Goal: Information Seeking & Learning: Check status

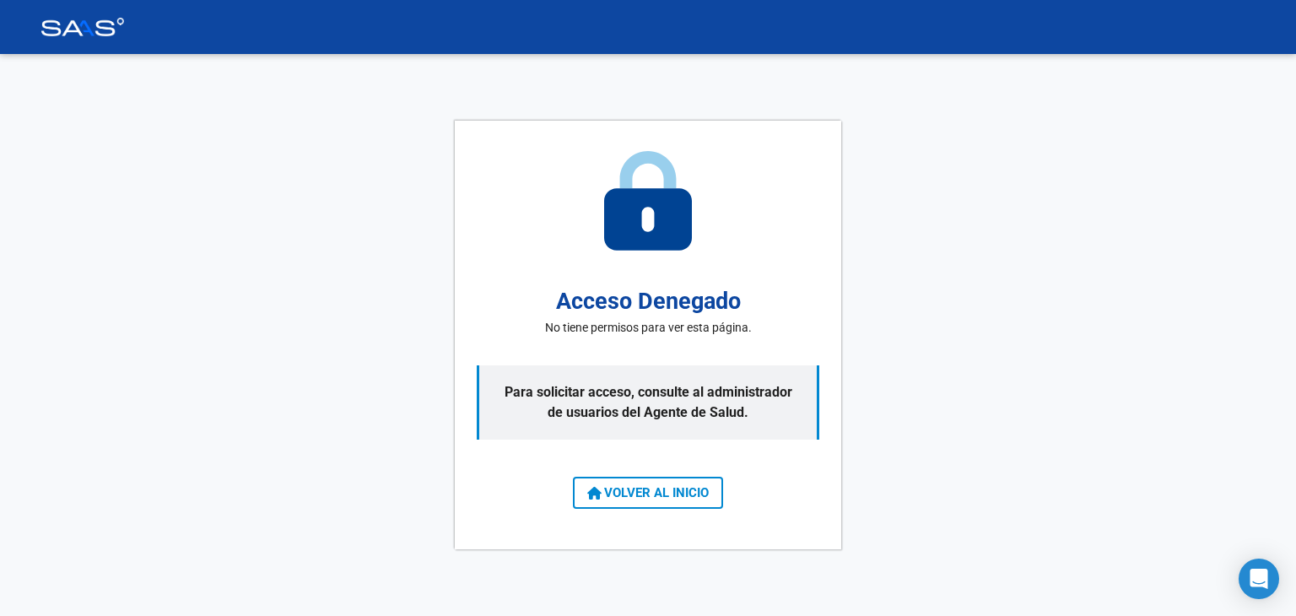
click at [611, 497] on span "VOLVER AL INICIO" at bounding box center [647, 492] width 121 height 15
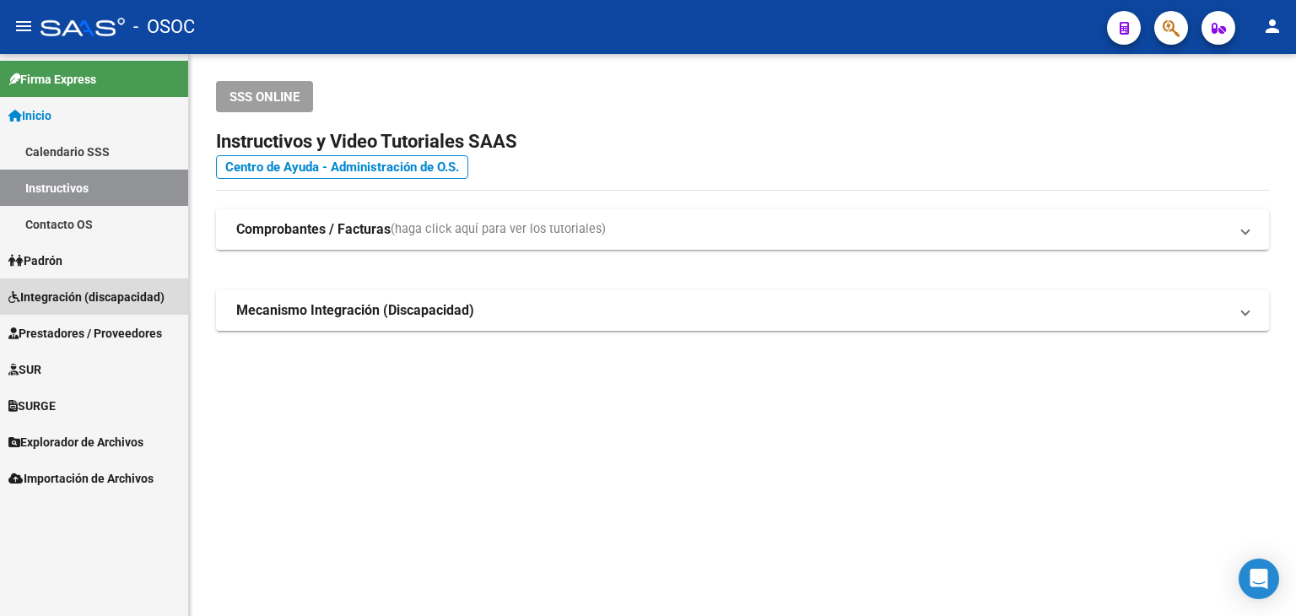
click at [78, 301] on span "Integración (discapacidad)" at bounding box center [86, 297] width 156 height 19
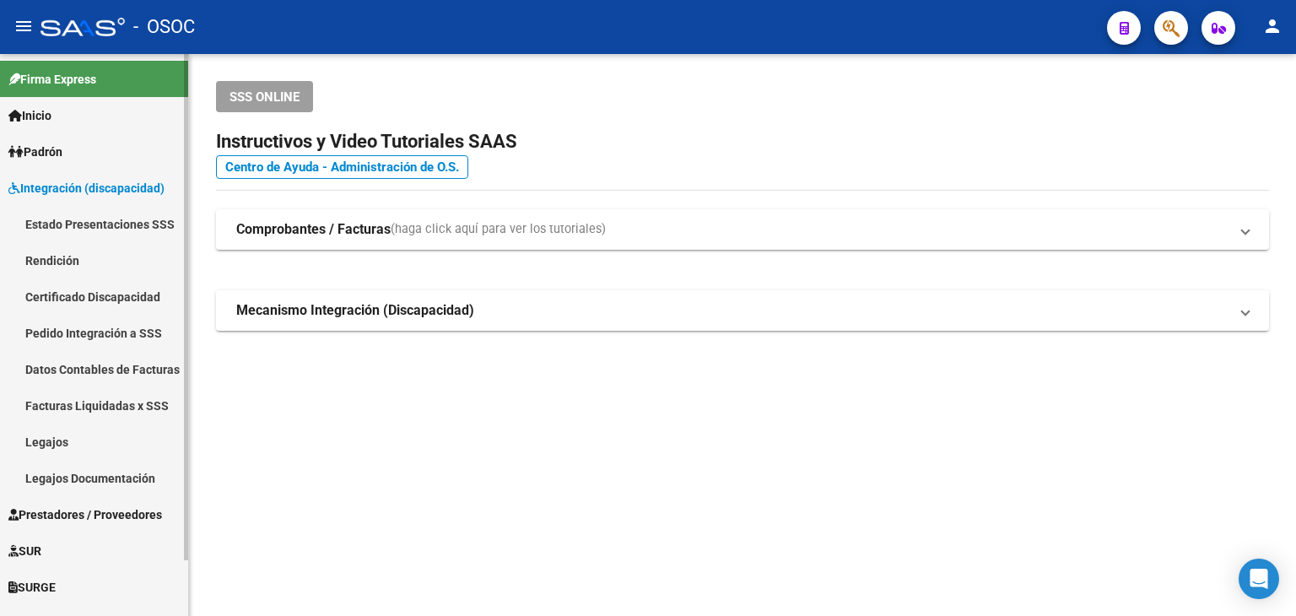
click at [107, 224] on link "Estado Presentaciones SSS" at bounding box center [94, 224] width 188 height 36
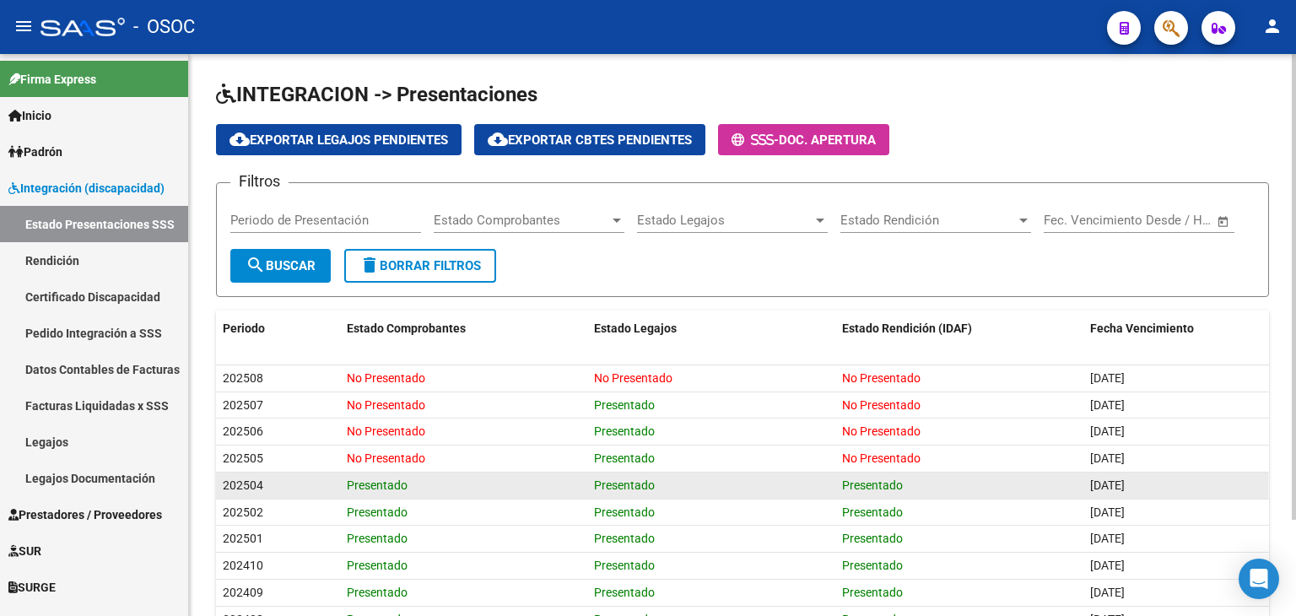
drag, startPoint x: 347, startPoint y: 483, endPoint x: 970, endPoint y: 473, distance: 623.4
click at [970, 473] on div "202504 Presentado Presentado Presentado [DATE]" at bounding box center [742, 485] width 1053 height 27
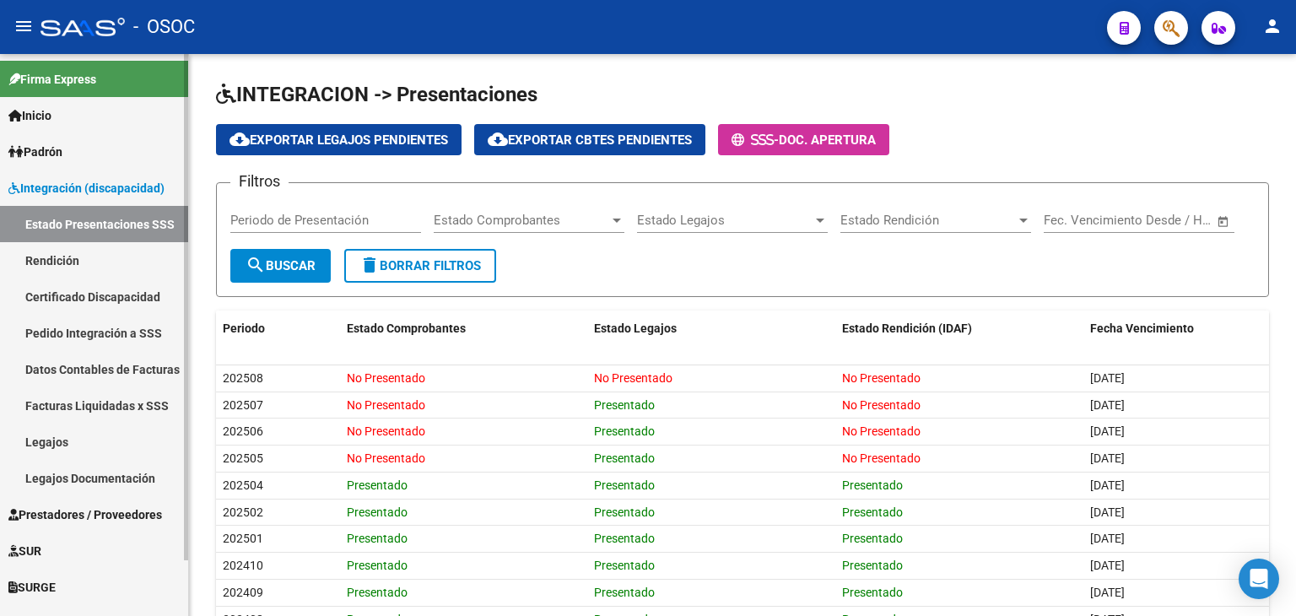
click at [105, 513] on span "Prestadores / Proveedores" at bounding box center [85, 514] width 154 height 19
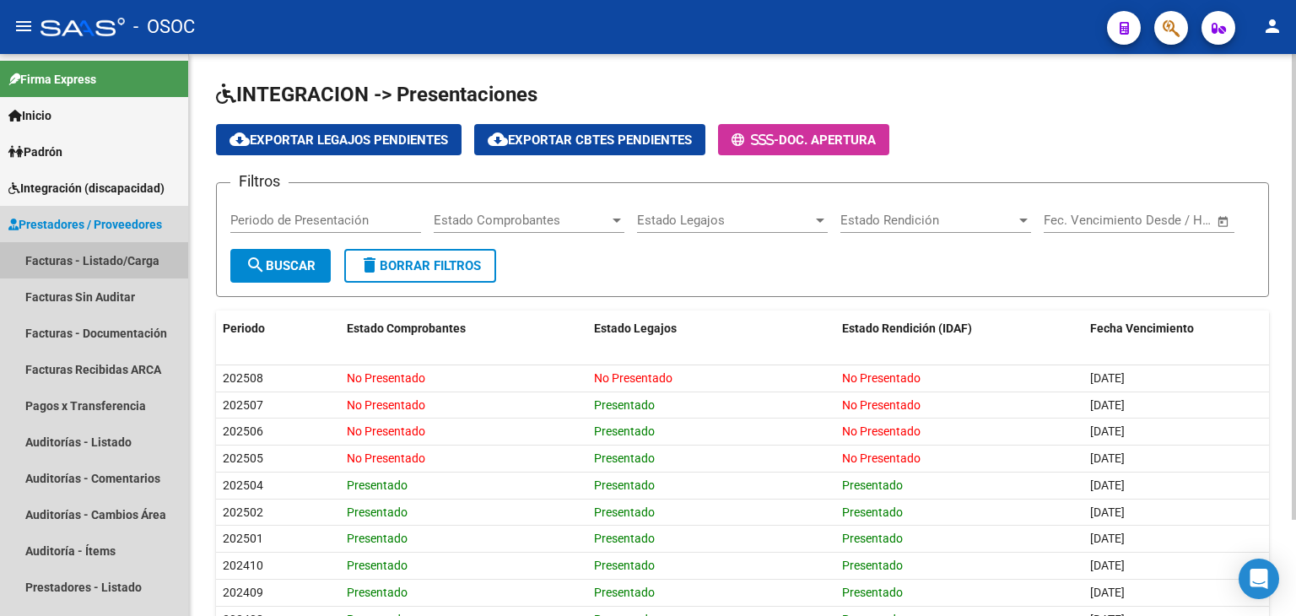
drag, startPoint x: 94, startPoint y: 258, endPoint x: 243, endPoint y: 252, distance: 149.4
click at [94, 259] on link "Facturas - Listado/Carga" at bounding box center [94, 260] width 188 height 36
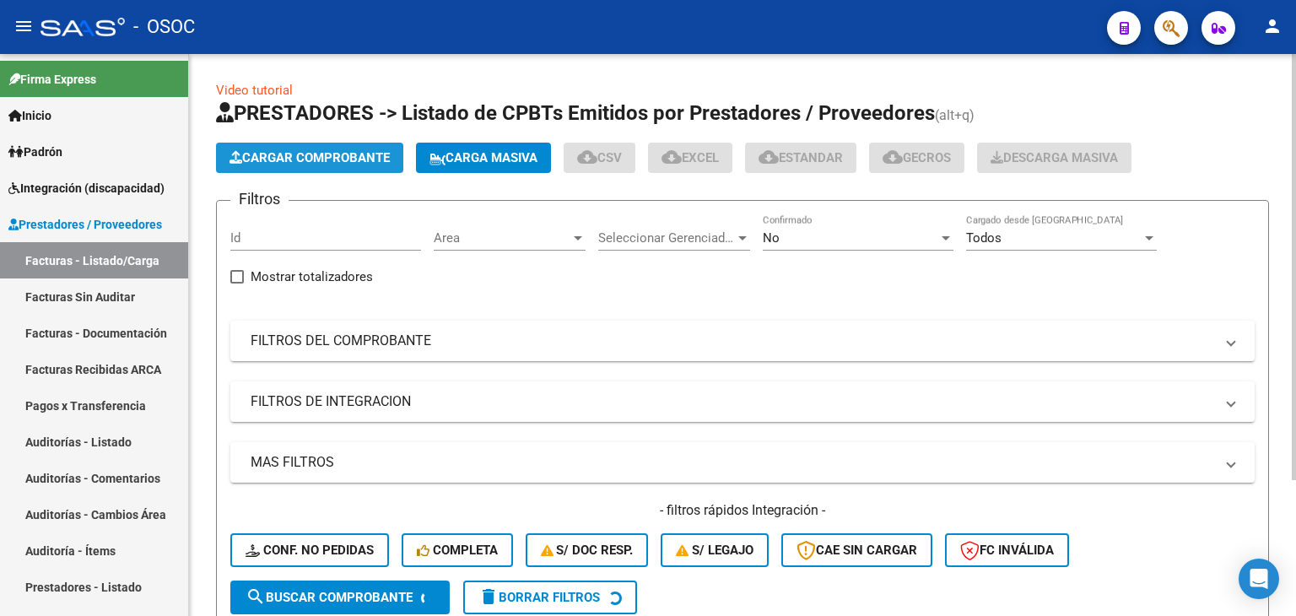
click at [301, 155] on span "Cargar Comprobante" at bounding box center [309, 157] width 160 height 15
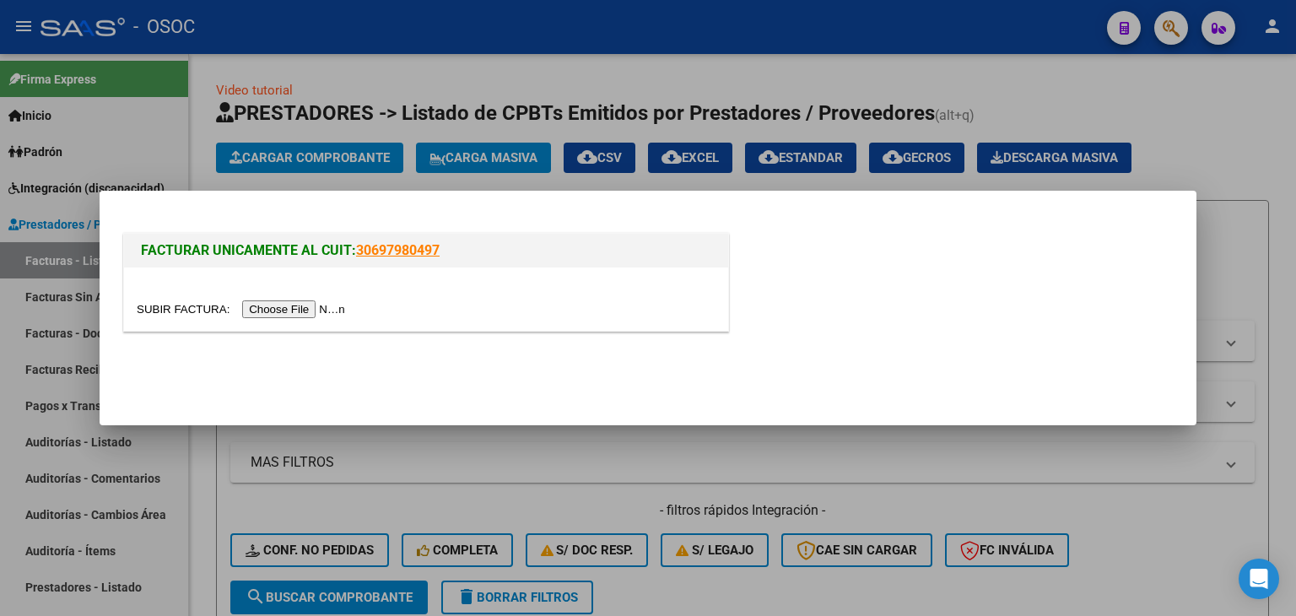
click at [301, 310] on input "file" at bounding box center [243, 309] width 213 height 18
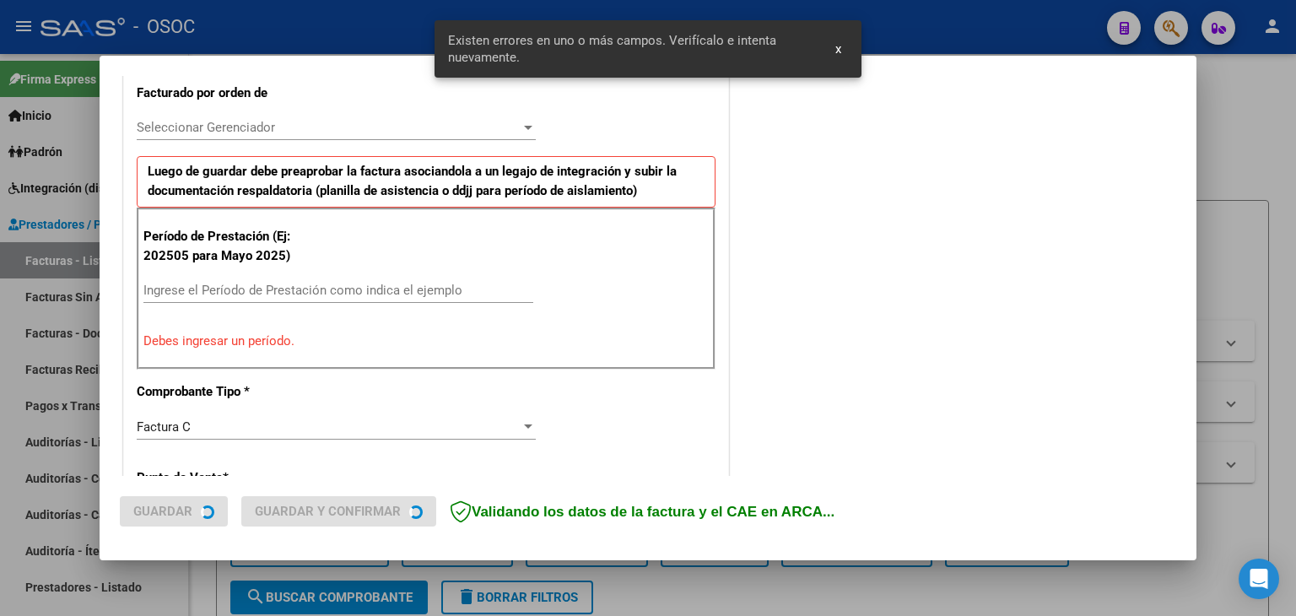
scroll to position [556, 0]
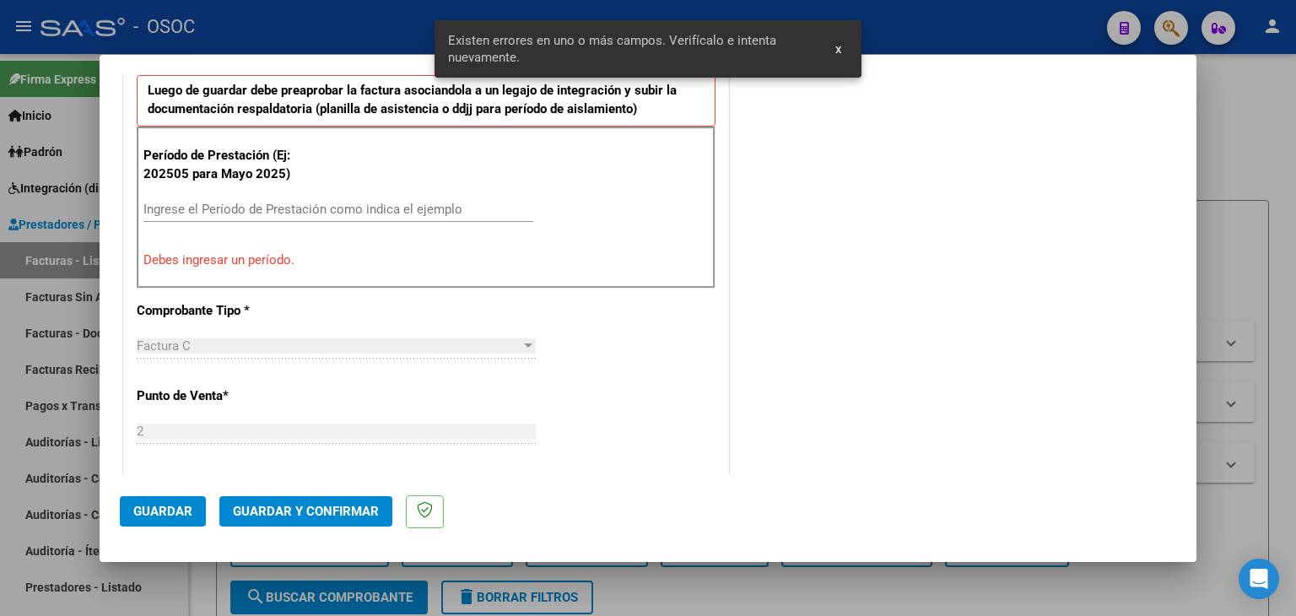
click at [269, 212] on input "Ingrese el Período de Prestación como indica el ejemplo" at bounding box center [338, 209] width 390 height 15
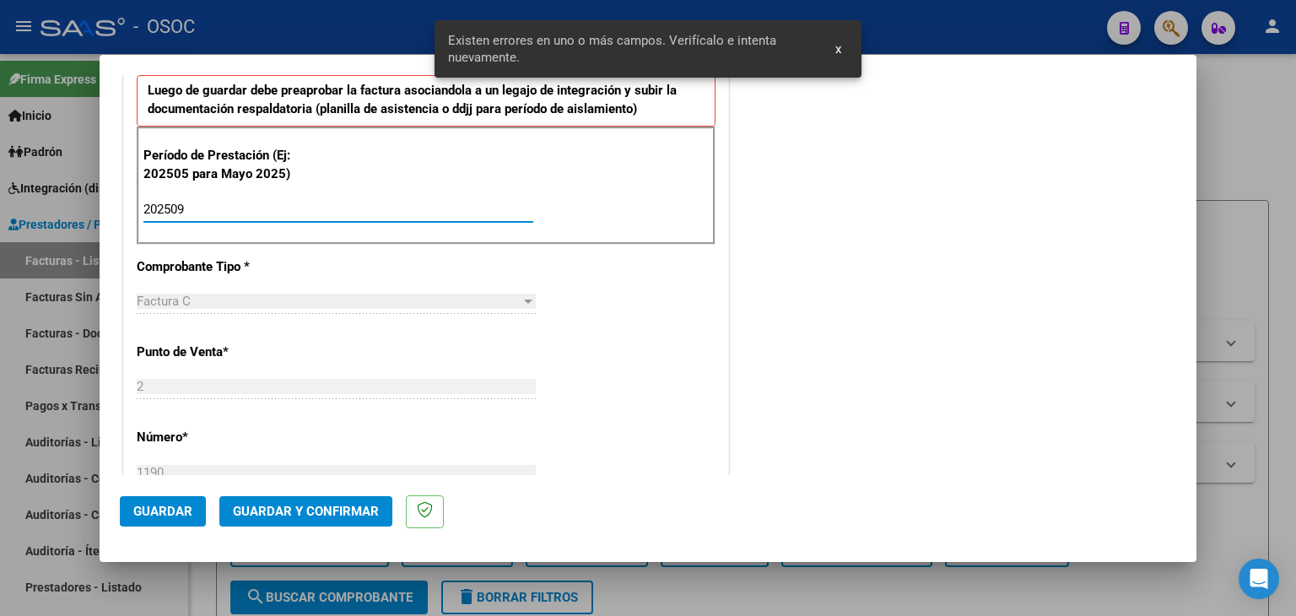
type input "202509"
click at [154, 506] on span "Guardar" at bounding box center [162, 511] width 59 height 15
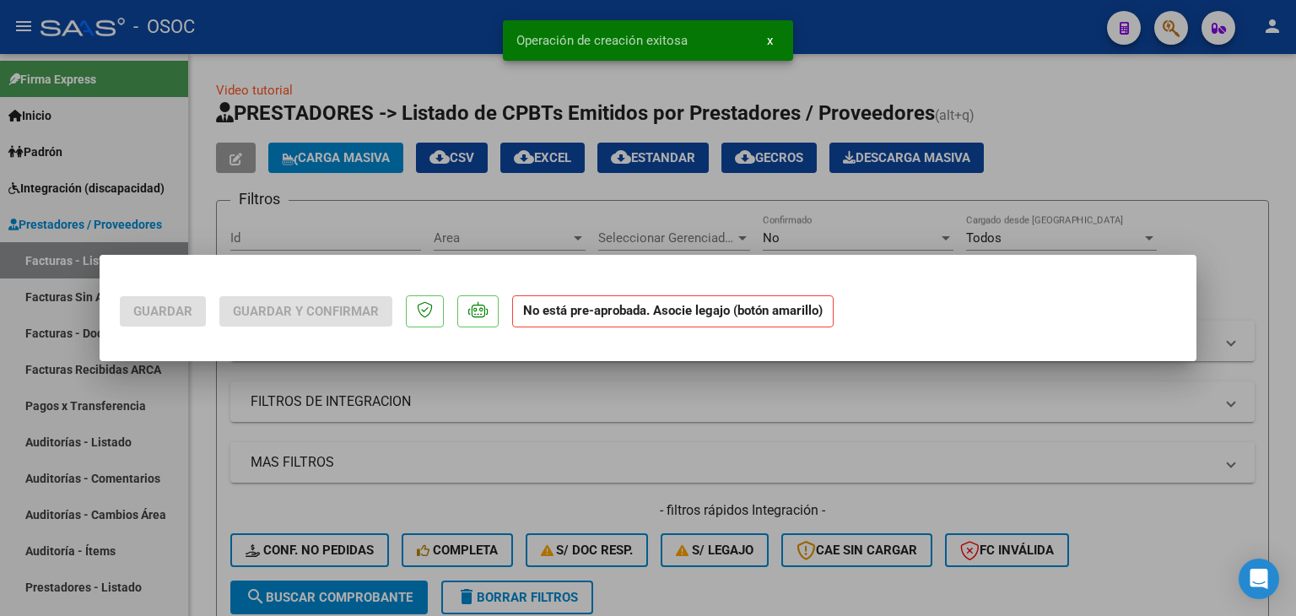
scroll to position [0, 0]
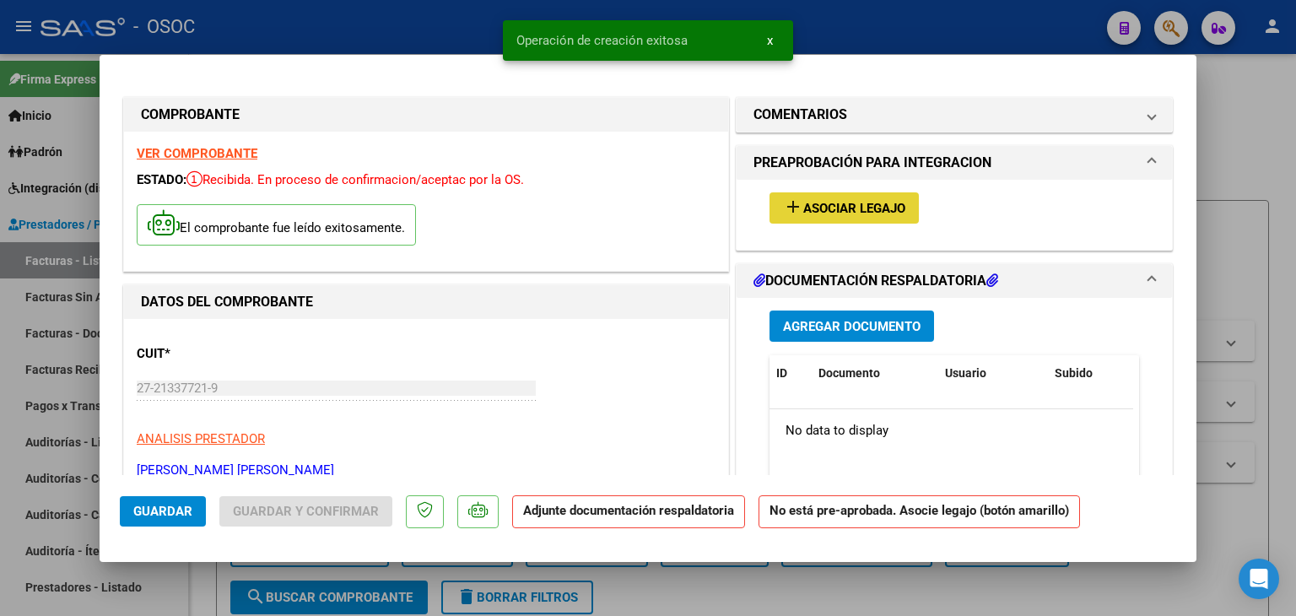
click at [860, 215] on span "Asociar Legajo" at bounding box center [854, 208] width 102 height 15
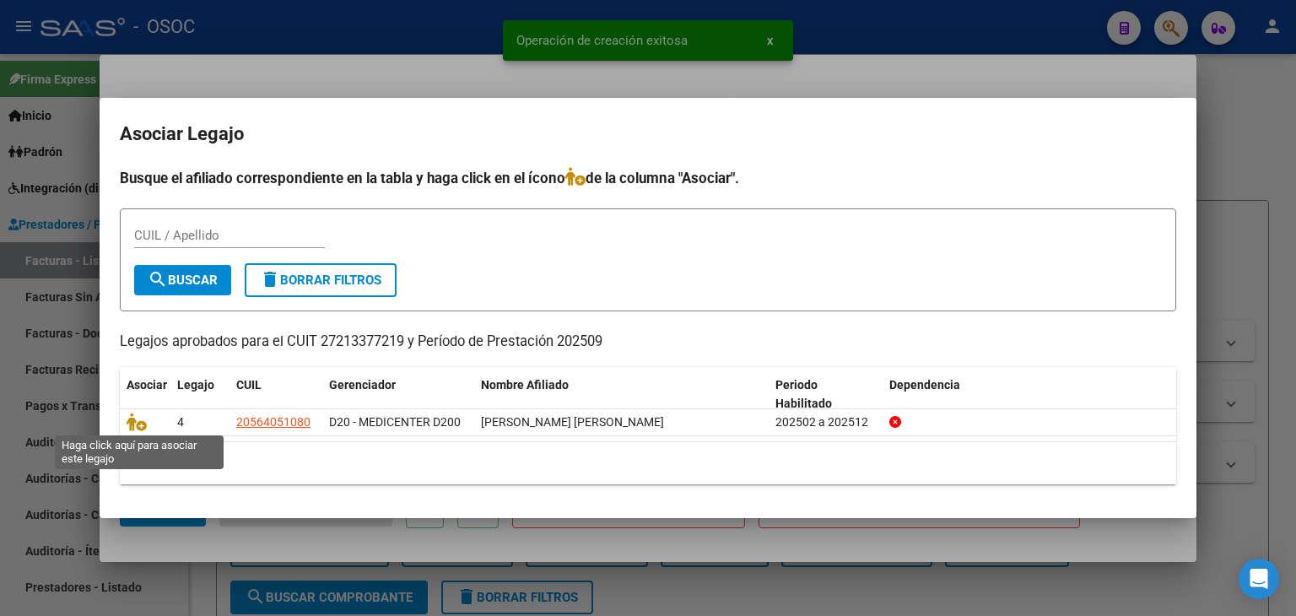
drag, startPoint x: 139, startPoint y: 418, endPoint x: 243, endPoint y: 446, distance: 107.4
click at [138, 418] on icon at bounding box center [137, 421] width 20 height 19
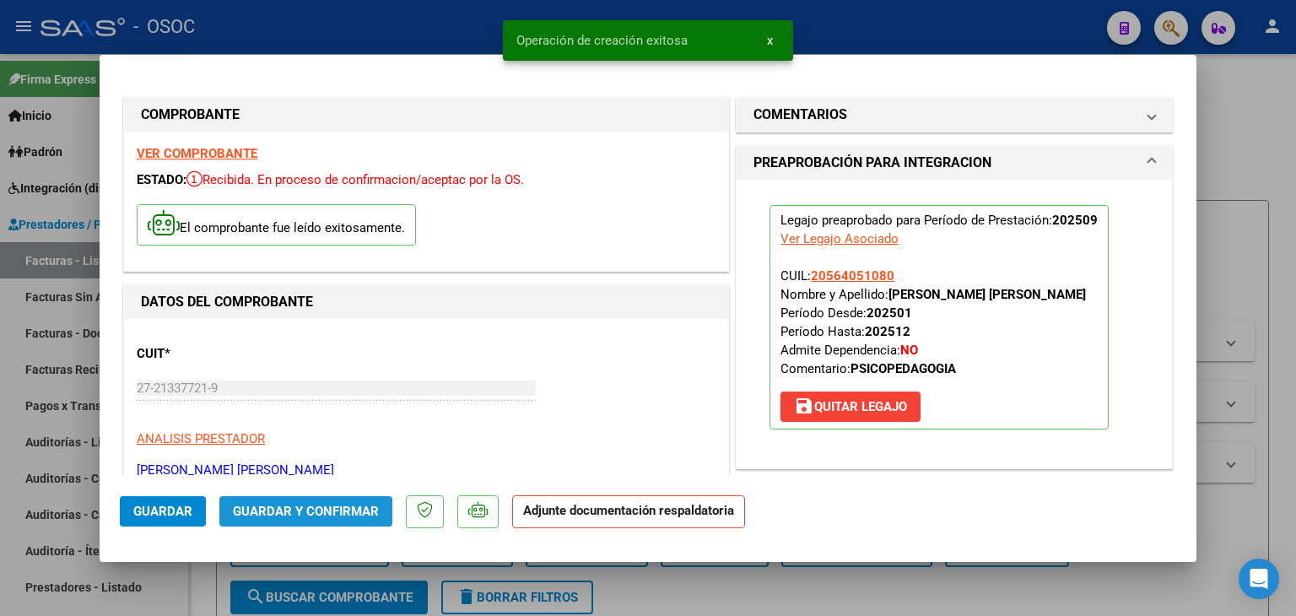
click at [300, 504] on span "Guardar y Confirmar" at bounding box center [306, 511] width 146 height 15
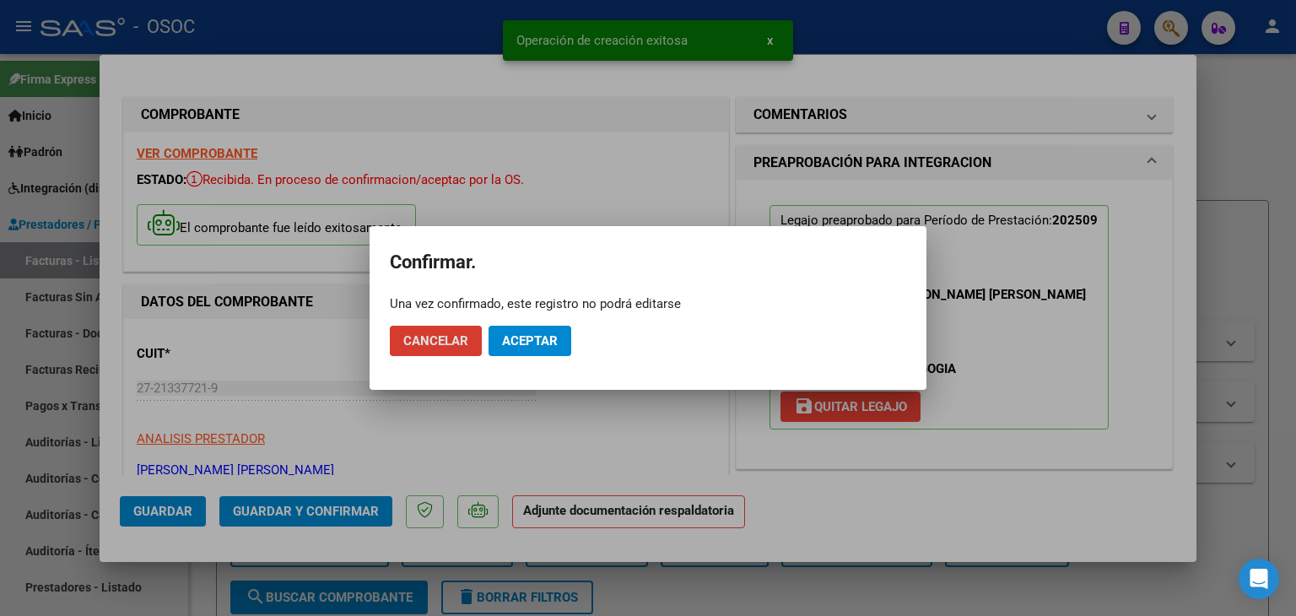
click at [531, 351] on button "Aceptar" at bounding box center [529, 341] width 83 height 30
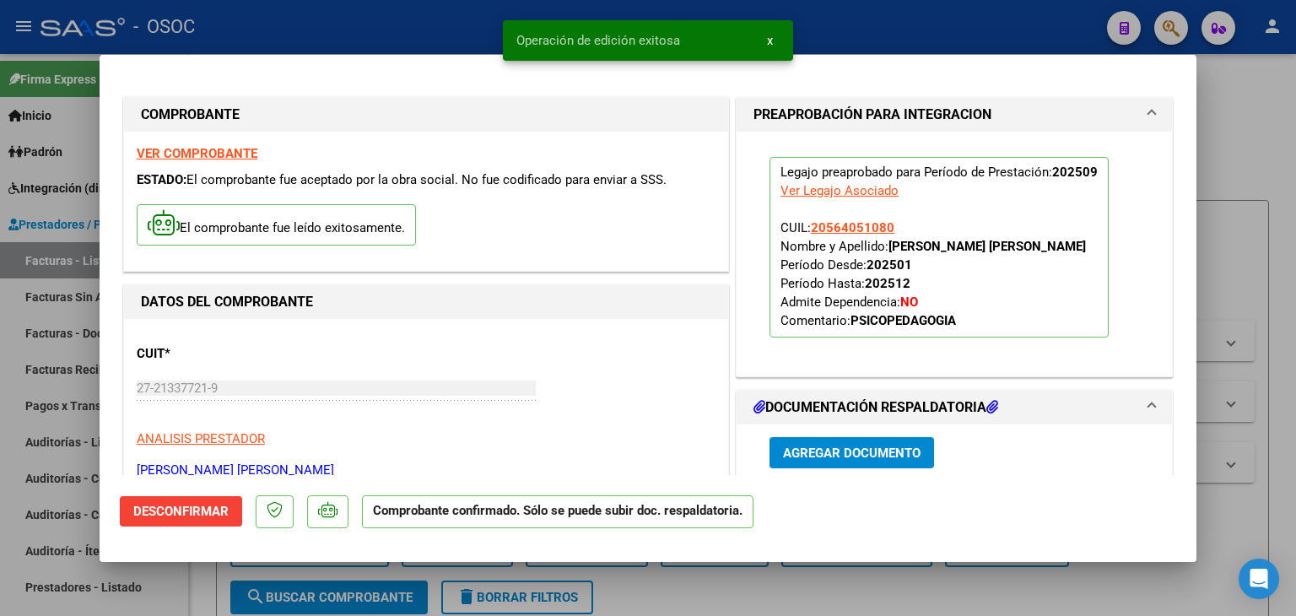
click at [1248, 186] on div at bounding box center [648, 308] width 1296 height 616
type input "$ 0,00"
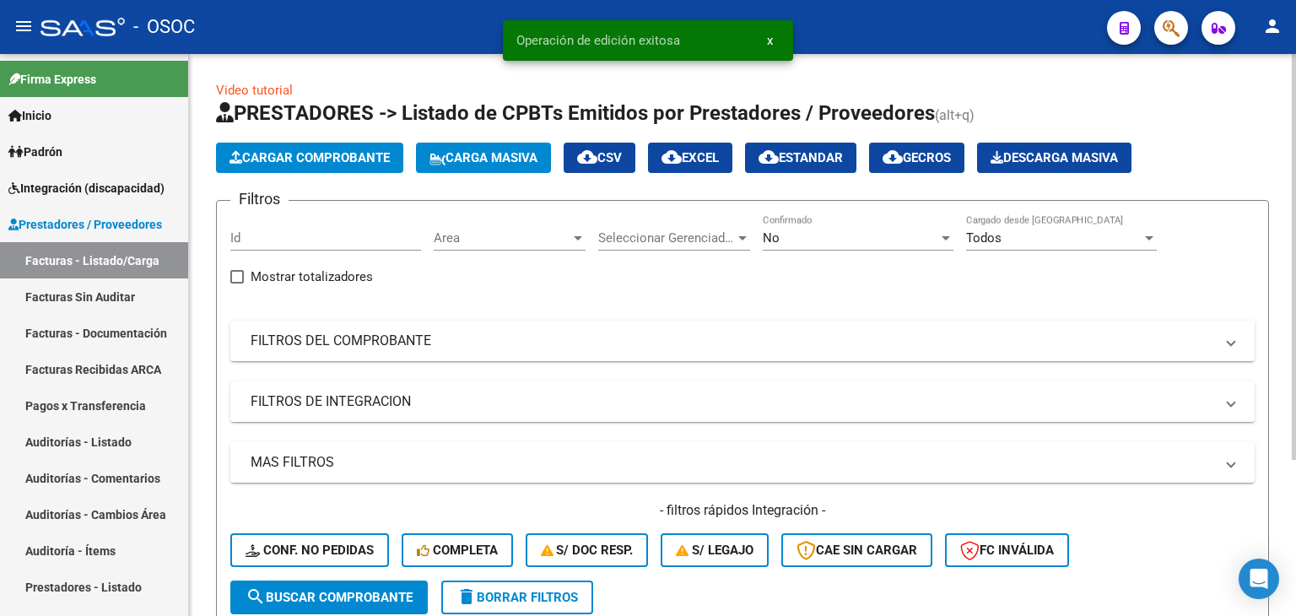
click at [479, 240] on span "Area" at bounding box center [502, 237] width 137 height 15
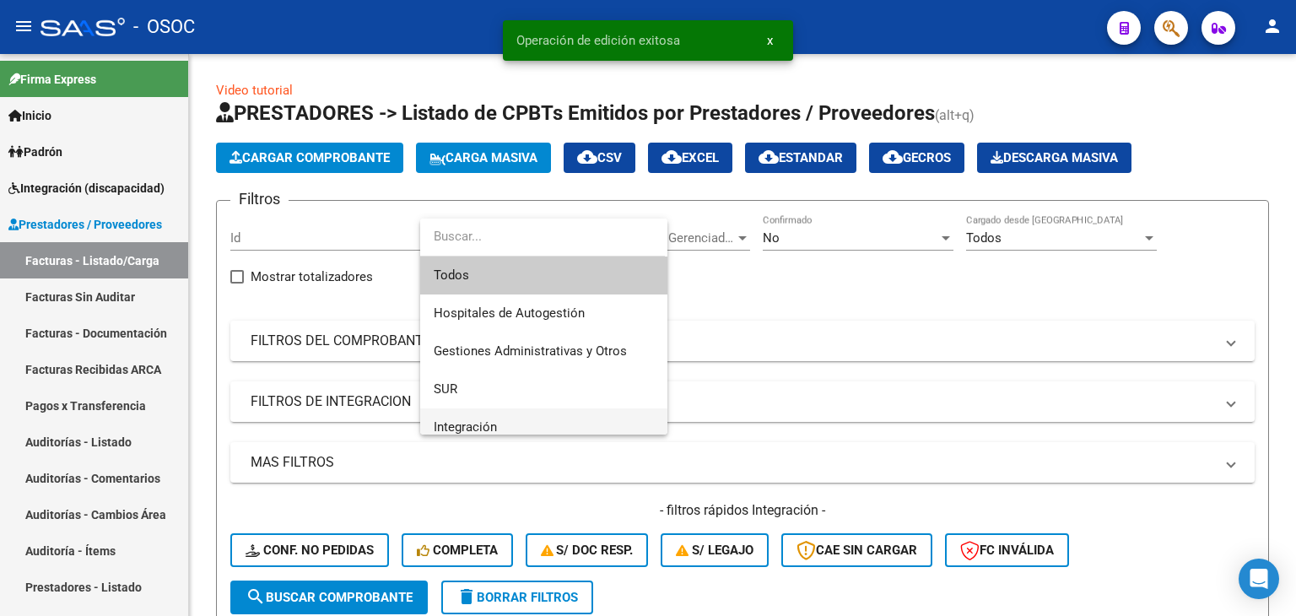
click at [479, 414] on span "Integración" at bounding box center [544, 427] width 220 height 38
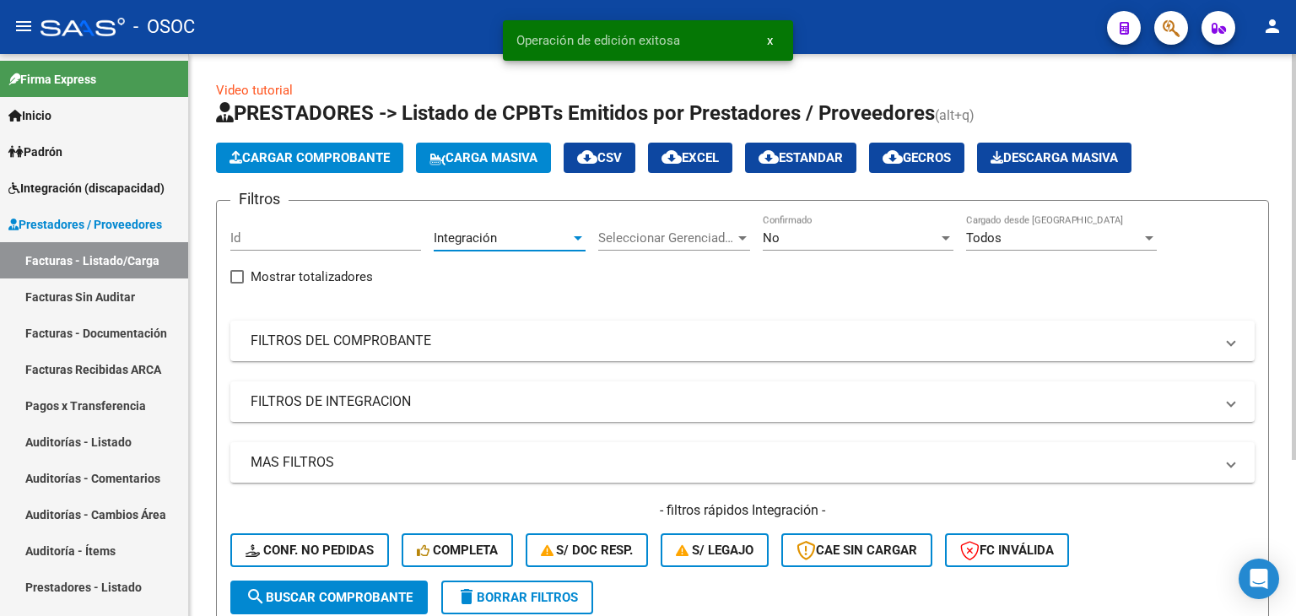
click at [784, 230] on div "No" at bounding box center [850, 237] width 175 height 15
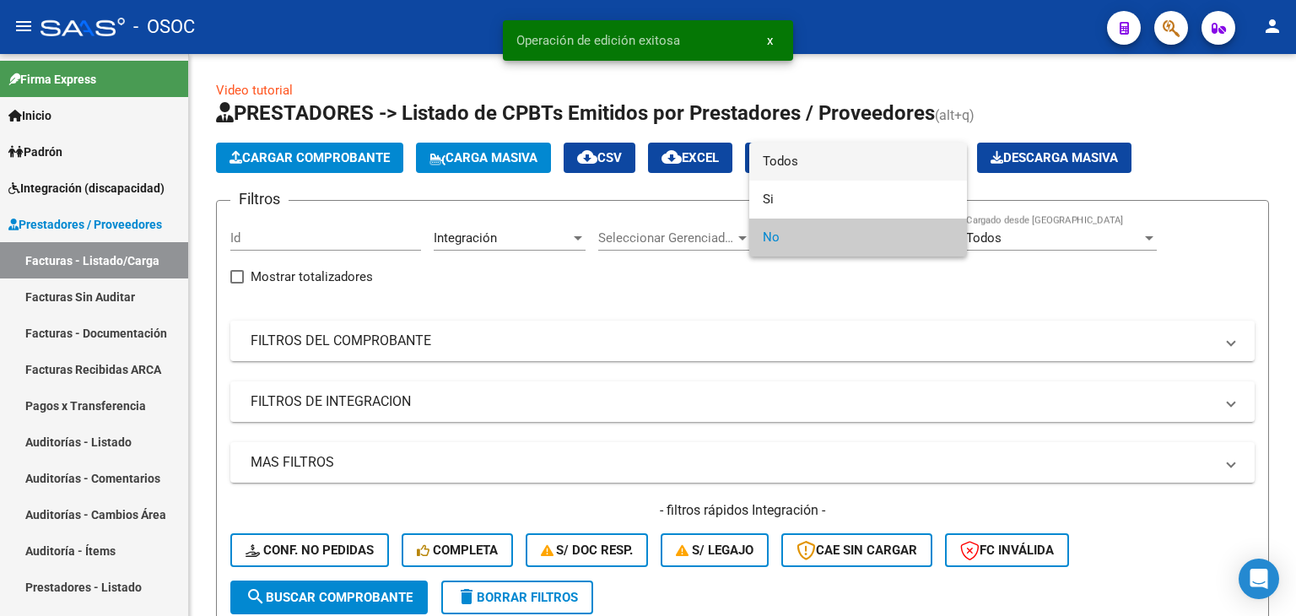
click at [796, 162] on span "Todos" at bounding box center [858, 162] width 191 height 38
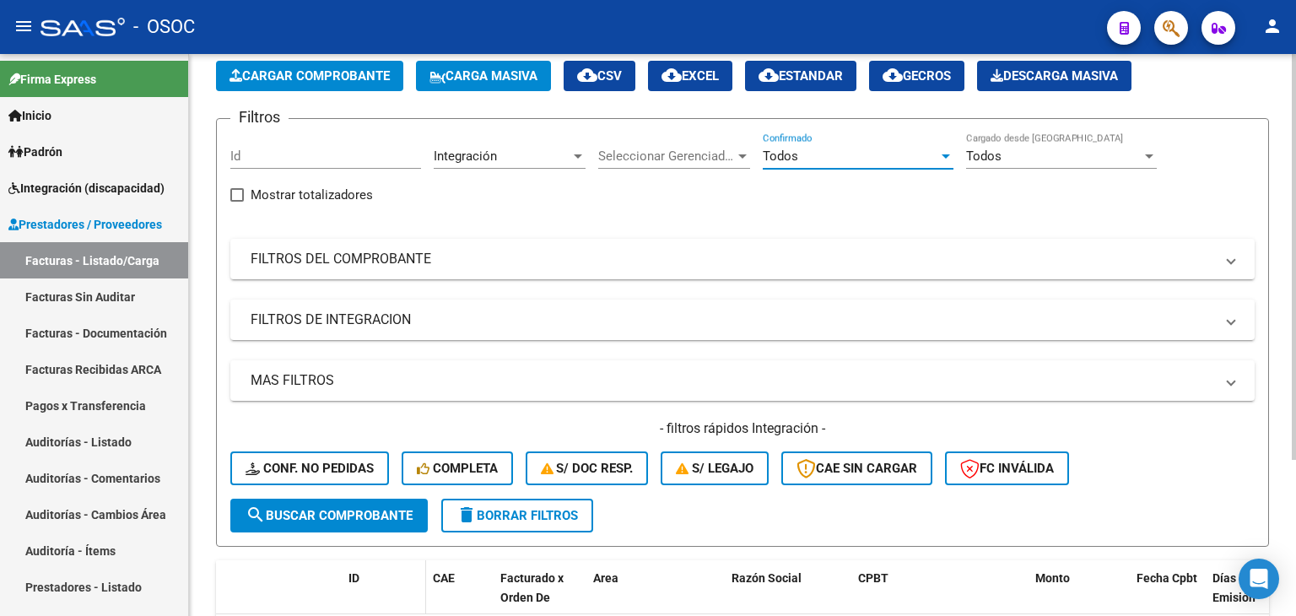
scroll to position [169, 0]
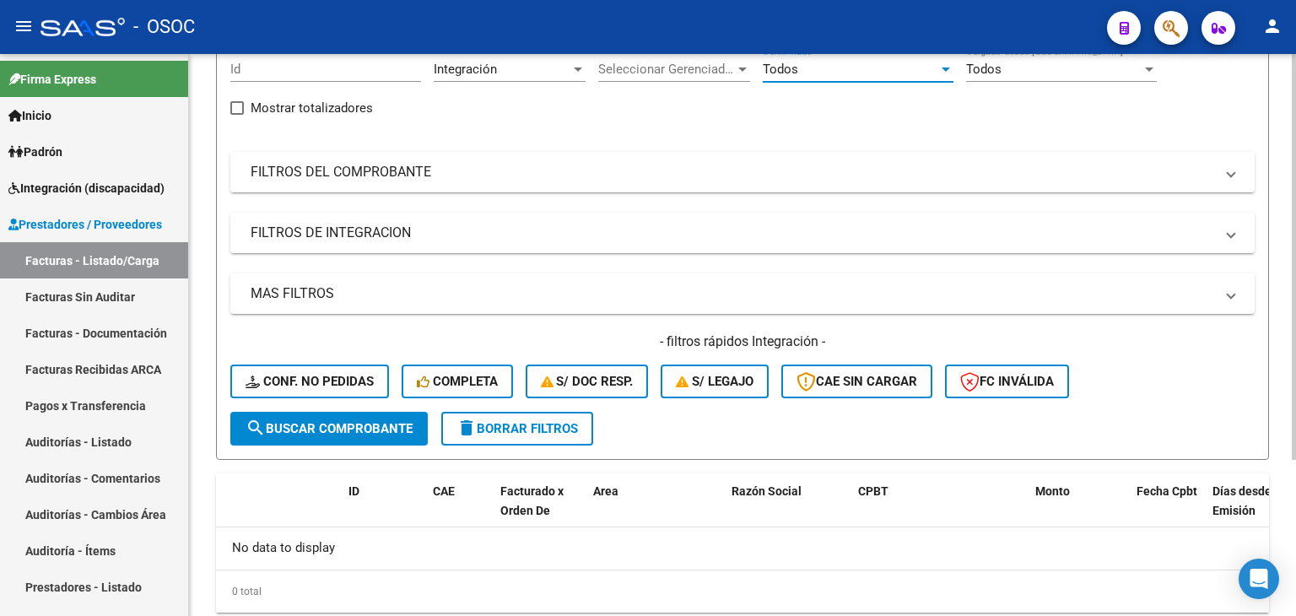
click at [348, 423] on span "search Buscar Comprobante" at bounding box center [328, 428] width 167 height 15
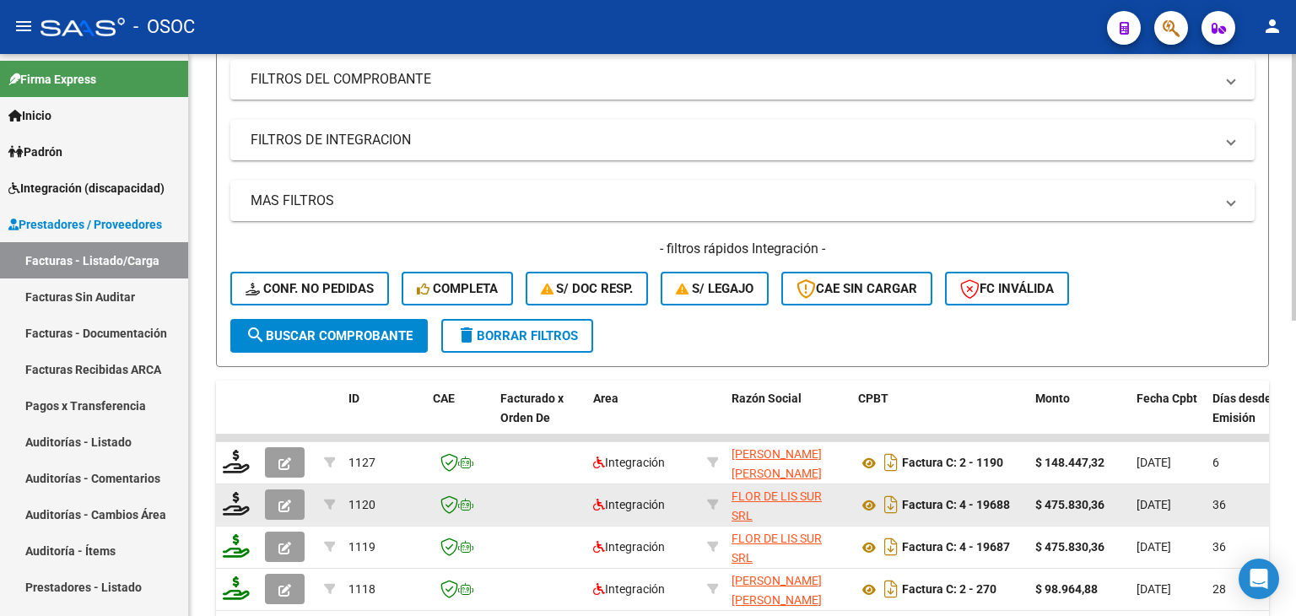
scroll to position [263, 0]
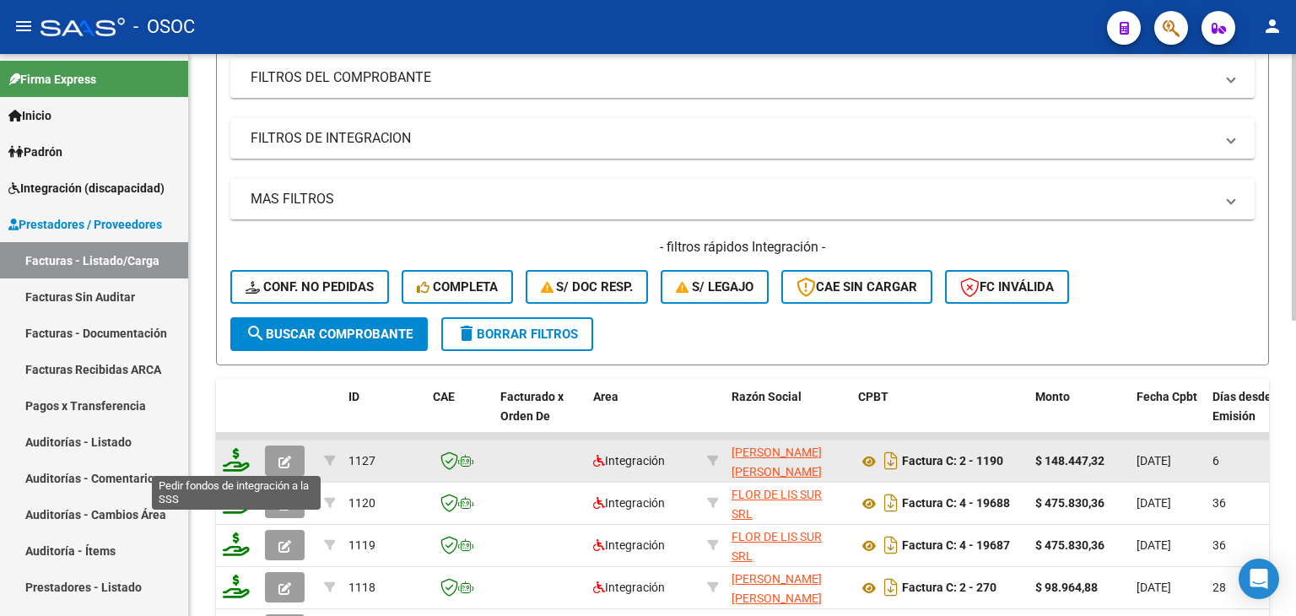
click at [240, 459] on icon at bounding box center [236, 460] width 27 height 24
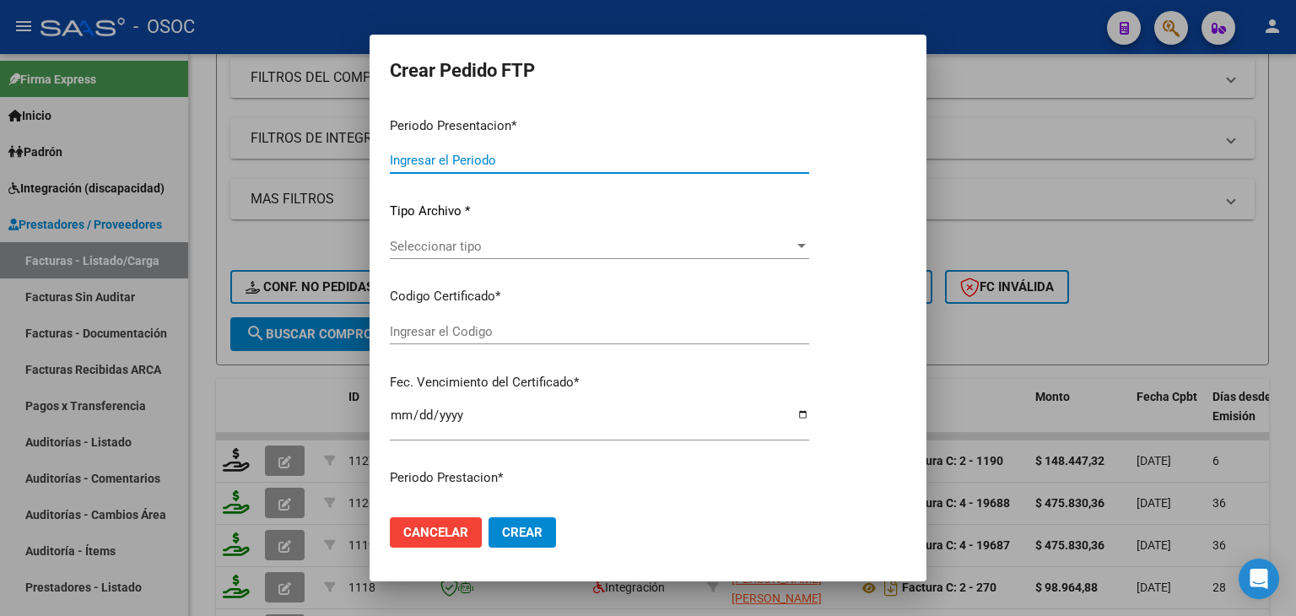
type input "202509"
type input "$ 148.447,32"
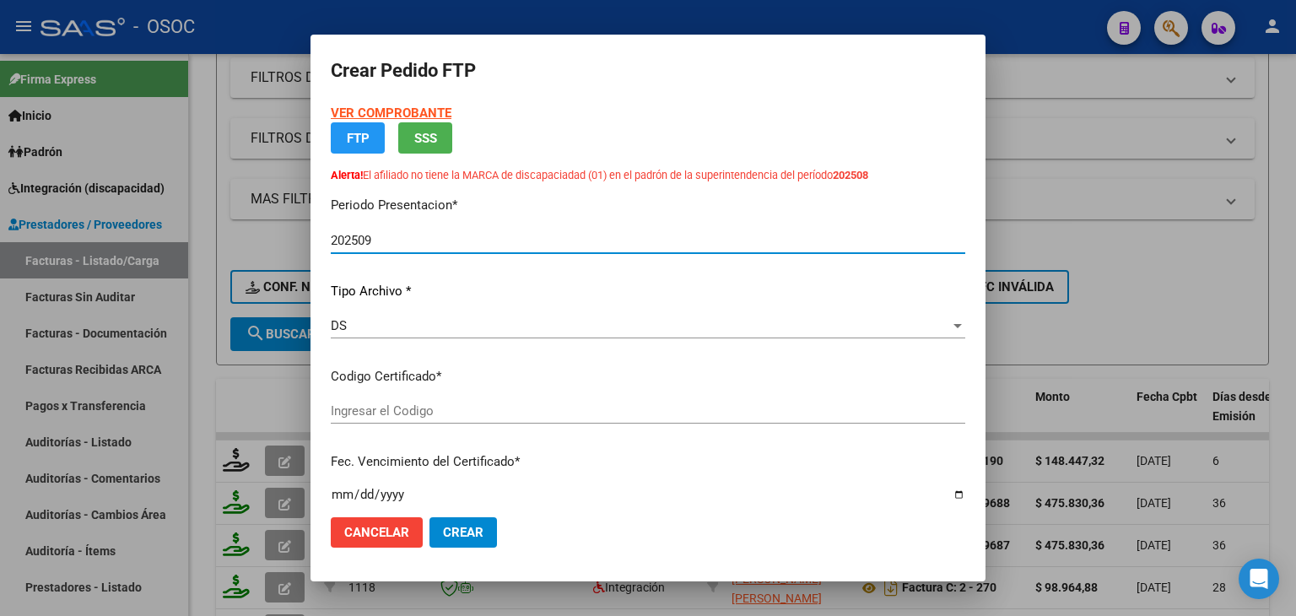
type input "ARG02000564051082024102820291028BUE376"
type input "[DATE]"
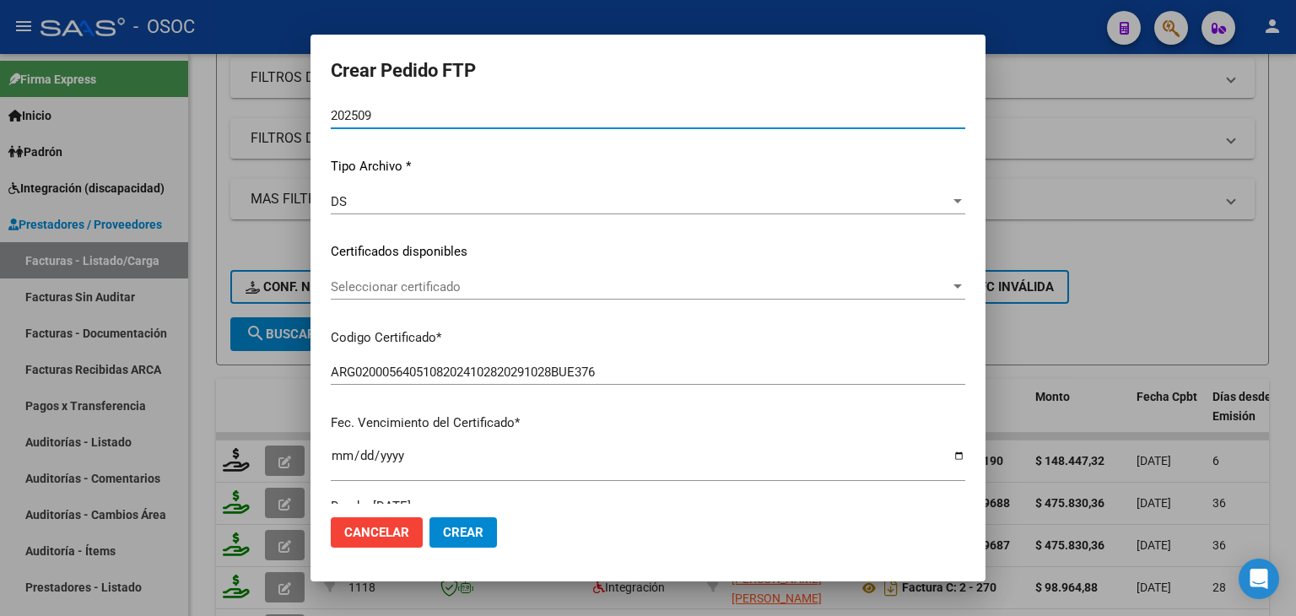
scroll to position [253, 0]
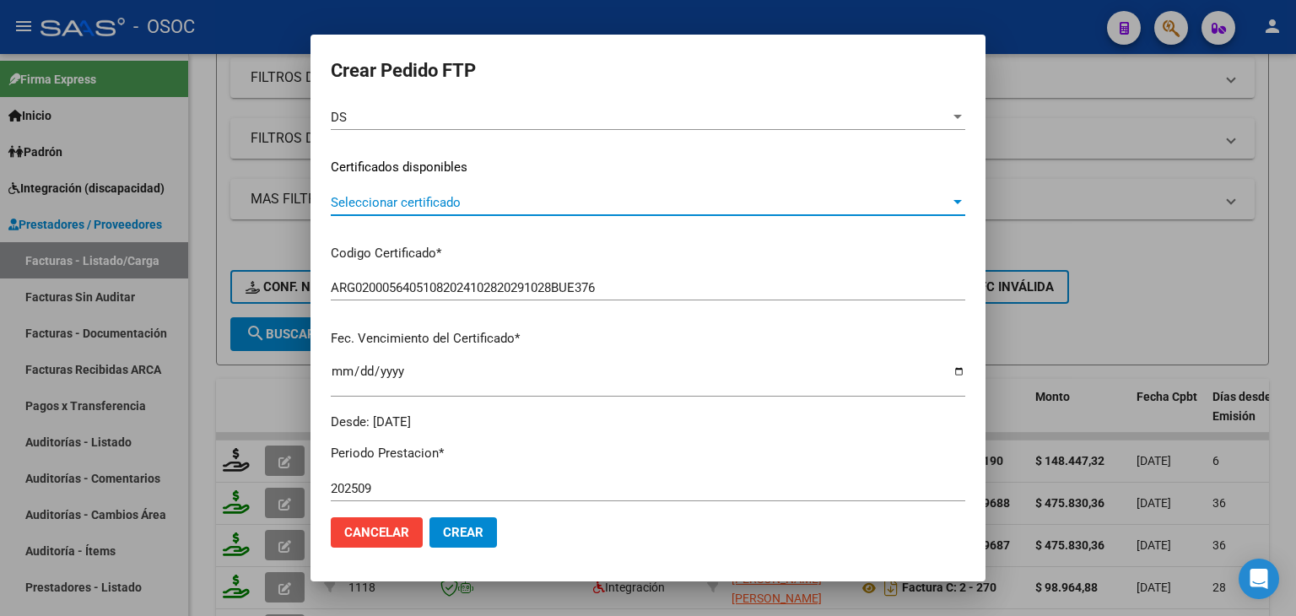
click at [483, 205] on span "Seleccionar certificado" at bounding box center [640, 202] width 619 height 15
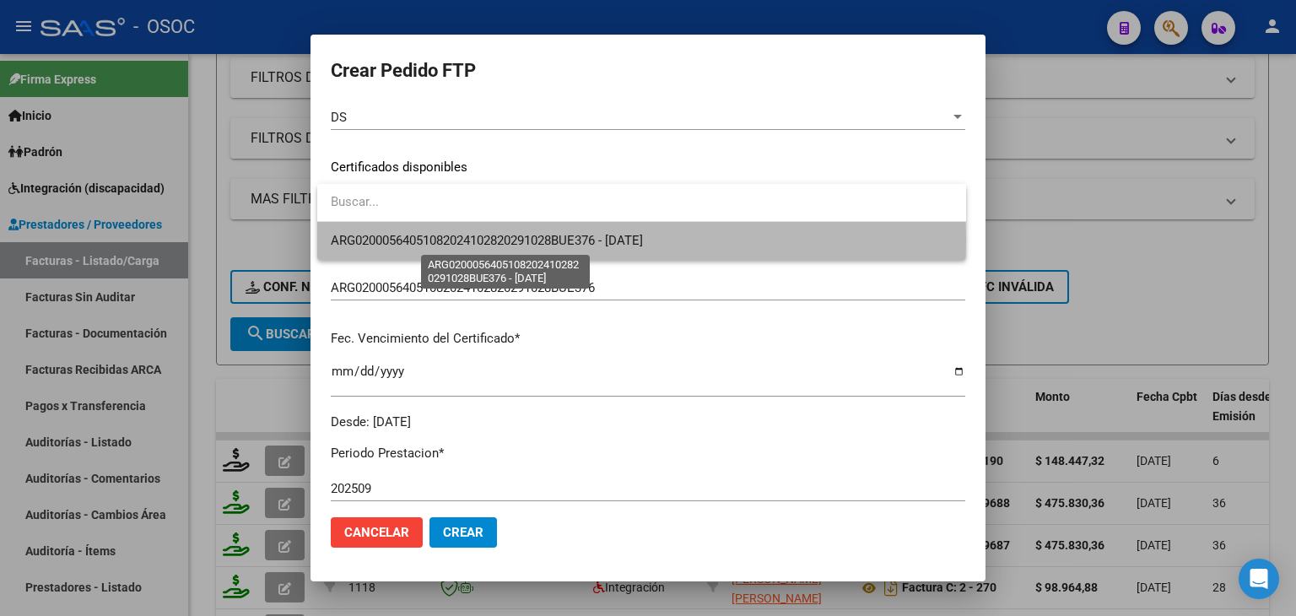
click at [472, 240] on span "ARG02000564051082024102820291028BUE376 - [DATE]" at bounding box center [487, 240] width 312 height 15
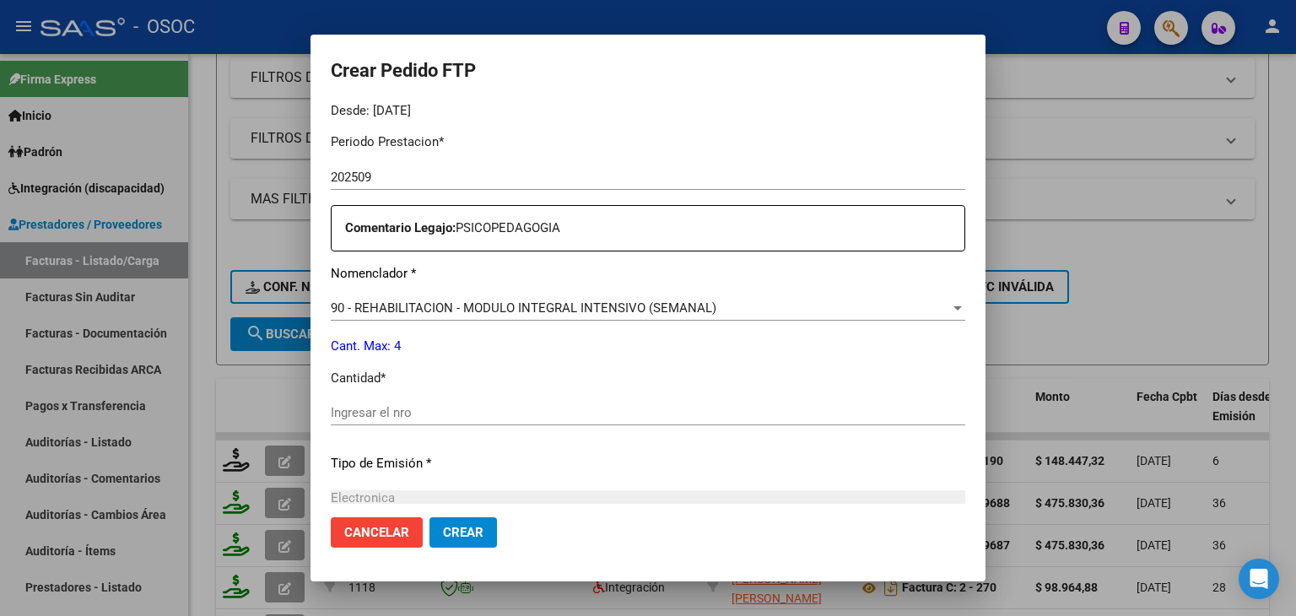
scroll to position [590, 0]
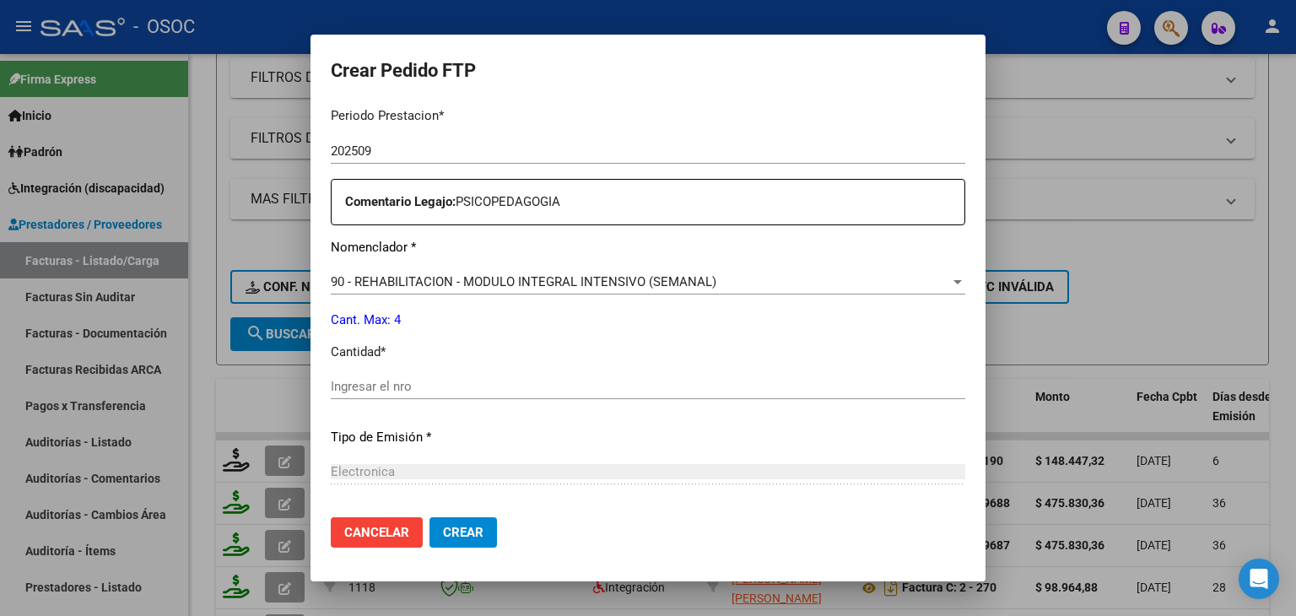
click at [458, 383] on input "Ingresar el nro" at bounding box center [648, 386] width 634 height 15
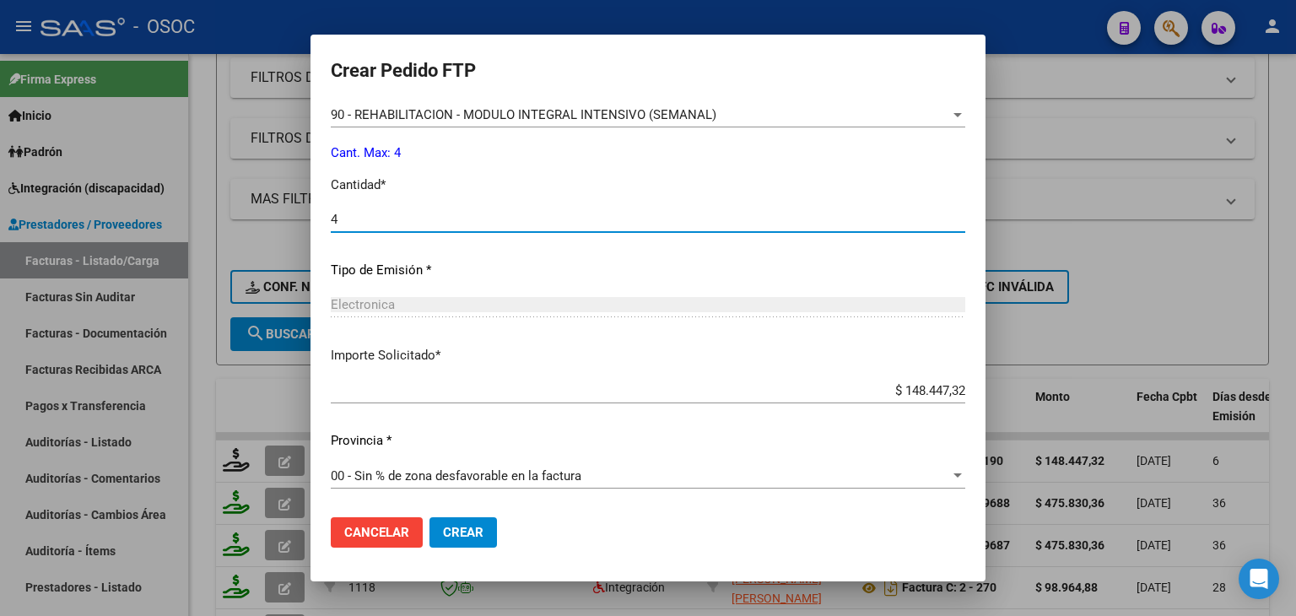
type input "4"
click at [461, 531] on span "Crear" at bounding box center [463, 532] width 40 height 15
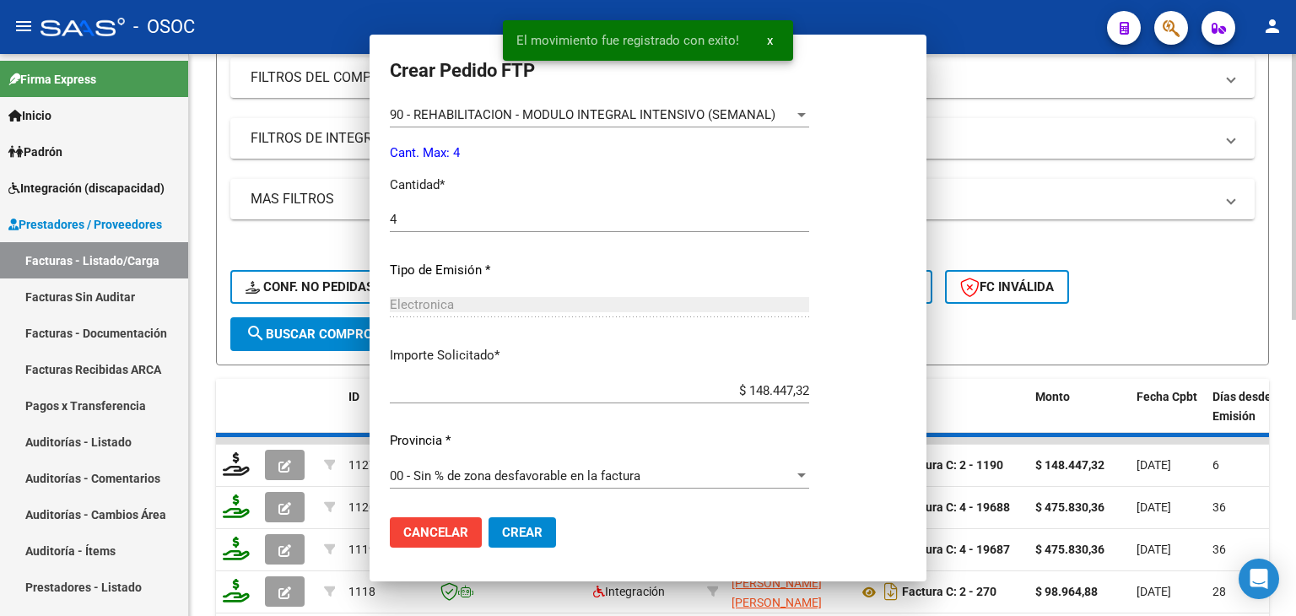
scroll to position [0, 0]
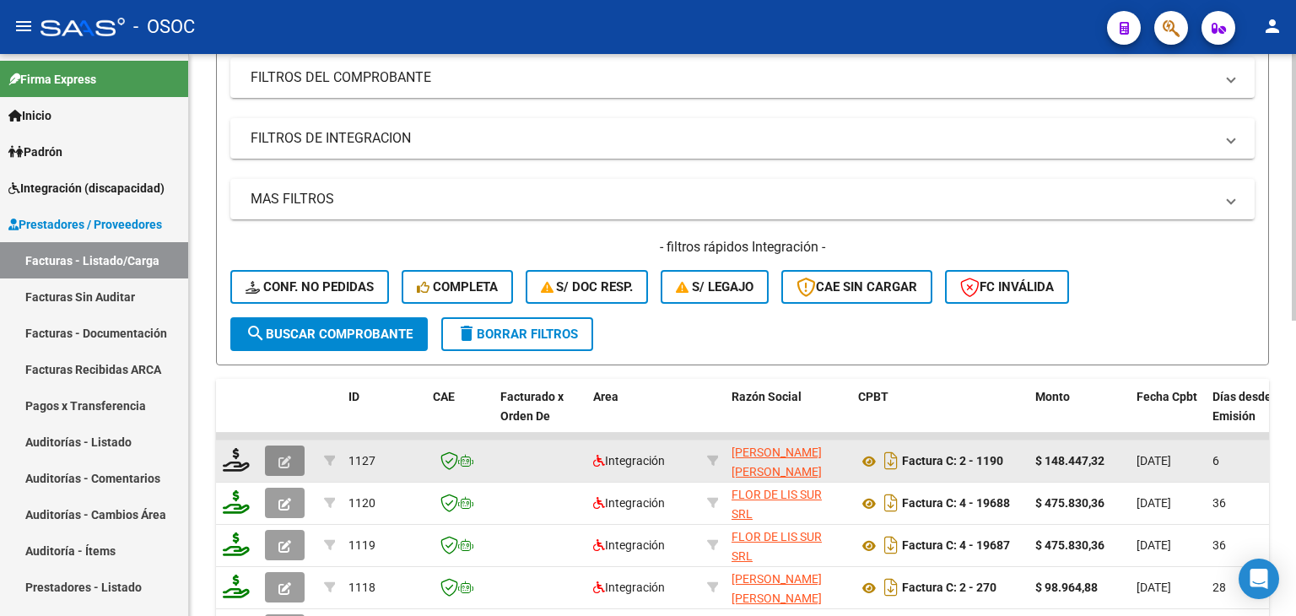
click at [288, 462] on button "button" at bounding box center [285, 460] width 40 height 30
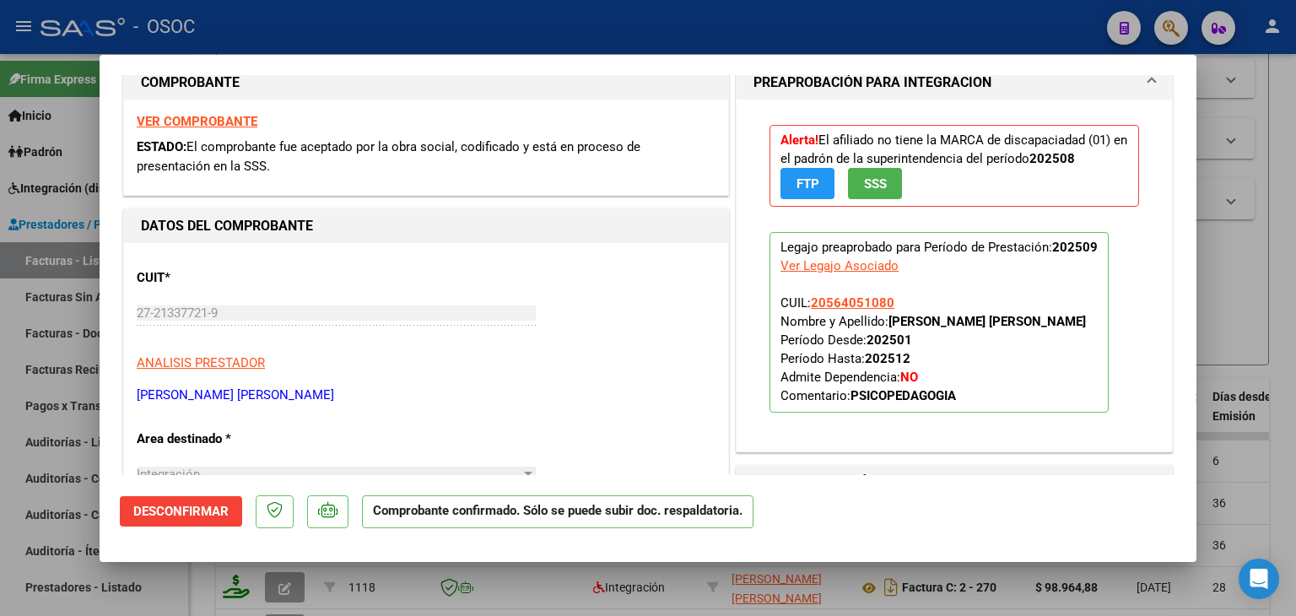
scroll to position [253, 0]
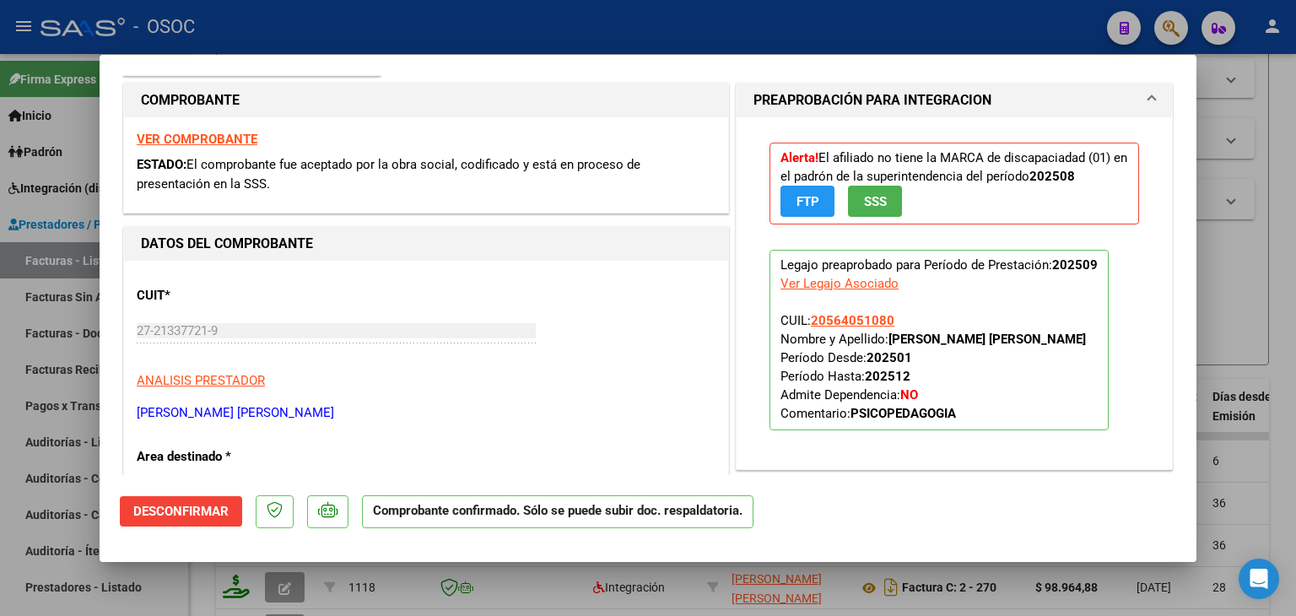
click at [796, 204] on span "FTP" at bounding box center [807, 201] width 23 height 15
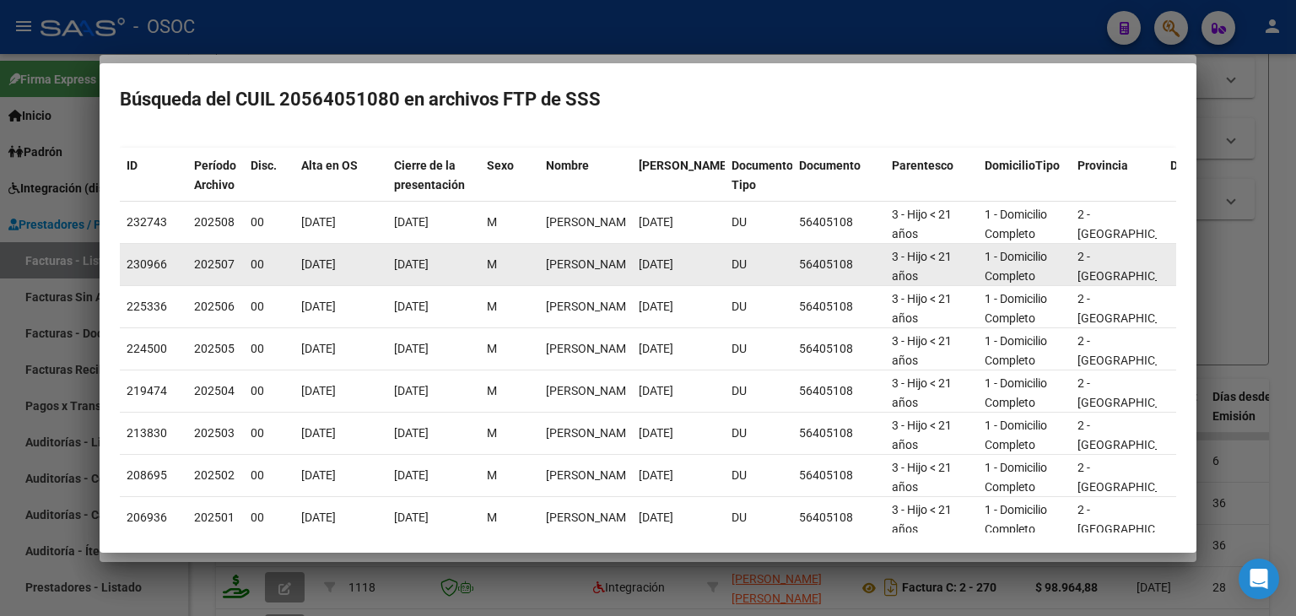
scroll to position [0, 0]
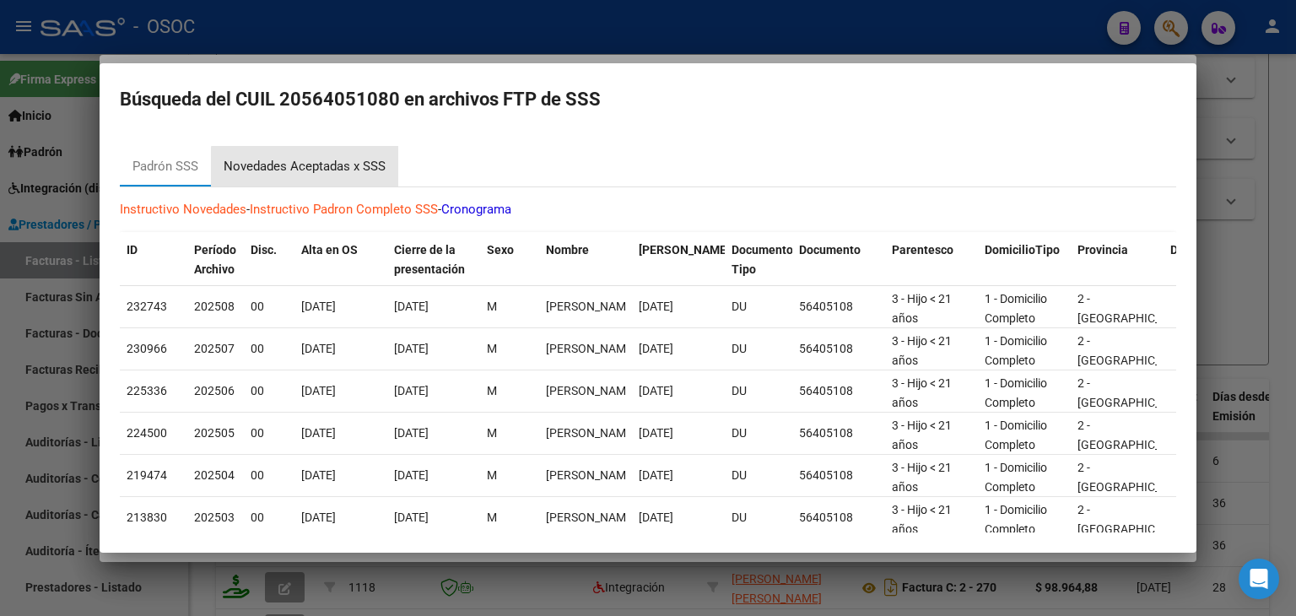
click at [344, 168] on div "Novedades Aceptadas x SSS" at bounding box center [305, 166] width 162 height 19
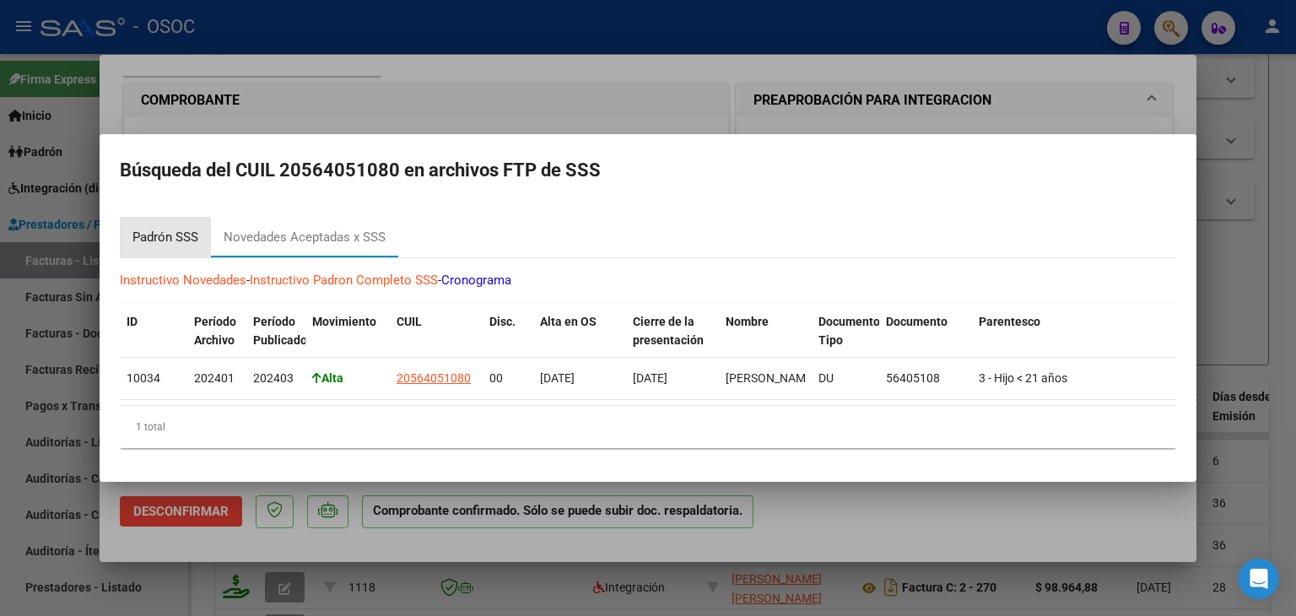
click at [185, 228] on div "Padrón SSS" at bounding box center [165, 237] width 66 height 19
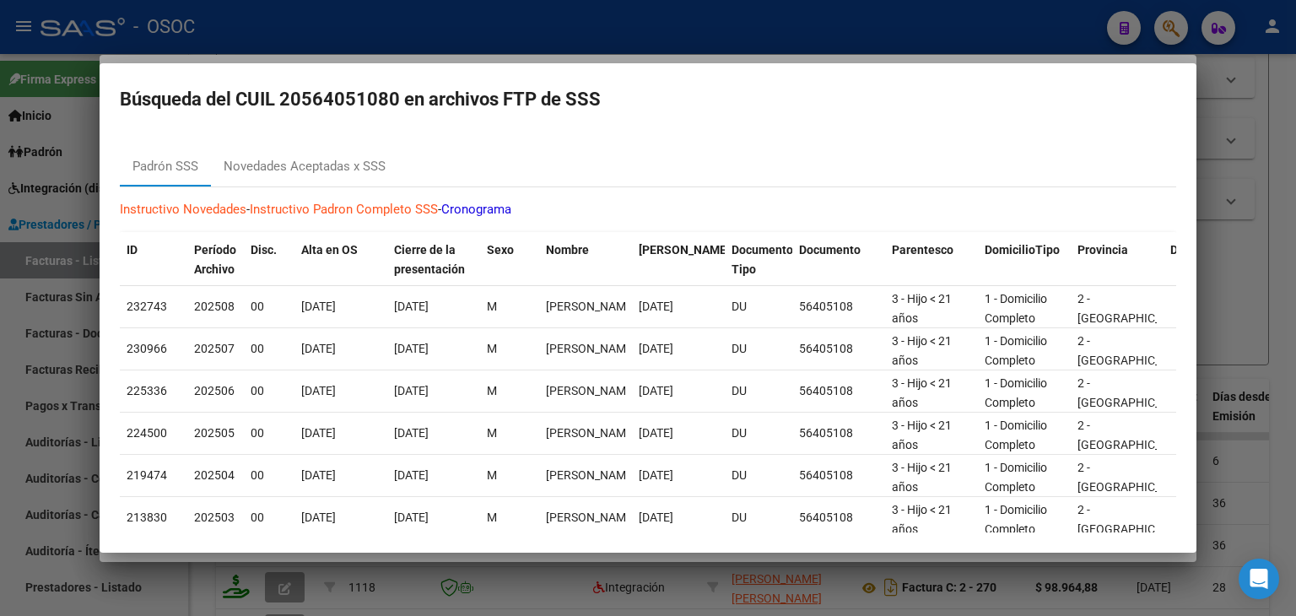
drag, startPoint x: 1275, startPoint y: 132, endPoint x: 1259, endPoint y: 136, distance: 16.4
click at [1274, 134] on div at bounding box center [648, 308] width 1296 height 616
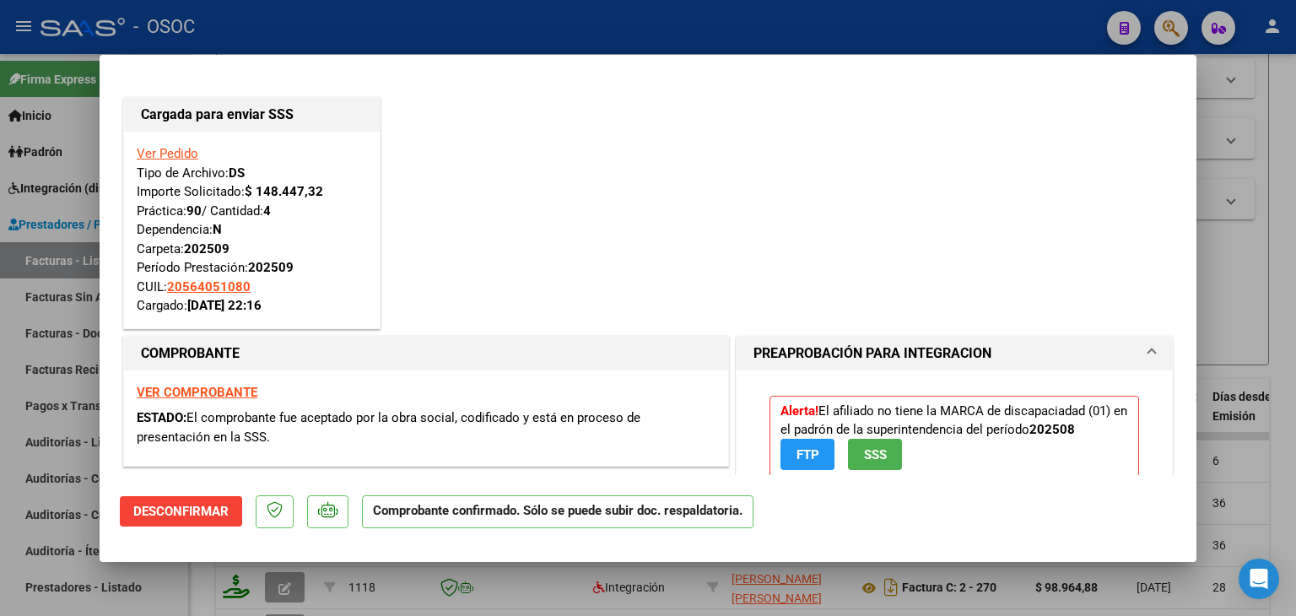
click at [1284, 120] on div at bounding box center [648, 308] width 1296 height 616
type input "$ 0,00"
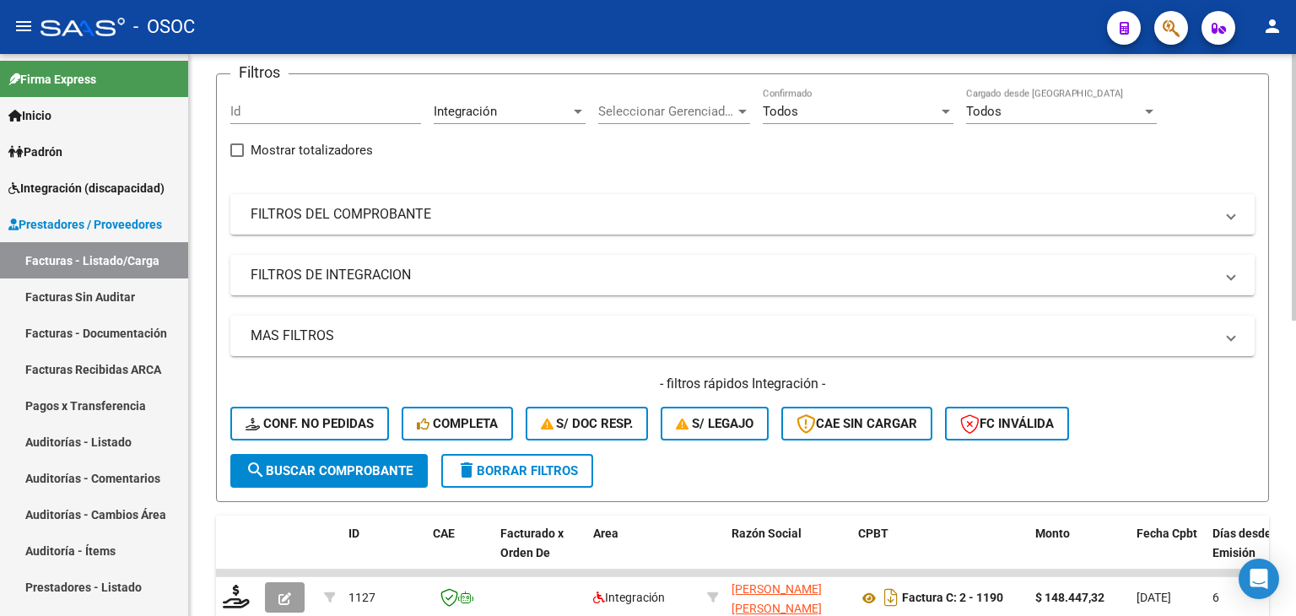
scroll to position [10, 0]
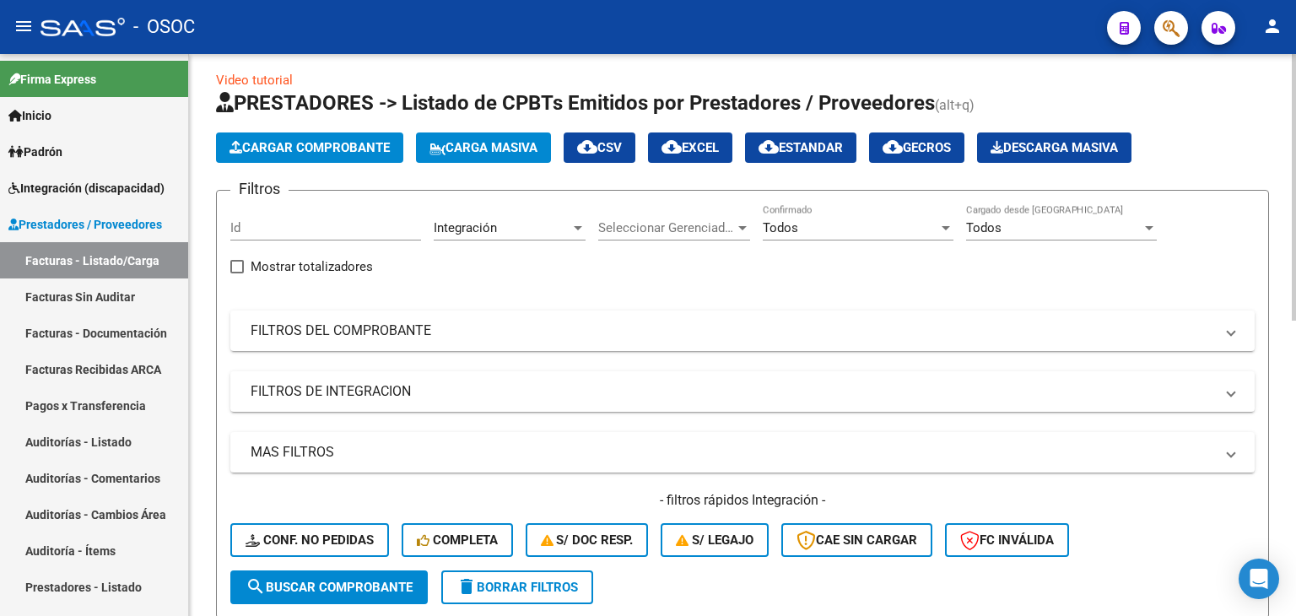
click at [285, 151] on span "Cargar Comprobante" at bounding box center [309, 147] width 160 height 15
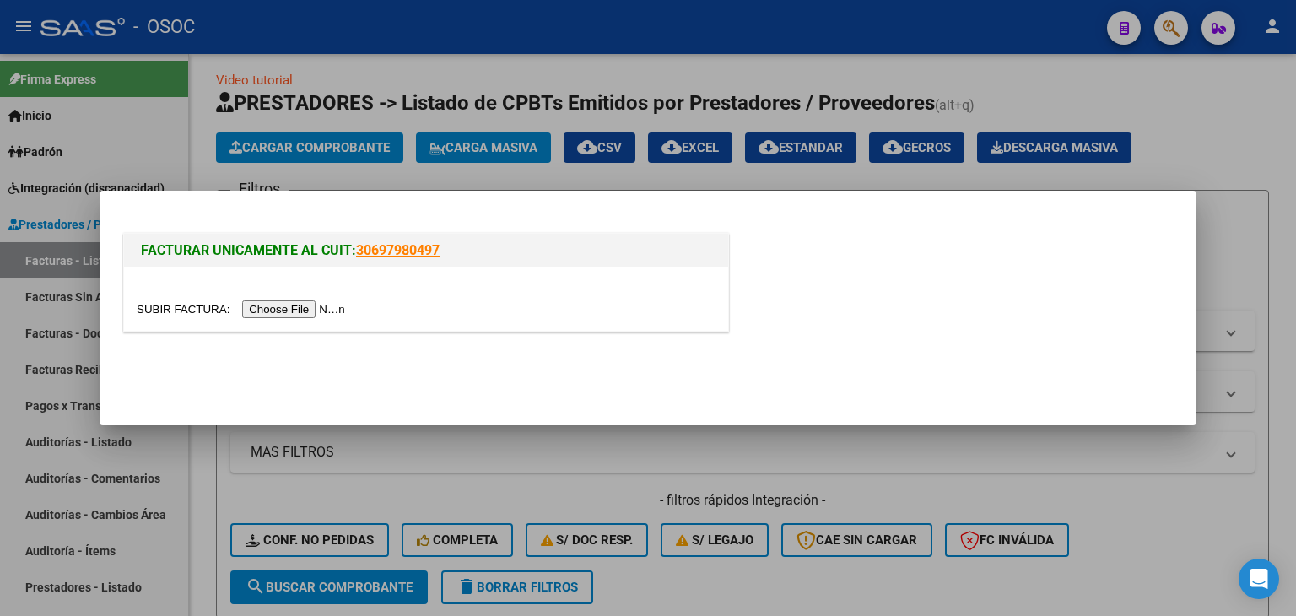
click at [295, 305] on input "file" at bounding box center [243, 309] width 213 height 18
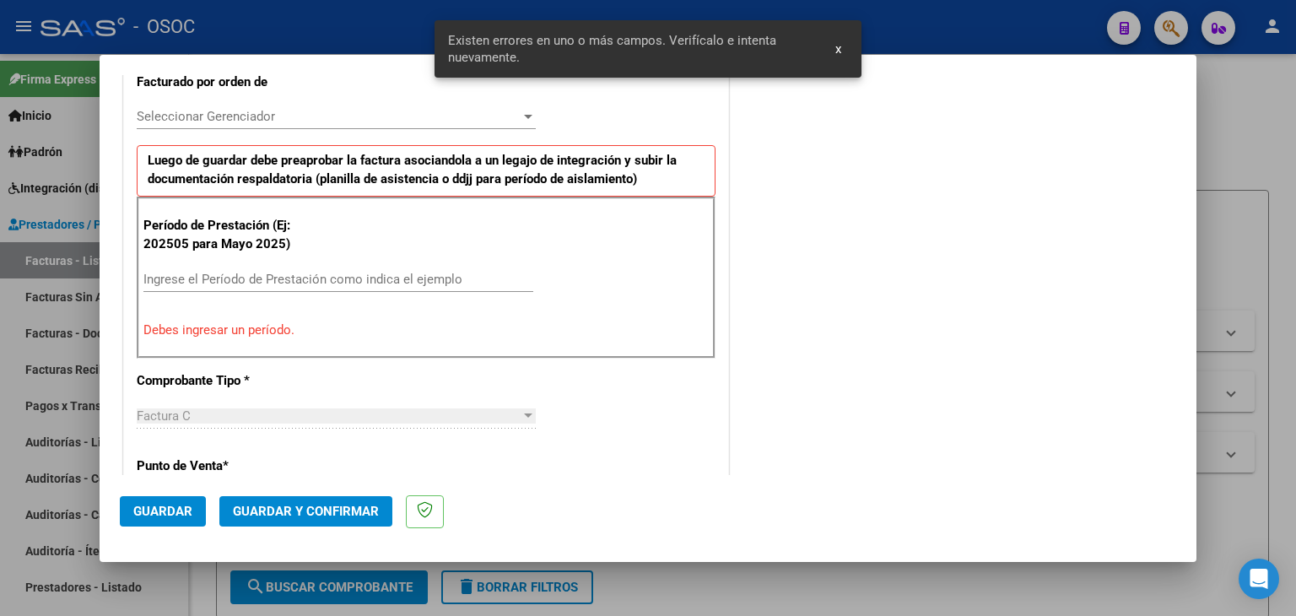
scroll to position [556, 0]
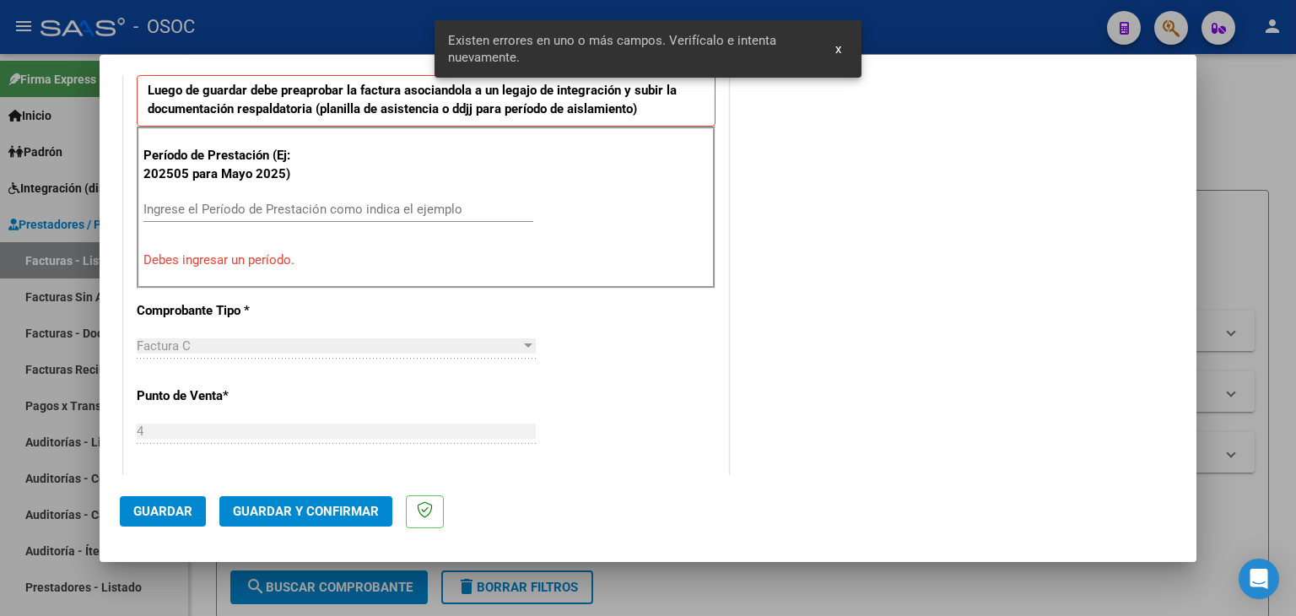
click at [272, 213] on input "Ingrese el Período de Prestación como indica el ejemplo" at bounding box center [338, 209] width 390 height 15
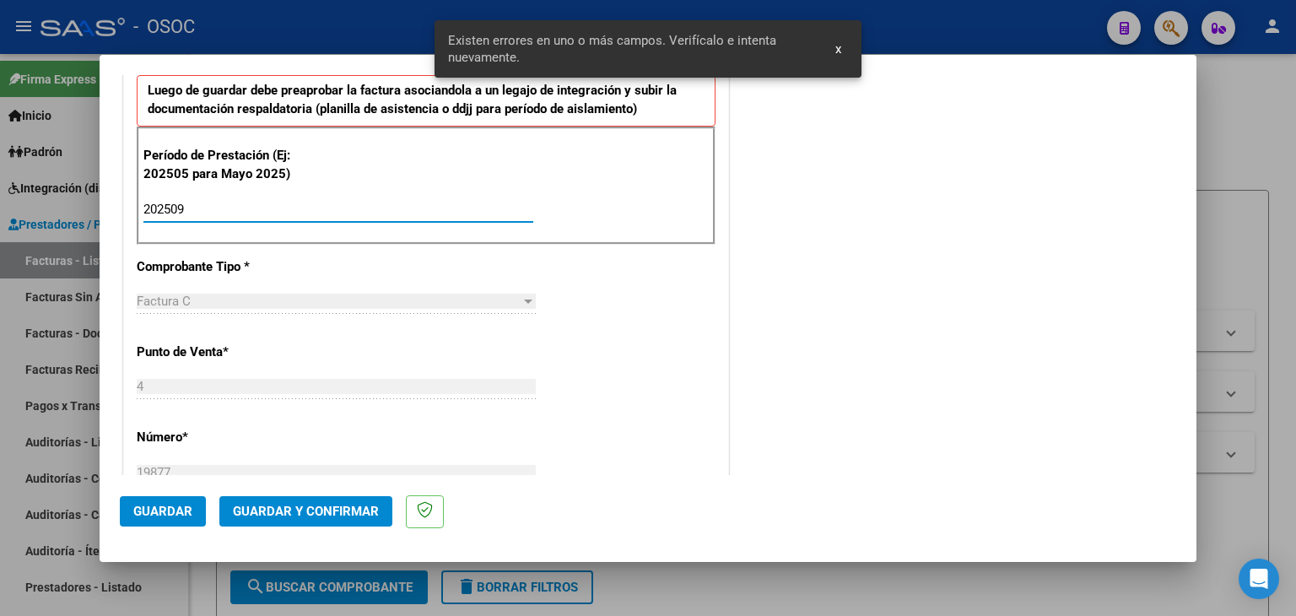
type input "202509"
click at [622, 261] on div "CUIT * 30-71512381-5 Ingresar CUIT ANALISIS PRESTADOR [PERSON_NAME] SUR SRL ARC…" at bounding box center [426, 455] width 604 height 1451
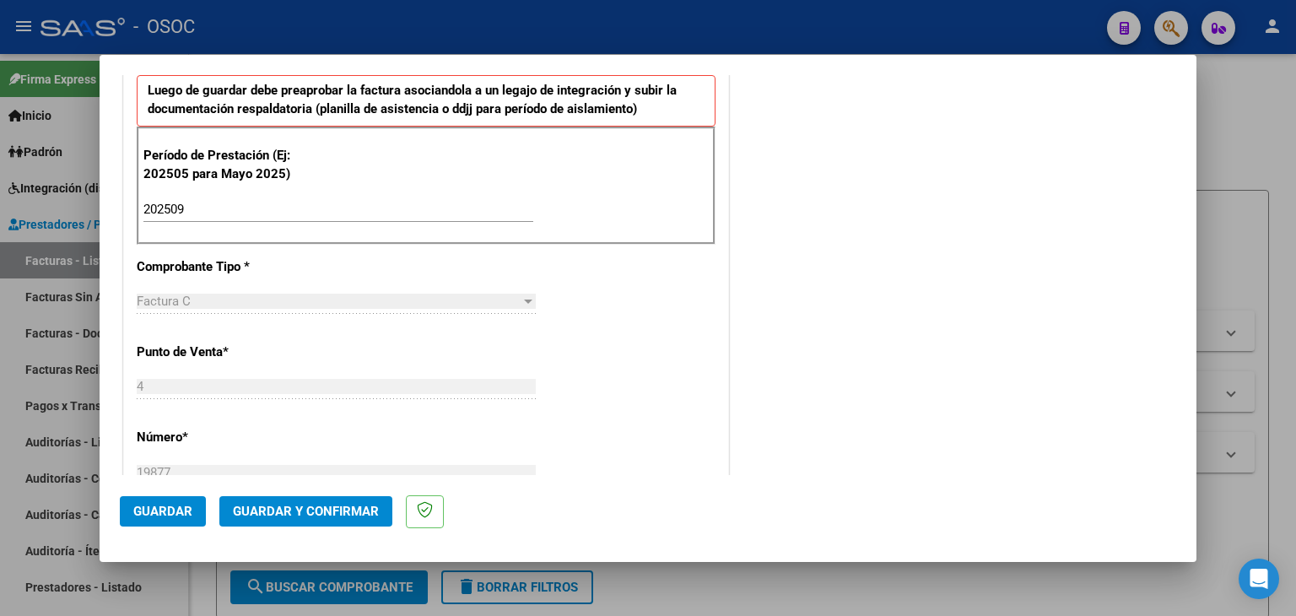
click at [175, 506] on span "Guardar" at bounding box center [162, 511] width 59 height 15
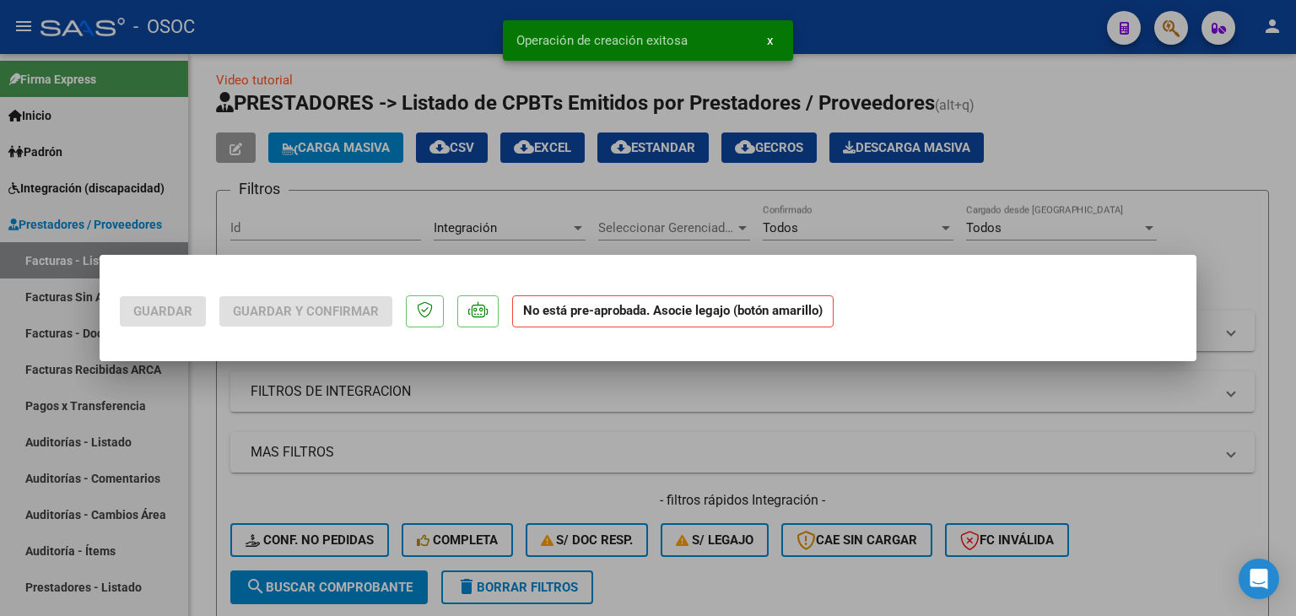
scroll to position [0, 0]
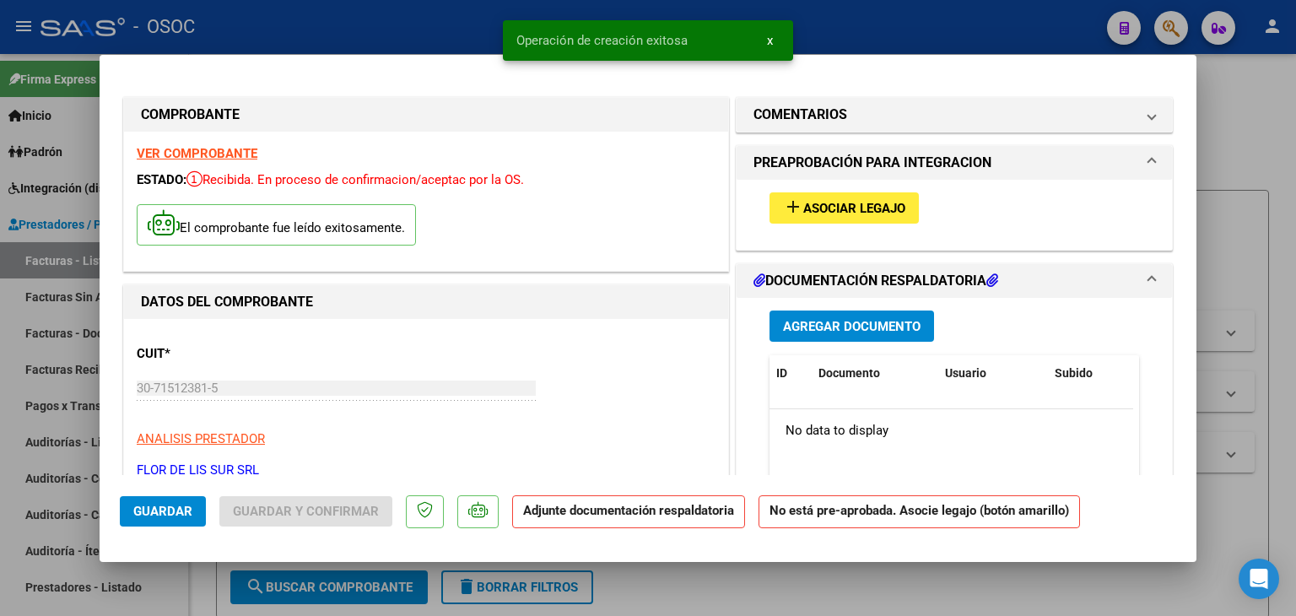
click at [822, 194] on button "add Asociar Legajo" at bounding box center [843, 207] width 149 height 31
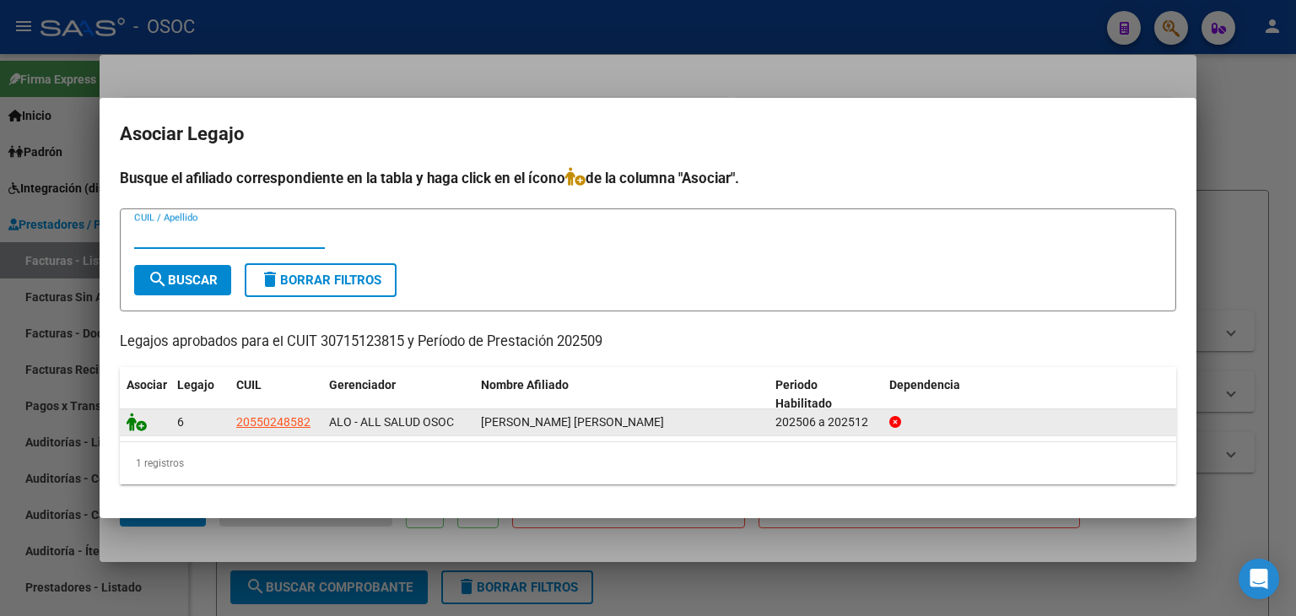
click at [136, 421] on icon at bounding box center [137, 421] width 20 height 19
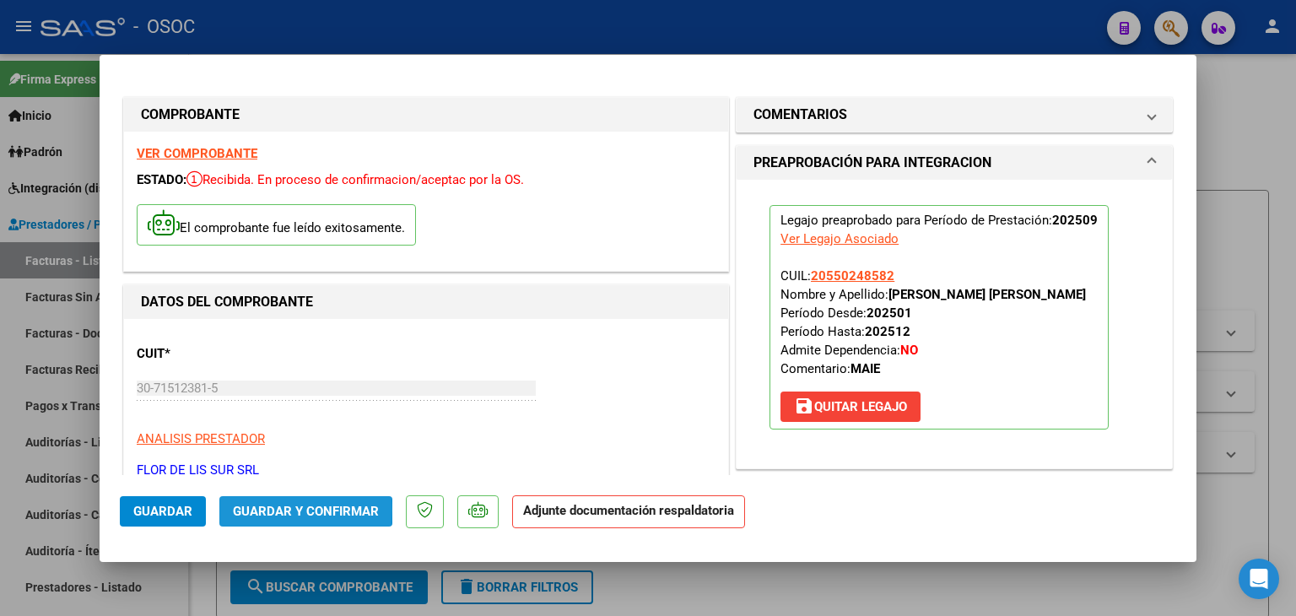
click at [272, 510] on span "Guardar y Confirmar" at bounding box center [306, 511] width 146 height 15
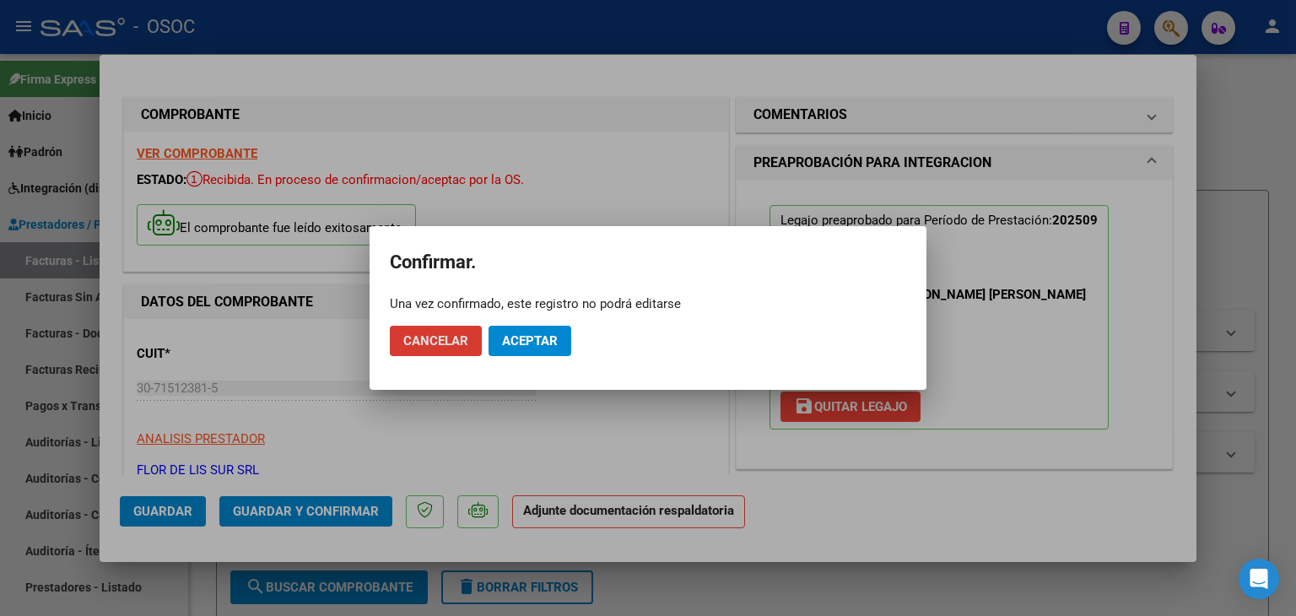
click at [525, 337] on span "Aceptar" at bounding box center [530, 340] width 56 height 15
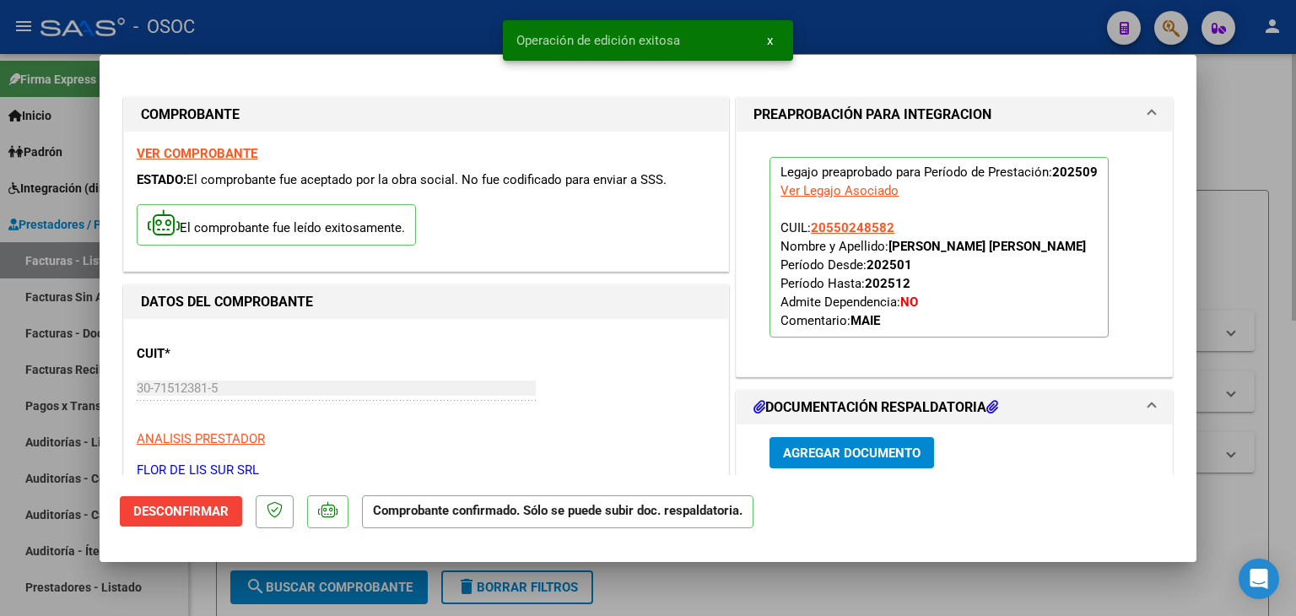
drag, startPoint x: 1231, startPoint y: 224, endPoint x: 1198, endPoint y: 231, distance: 33.6
click at [1232, 224] on div at bounding box center [648, 308] width 1296 height 616
type input "$ 0,00"
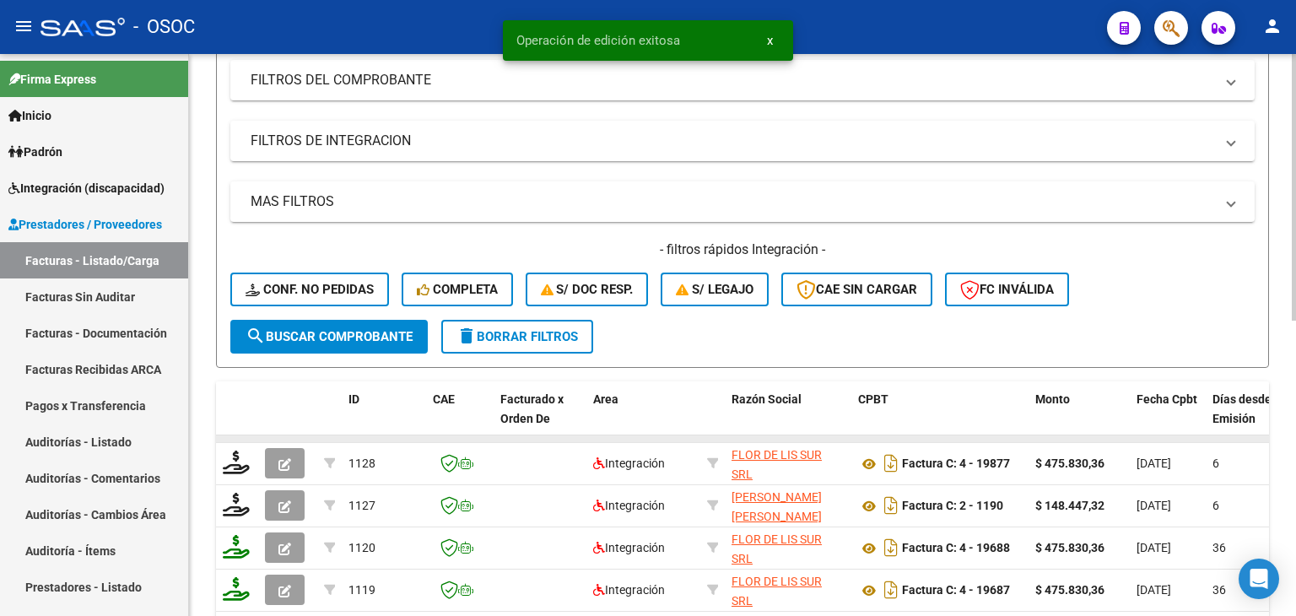
scroll to position [263, 0]
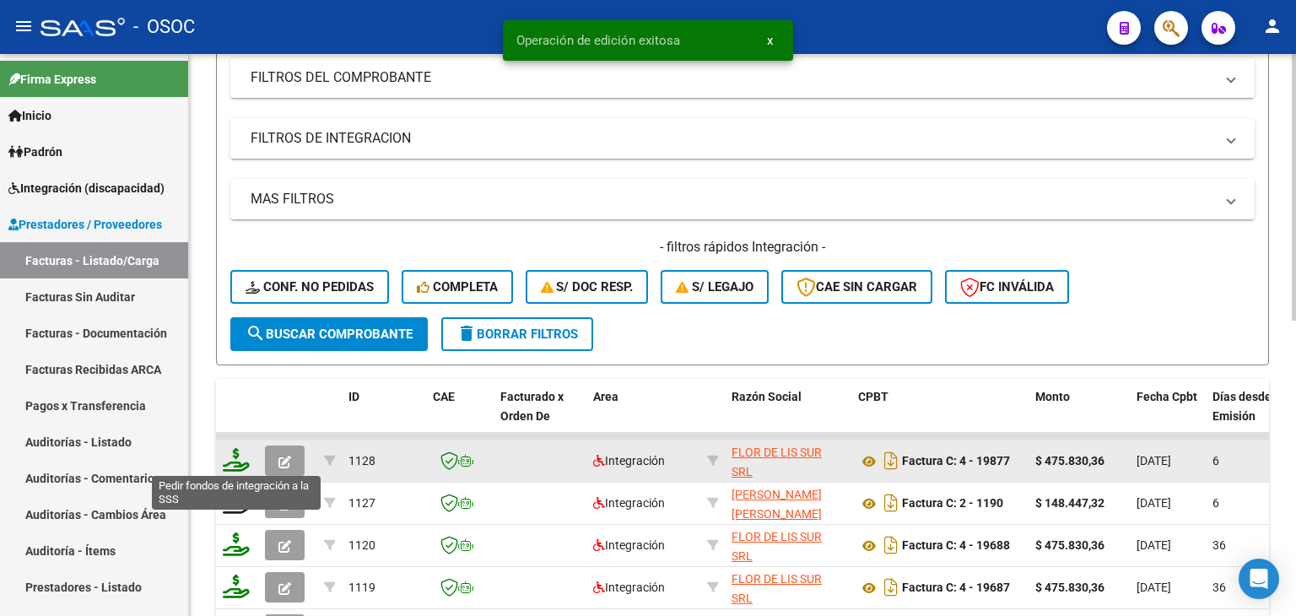
click at [231, 460] on icon at bounding box center [236, 460] width 27 height 24
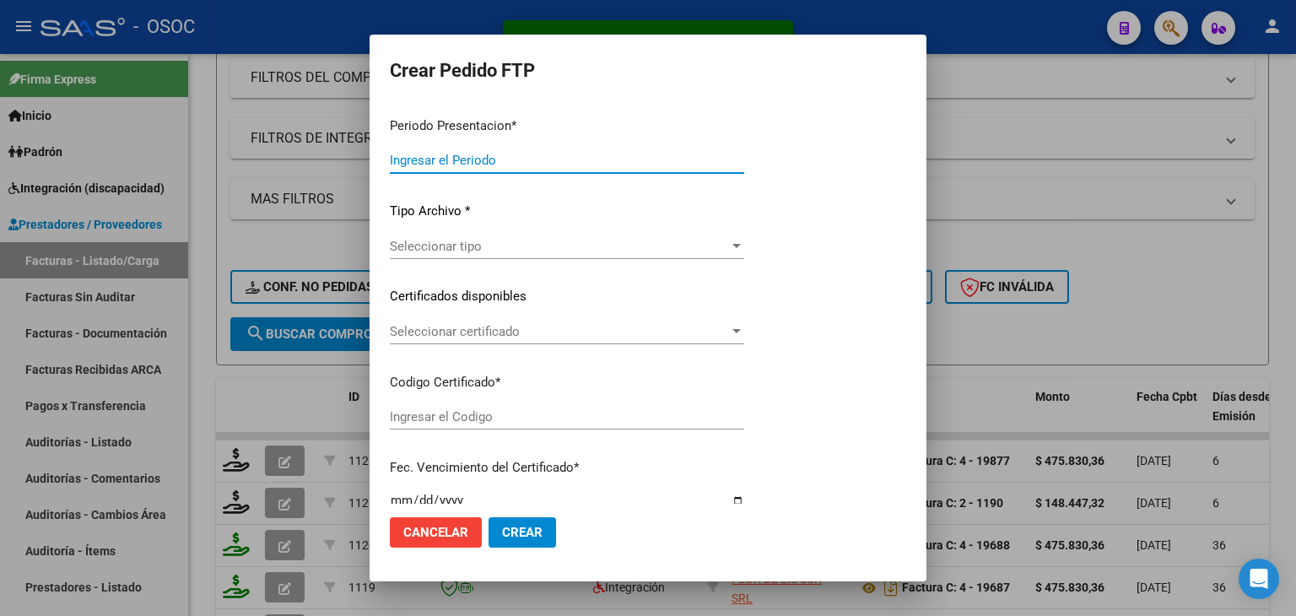
type input "202509"
type input "$ 475.830,36"
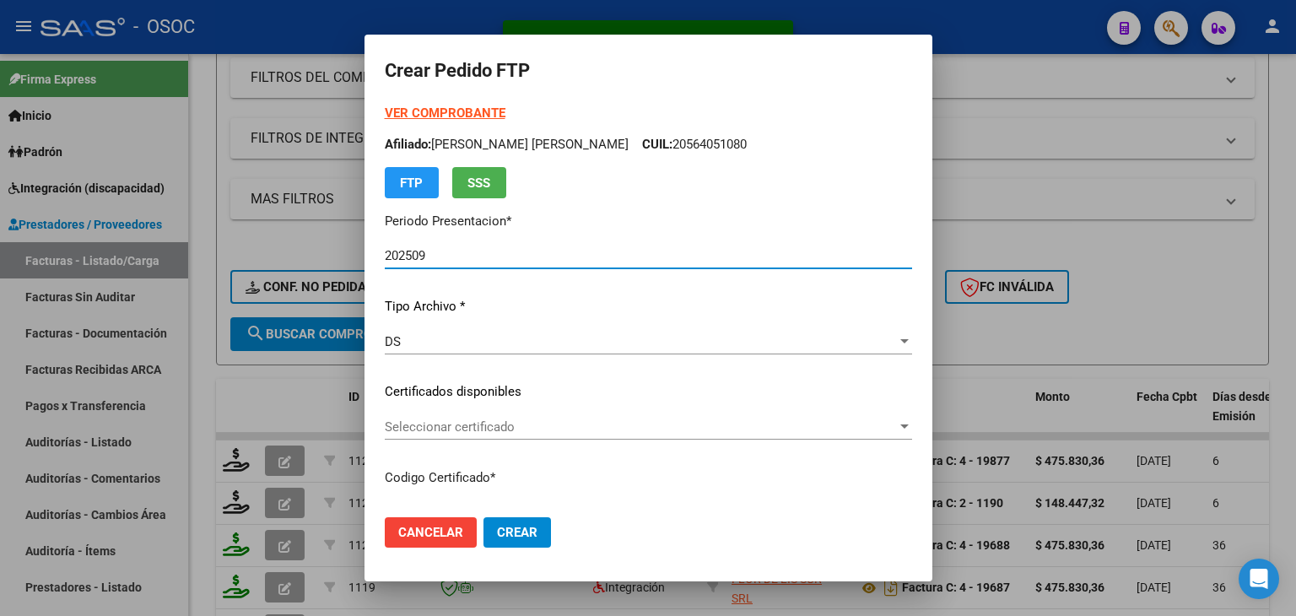
type input "ARG02000550248582024101020271010BSAS413"
type input "[DATE]"
click at [411, 426] on span "Seleccionar certificado" at bounding box center [641, 426] width 512 height 15
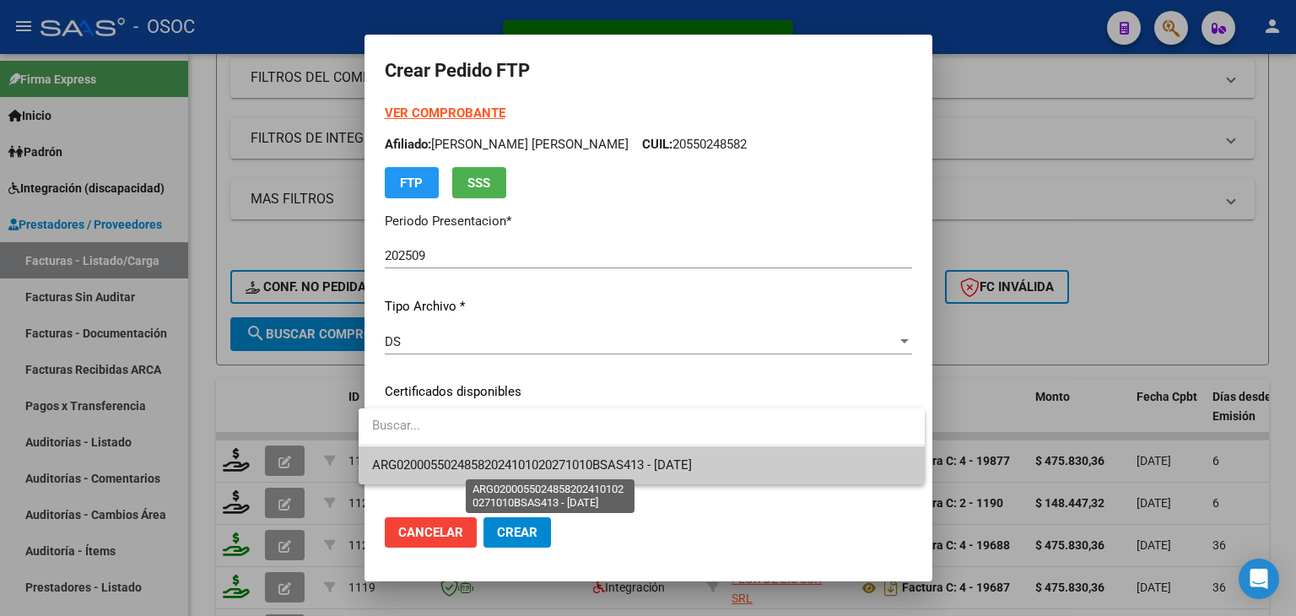
click at [491, 464] on span "ARG02000550248582024101020271010BSAS413 - [DATE]" at bounding box center [532, 464] width 320 height 15
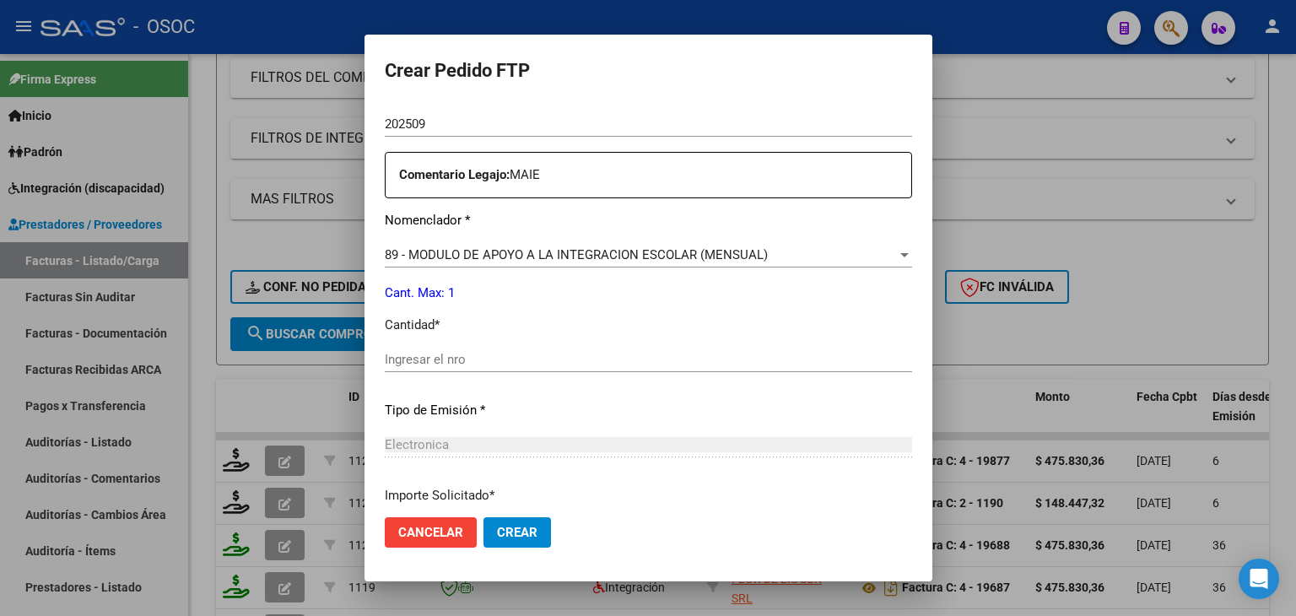
scroll to position [590, 0]
click at [499, 354] on input "Ingresar el nro" at bounding box center [648, 357] width 527 height 15
type input "1"
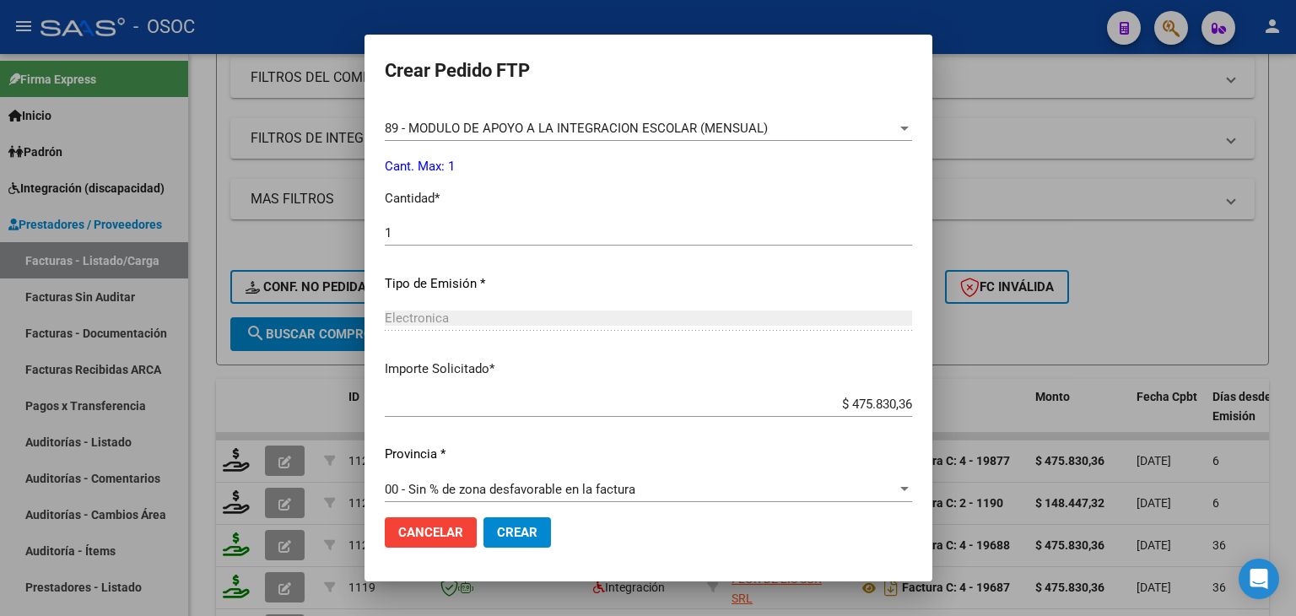
scroll to position [729, 0]
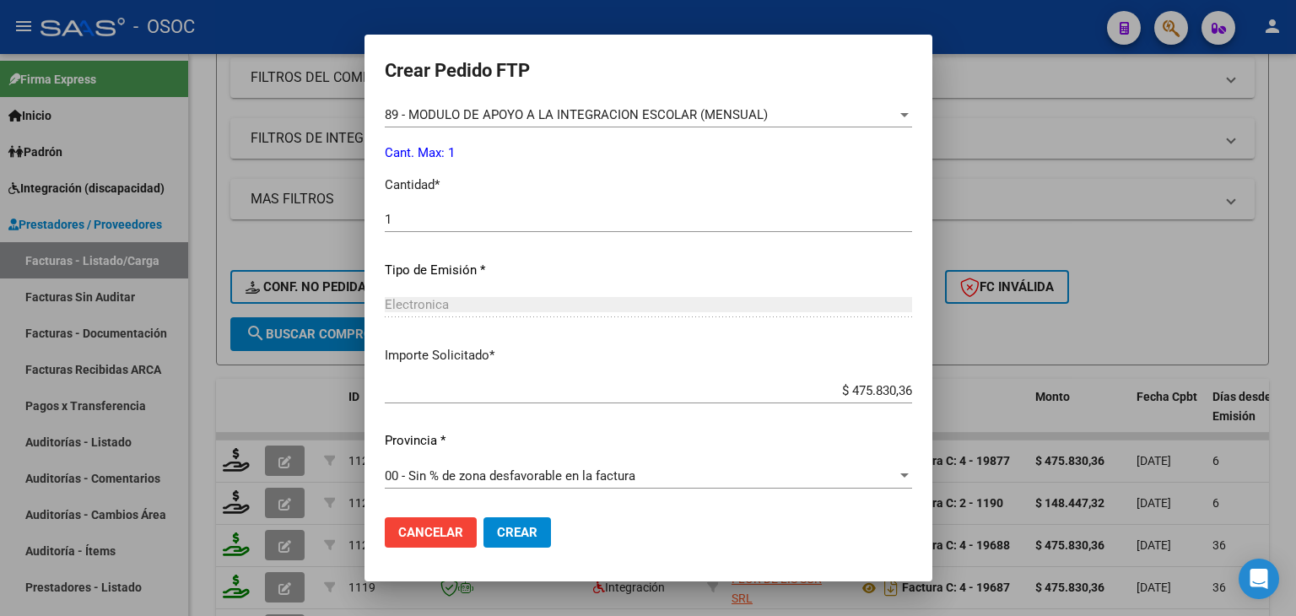
click at [515, 531] on span "Crear" at bounding box center [517, 532] width 40 height 15
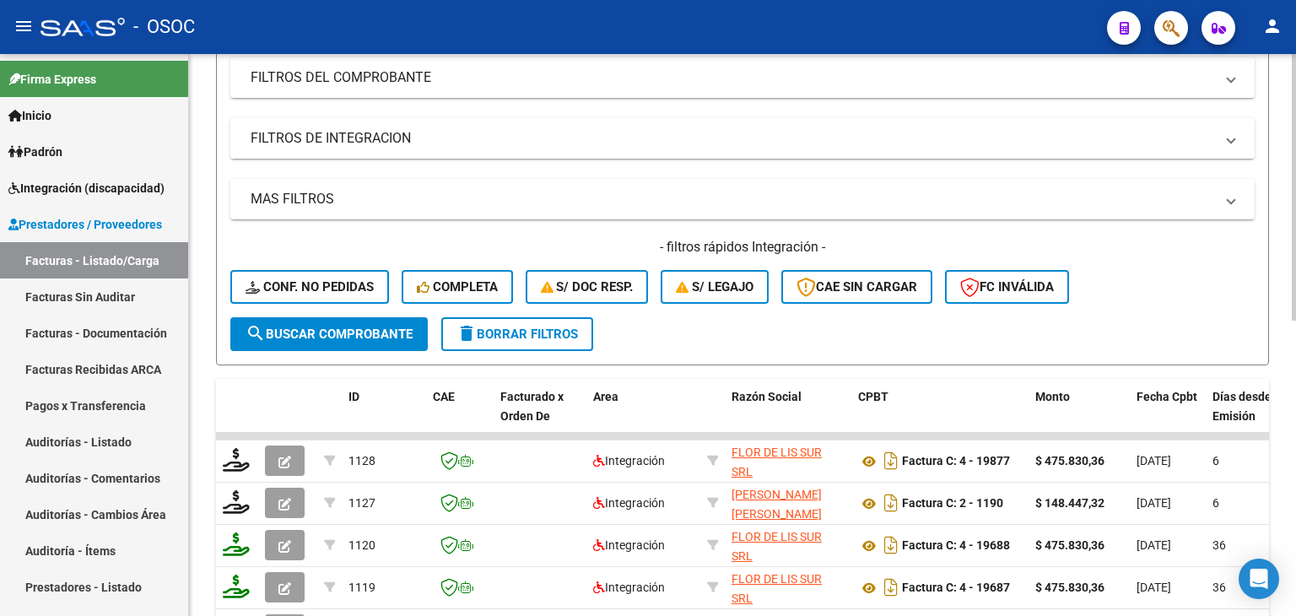
scroll to position [10, 0]
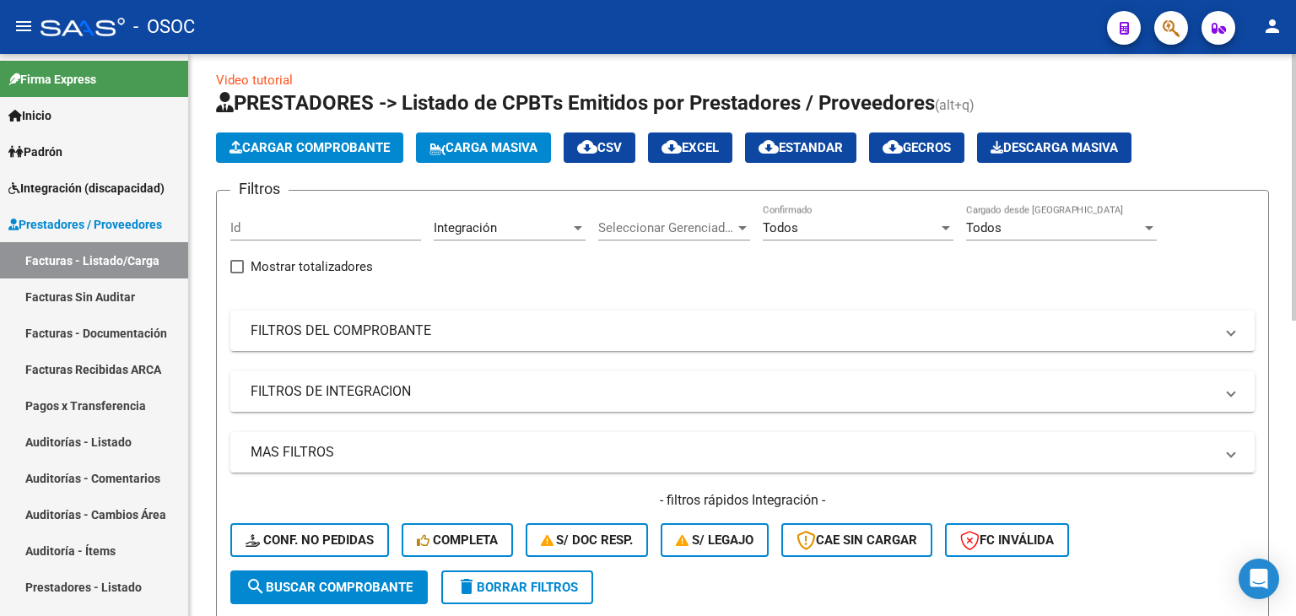
click at [281, 158] on button "Cargar Comprobante" at bounding box center [309, 147] width 187 height 30
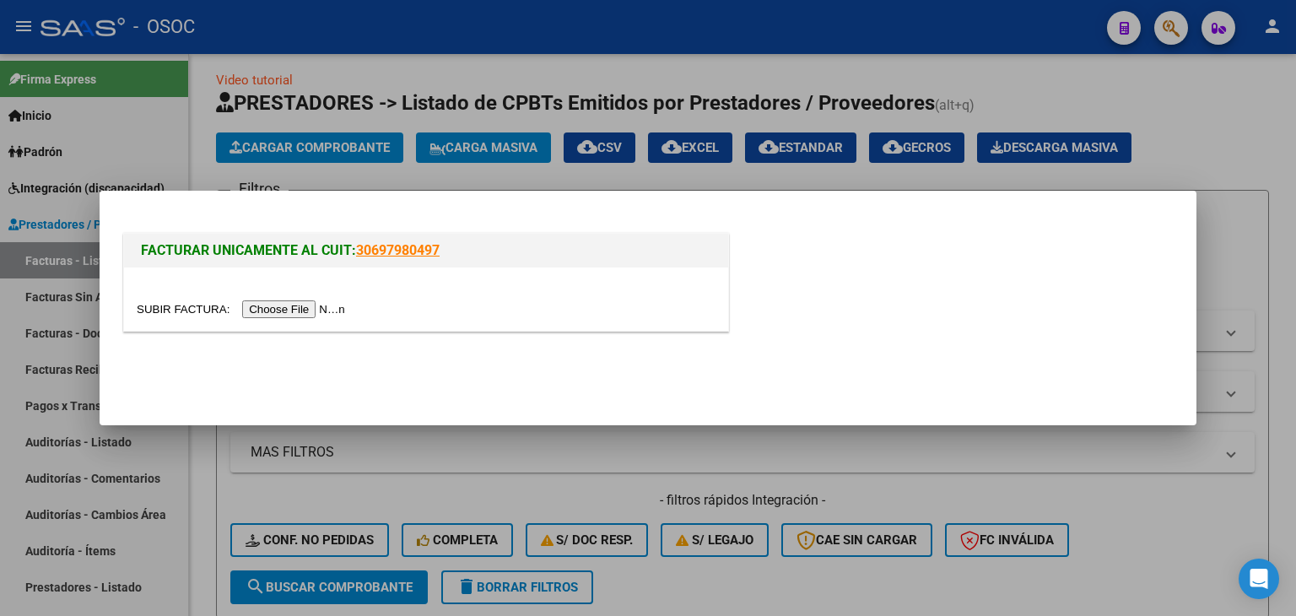
click at [262, 313] on input "file" at bounding box center [243, 309] width 213 height 18
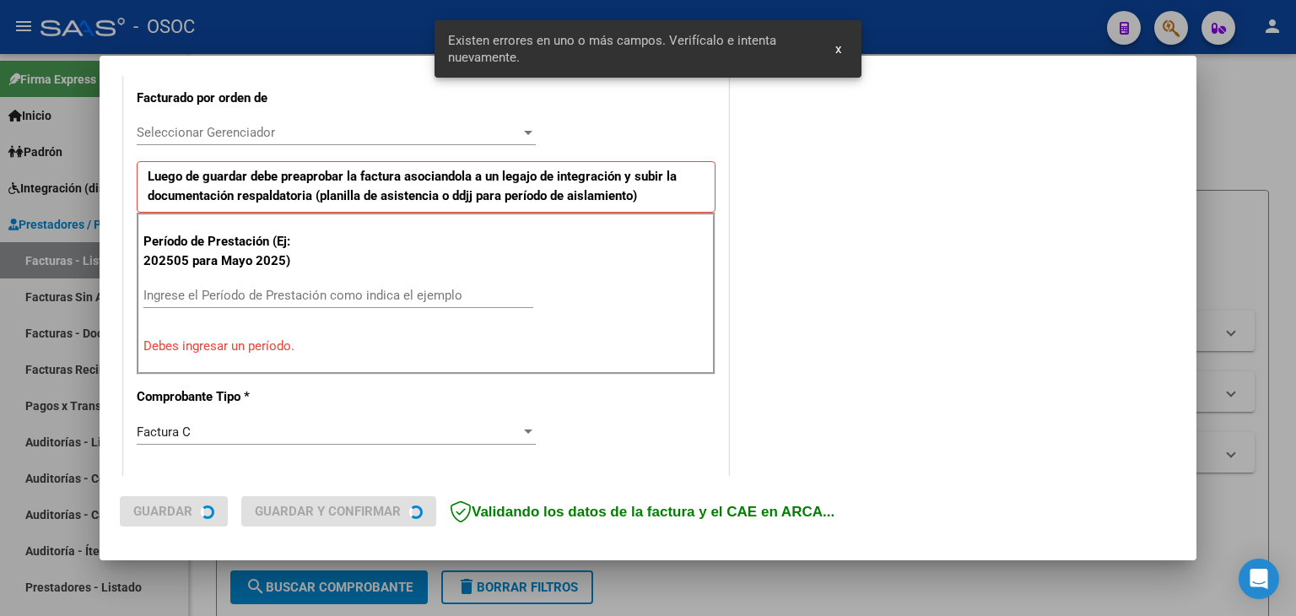
scroll to position [472, 0]
click at [272, 292] on input "Ingrese el Período de Prestación como indica el ejemplo" at bounding box center [338, 294] width 390 height 15
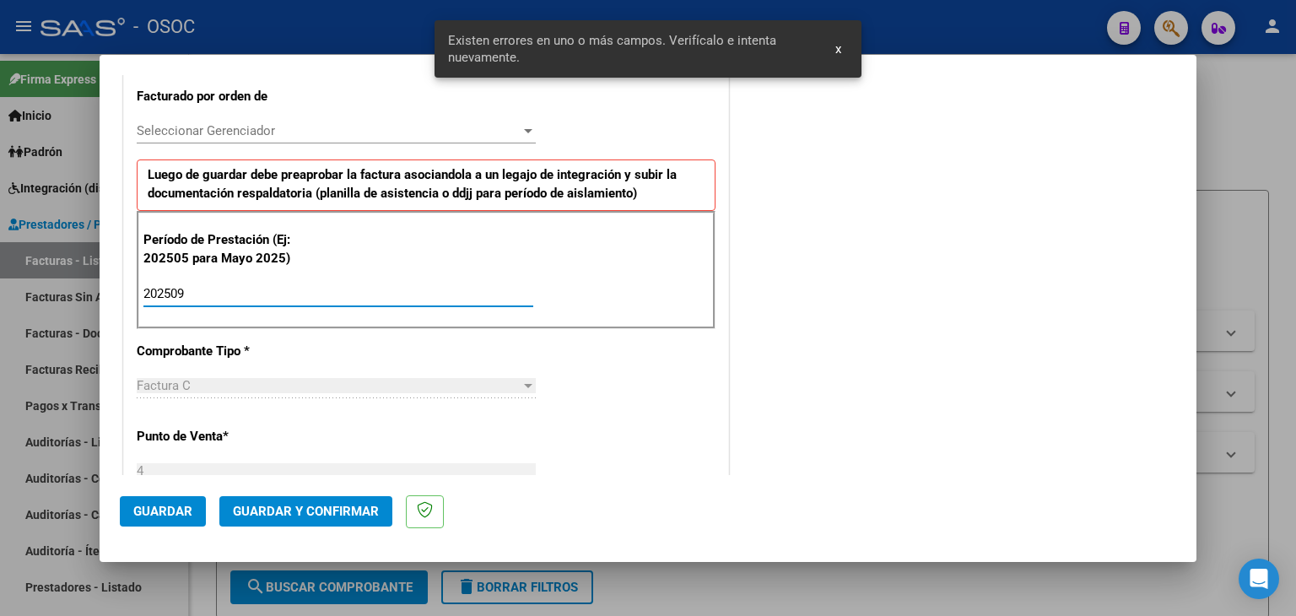
type input "202509"
click at [184, 504] on span "Guardar" at bounding box center [162, 511] width 59 height 15
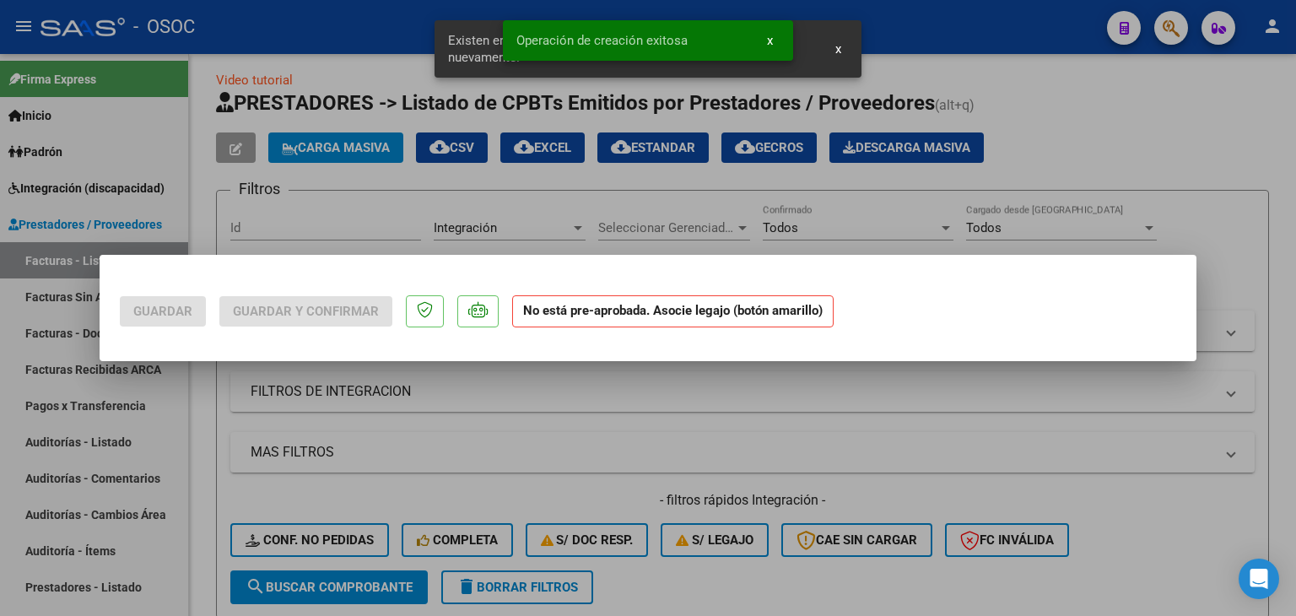
scroll to position [0, 0]
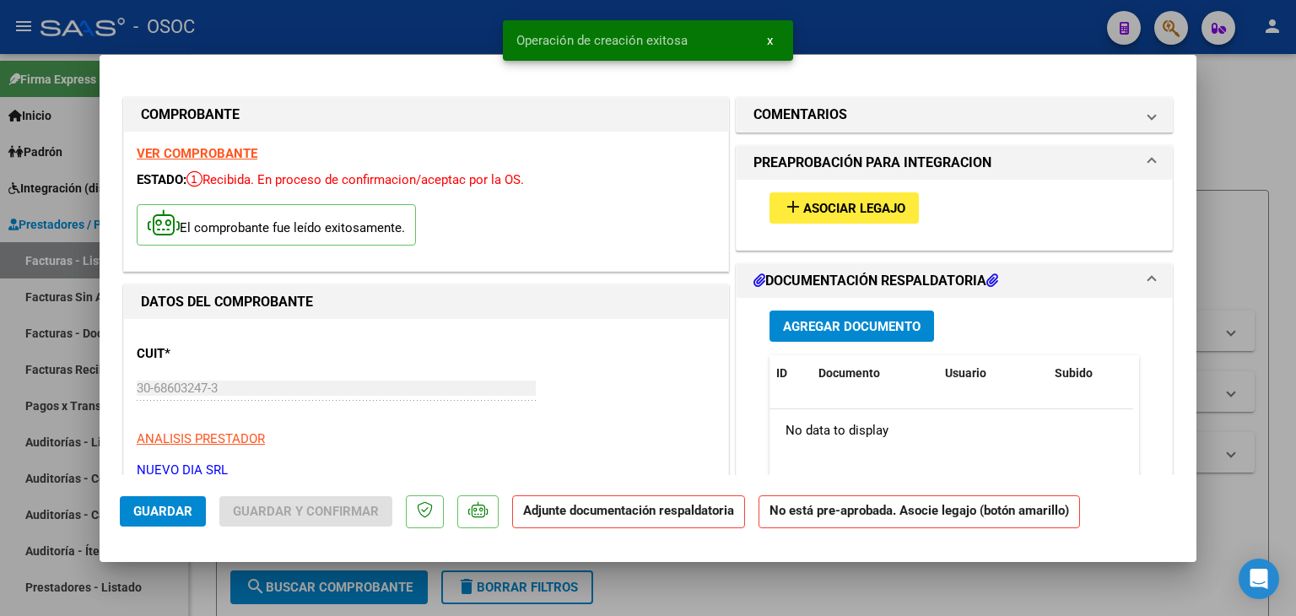
click at [877, 208] on span "Asociar Legajo" at bounding box center [854, 208] width 102 height 15
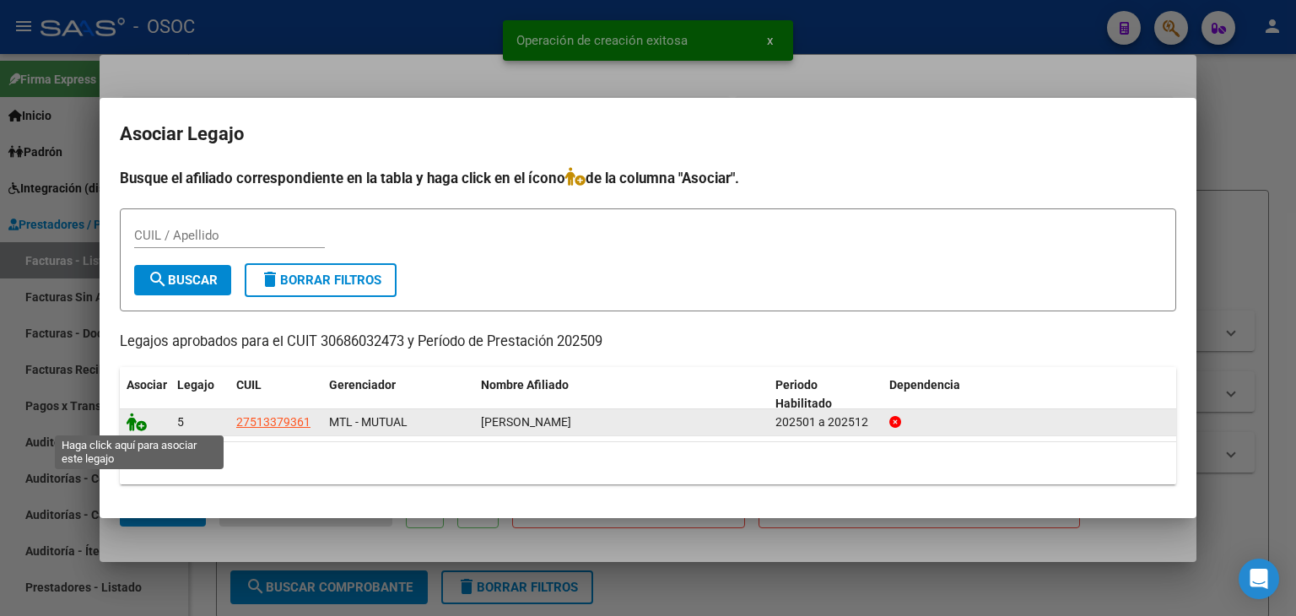
click at [137, 423] on icon at bounding box center [137, 421] width 20 height 19
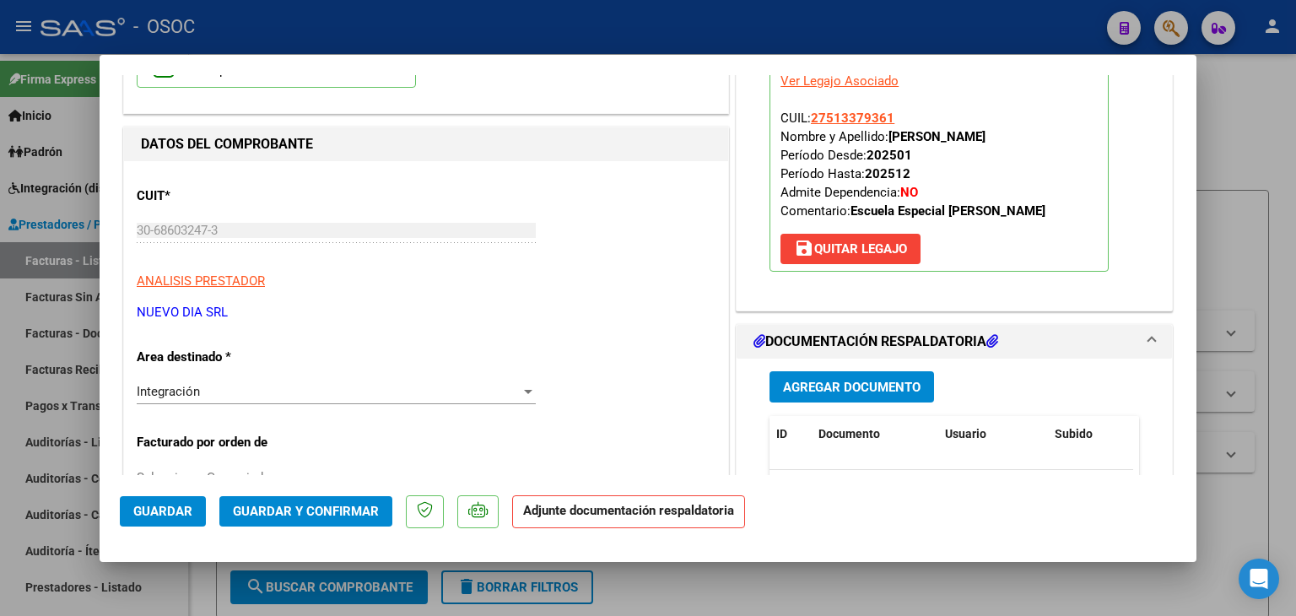
scroll to position [169, 0]
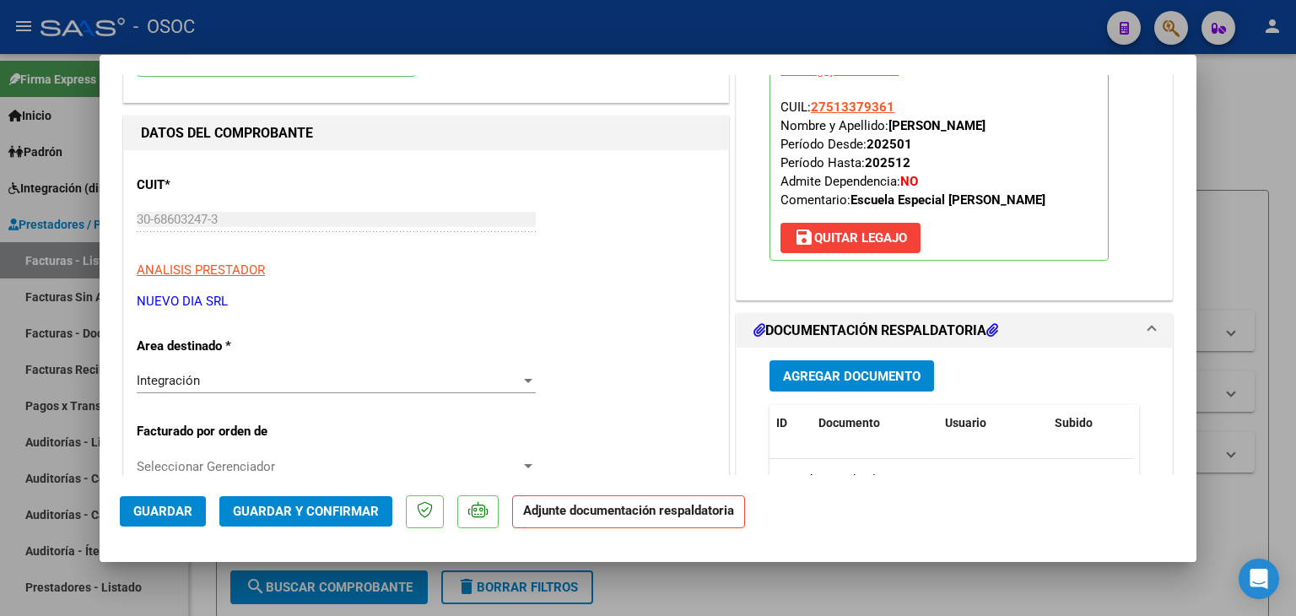
click at [326, 504] on span "Guardar y Confirmar" at bounding box center [306, 511] width 146 height 15
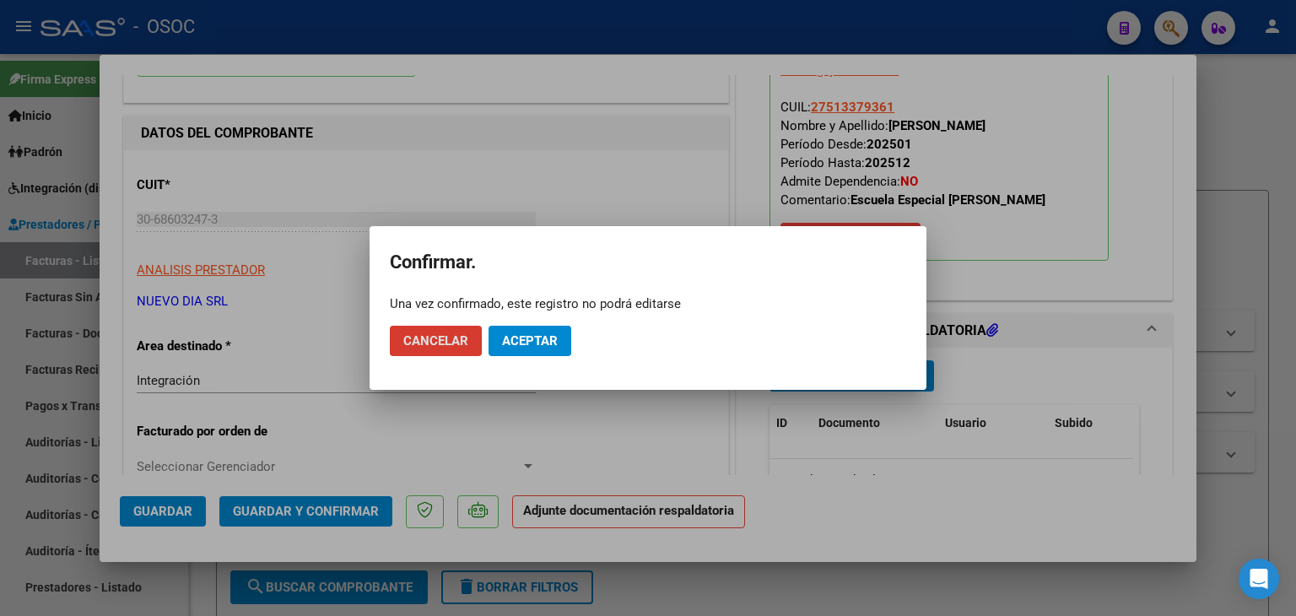
click at [500, 338] on button "Aceptar" at bounding box center [529, 341] width 83 height 30
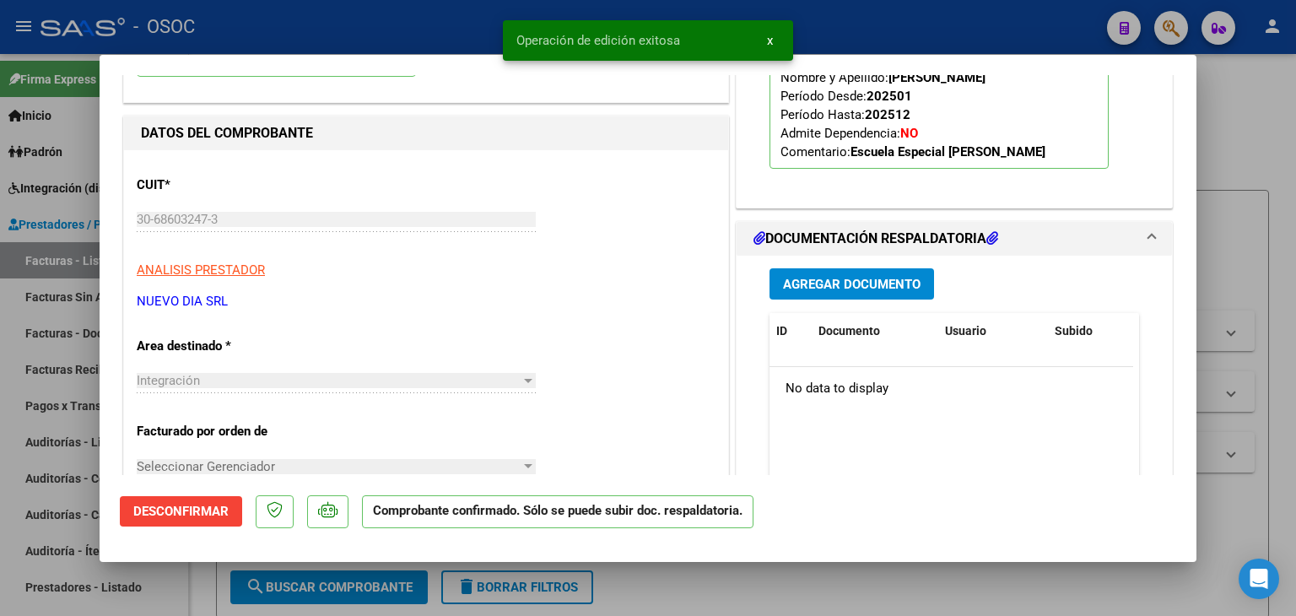
click at [1255, 239] on div at bounding box center [648, 308] width 1296 height 616
type input "$ 0,00"
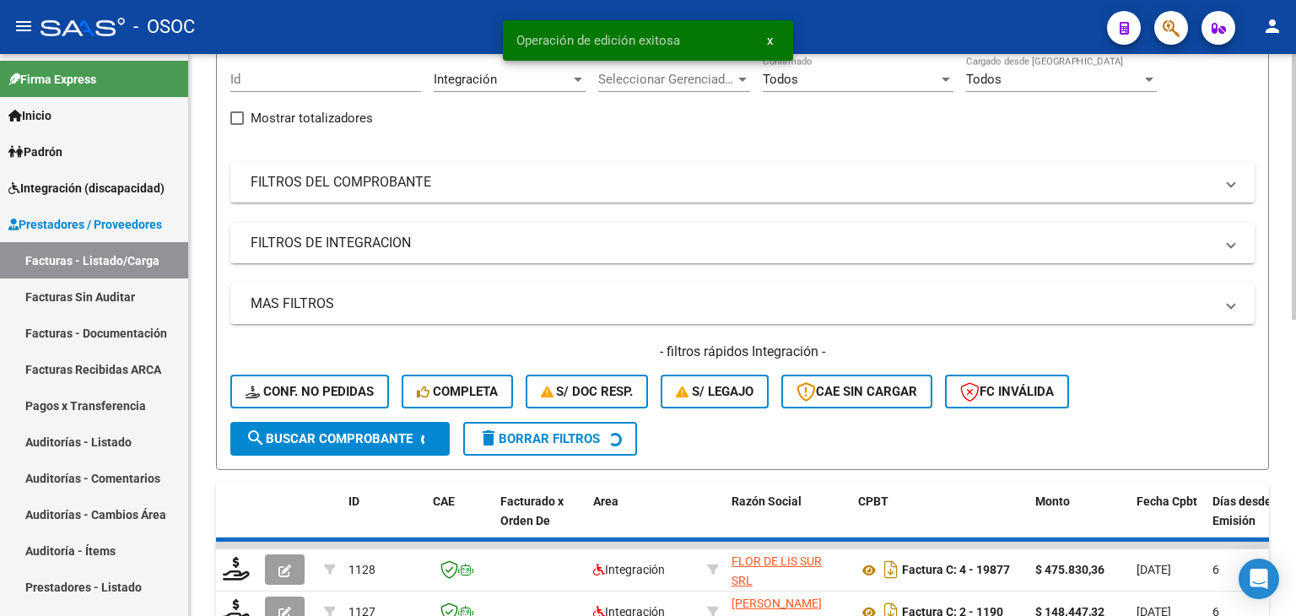
scroll to position [432, 0]
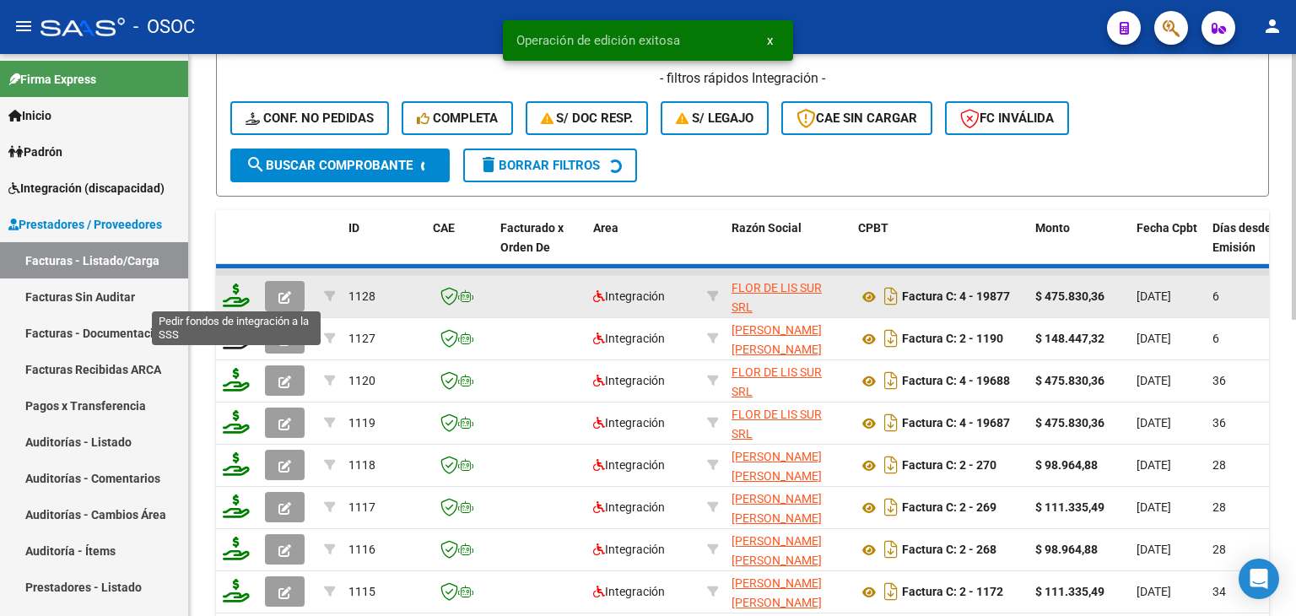
click at [236, 292] on icon at bounding box center [236, 295] width 27 height 24
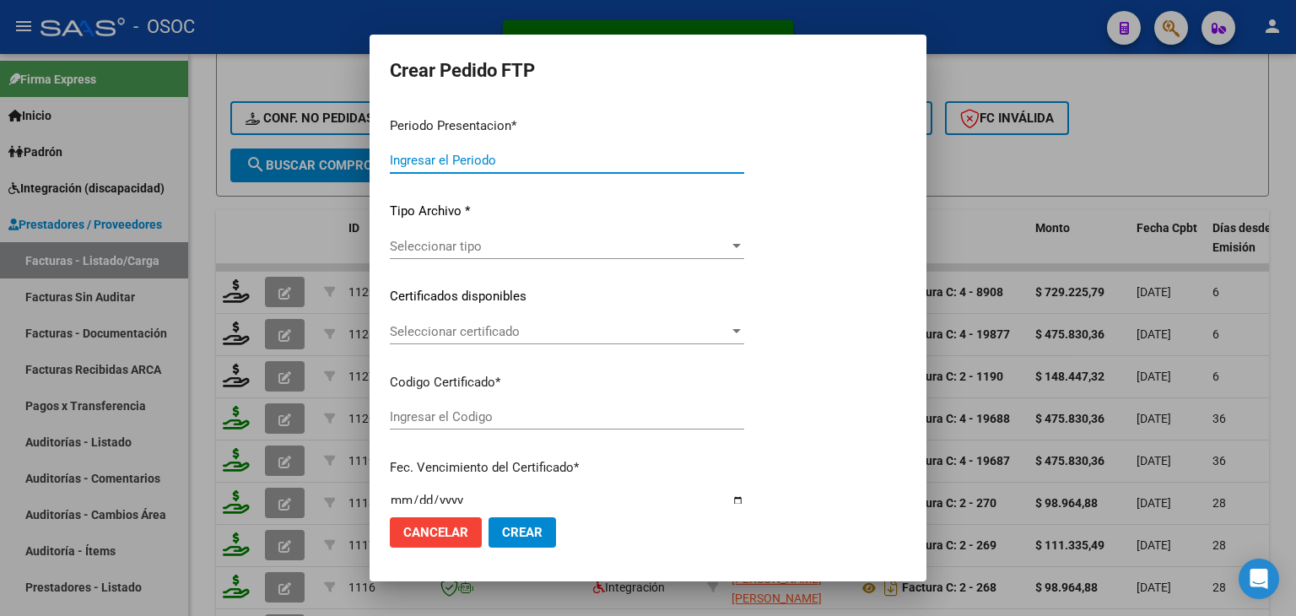
click at [431, 539] on span "Cancelar" at bounding box center [435, 532] width 65 height 15
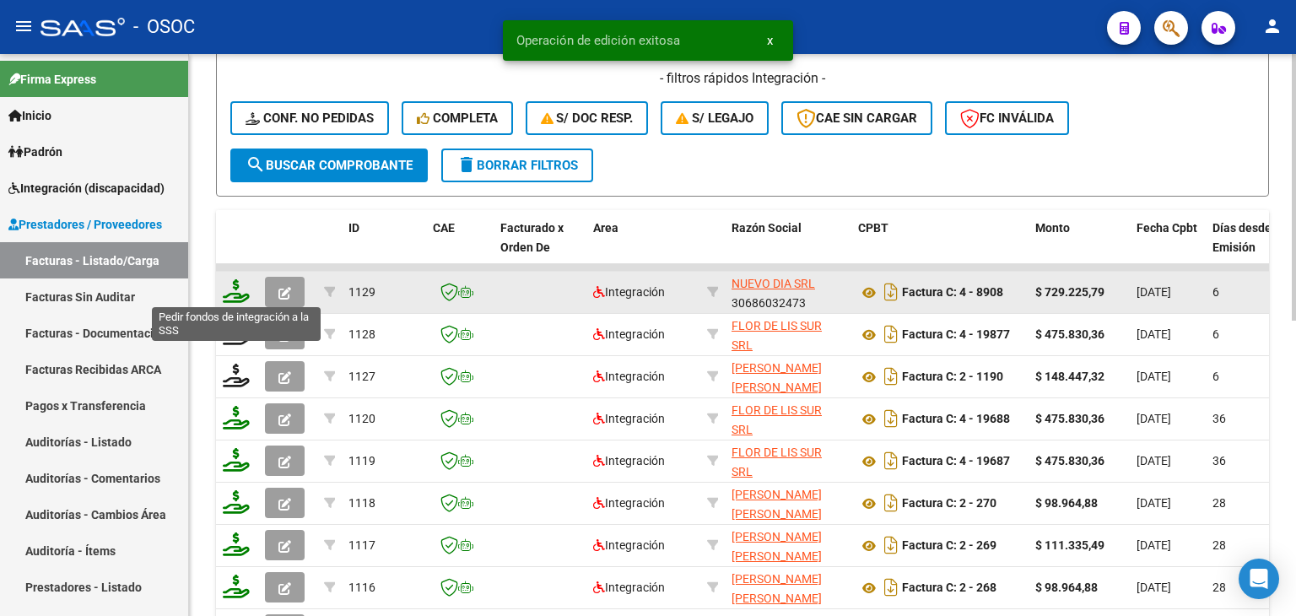
click at [237, 284] on icon at bounding box center [236, 291] width 27 height 24
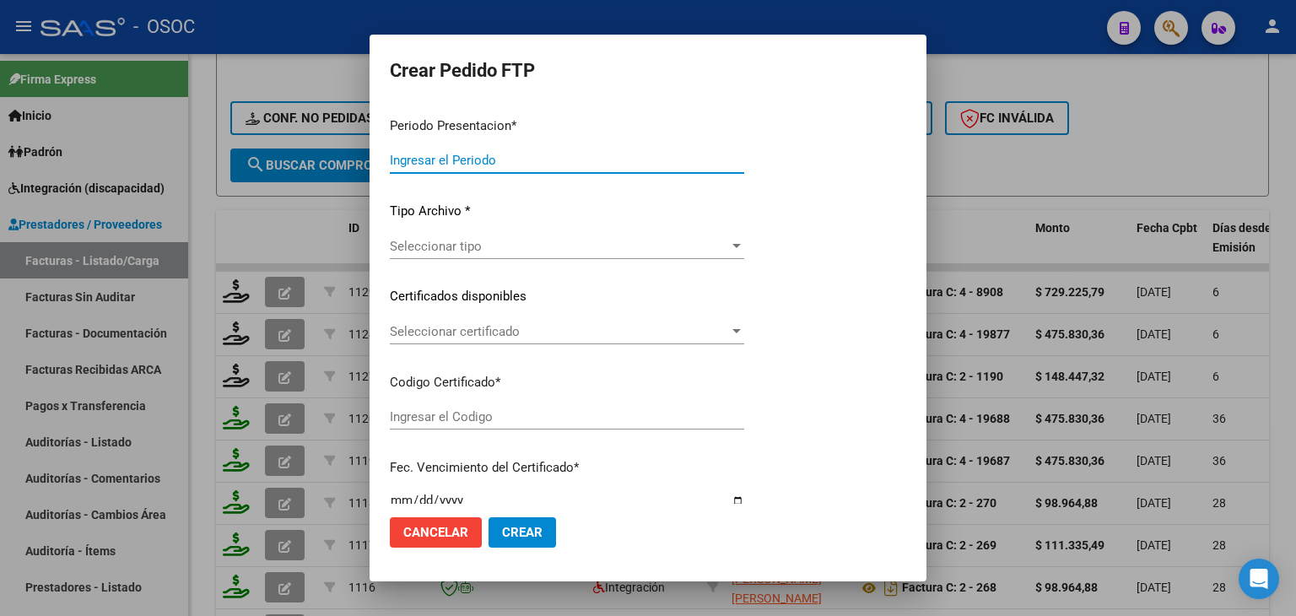
type input "202509"
type input "$ 729.225,79"
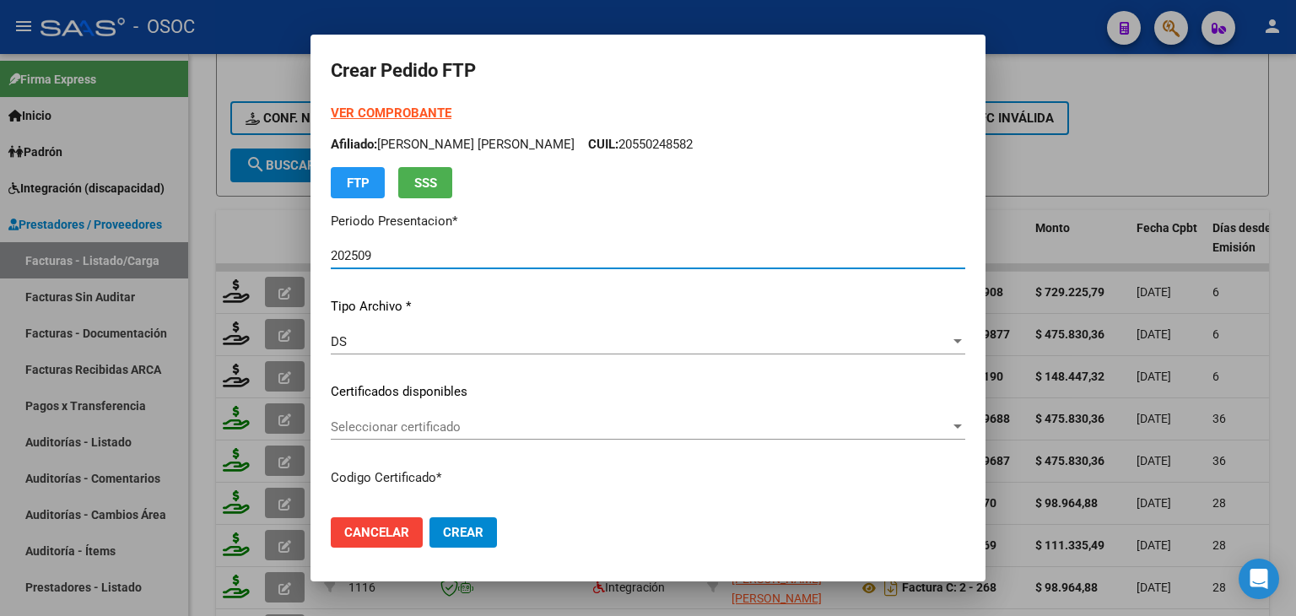
type input "ARG01000513379362017120120251201BUE427"
type input "[DATE]"
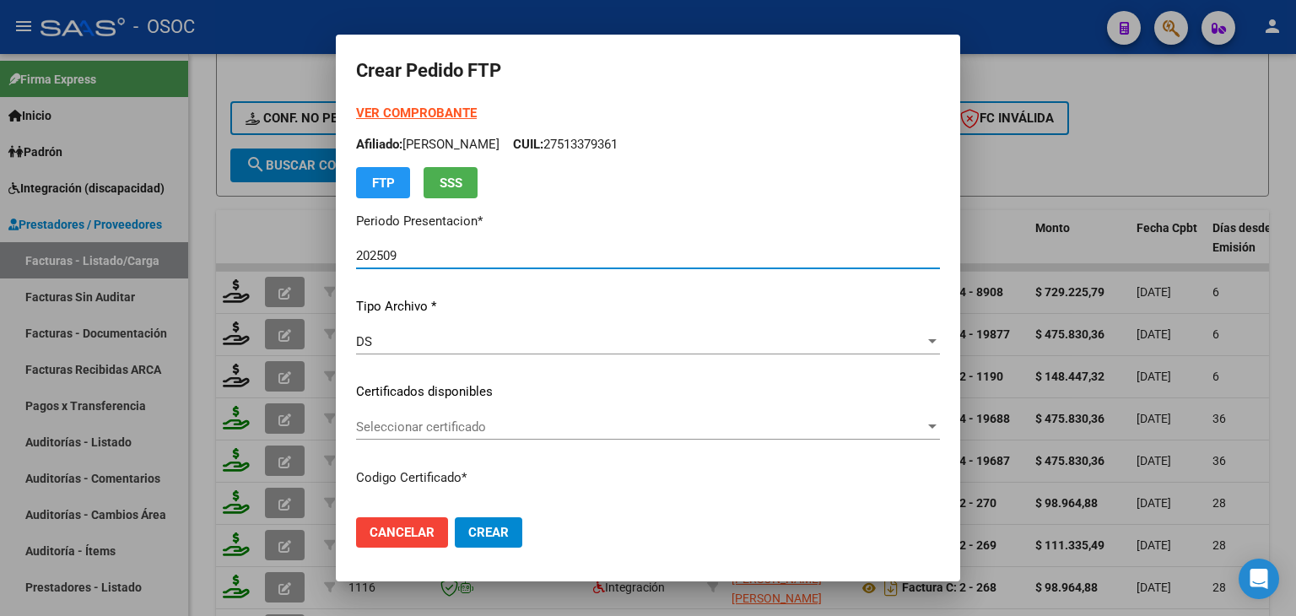
click at [386, 416] on div "Seleccionar certificado Seleccionar certificado" at bounding box center [648, 426] width 584 height 25
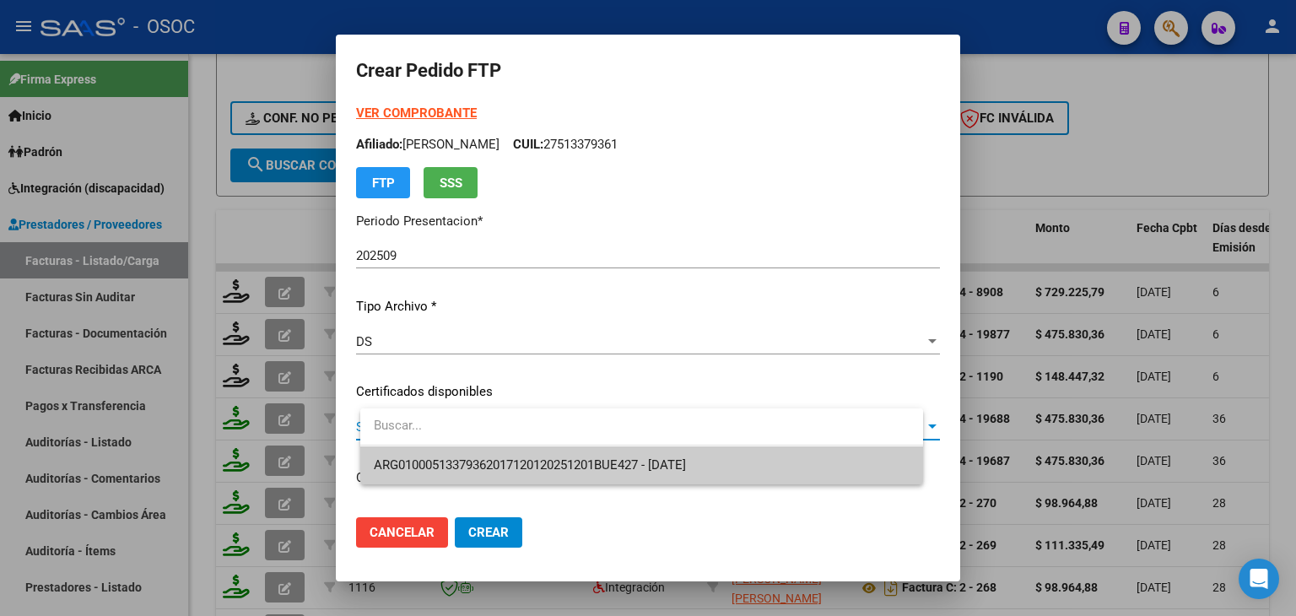
click at [400, 457] on span "ARG01000513379362017120120251201BUE427 - [DATE]" at bounding box center [530, 464] width 312 height 15
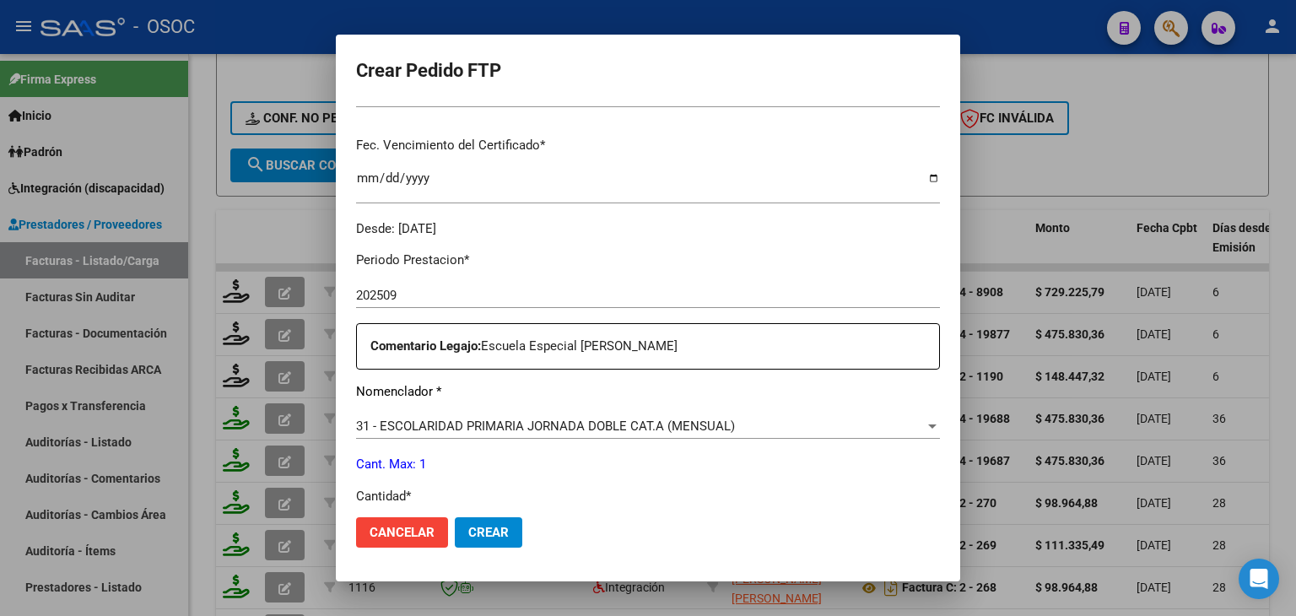
scroll to position [506, 0]
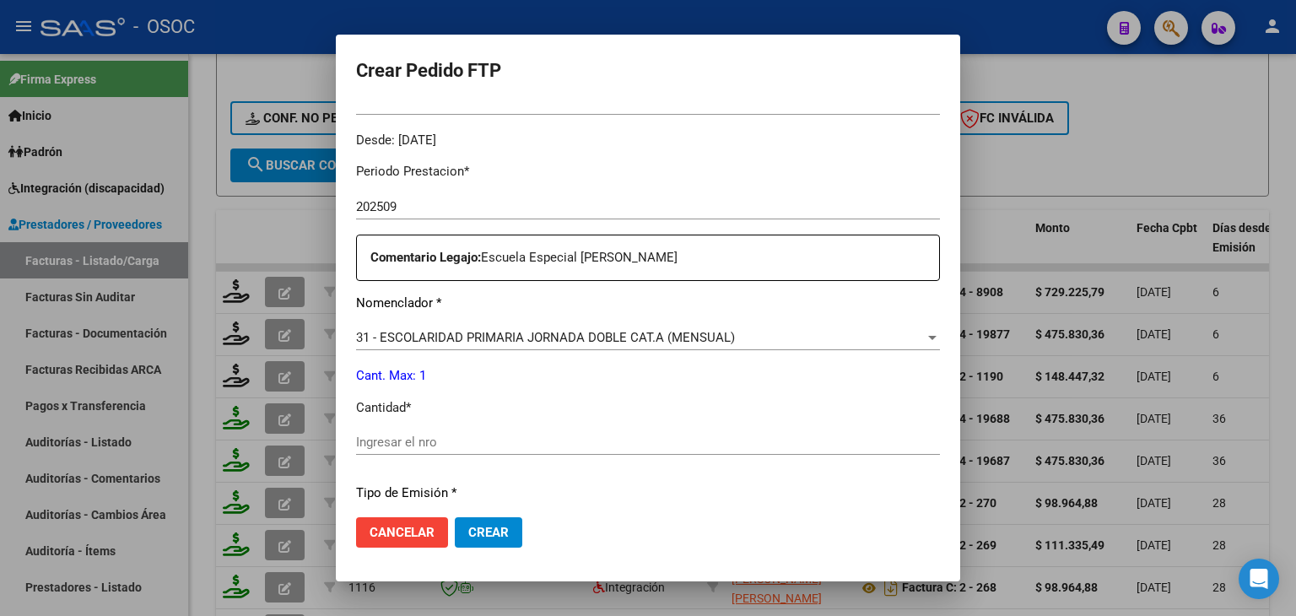
click at [407, 443] on input "Ingresar el nro" at bounding box center [648, 441] width 584 height 15
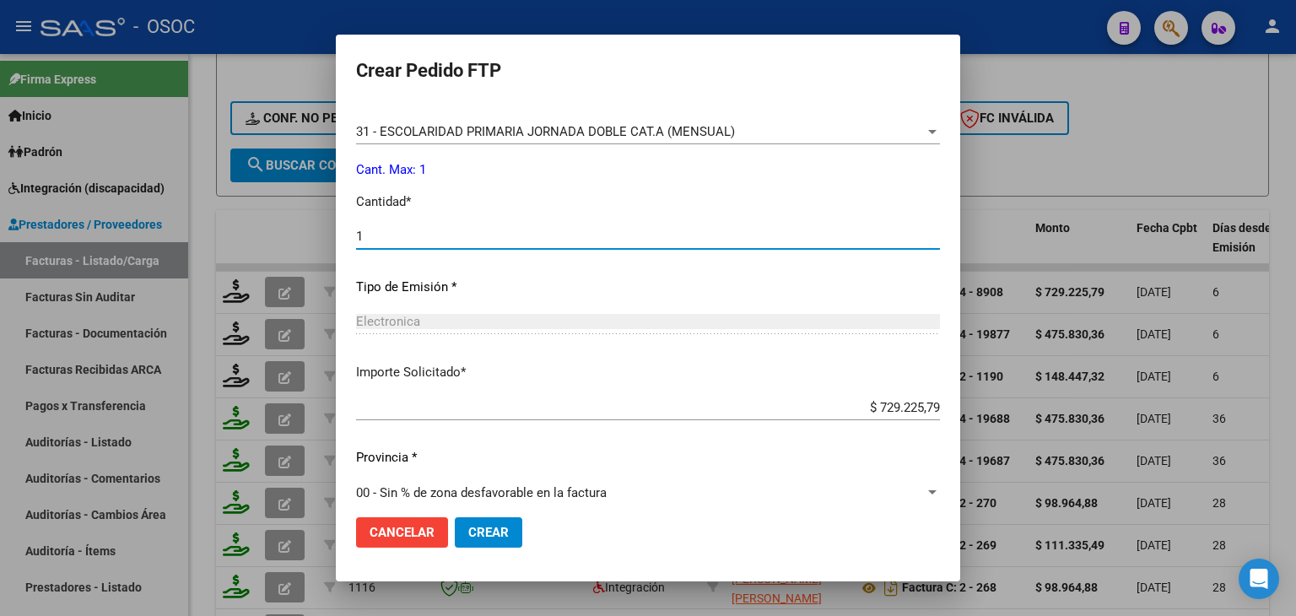
scroll to position [729, 0]
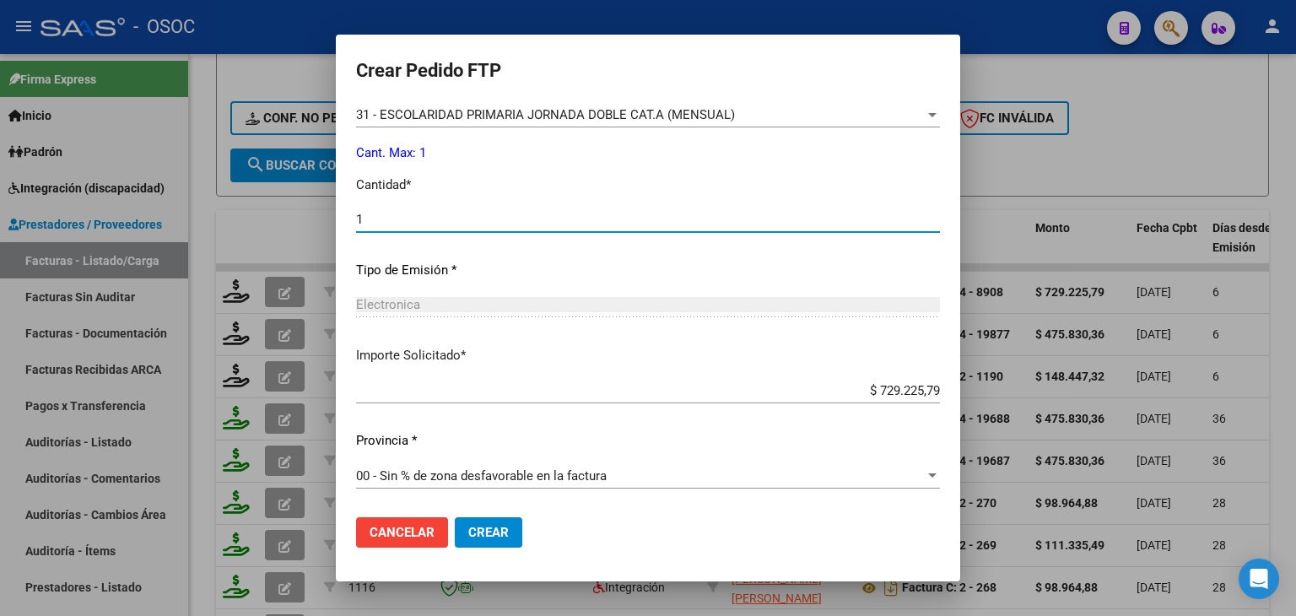
type input "1"
click at [483, 529] on button "Crear" at bounding box center [488, 532] width 67 height 30
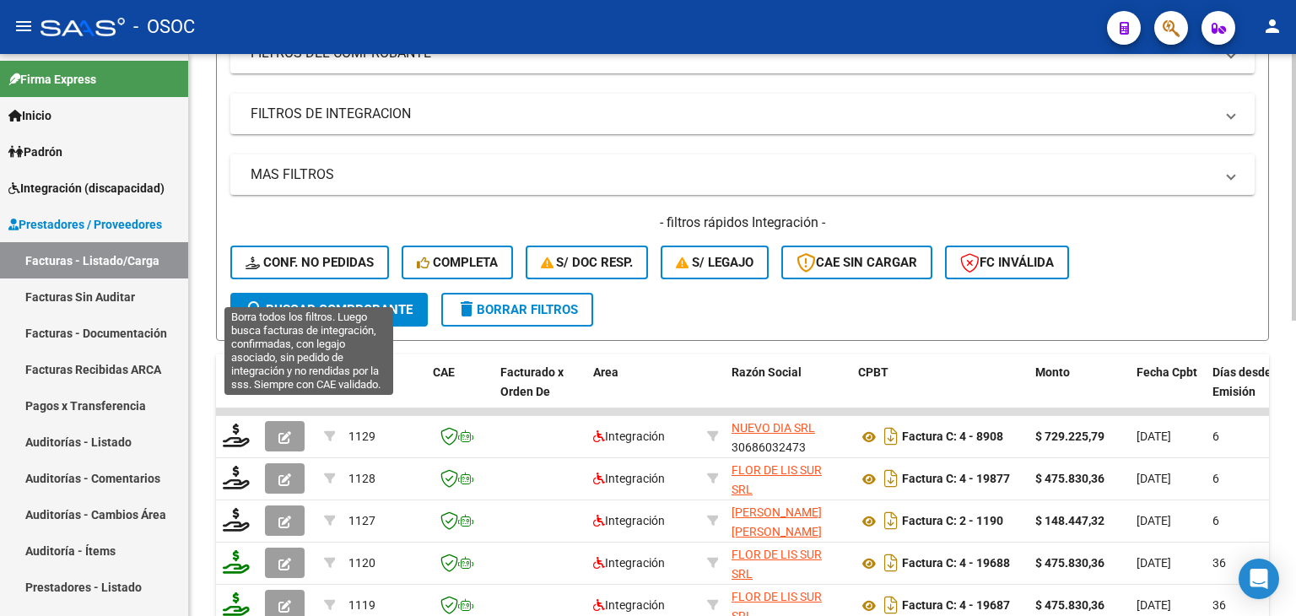
scroll to position [263, 0]
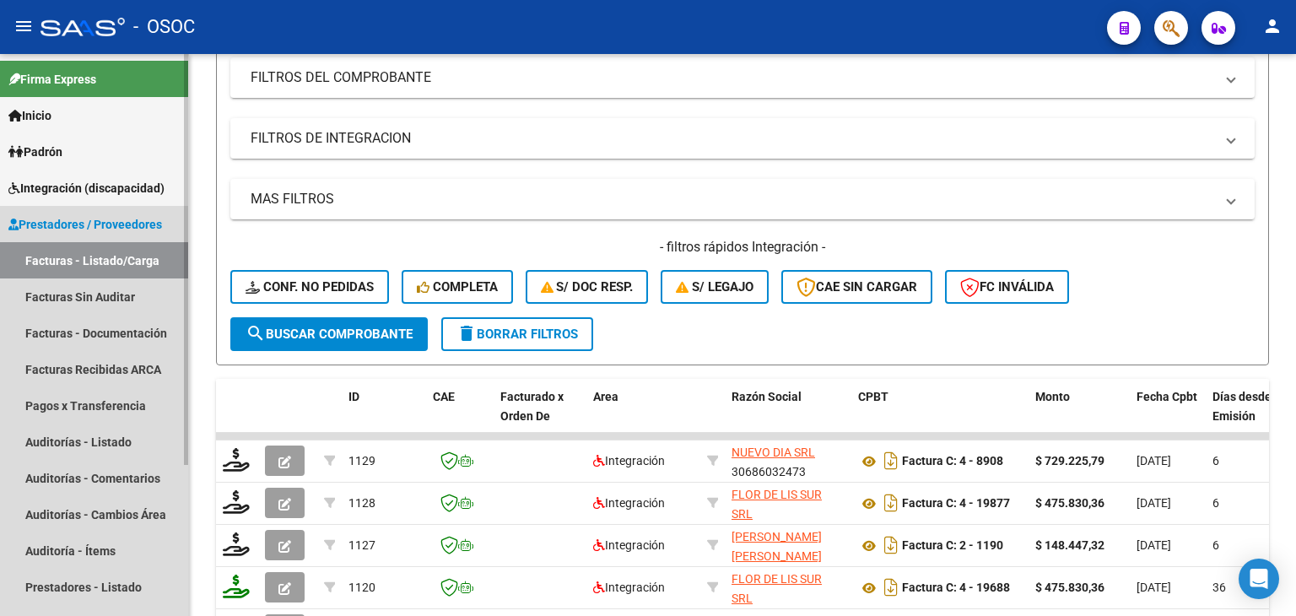
click at [82, 221] on span "Prestadores / Proveedores" at bounding box center [85, 224] width 154 height 19
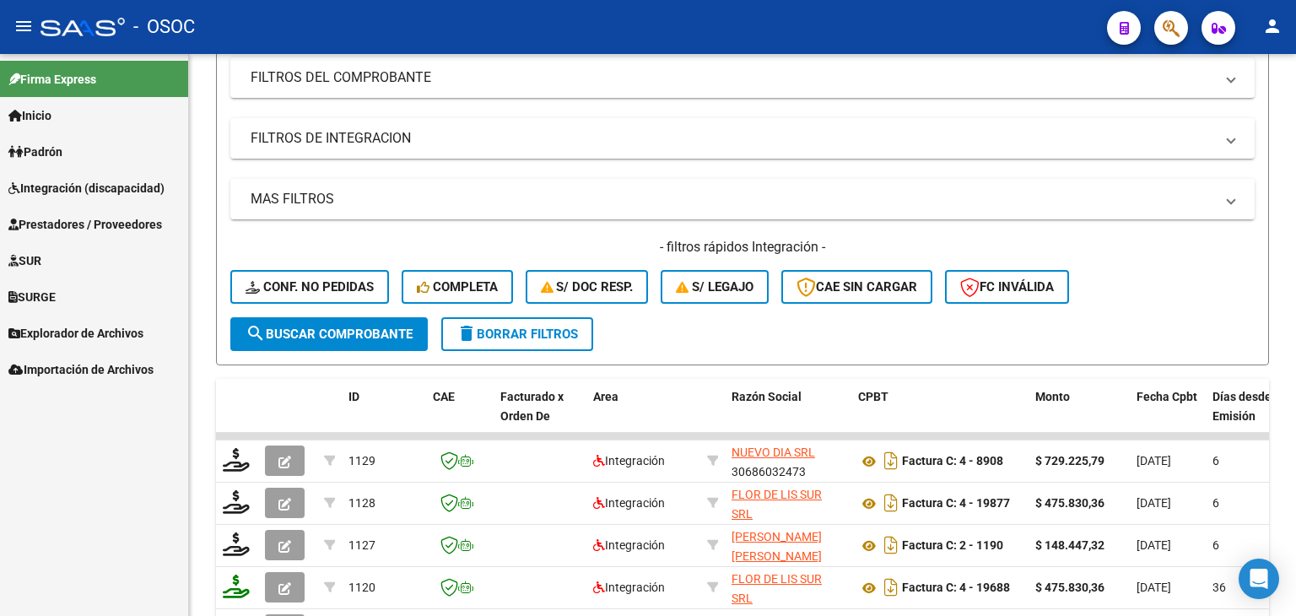
click at [91, 235] on link "Prestadores / Proveedores" at bounding box center [94, 224] width 188 height 36
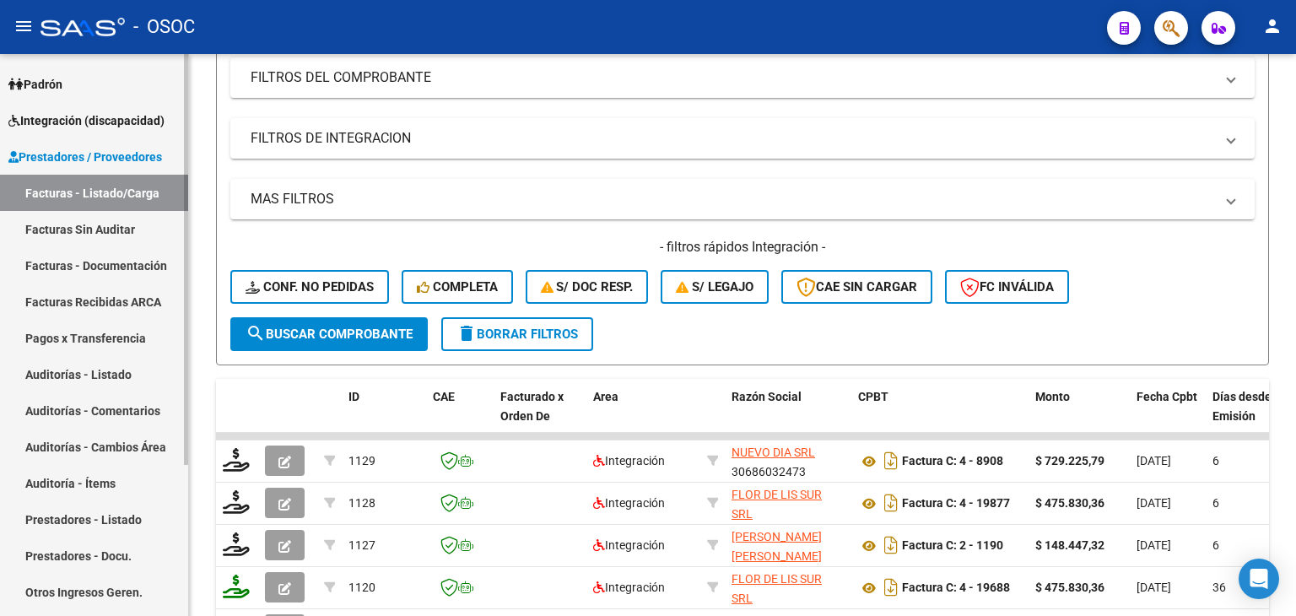
scroll to position [0, 0]
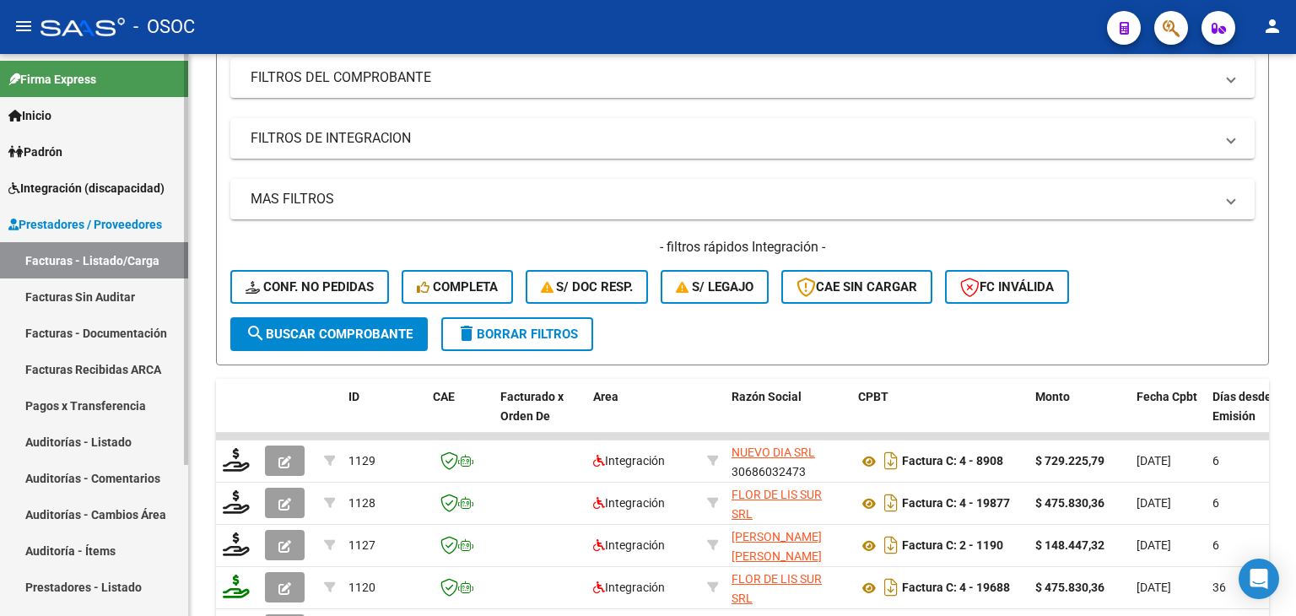
click at [88, 190] on span "Integración (discapacidad)" at bounding box center [86, 188] width 156 height 19
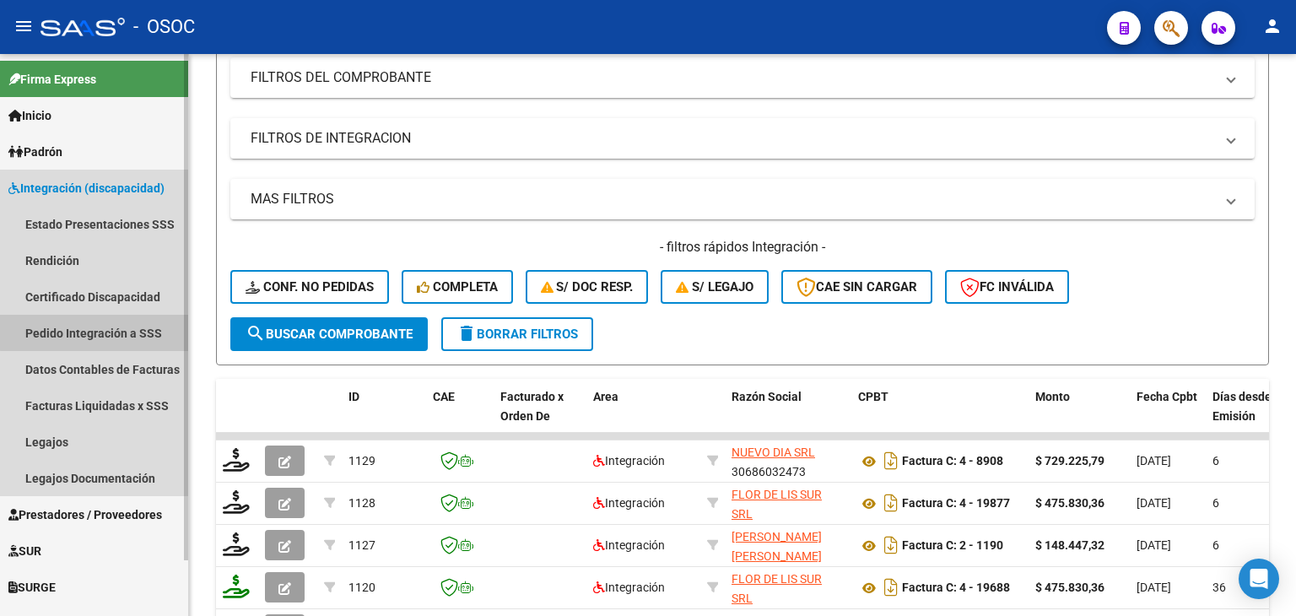
click at [97, 332] on link "Pedido Integración a SSS" at bounding box center [94, 333] width 188 height 36
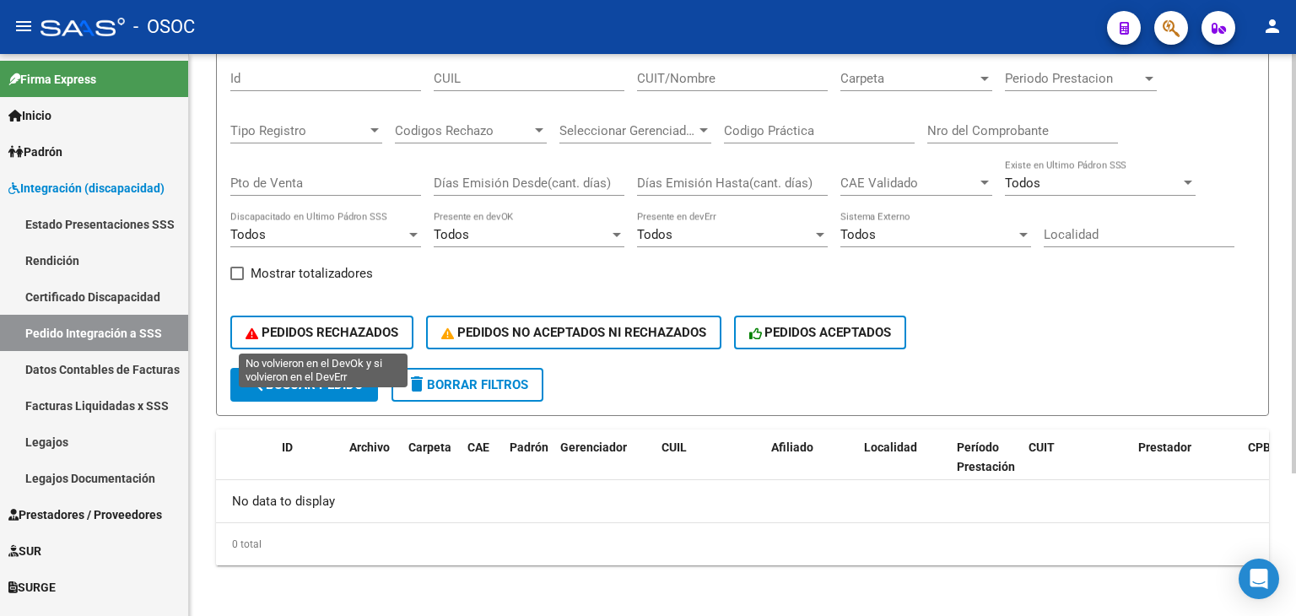
click at [310, 332] on div "Filtros Id CUIL CUIT/Nombre Carpeta Carpeta Periodo Prestacion Periodo Prestaci…" at bounding box center [742, 211] width 1024 height 313
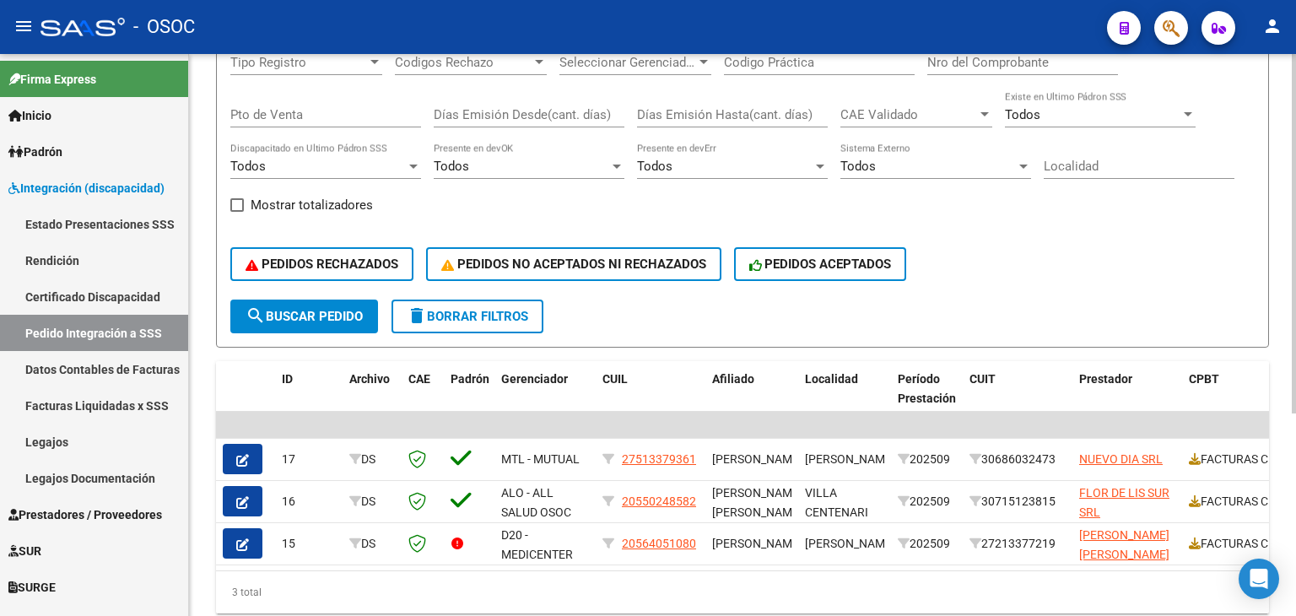
scroll to position [147, 0]
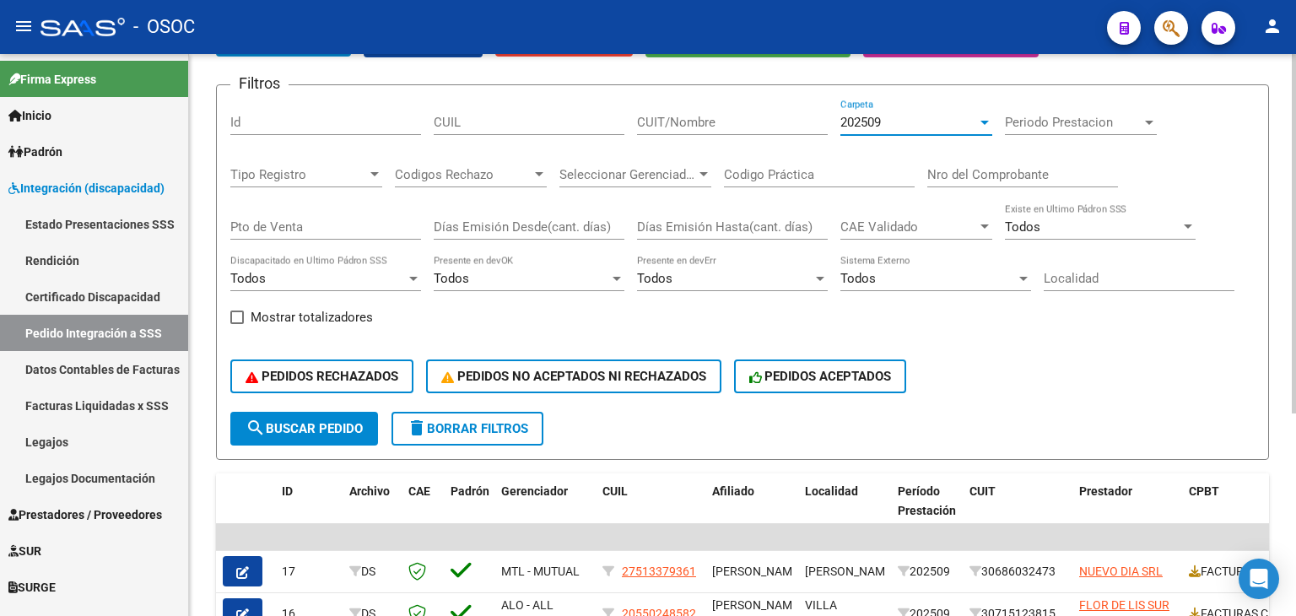
click at [905, 122] on div "202509" at bounding box center [908, 122] width 137 height 15
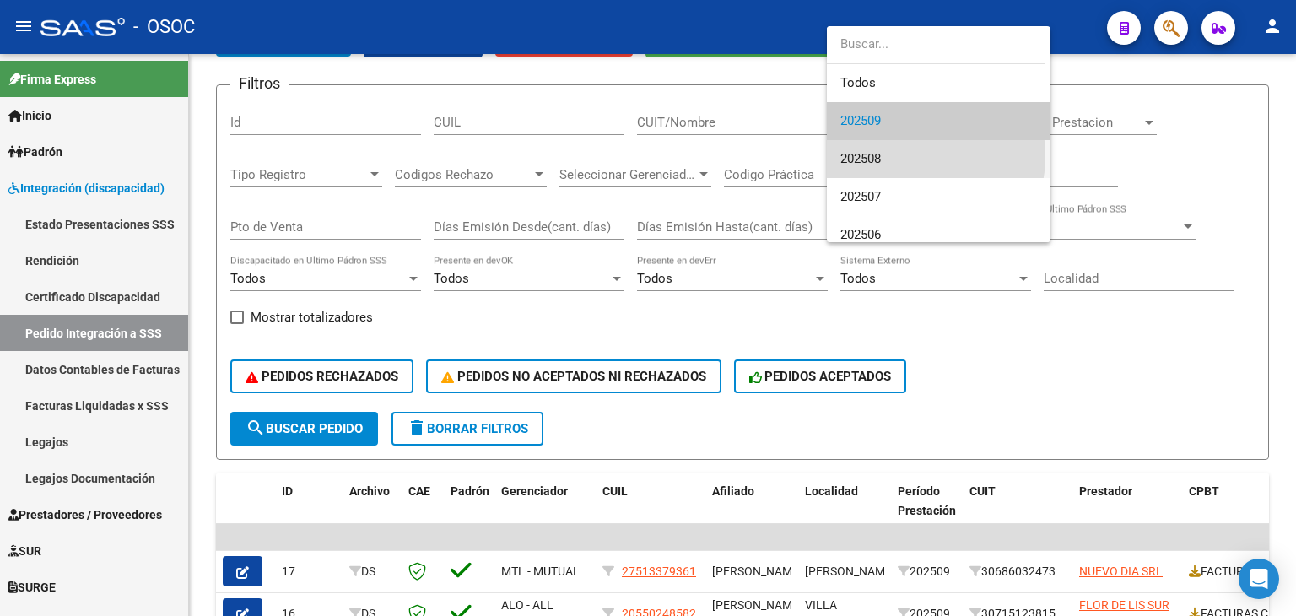
click at [898, 156] on span "202508" at bounding box center [938, 159] width 197 height 38
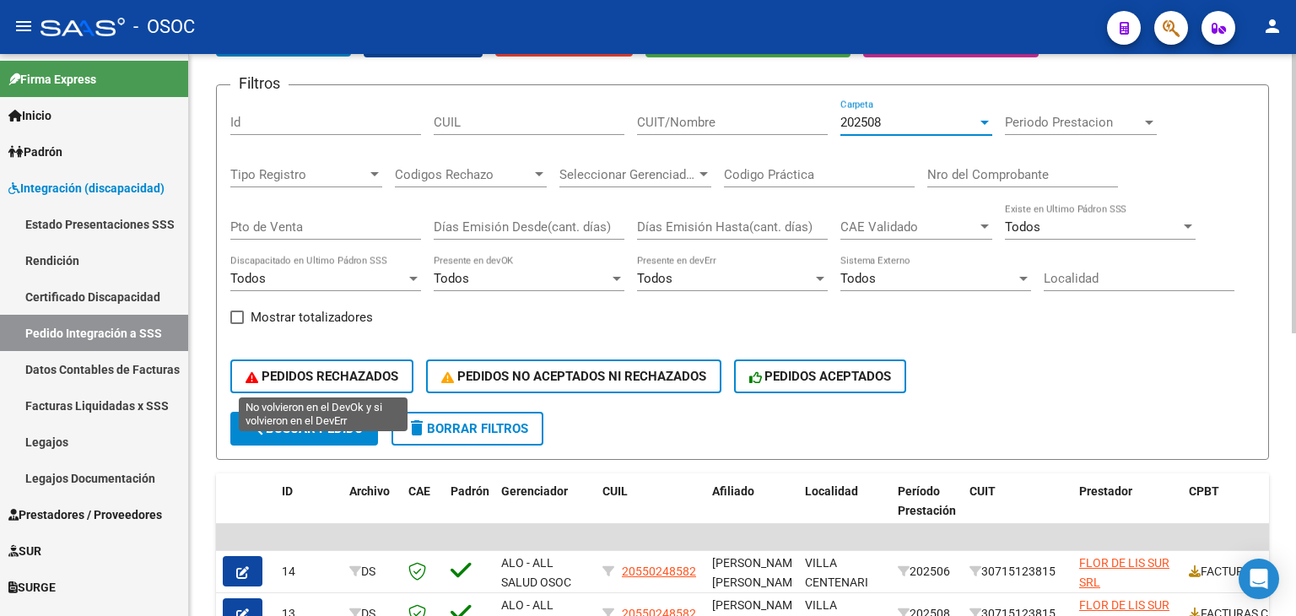
click at [345, 359] on button "PEDIDOS RECHAZADOS" at bounding box center [321, 376] width 183 height 34
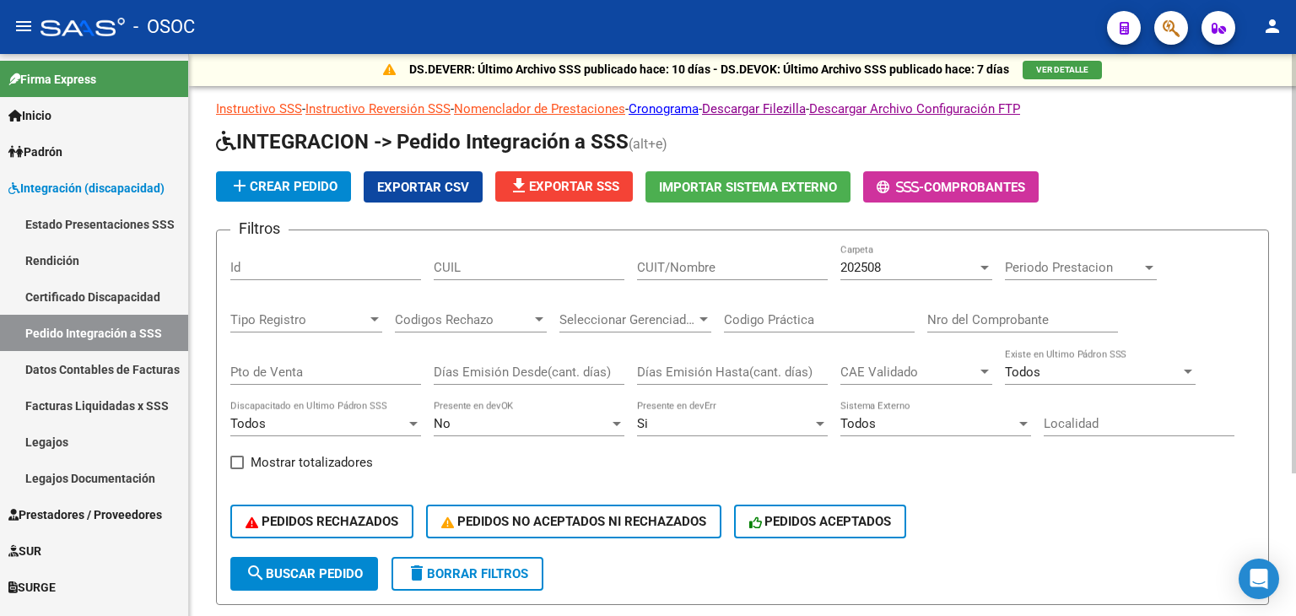
scroll to position [0, 0]
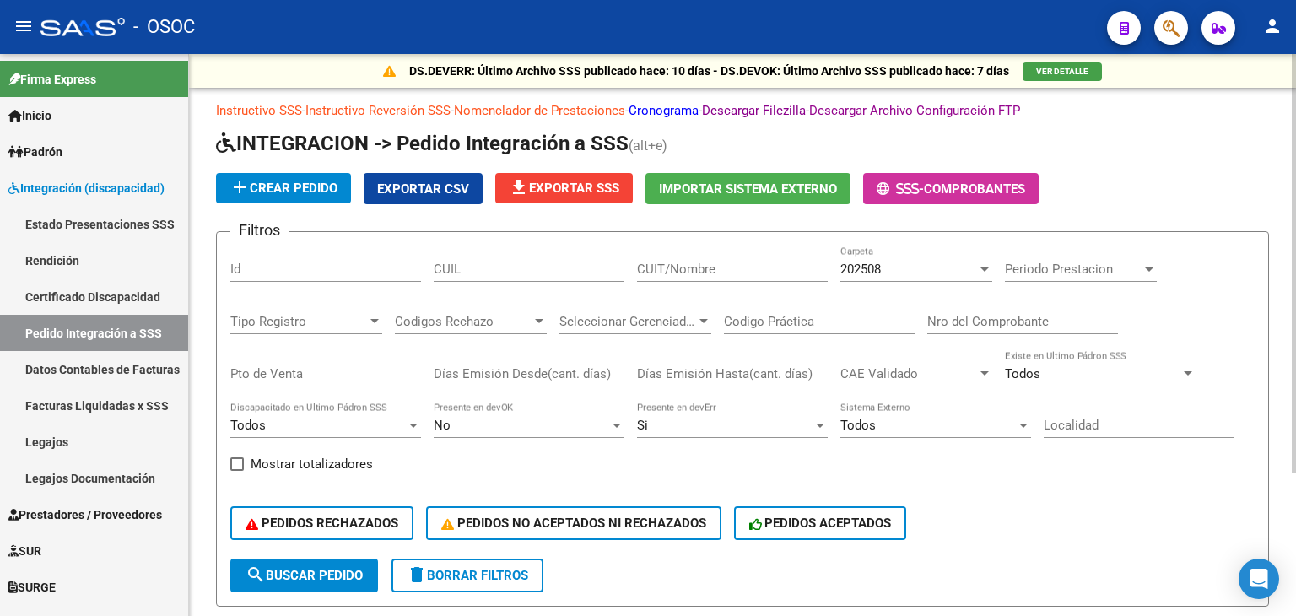
click at [931, 276] on div "202508 Carpeta" at bounding box center [916, 263] width 152 height 36
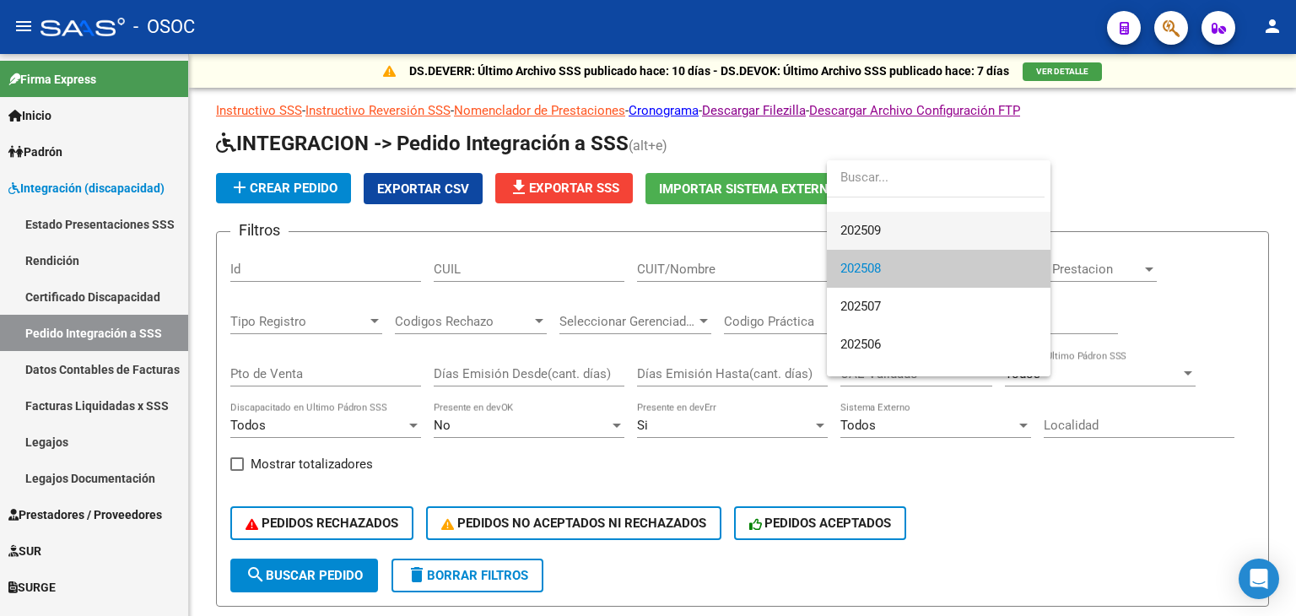
click at [898, 240] on span "202509" at bounding box center [938, 231] width 197 height 38
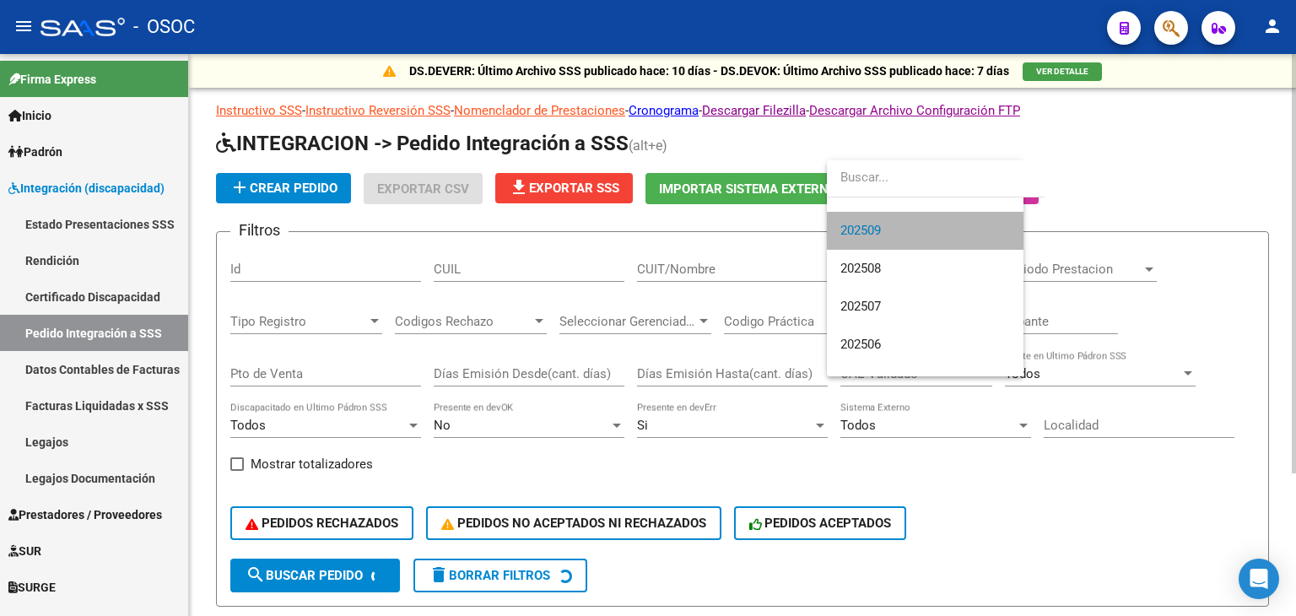
scroll to position [37, 0]
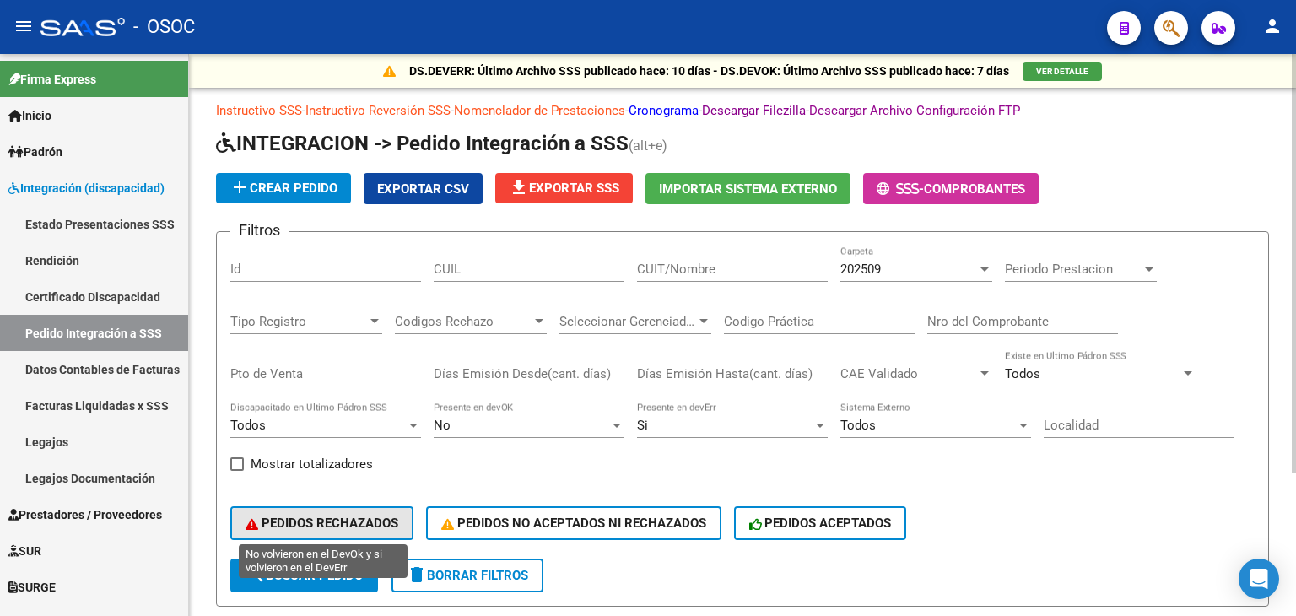
click at [326, 515] on span "PEDIDOS RECHAZADOS" at bounding box center [321, 522] width 153 height 15
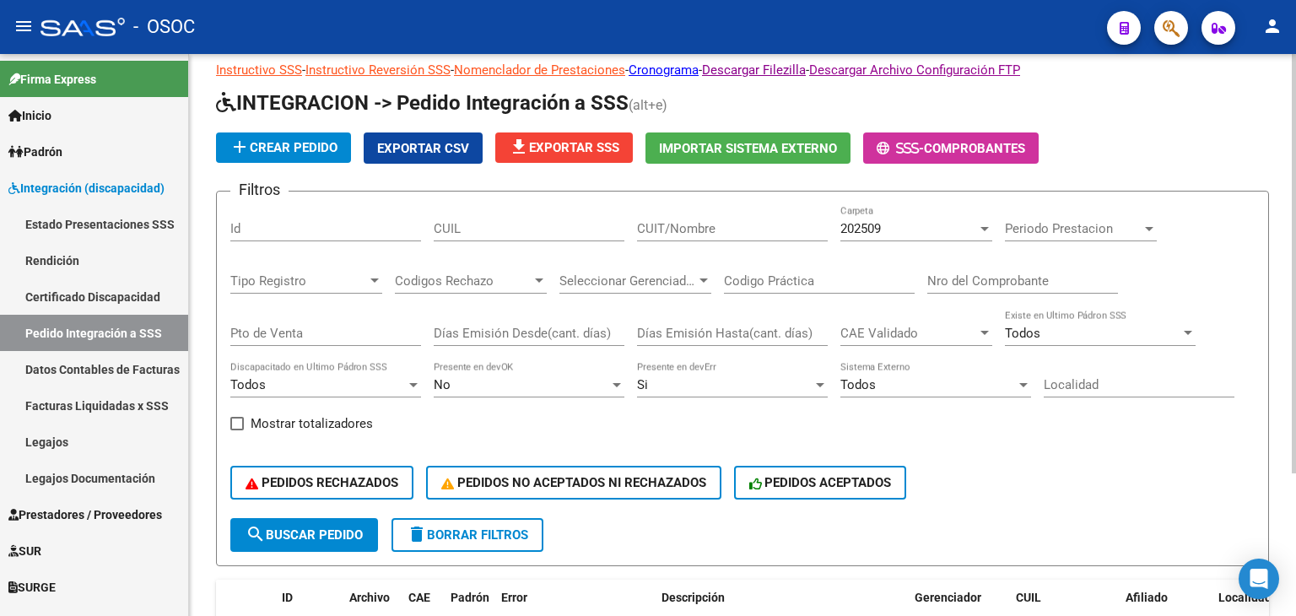
scroll to position [22, 0]
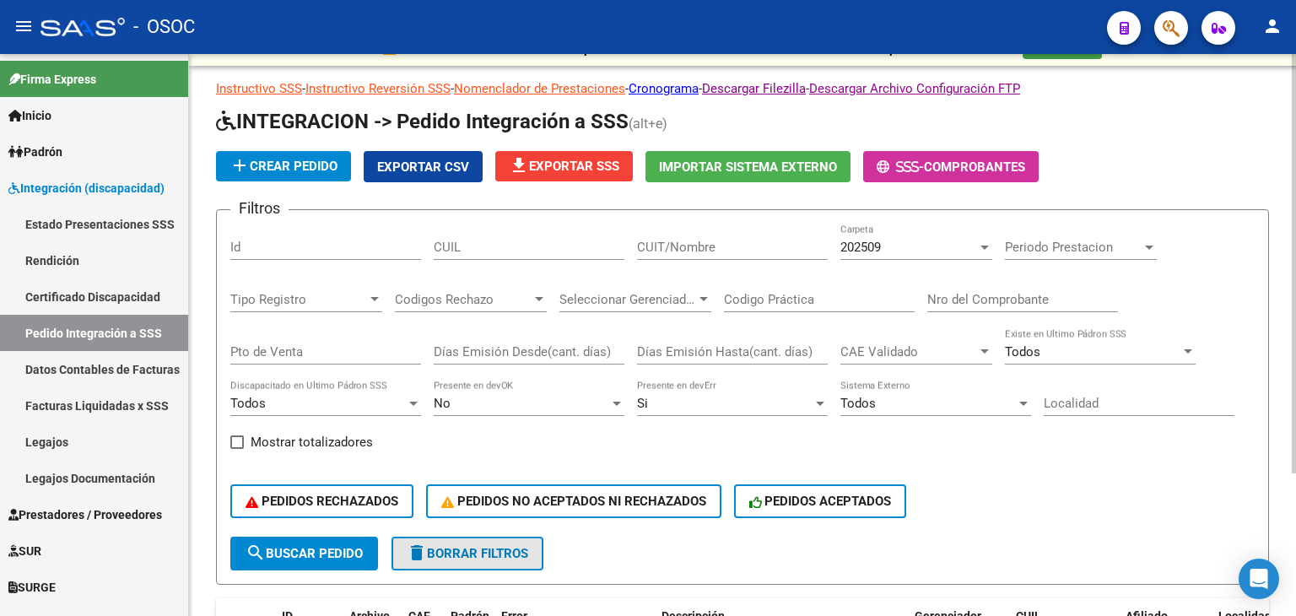
click at [503, 542] on button "delete Borrar Filtros" at bounding box center [467, 553] width 152 height 34
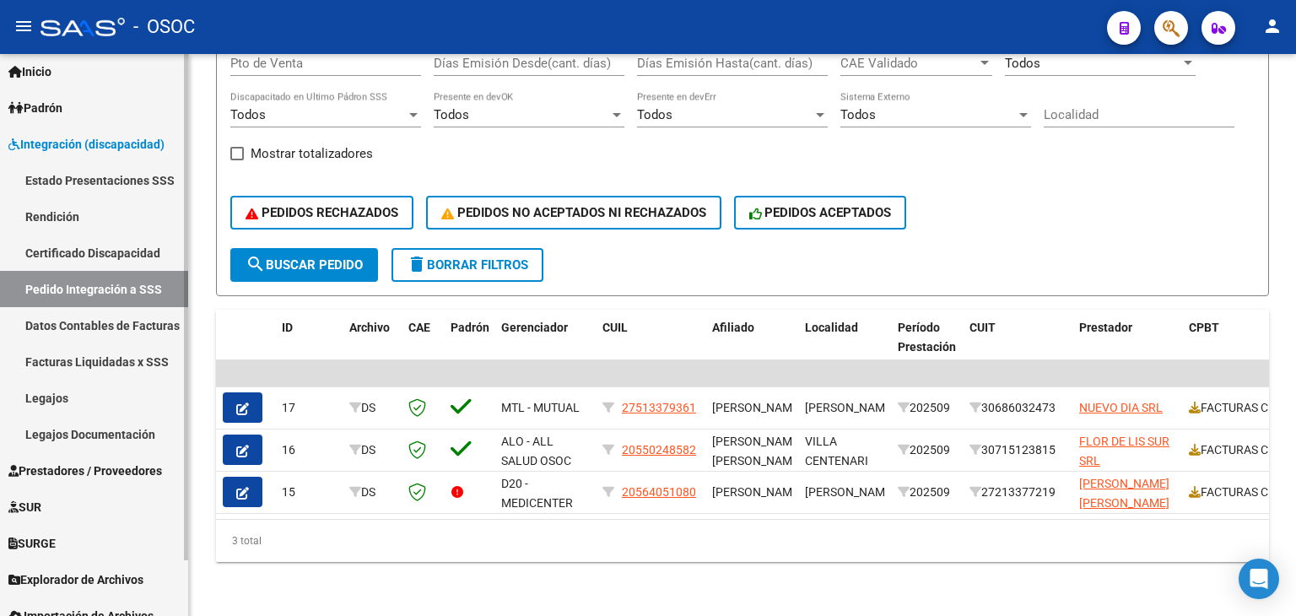
scroll to position [62, 0]
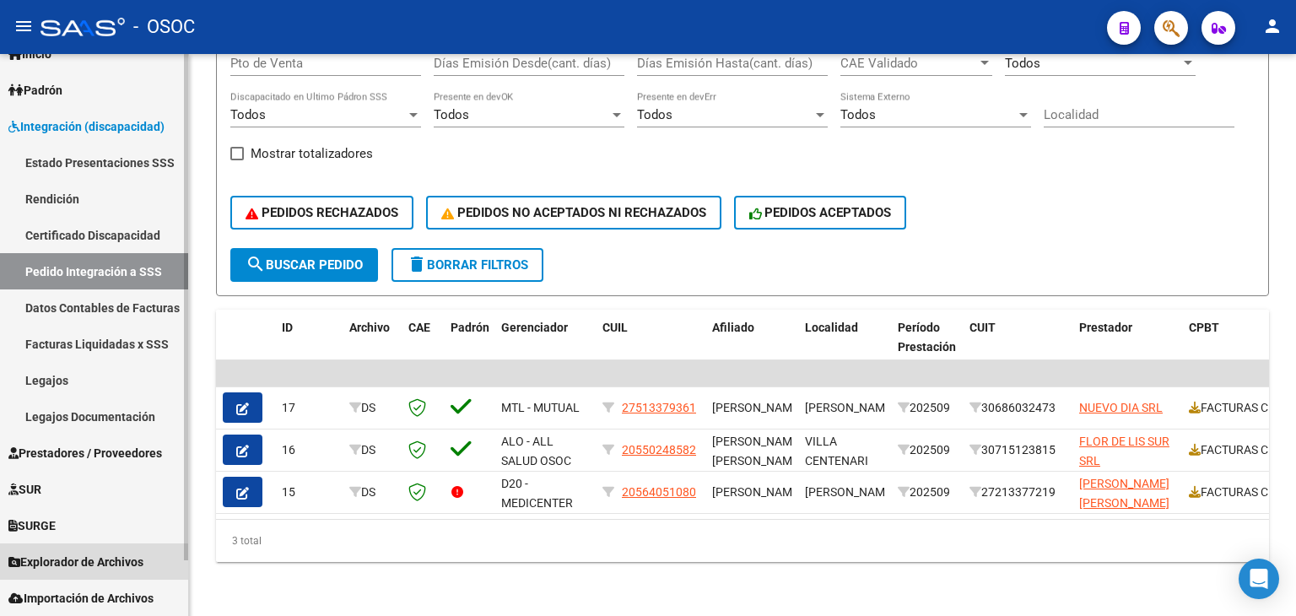
click at [88, 562] on span "Explorador de Archivos" at bounding box center [75, 562] width 135 height 19
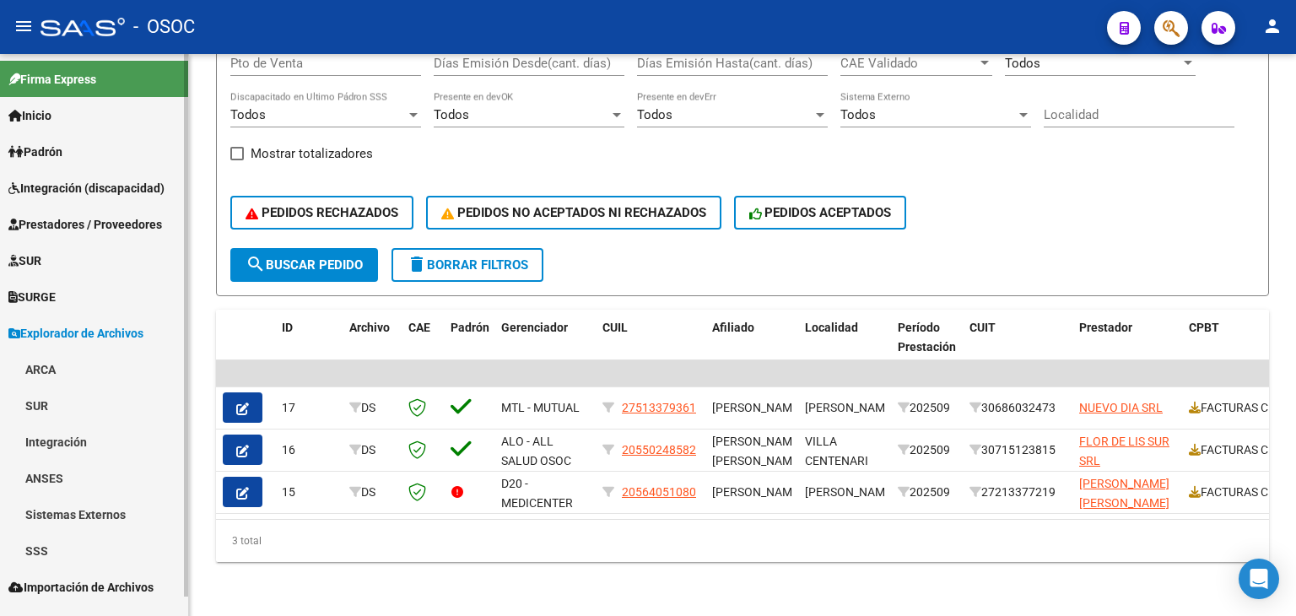
scroll to position [0, 0]
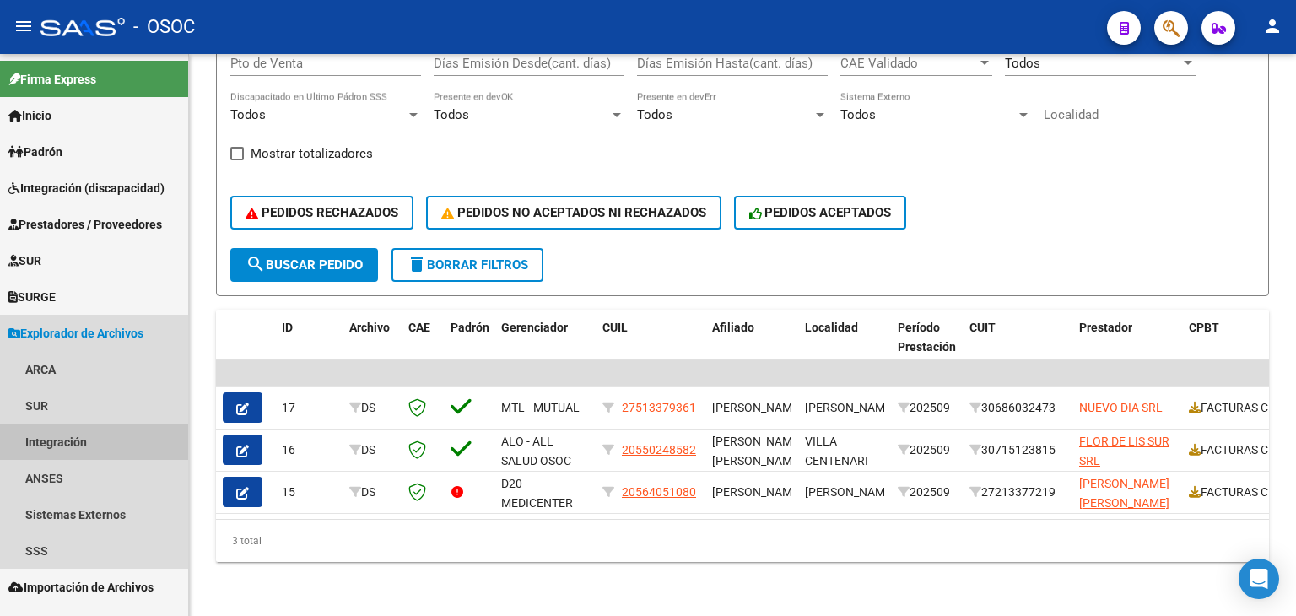
click at [115, 445] on link "Integración" at bounding box center [94, 441] width 188 height 36
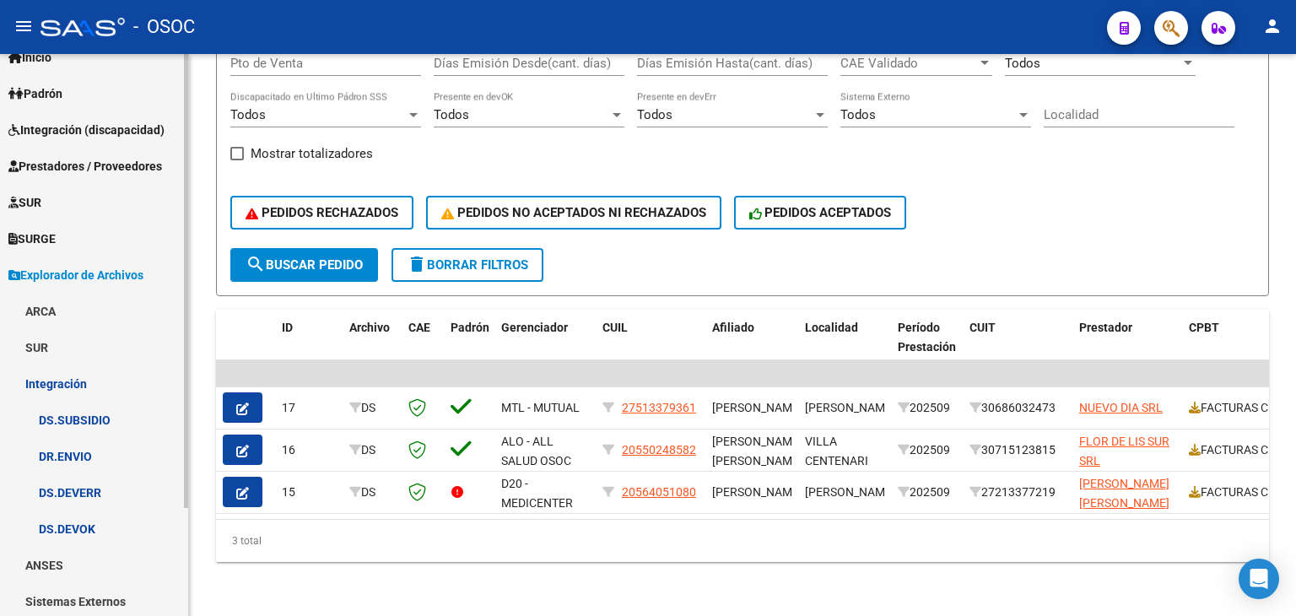
scroll to position [134, 0]
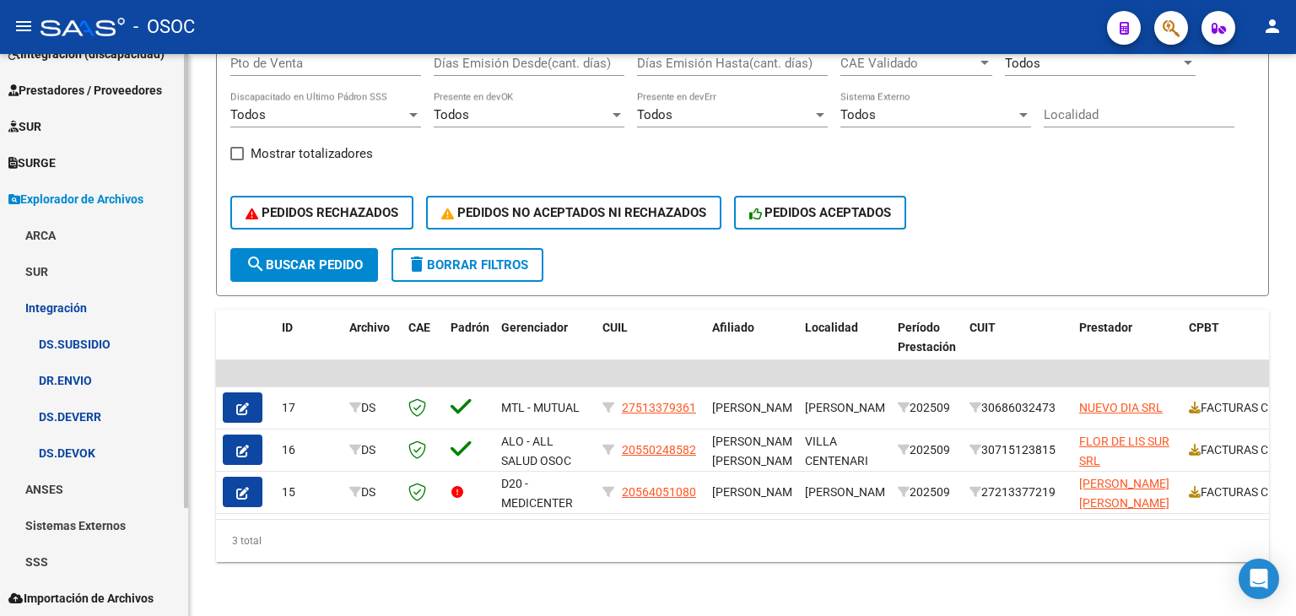
click at [87, 421] on link "DS.DEVERR" at bounding box center [94, 416] width 188 height 36
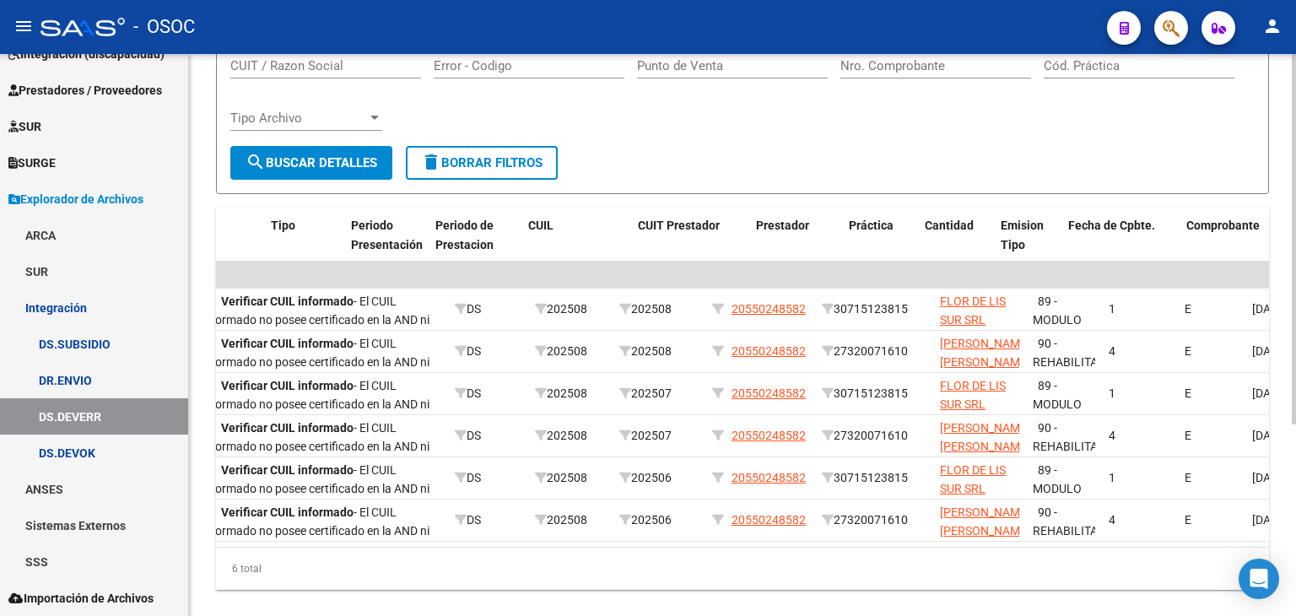
scroll to position [0, 310]
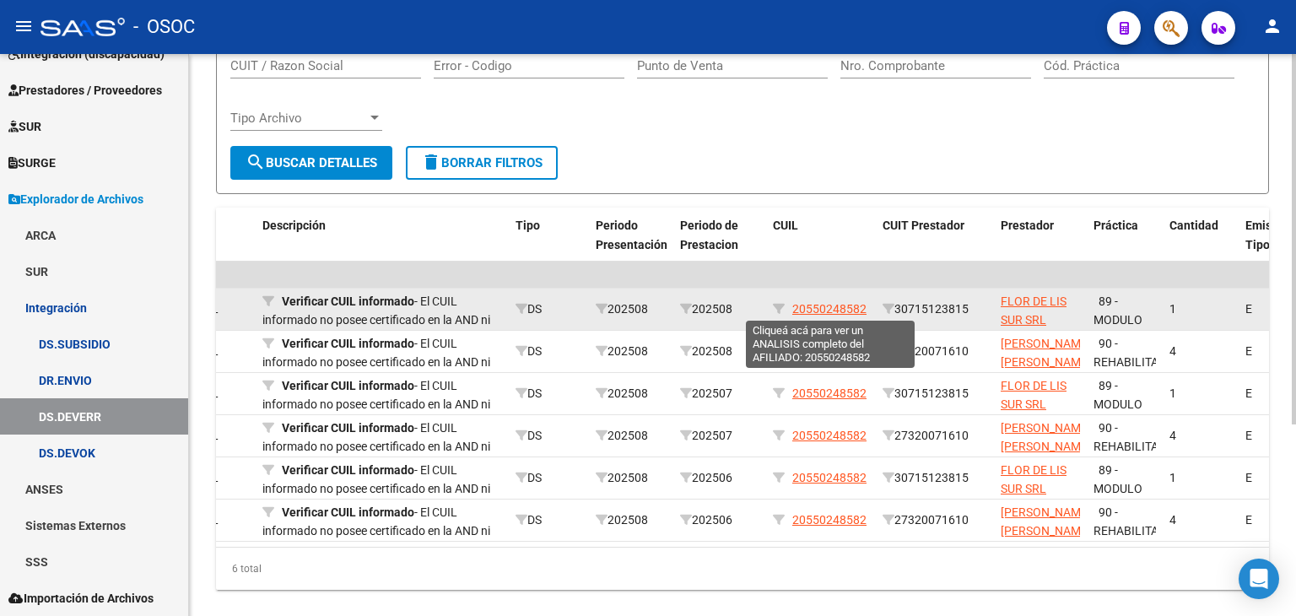
click at [860, 305] on span "20550248582" at bounding box center [829, 308] width 74 height 13
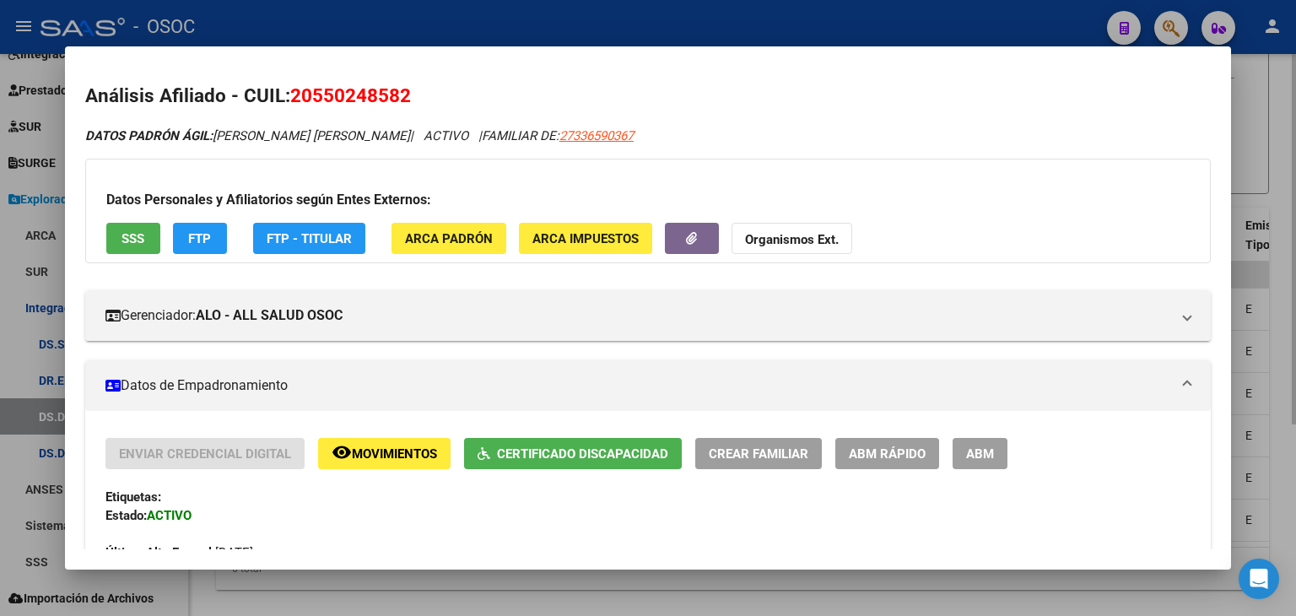
click at [606, 586] on div at bounding box center [648, 308] width 1296 height 616
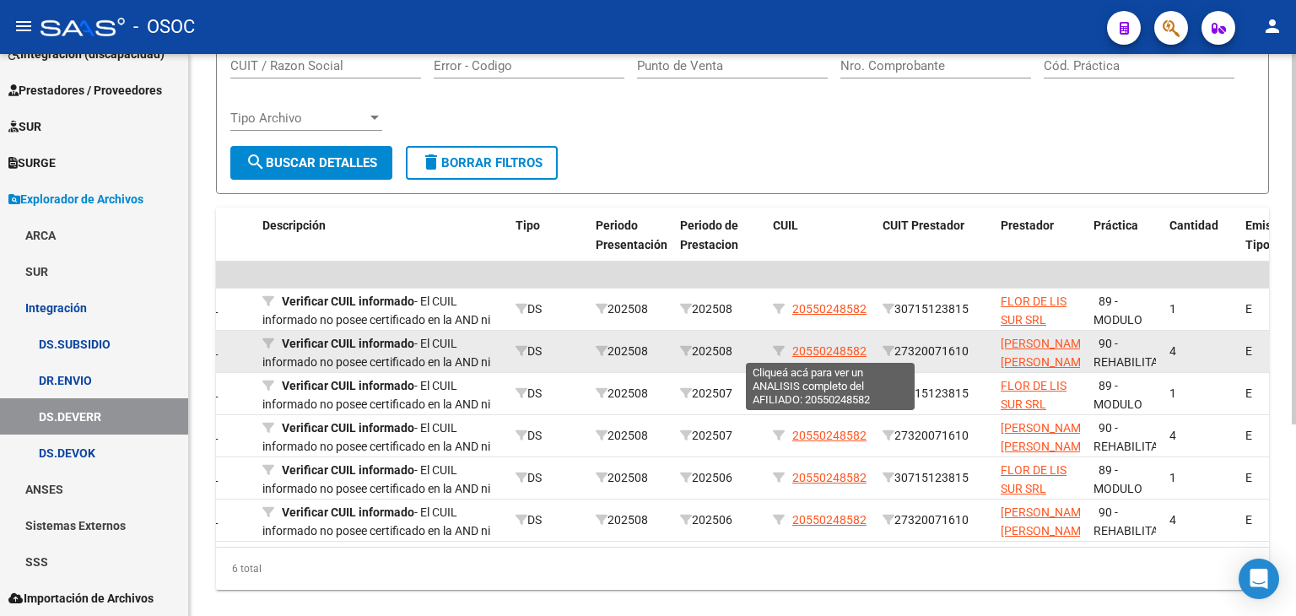
click at [841, 347] on span "20550248582" at bounding box center [829, 350] width 74 height 13
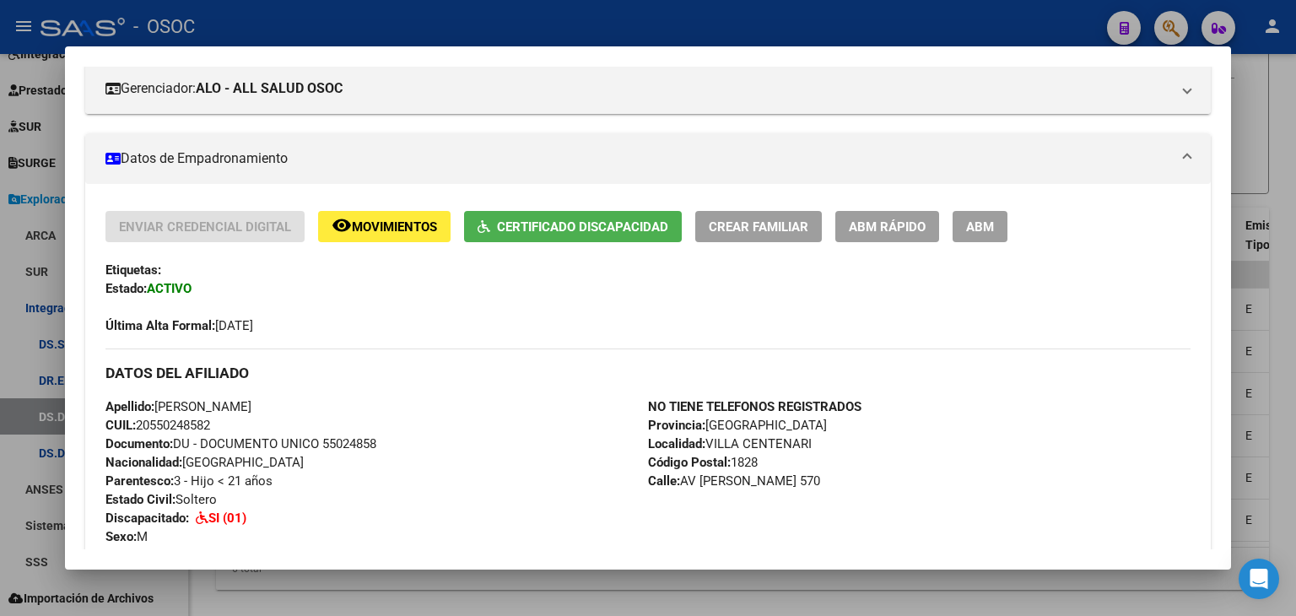
scroll to position [253, 0]
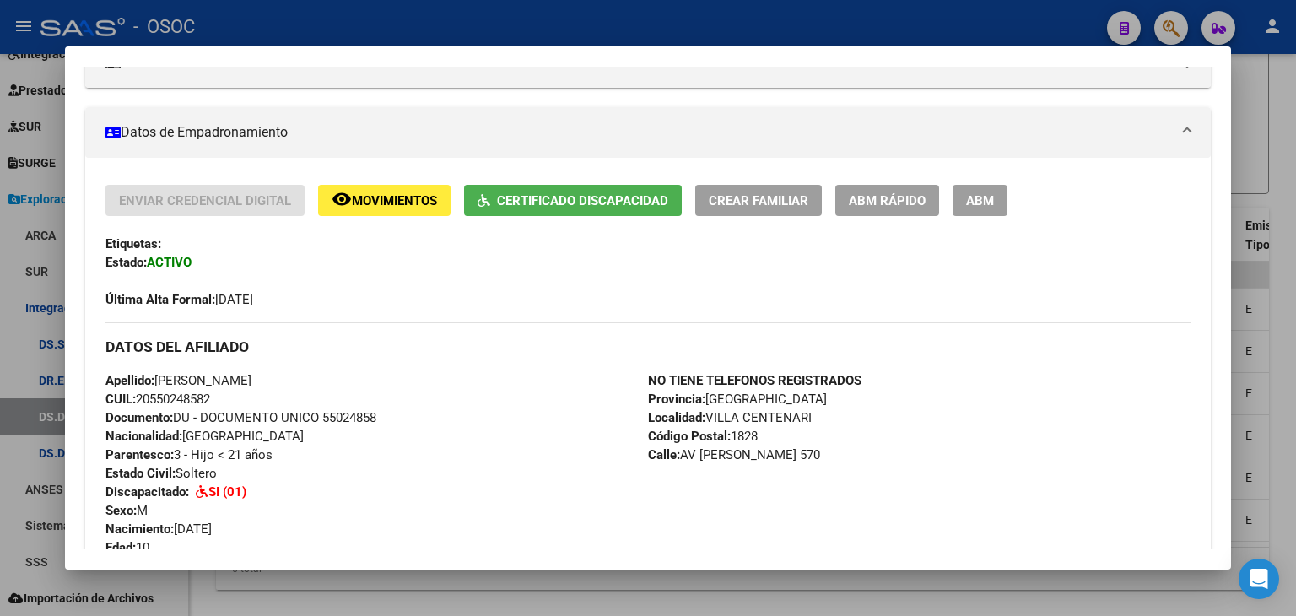
click at [590, 581] on div at bounding box center [648, 308] width 1296 height 616
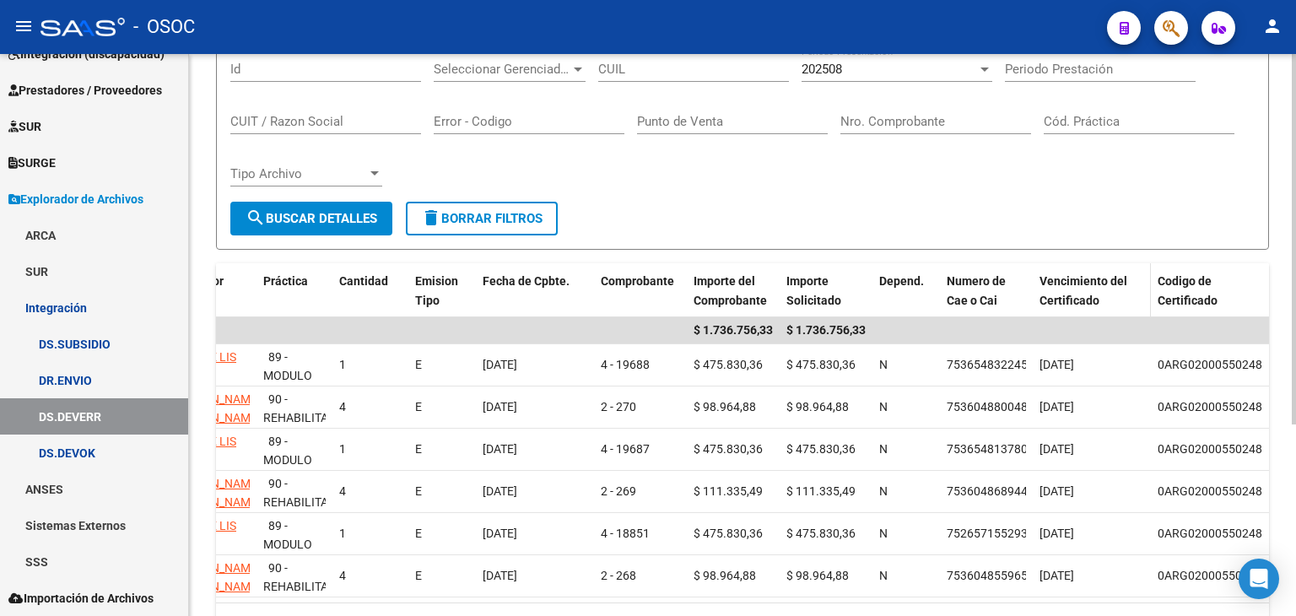
scroll to position [0, 0]
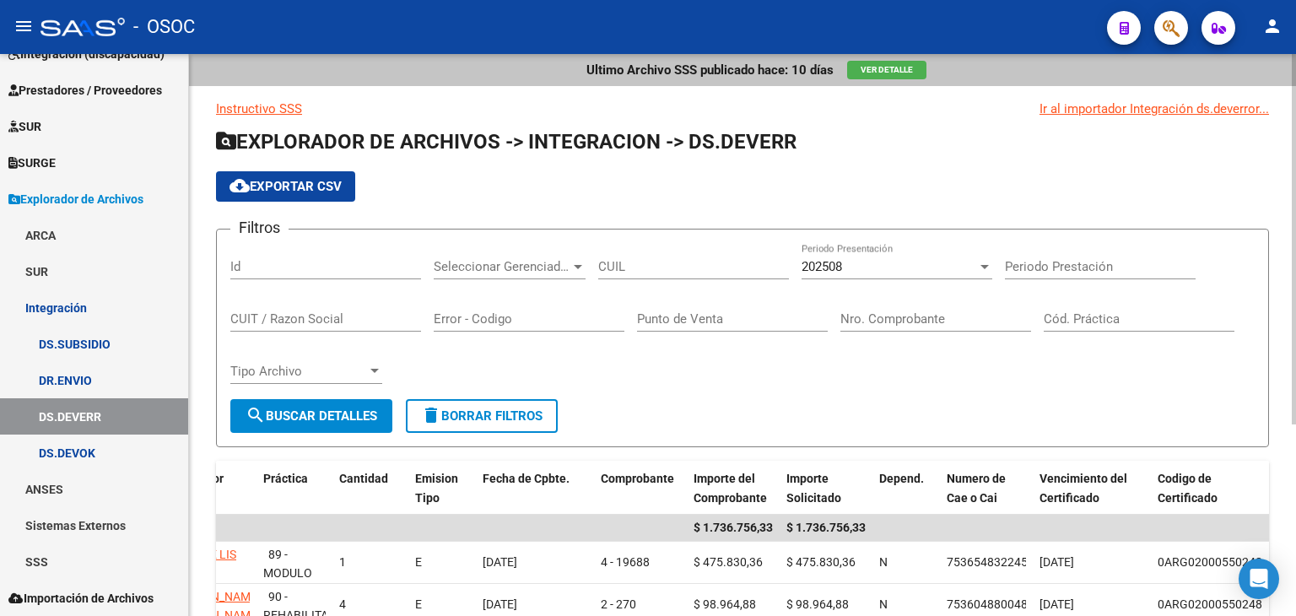
click at [321, 186] on span "cloud_download Exportar CSV" at bounding box center [285, 186] width 112 height 15
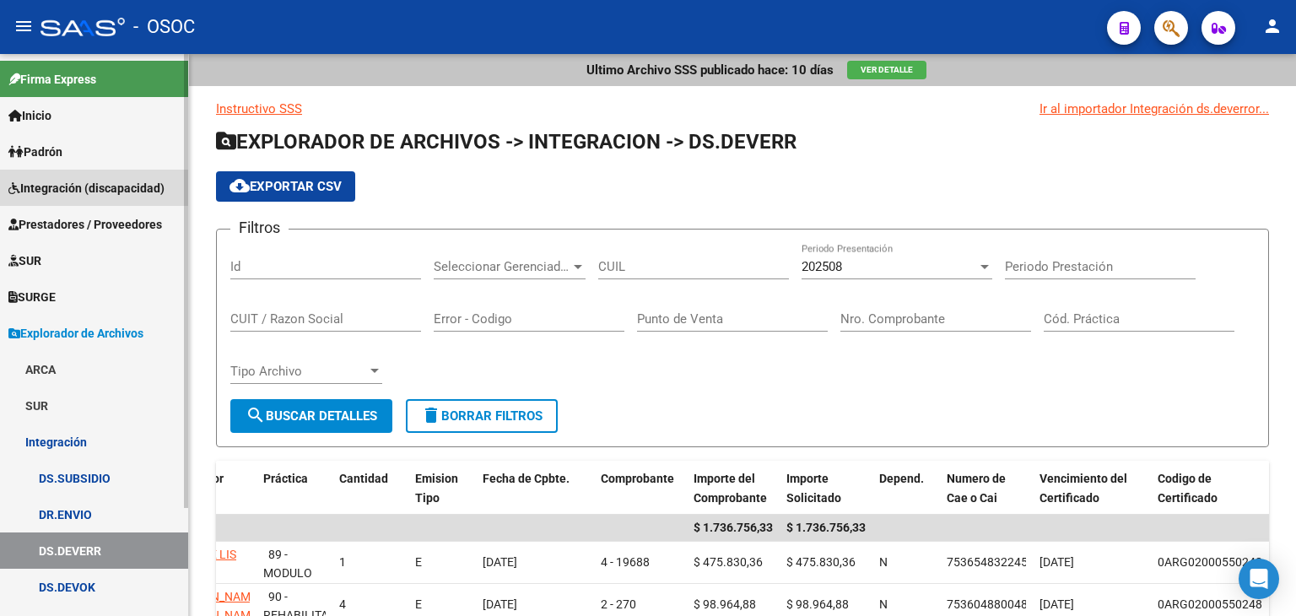
click at [64, 188] on span "Integración (discapacidad)" at bounding box center [86, 188] width 156 height 19
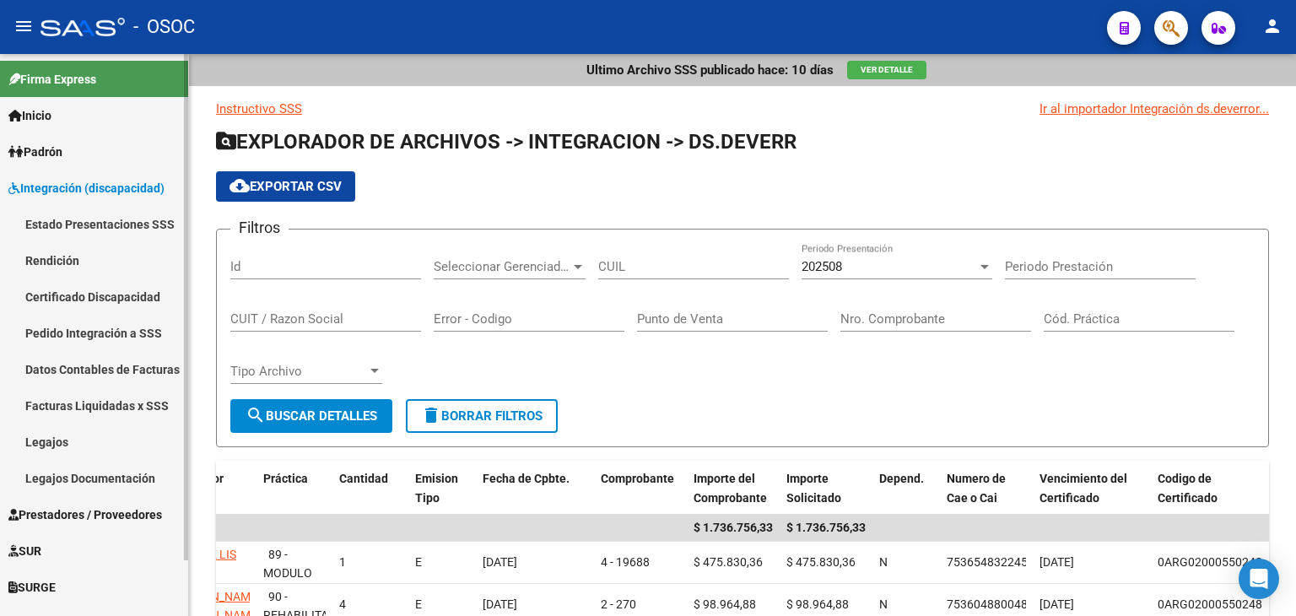
drag, startPoint x: 42, startPoint y: 446, endPoint x: 69, endPoint y: 443, distance: 27.2
click at [42, 447] on link "Legajos" at bounding box center [94, 441] width 188 height 36
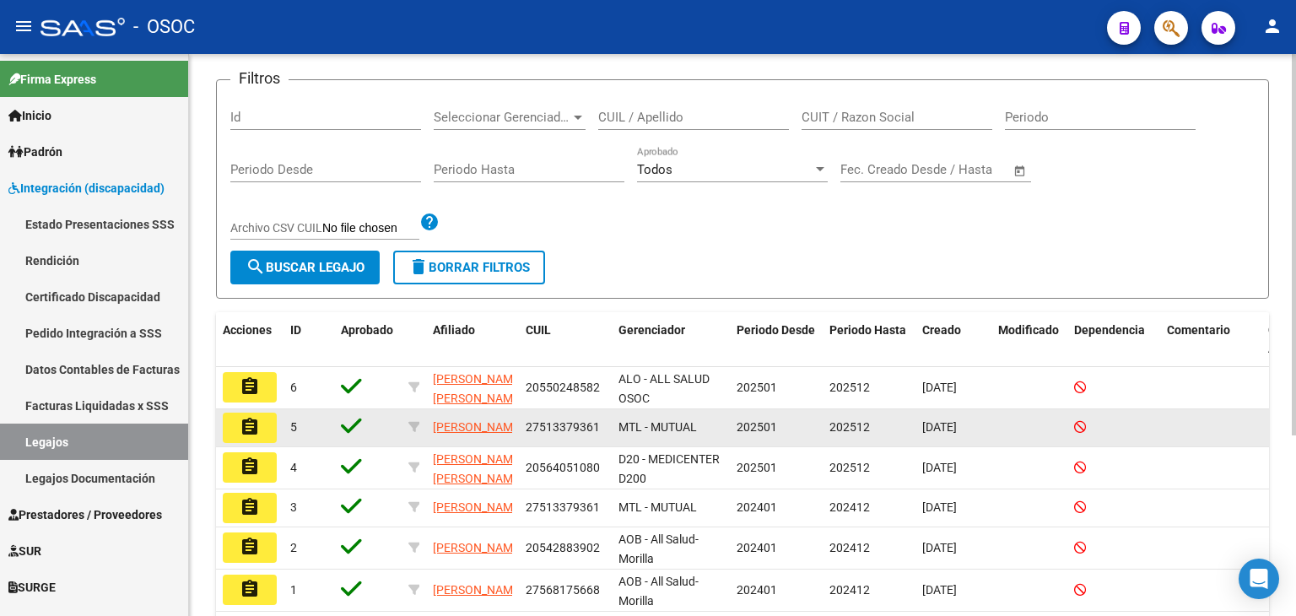
scroll to position [169, 0]
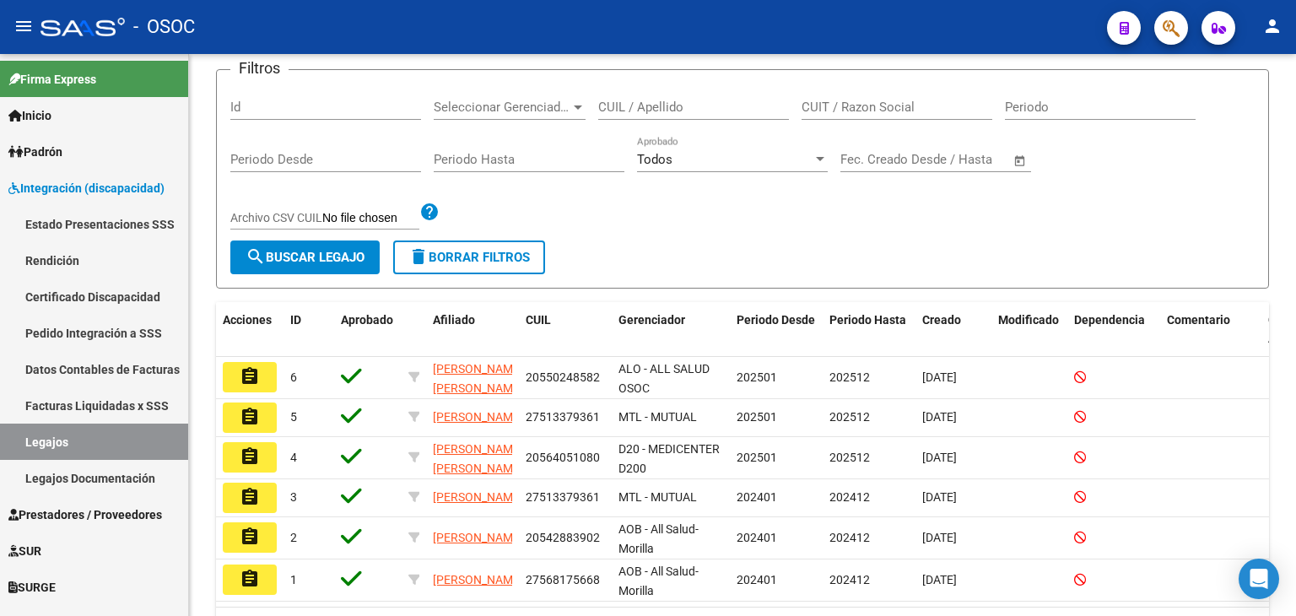
click at [251, 378] on mat-icon "assignment" at bounding box center [250, 376] width 20 height 20
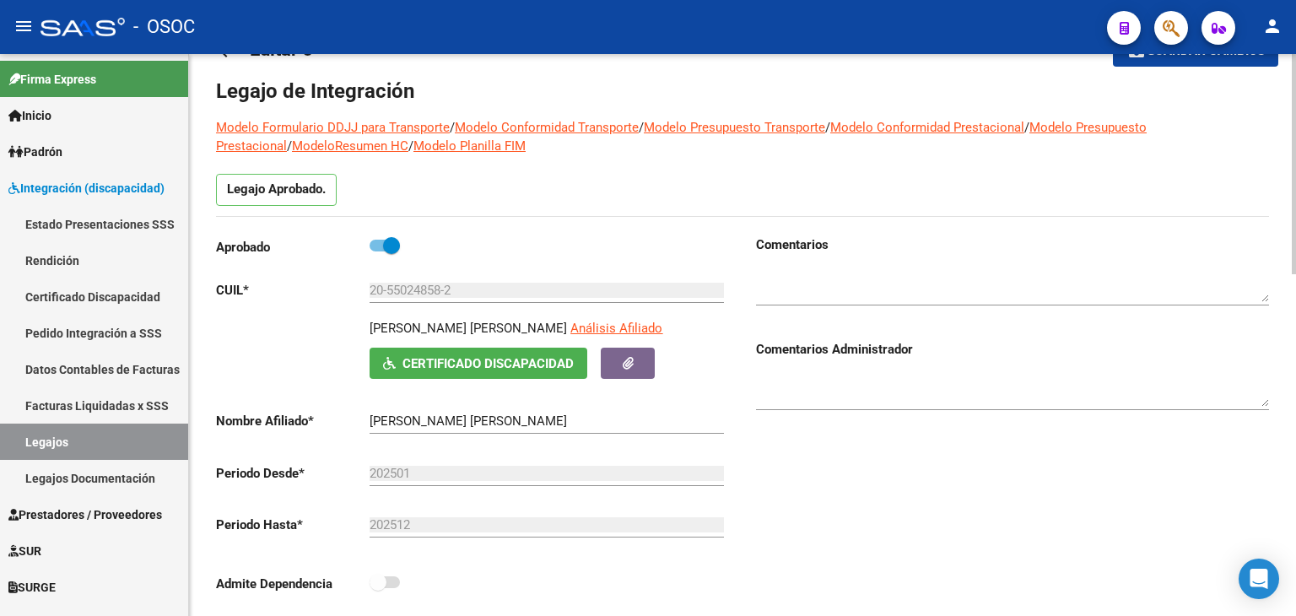
scroll to position [84, 0]
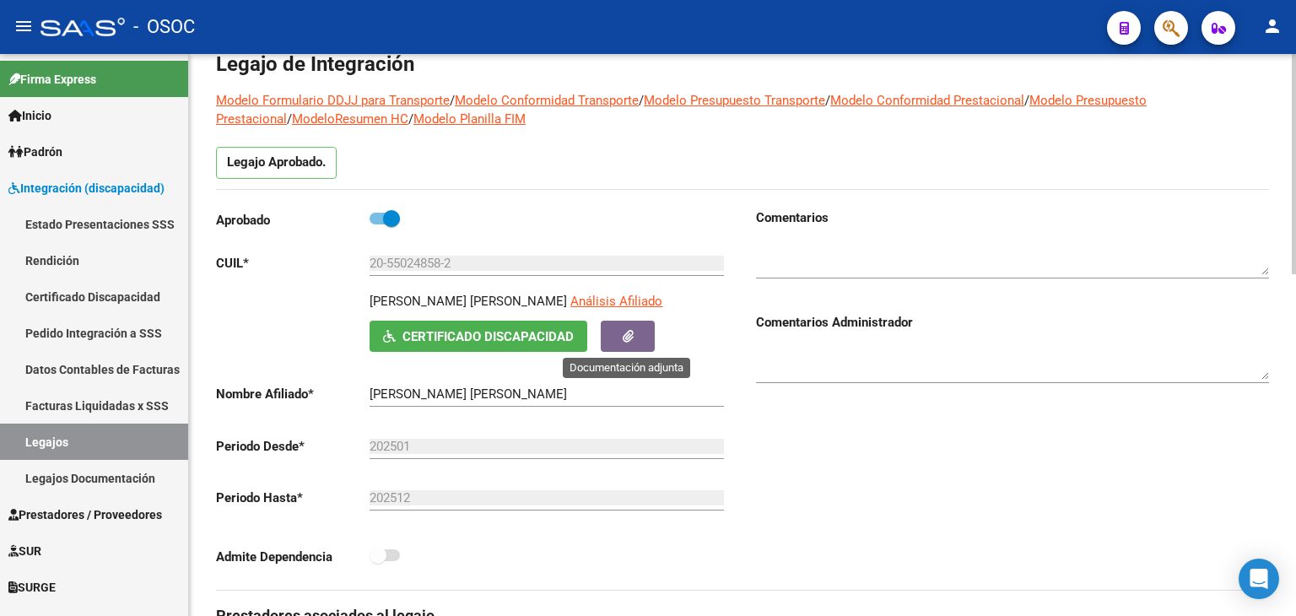
click at [612, 334] on button "button" at bounding box center [628, 336] width 54 height 31
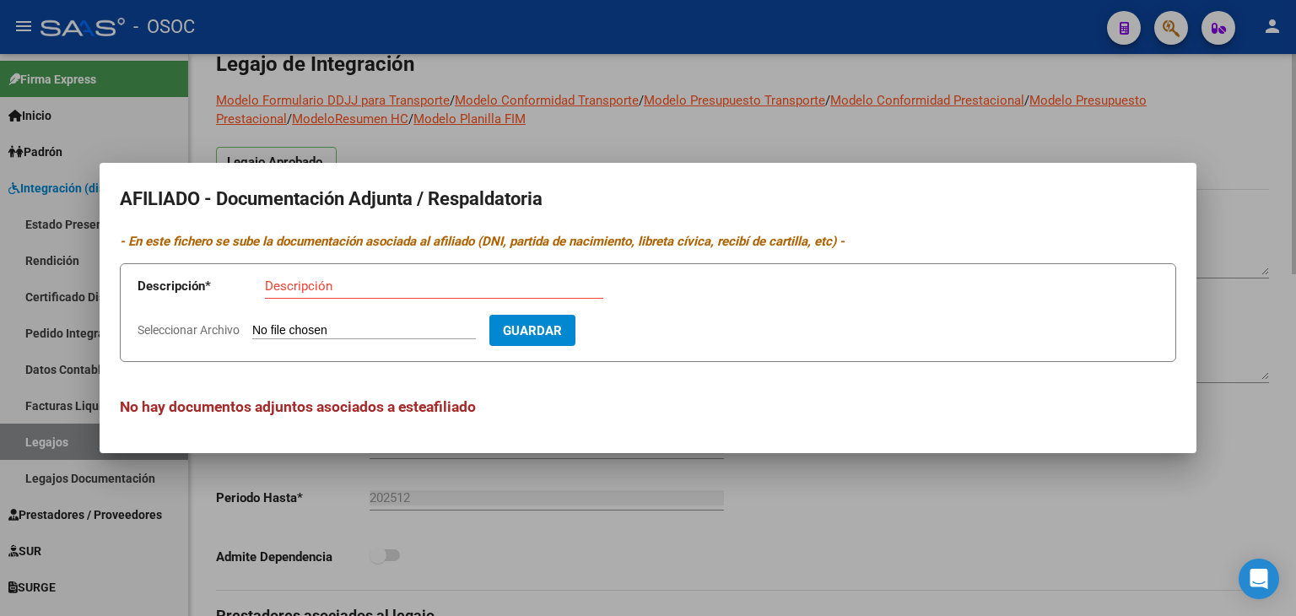
click at [671, 464] on div at bounding box center [648, 308] width 1296 height 616
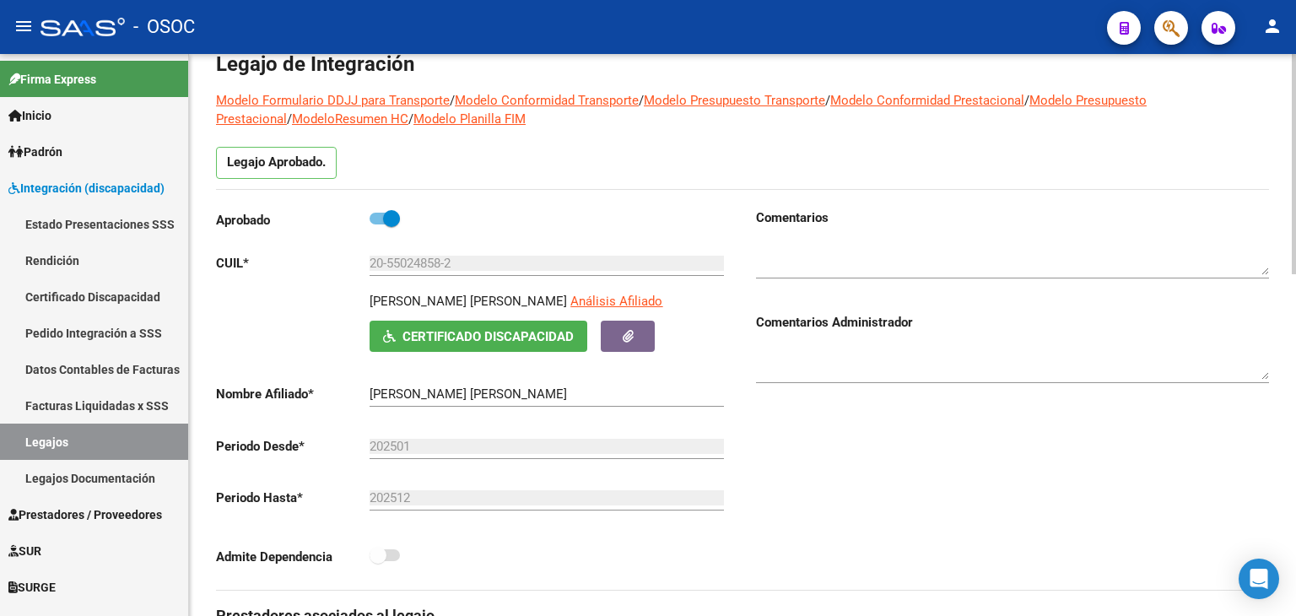
click at [458, 342] on span "Certificado Discapacidad" at bounding box center [487, 336] width 171 height 15
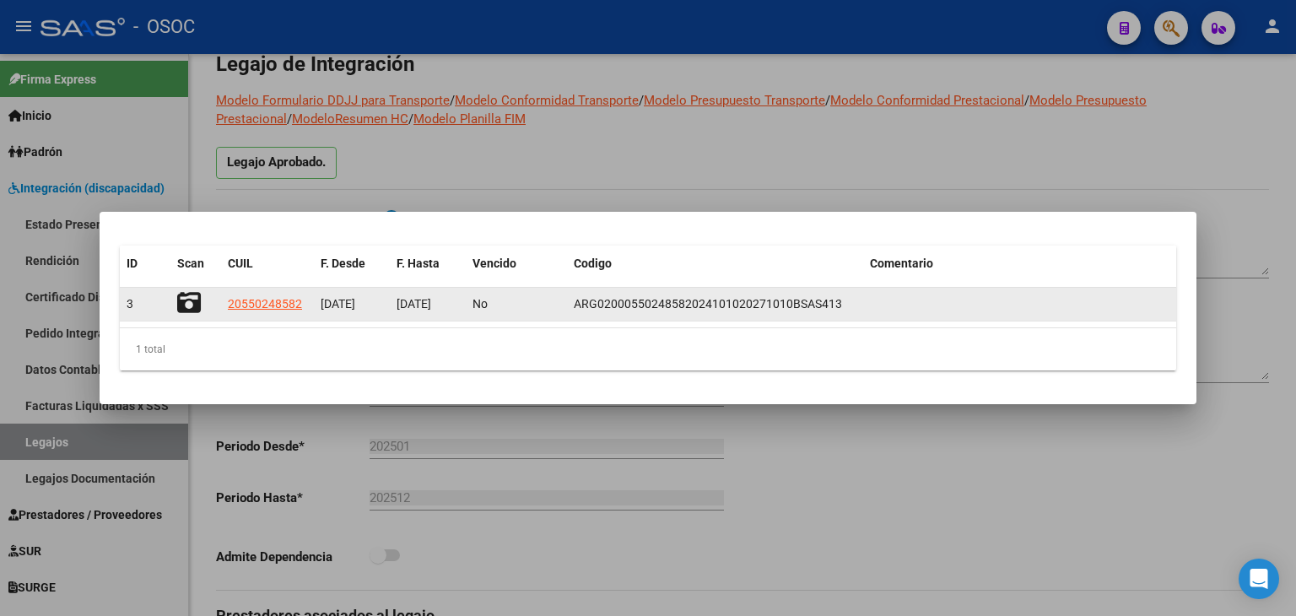
click at [194, 308] on icon at bounding box center [189, 303] width 24 height 24
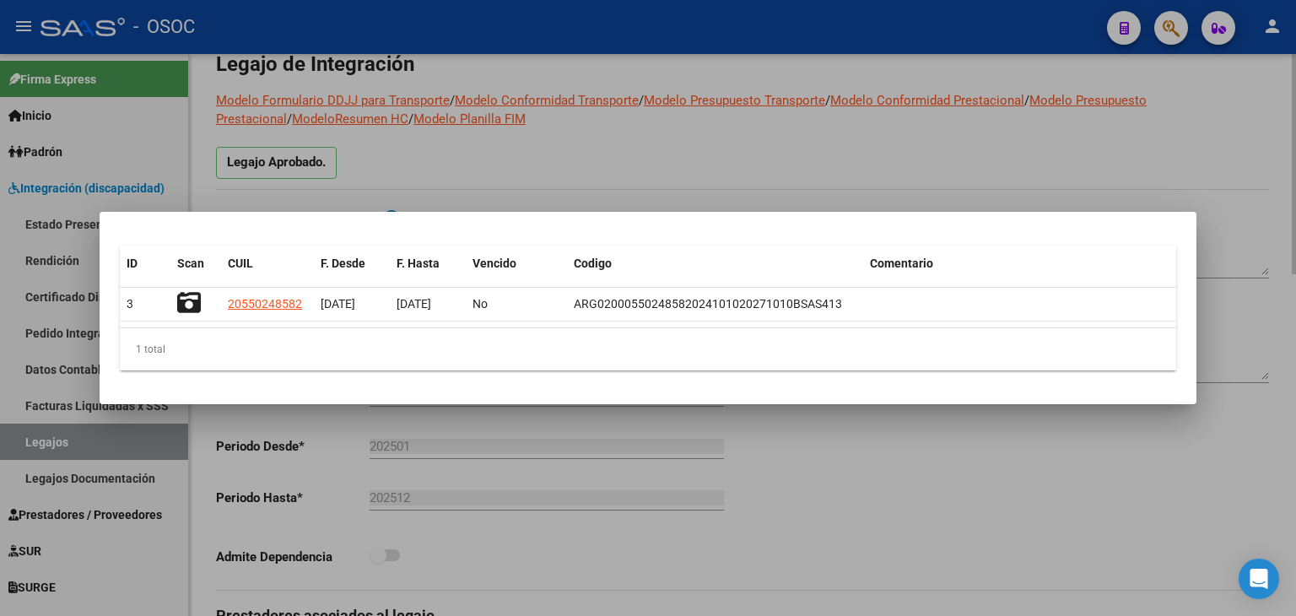
click at [634, 175] on div at bounding box center [648, 308] width 1296 height 616
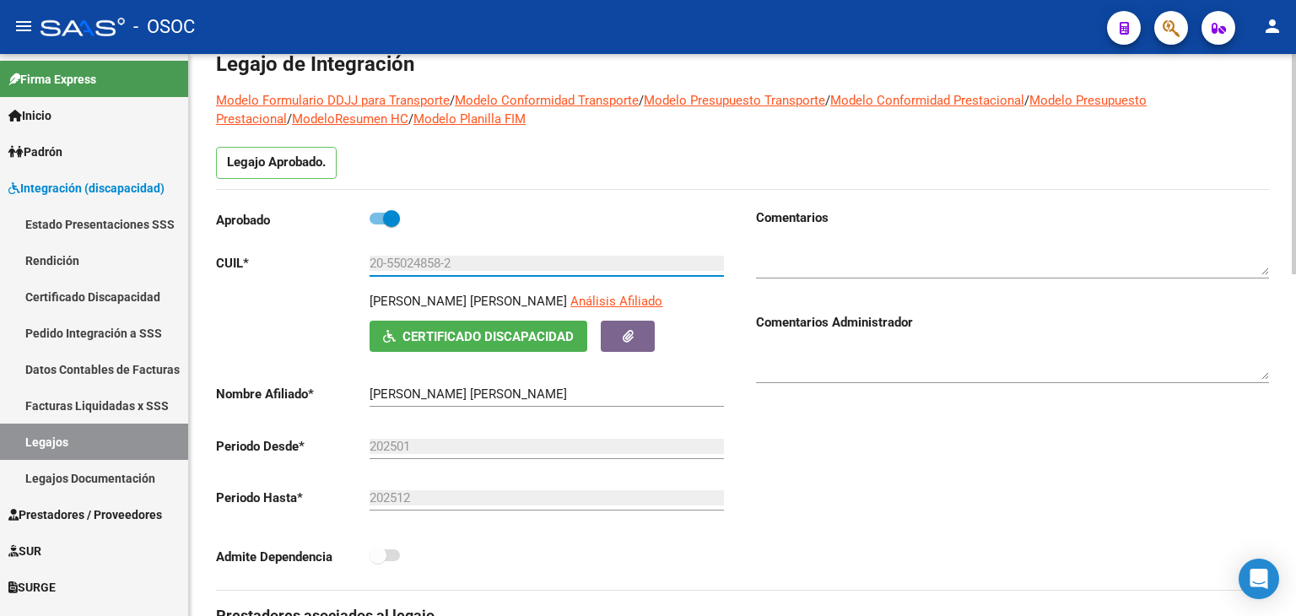
drag, startPoint x: 372, startPoint y: 261, endPoint x: 462, endPoint y: 261, distance: 90.3
click at [462, 261] on input "20-55024858-2" at bounding box center [546, 263] width 354 height 15
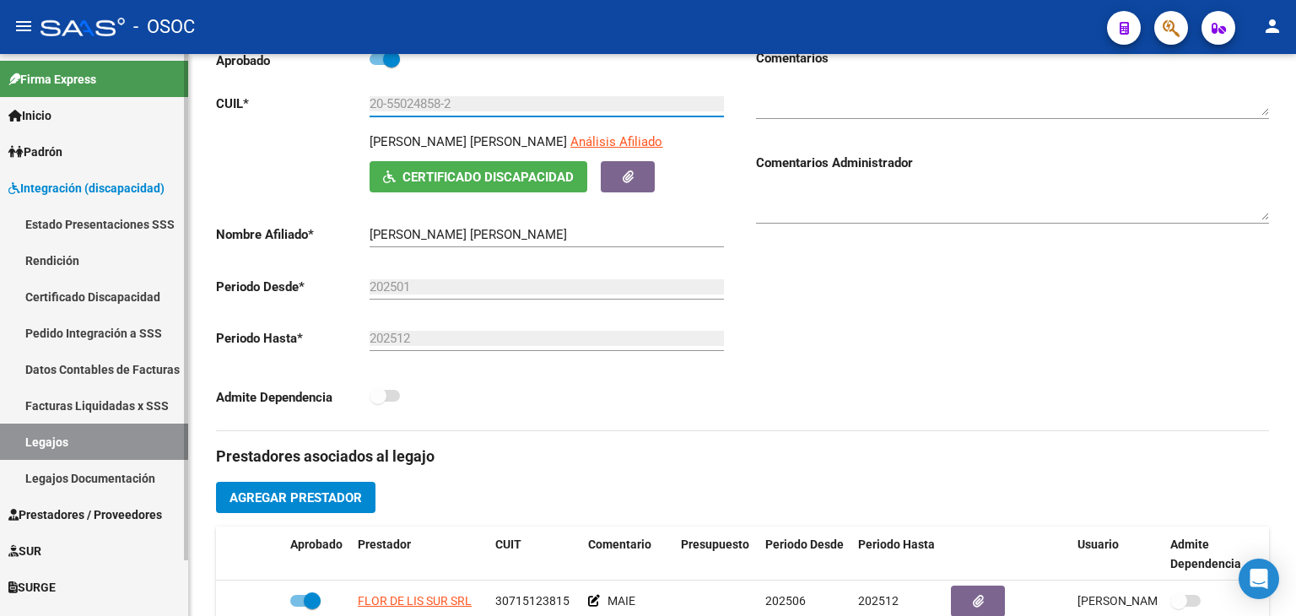
scroll to position [253, 0]
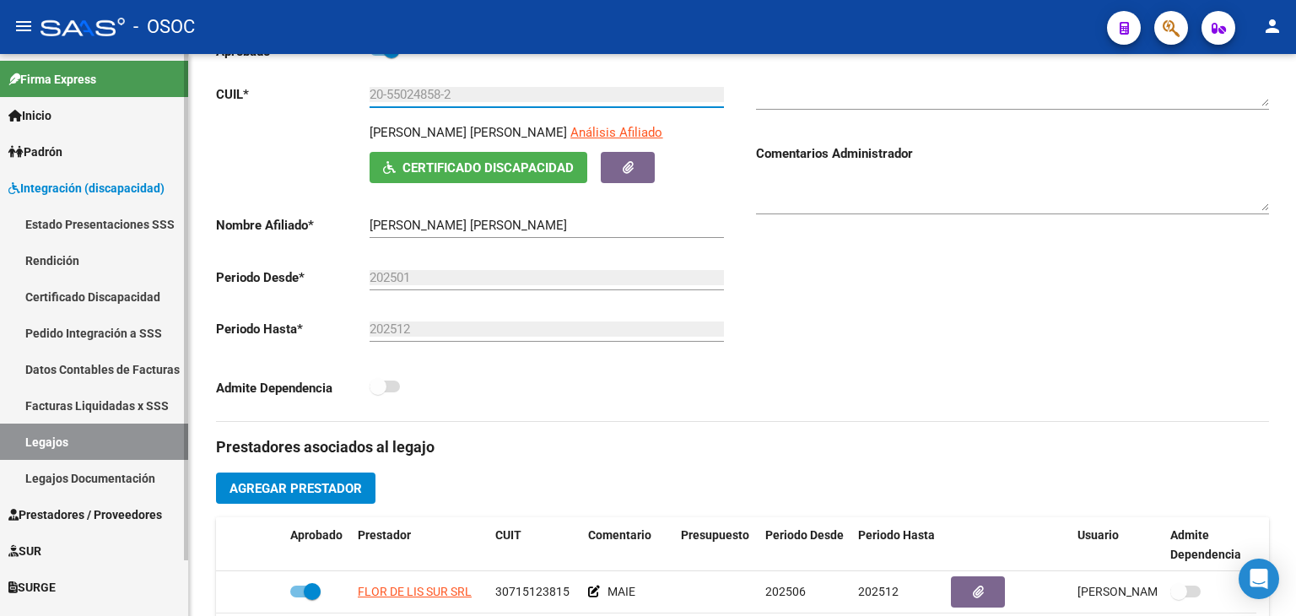
click at [70, 190] on span "Integración (discapacidad)" at bounding box center [86, 188] width 156 height 19
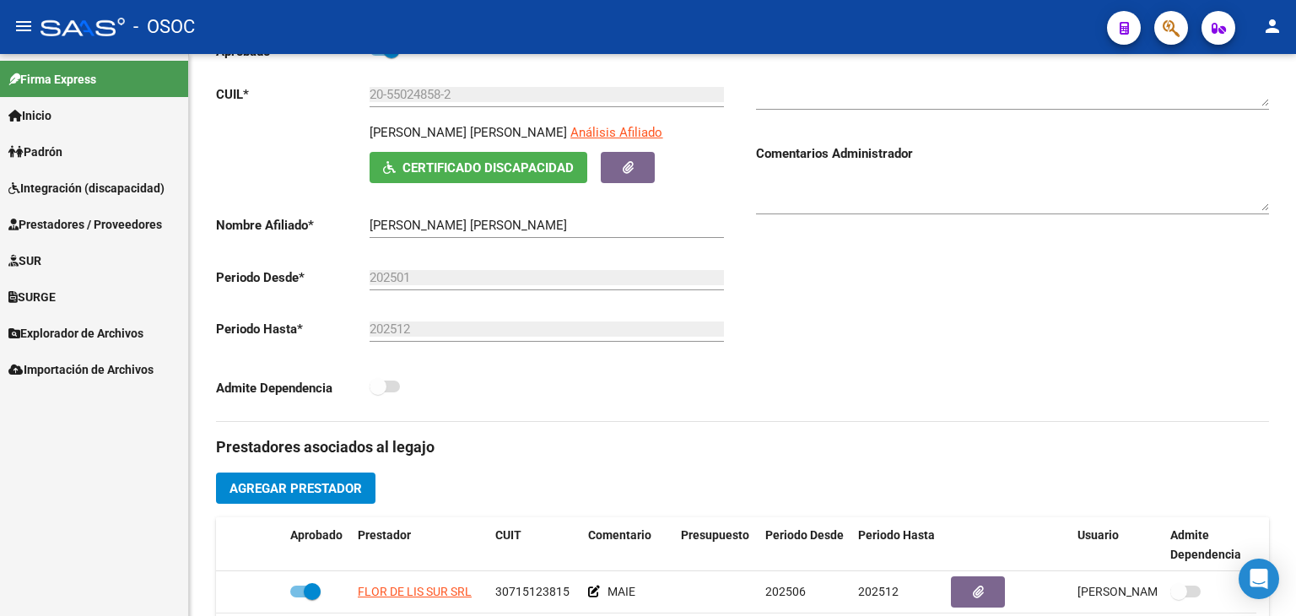
click at [80, 228] on span "Prestadores / Proveedores" at bounding box center [85, 224] width 154 height 19
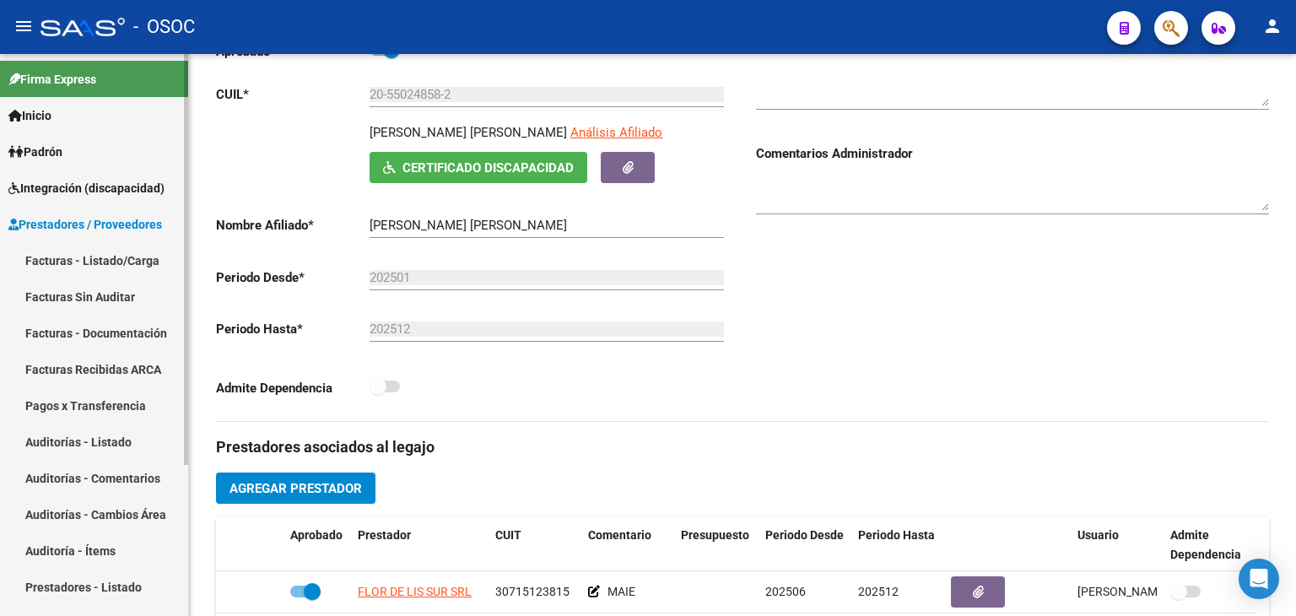
click at [75, 260] on link "Facturas - Listado/Carga" at bounding box center [94, 260] width 188 height 36
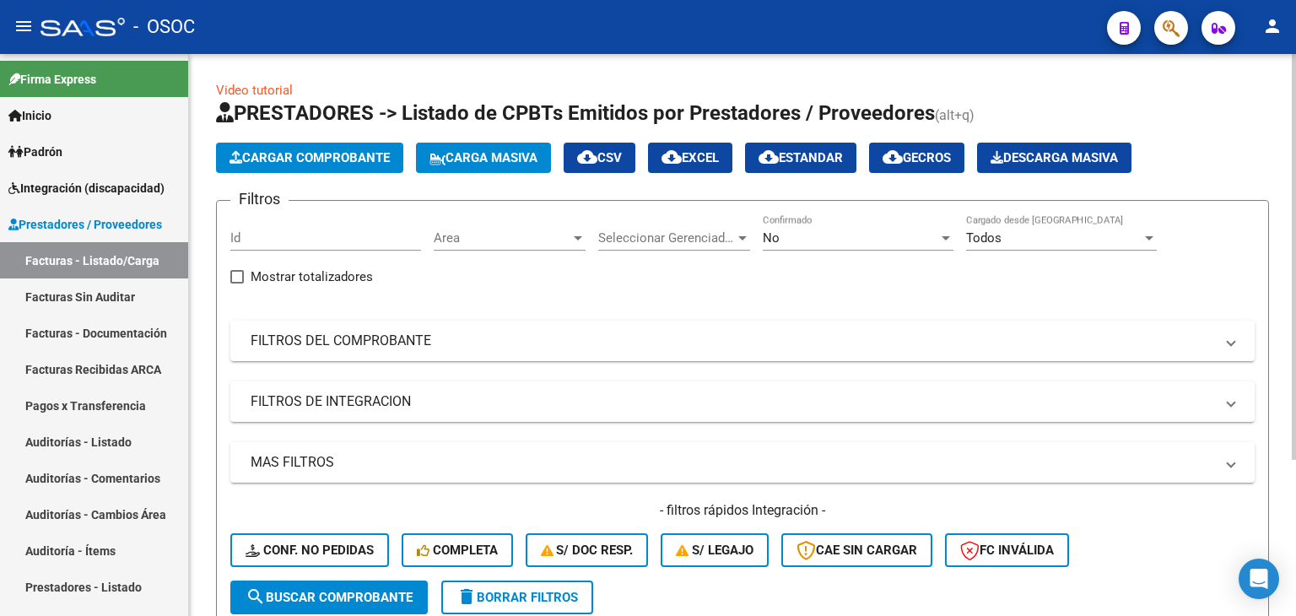
click at [467, 246] on div "Area Area" at bounding box center [510, 232] width 152 height 36
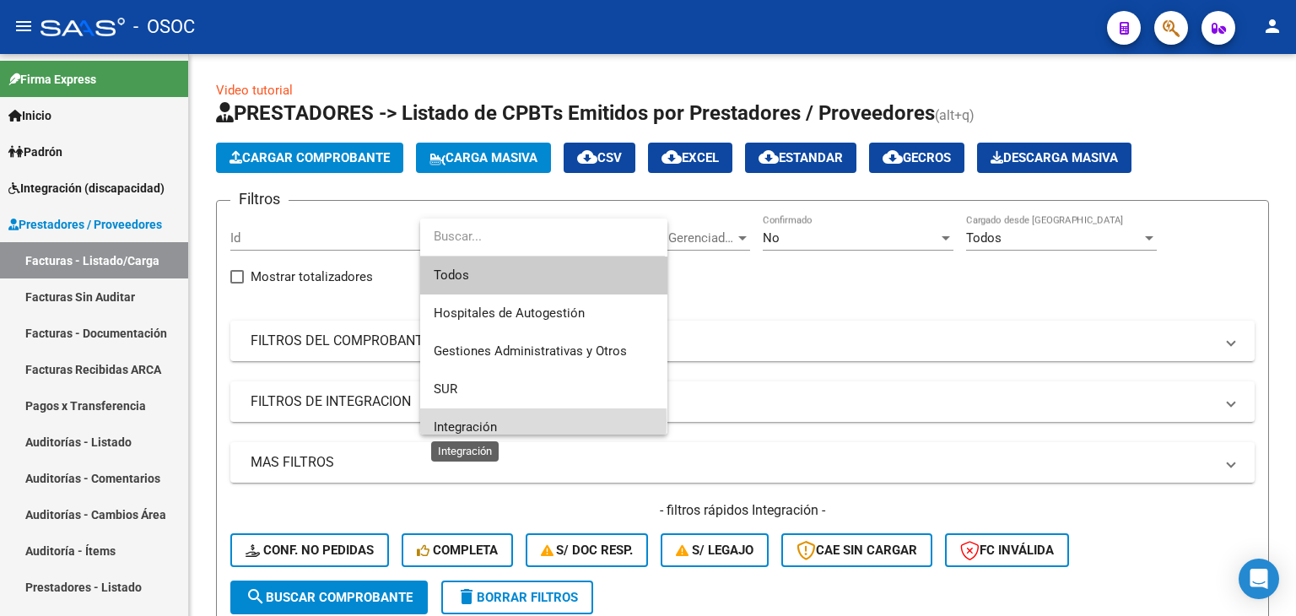
drag, startPoint x: 460, startPoint y: 423, endPoint x: 526, endPoint y: 380, distance: 79.3
click at [460, 423] on span "Integración" at bounding box center [465, 426] width 63 height 15
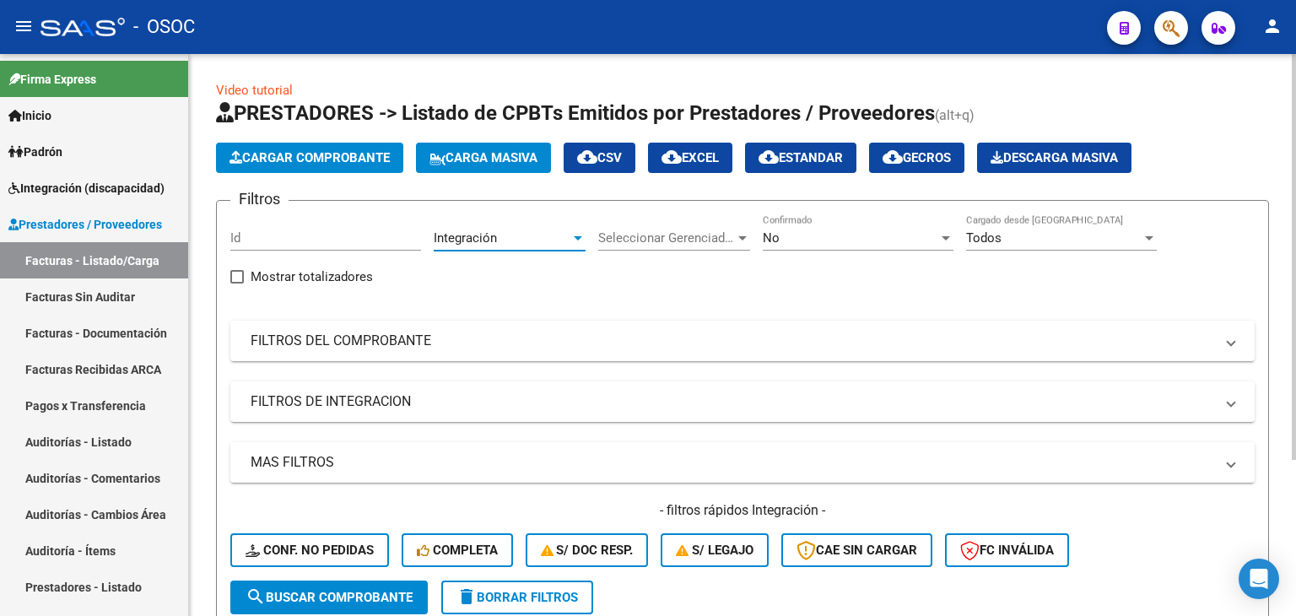
click at [776, 237] on span "No" at bounding box center [771, 237] width 17 height 15
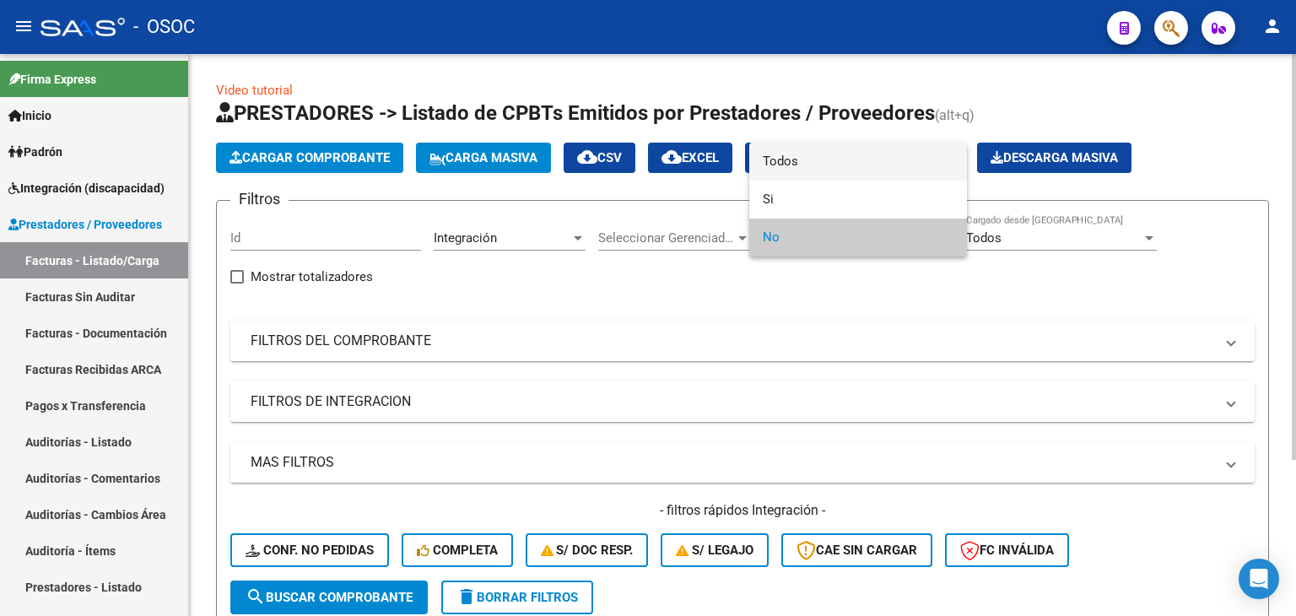
click at [820, 153] on span "Todos" at bounding box center [858, 162] width 191 height 38
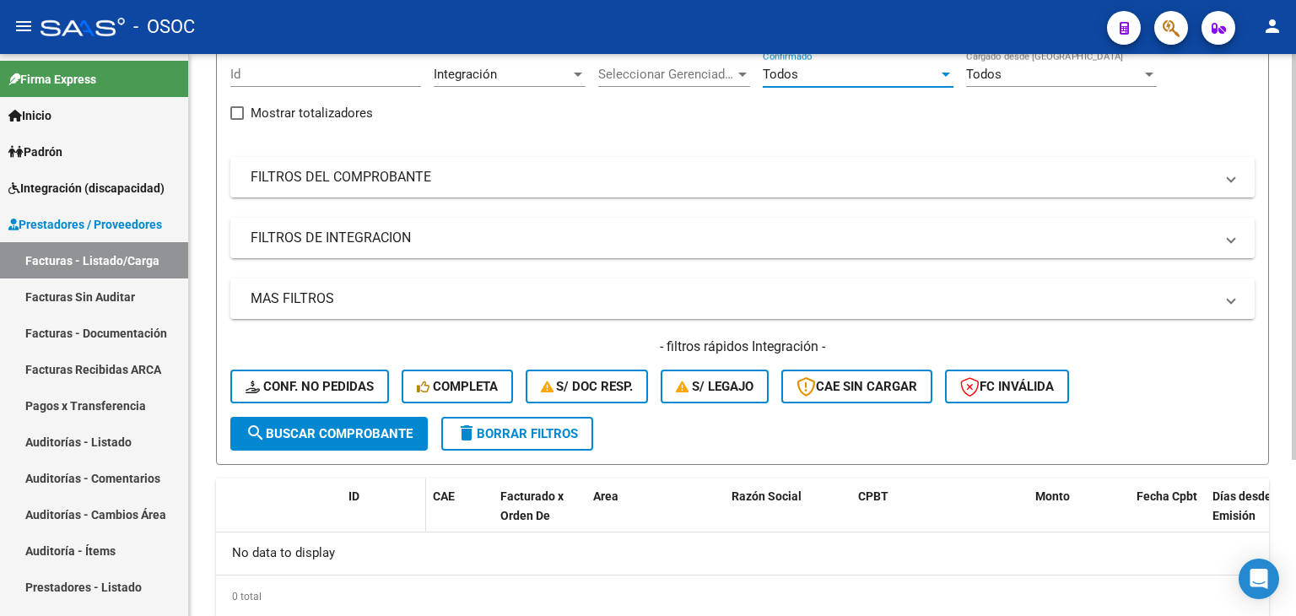
scroll to position [169, 0]
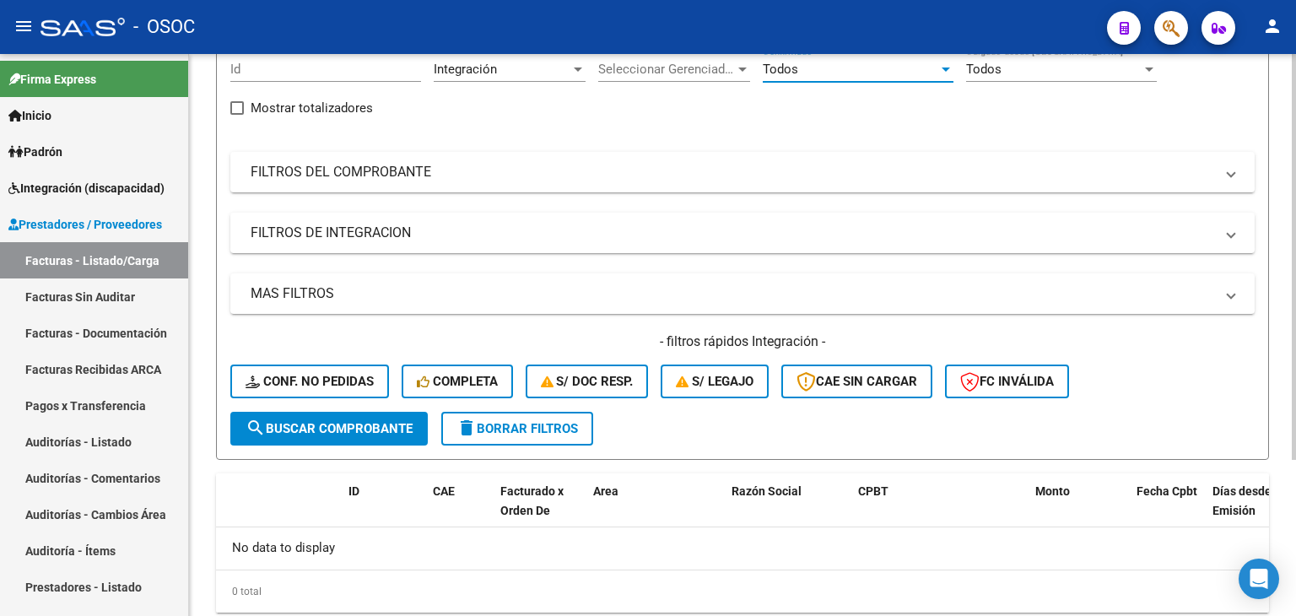
click at [356, 425] on span "search Buscar Comprobante" at bounding box center [328, 428] width 167 height 15
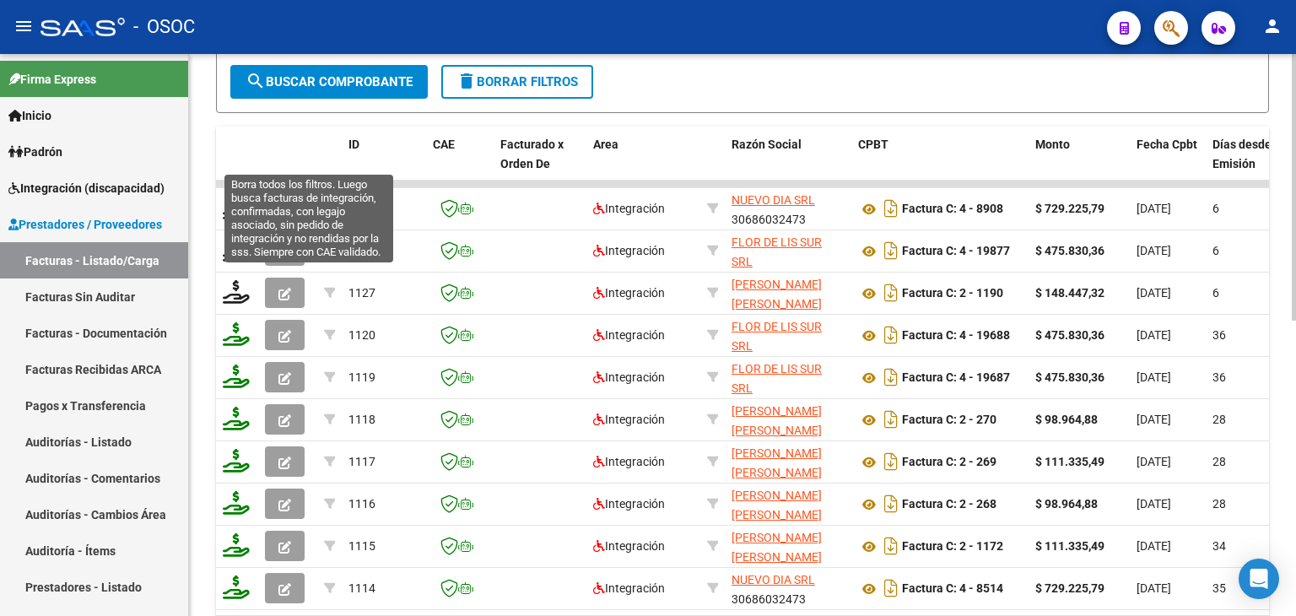
scroll to position [337, 0]
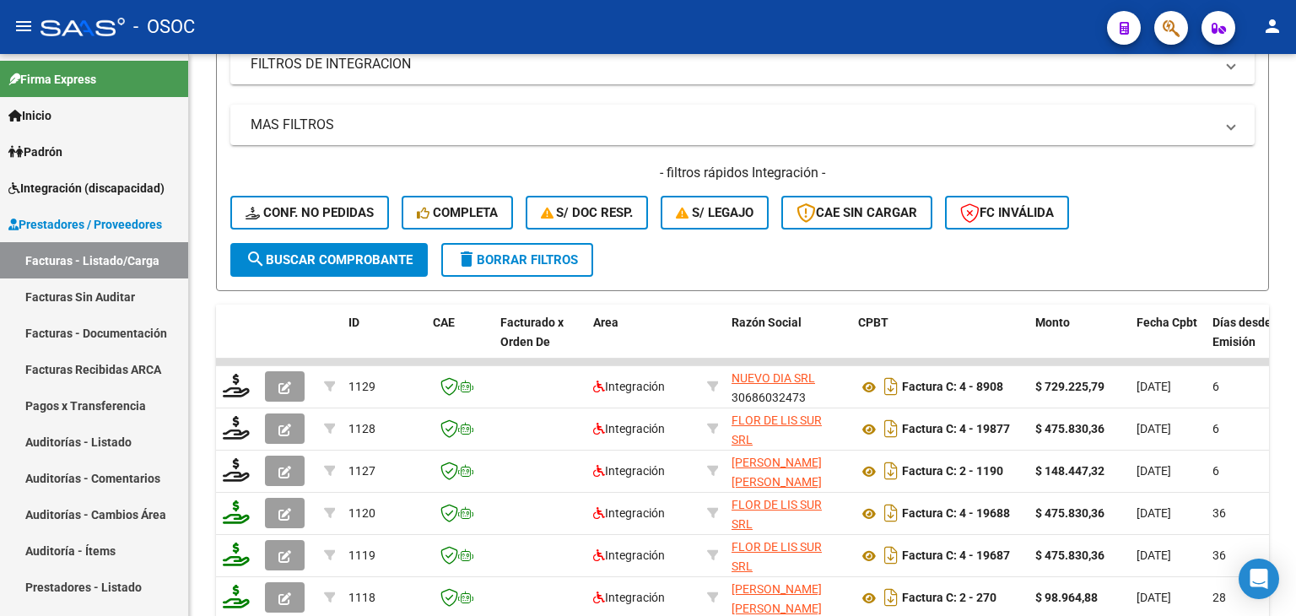
click at [391, 51] on mat-toolbar "menu - OSOC person" at bounding box center [648, 27] width 1296 height 54
click at [380, 73] on mat-expansion-panel-header "FILTROS DE INTEGRACION" at bounding box center [742, 64] width 1024 height 40
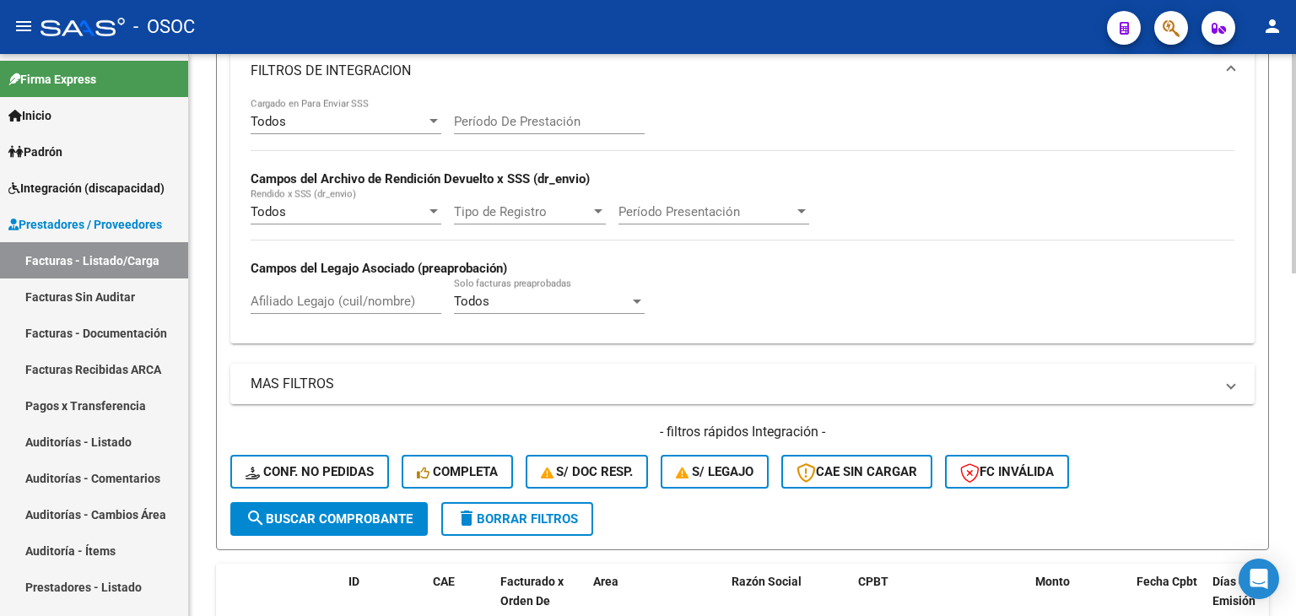
click at [318, 299] on input "Afiliado Legajo (cuil/nombre)" at bounding box center [346, 301] width 191 height 15
paste input "20550248582"
type input "20550248582"
click at [299, 518] on span "search Buscar Comprobante" at bounding box center [328, 518] width 167 height 15
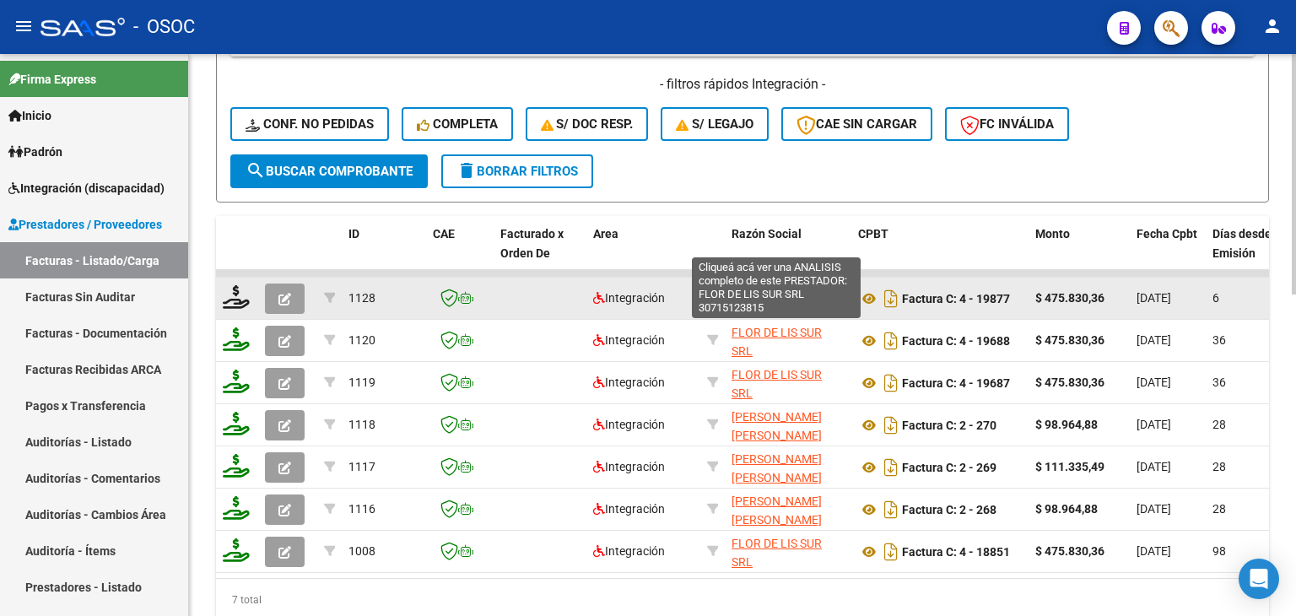
scroll to position [753, 0]
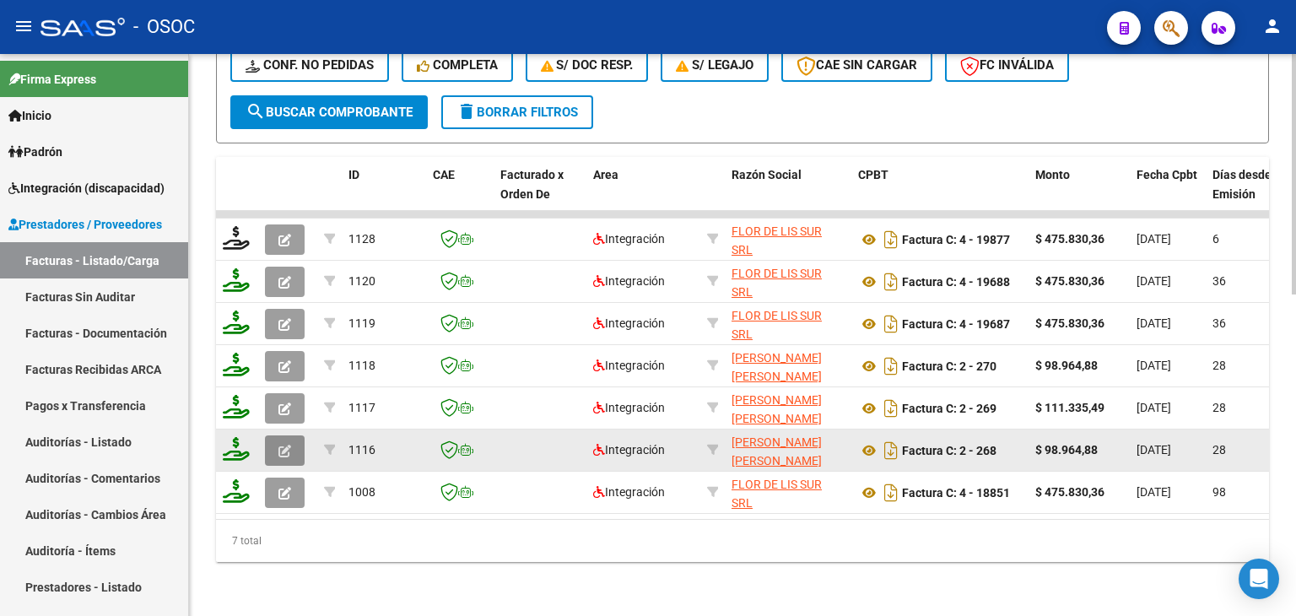
click at [277, 435] on button "button" at bounding box center [285, 450] width 40 height 30
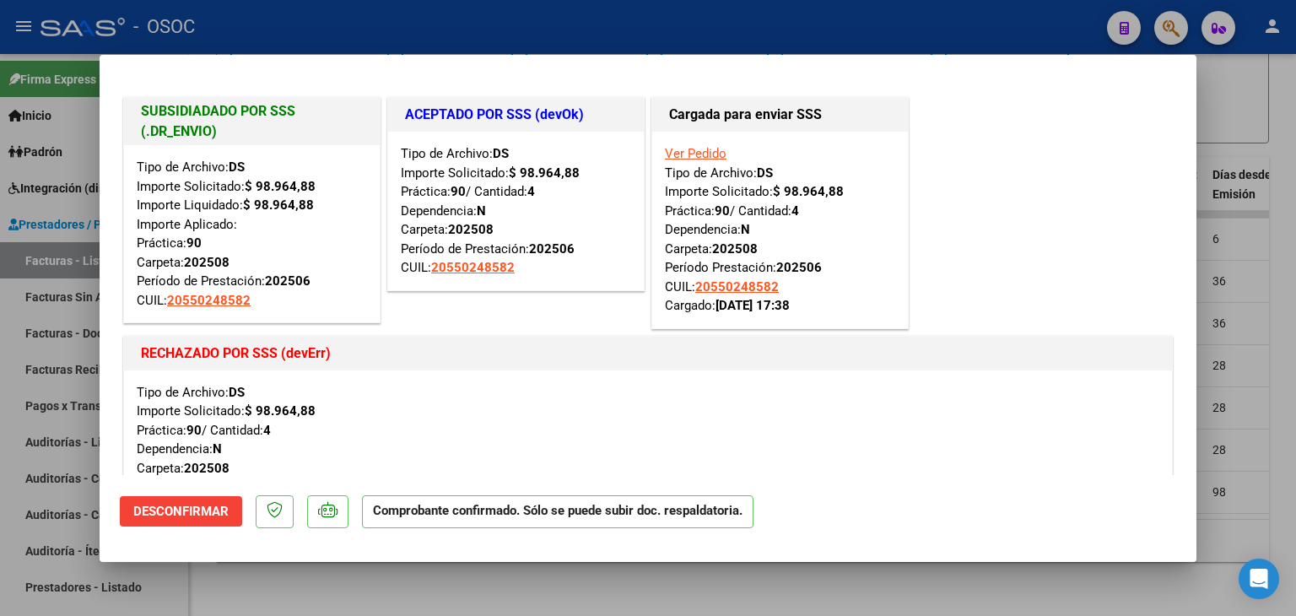
click at [1230, 478] on div at bounding box center [648, 308] width 1296 height 616
type input "$ 0,00"
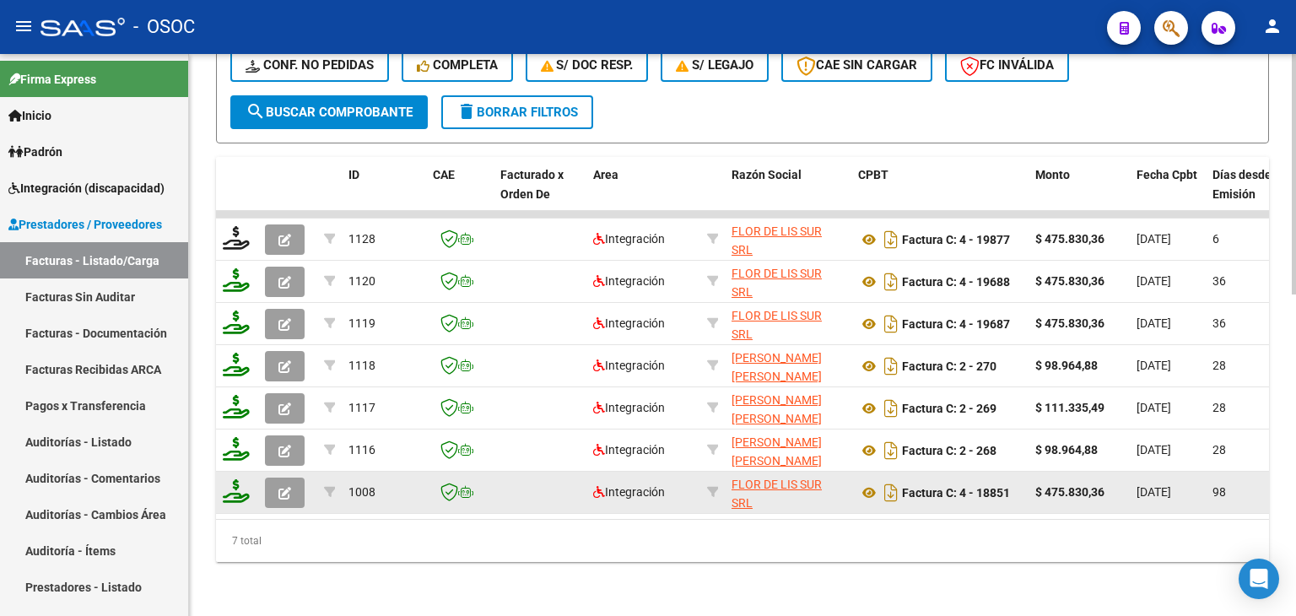
click at [298, 483] on button "button" at bounding box center [285, 492] width 40 height 30
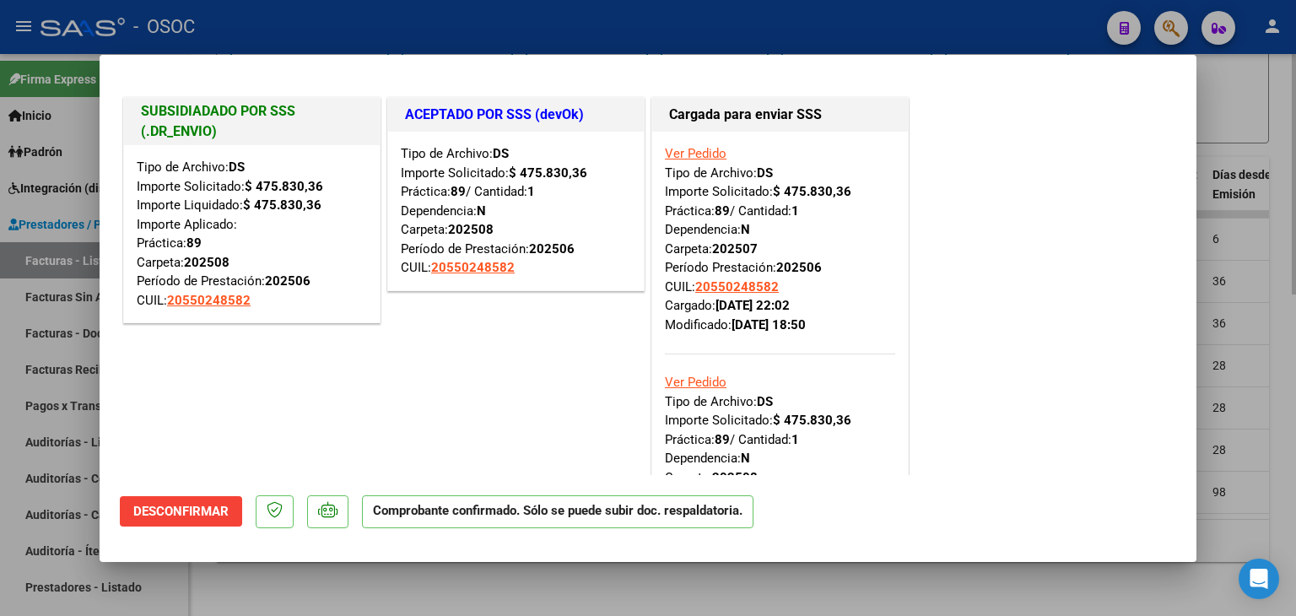
click at [831, 578] on div at bounding box center [648, 308] width 1296 height 616
type input "$ 0,00"
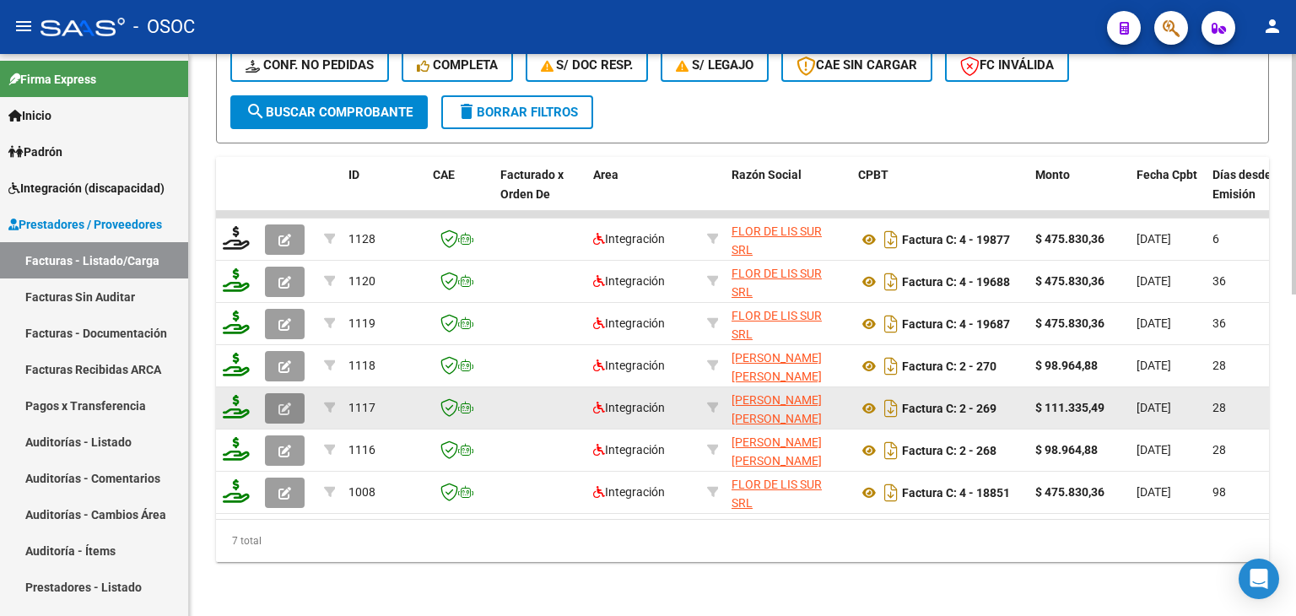
click at [287, 402] on span "button" at bounding box center [284, 408] width 13 height 15
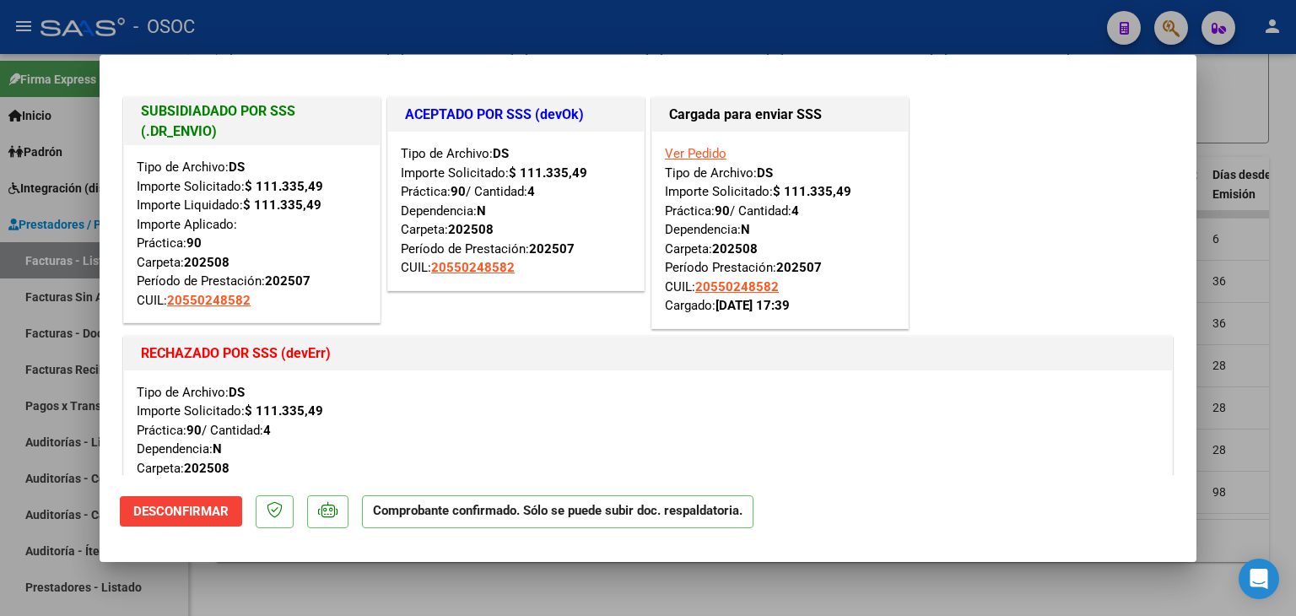
click at [924, 590] on div at bounding box center [648, 308] width 1296 height 616
type input "$ 0,00"
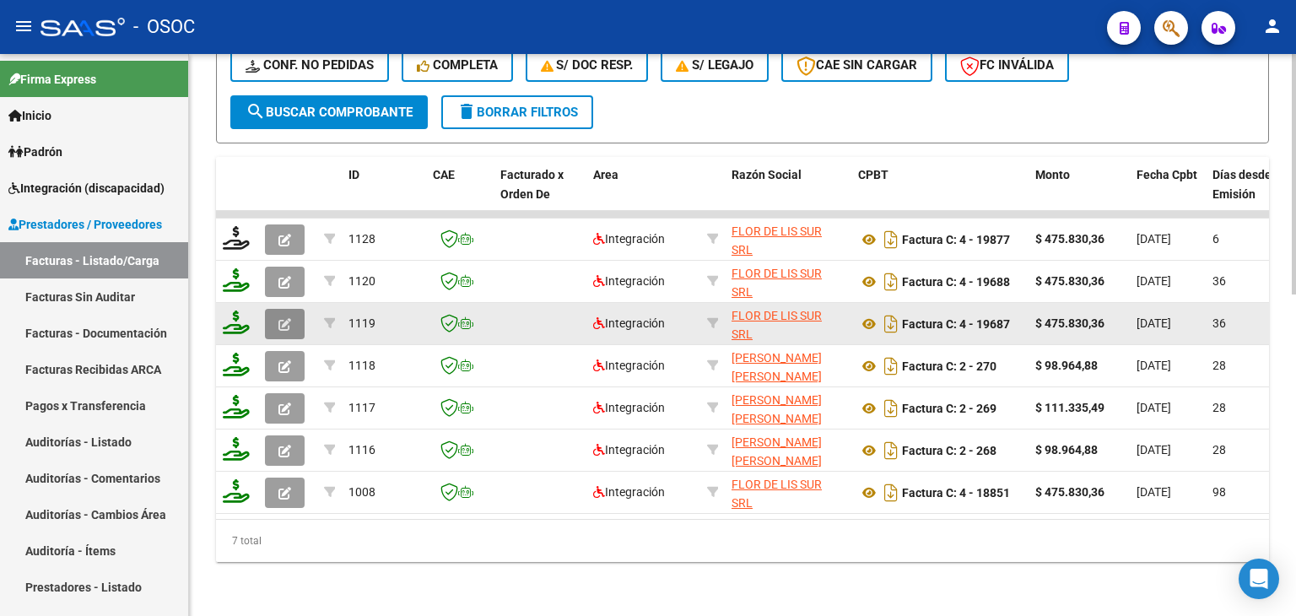
click at [270, 315] on button "button" at bounding box center [285, 324] width 40 height 30
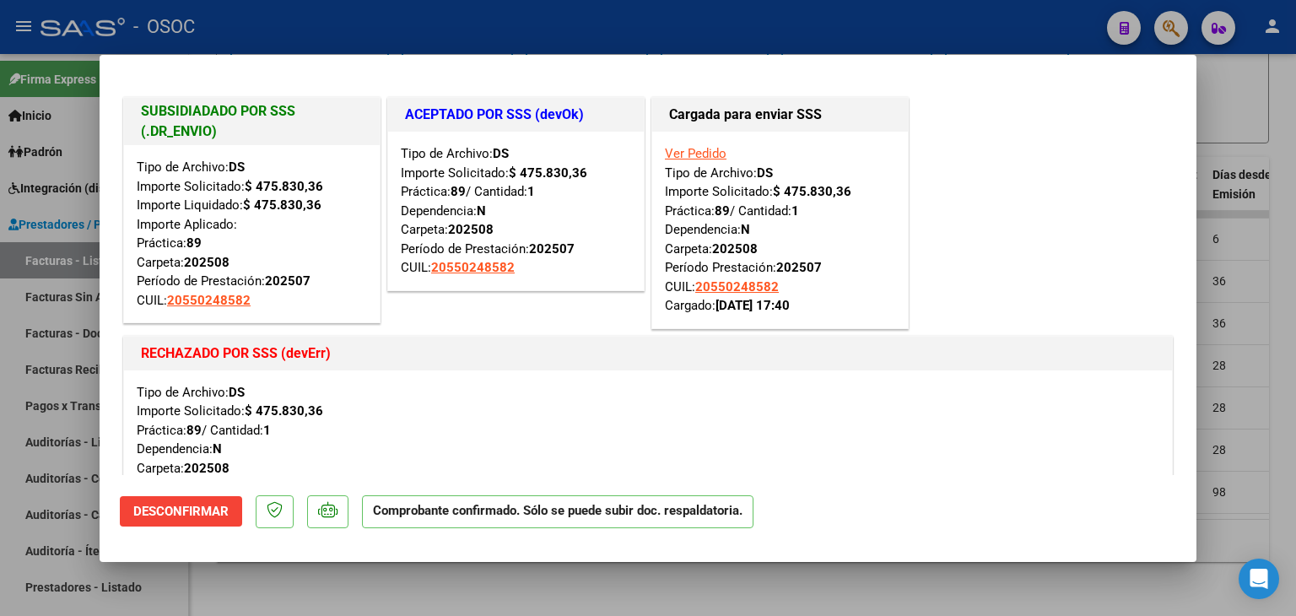
click at [706, 578] on div at bounding box center [648, 308] width 1296 height 616
type input "$ 0,00"
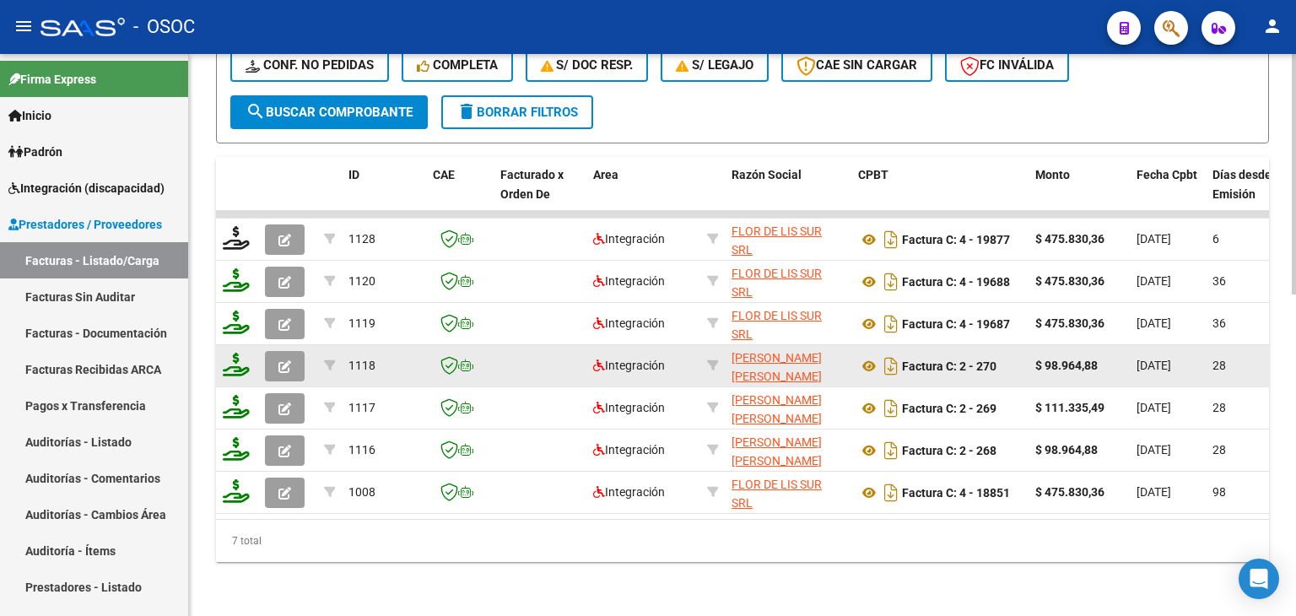
click at [277, 351] on button "button" at bounding box center [285, 366] width 40 height 30
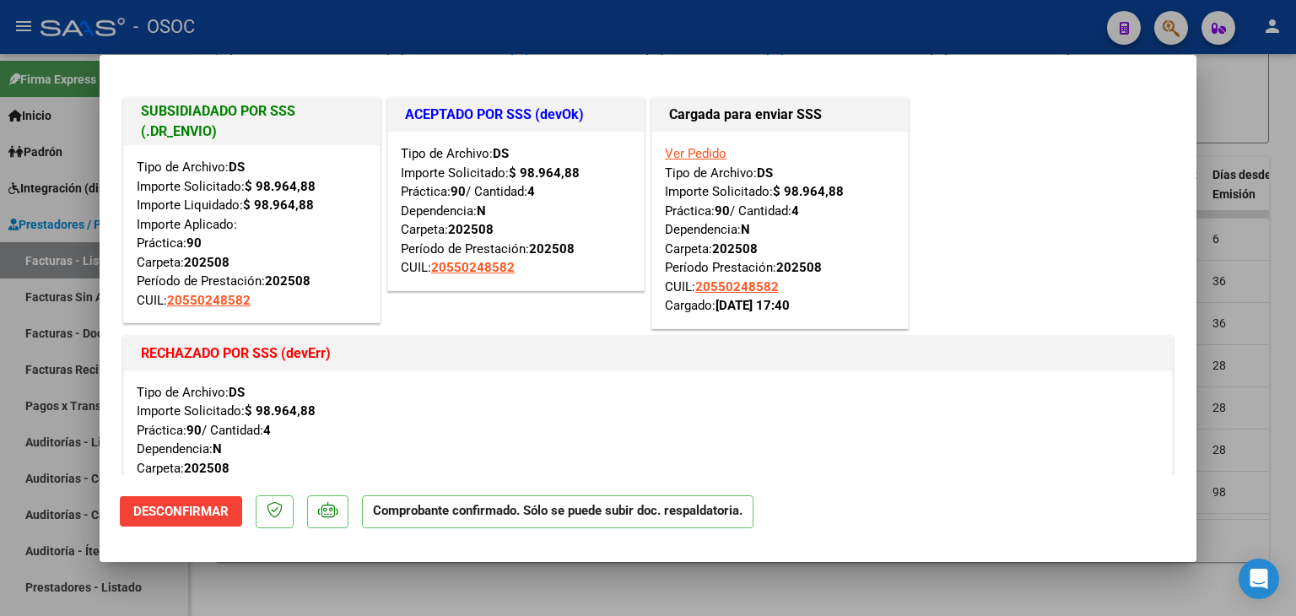
click at [686, 585] on div at bounding box center [648, 308] width 1296 height 616
type input "$ 0,00"
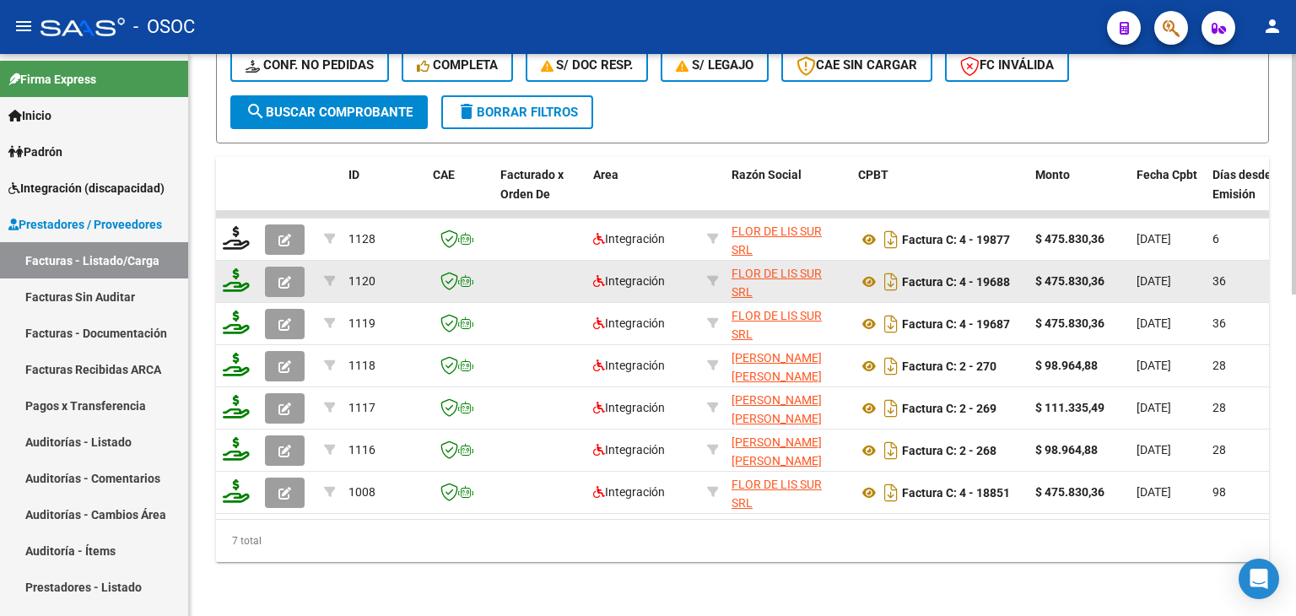
click at [287, 276] on icon "button" at bounding box center [284, 282] width 13 height 13
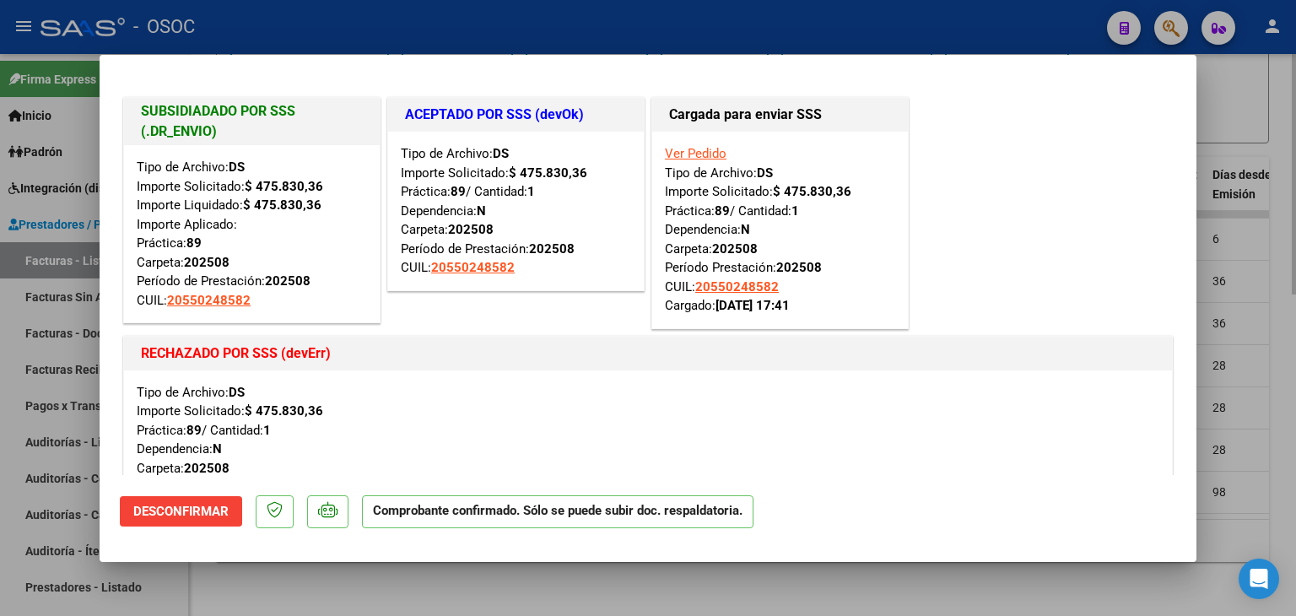
click at [767, 603] on div at bounding box center [648, 308] width 1296 height 616
type input "$ 0,00"
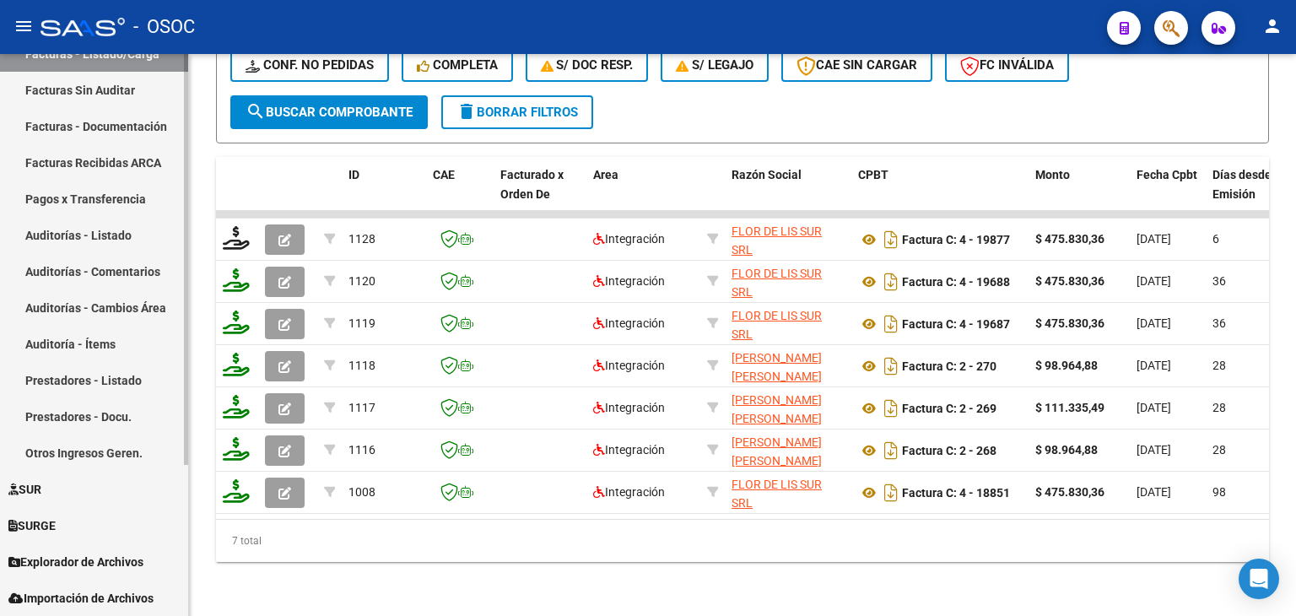
scroll to position [38, 0]
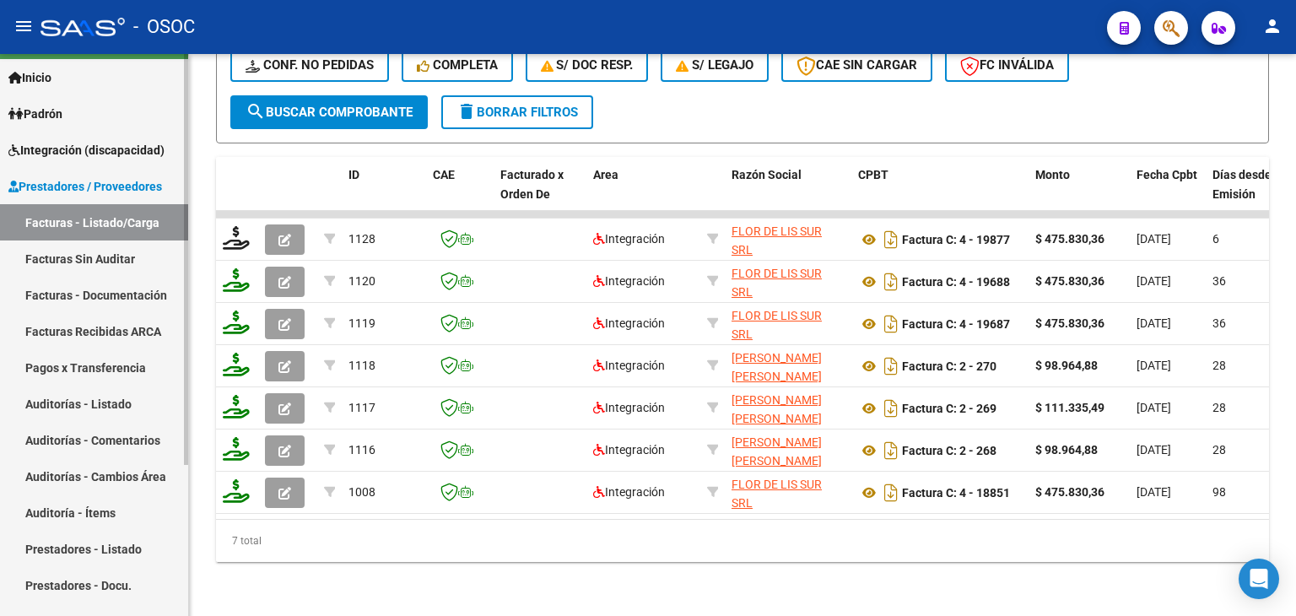
click at [70, 185] on span "Prestadores / Proveedores" at bounding box center [85, 186] width 154 height 19
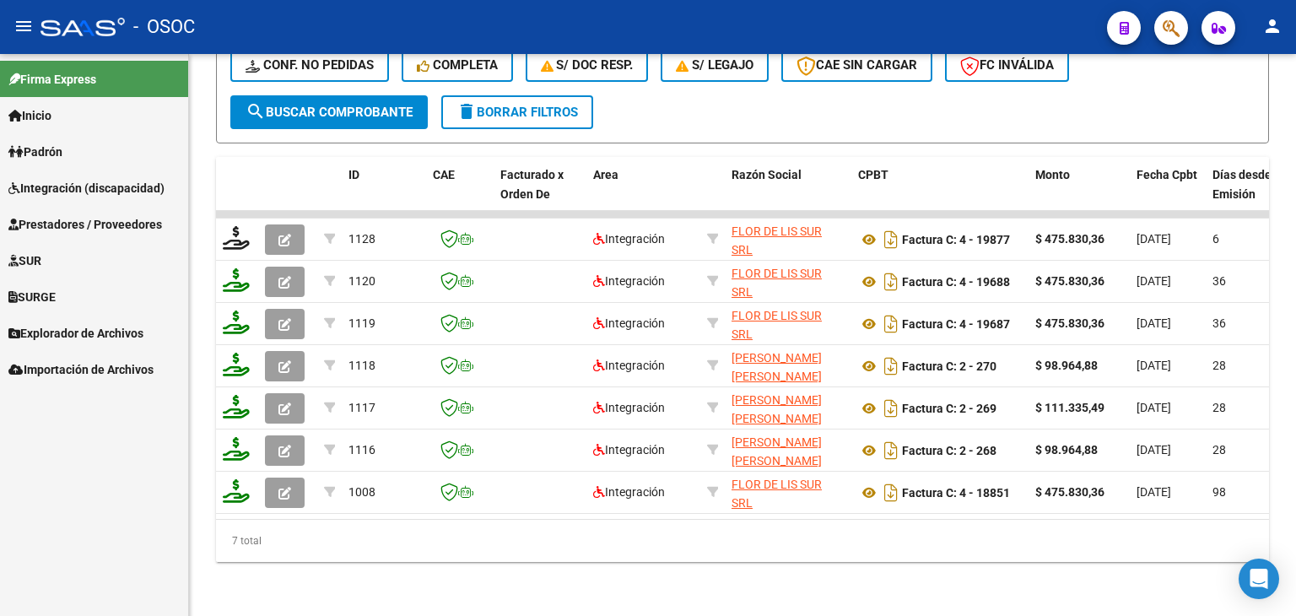
scroll to position [0, 0]
click at [61, 333] on span "Explorador de Archivos" at bounding box center [75, 333] width 135 height 19
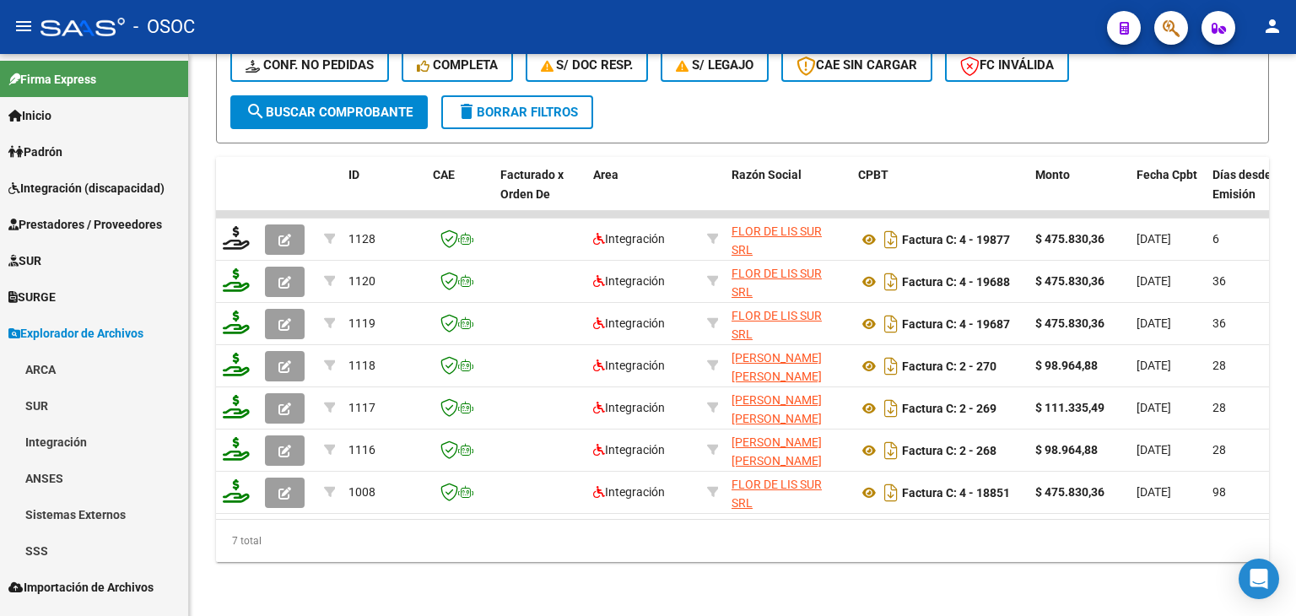
click at [78, 446] on link "Integración" at bounding box center [94, 441] width 188 height 36
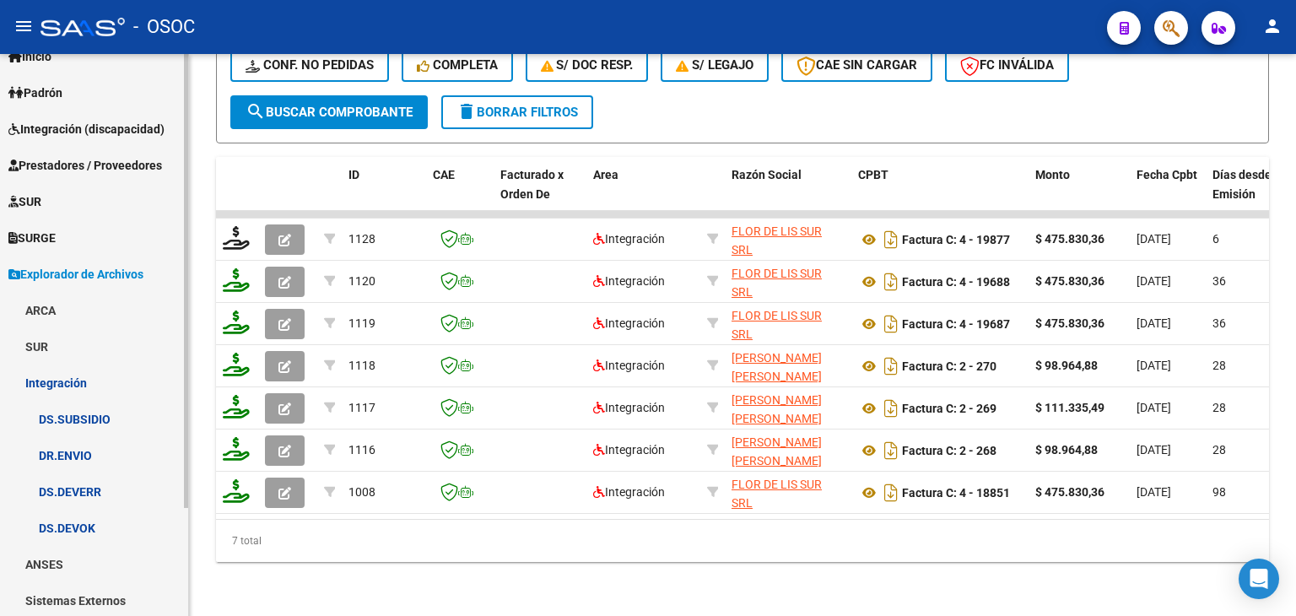
scroll to position [84, 0]
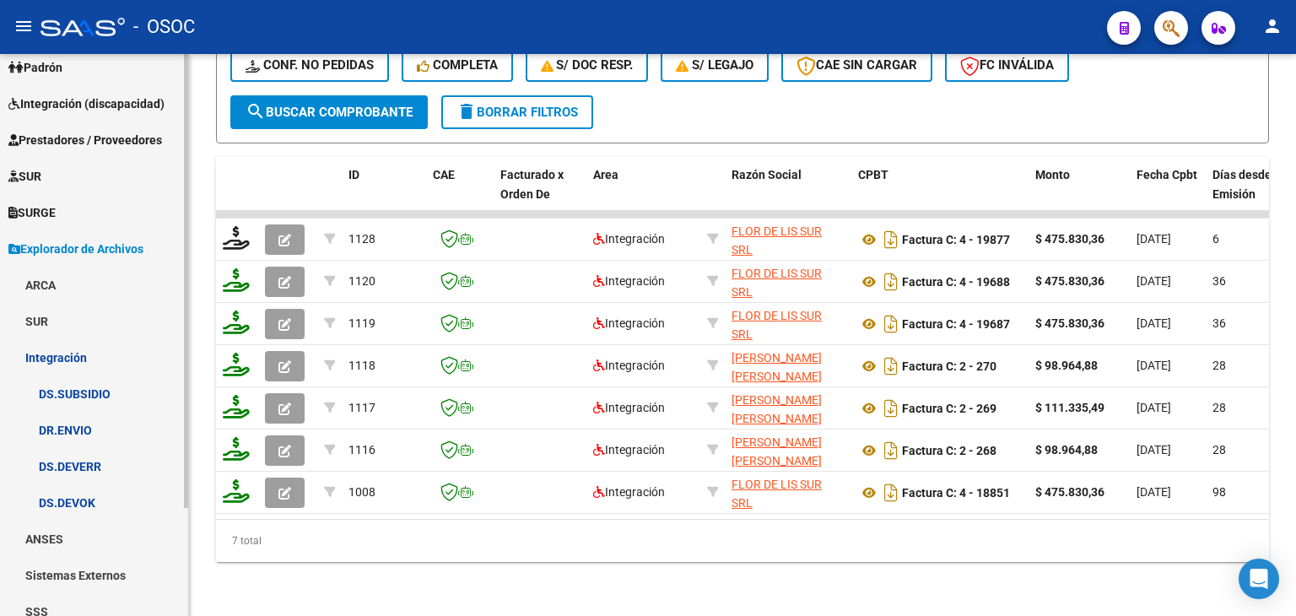
click at [94, 461] on link "DS.DEVERR" at bounding box center [94, 466] width 188 height 36
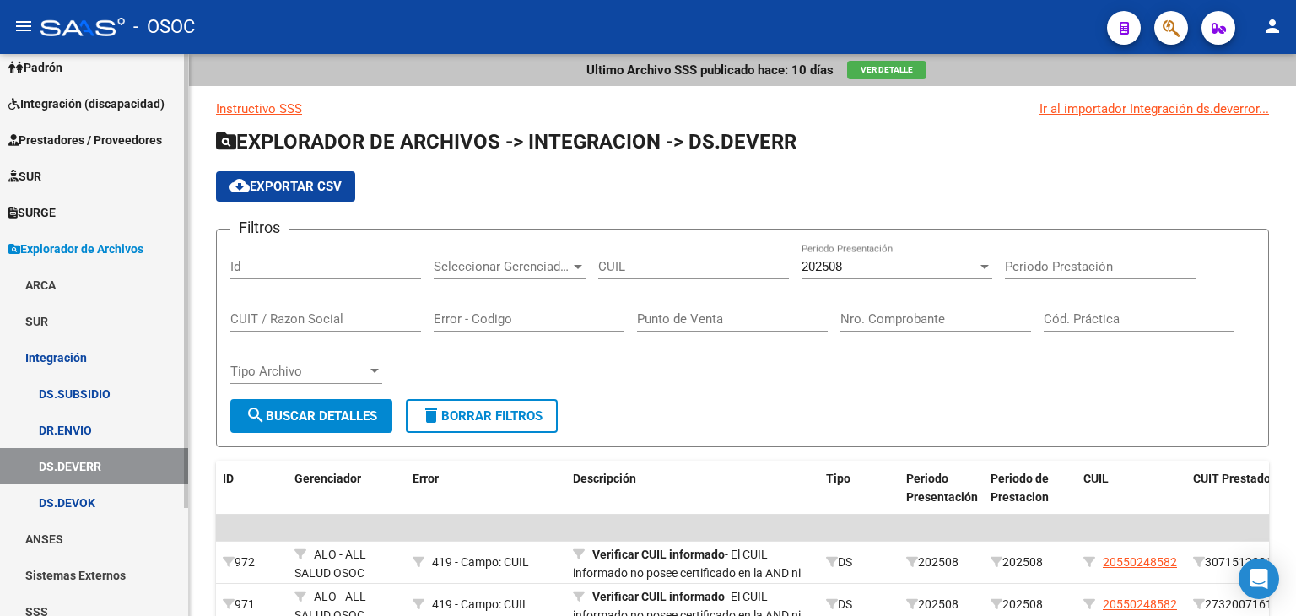
click at [96, 440] on link "DR.ENVIO" at bounding box center [94, 430] width 188 height 36
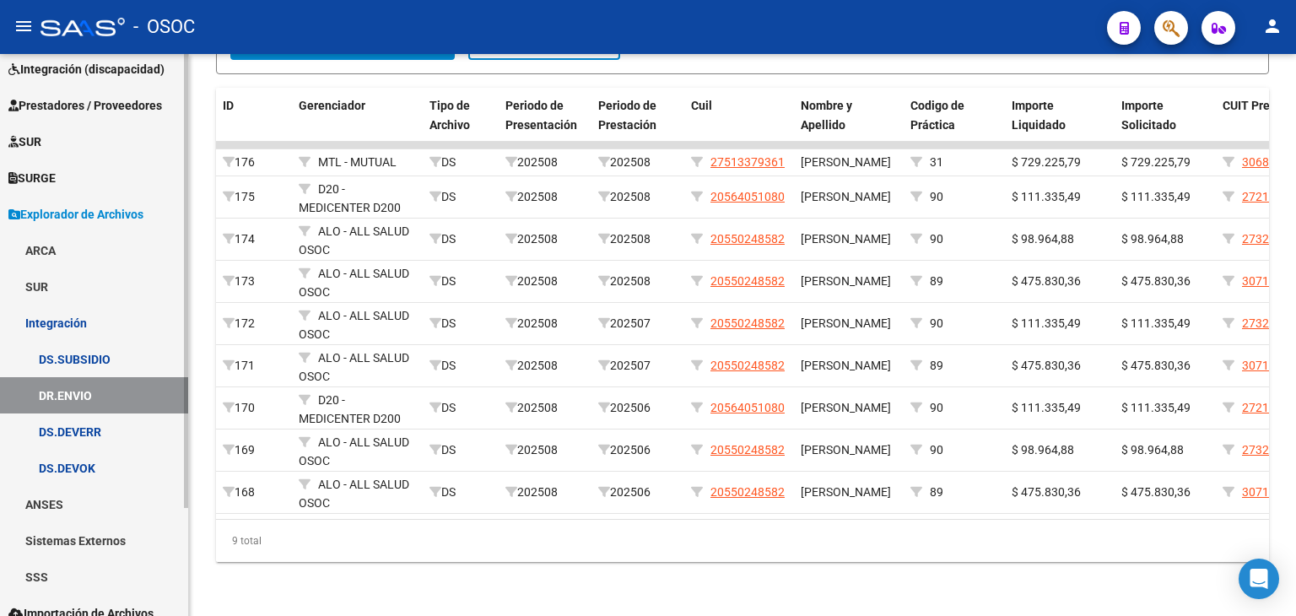
scroll to position [134, 0]
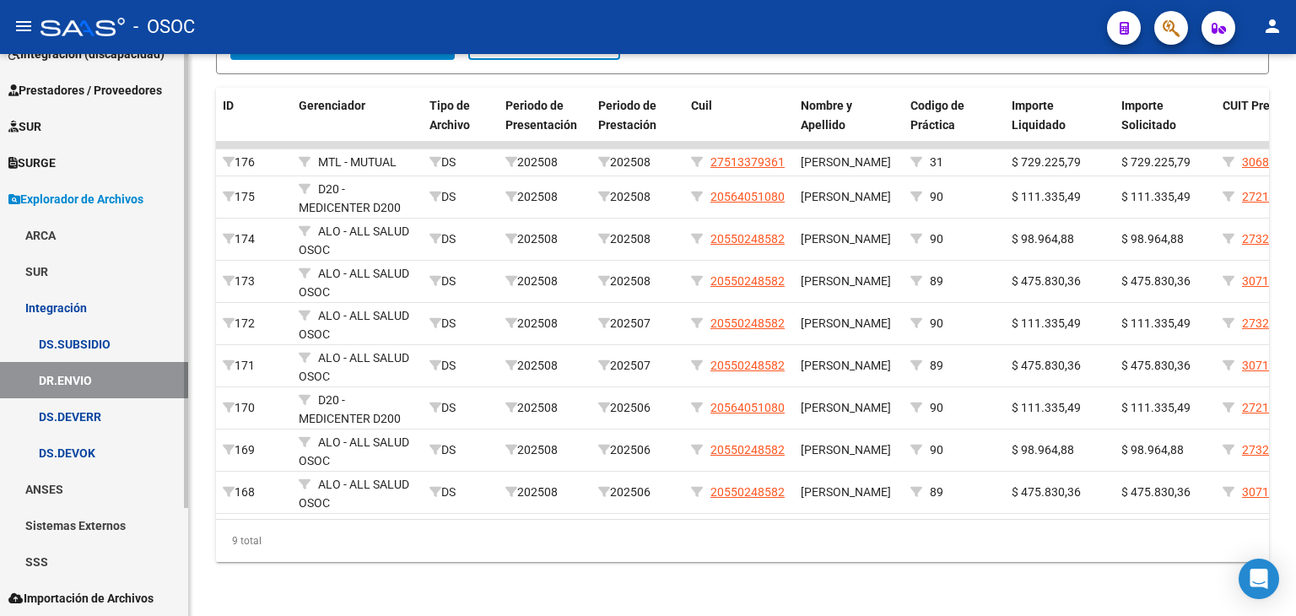
click at [72, 553] on link "SSS" at bounding box center [94, 561] width 188 height 36
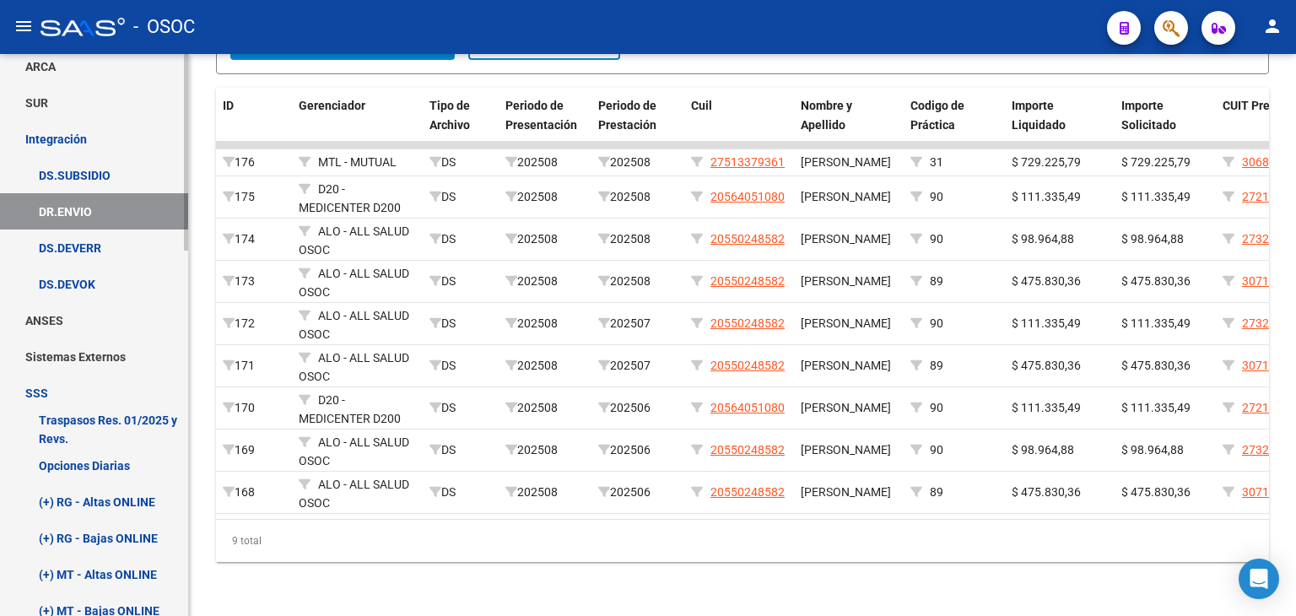
click at [73, 388] on link "SSS" at bounding box center [94, 393] width 188 height 36
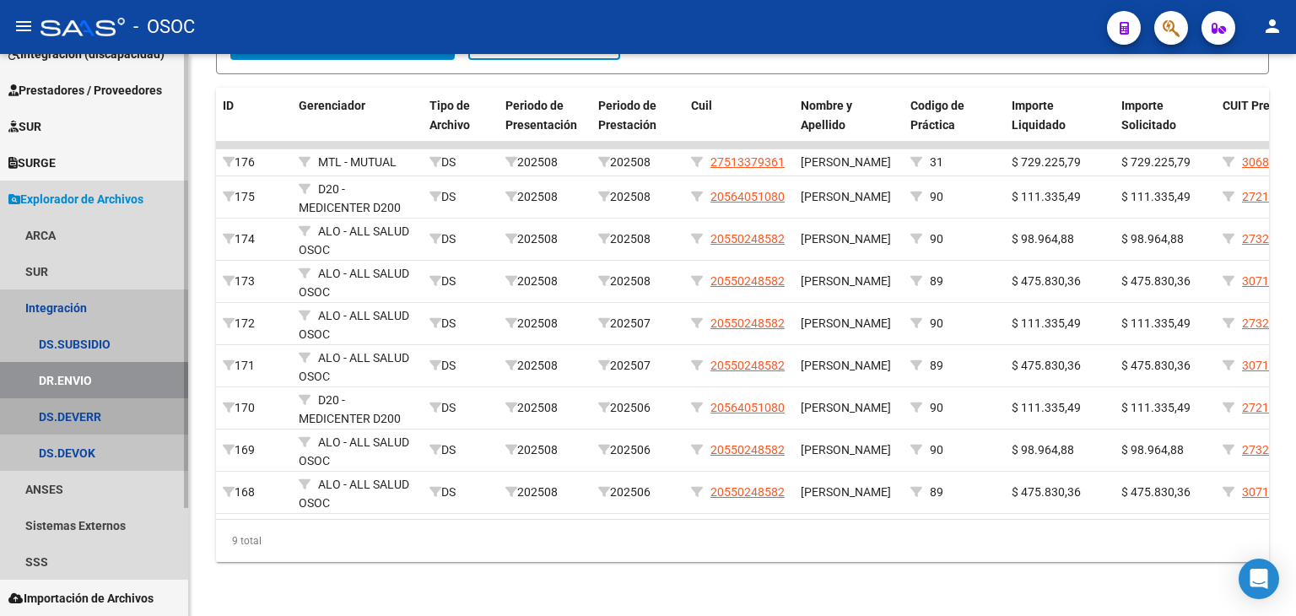
click at [67, 415] on link "DS.DEVERR" at bounding box center [94, 416] width 188 height 36
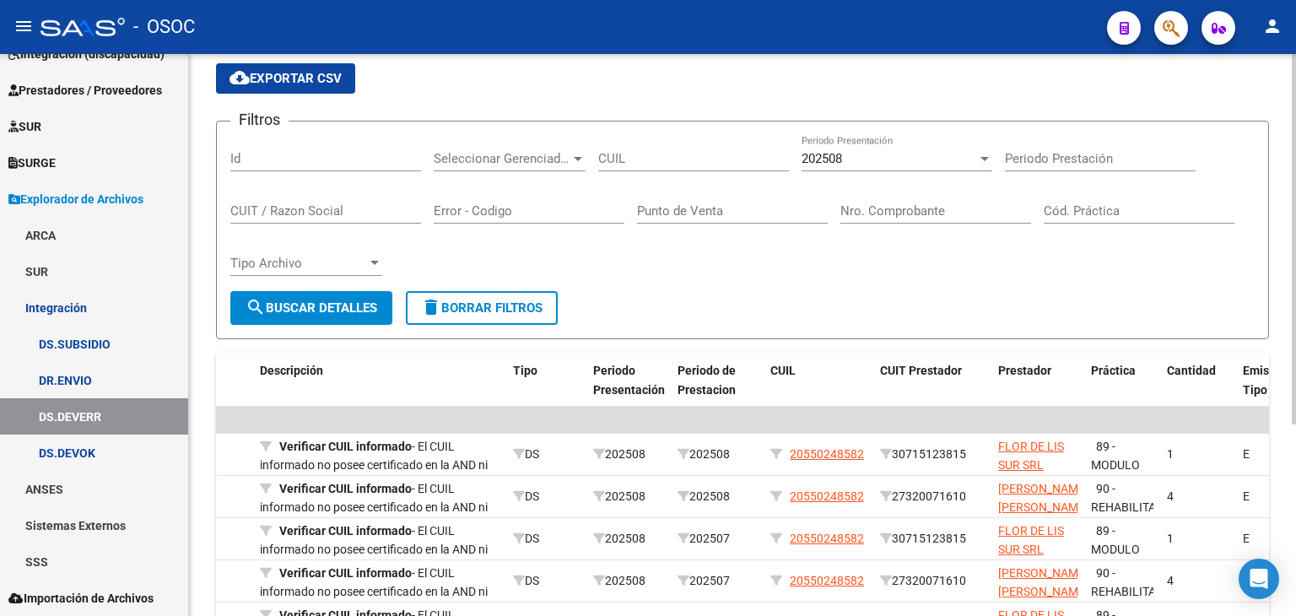
scroll to position [84, 0]
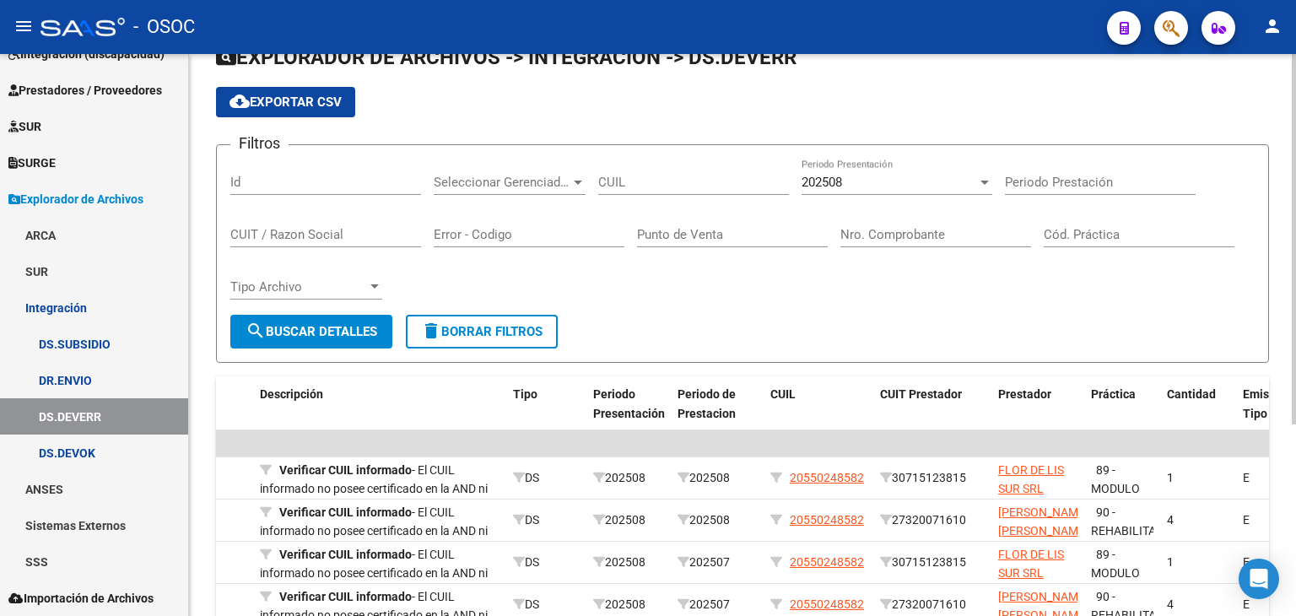
click at [821, 191] on div "202508 Periodo Presentación" at bounding box center [896, 177] width 191 height 36
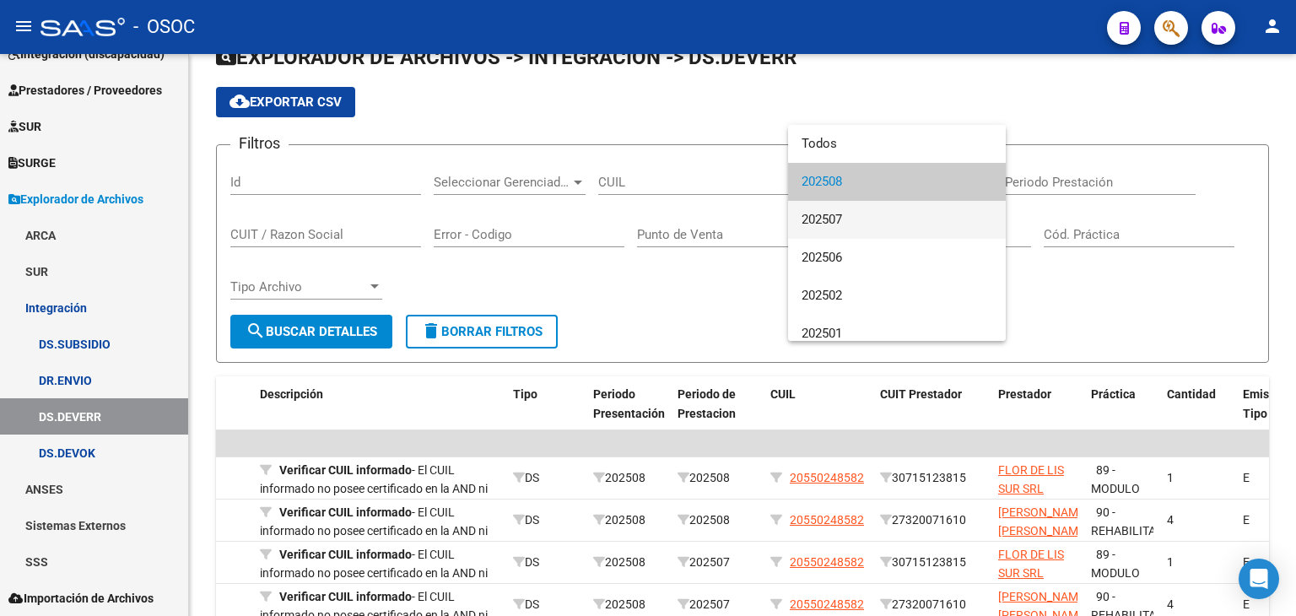
click at [827, 215] on span "202507" at bounding box center [896, 220] width 191 height 38
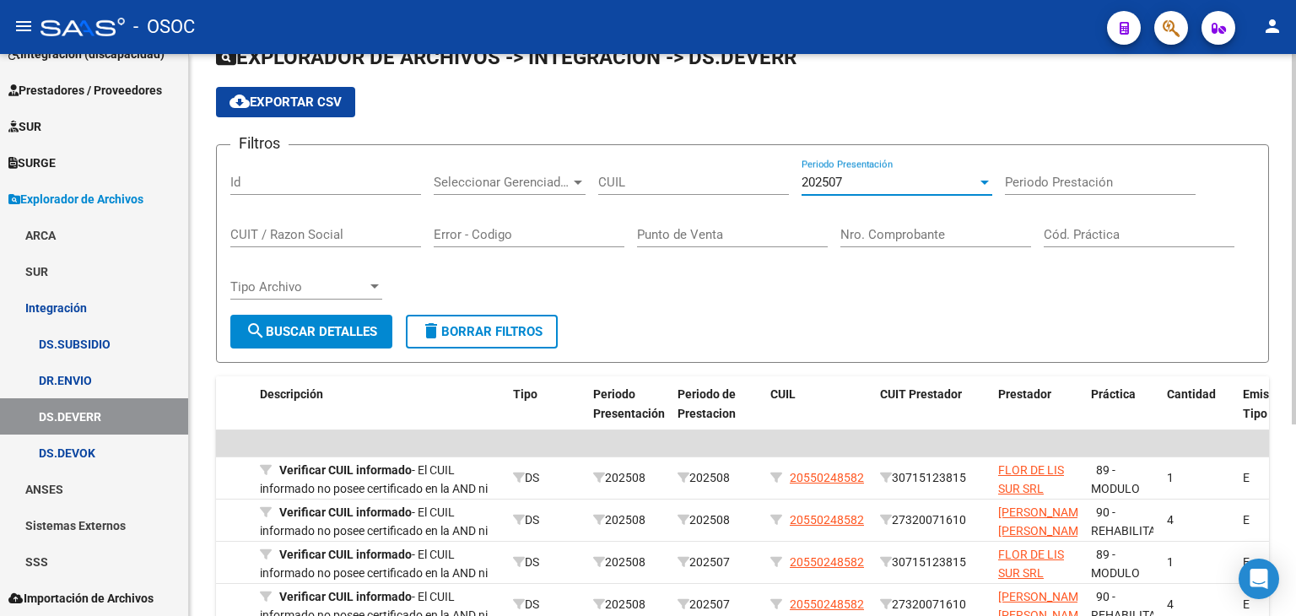
scroll to position [169, 0]
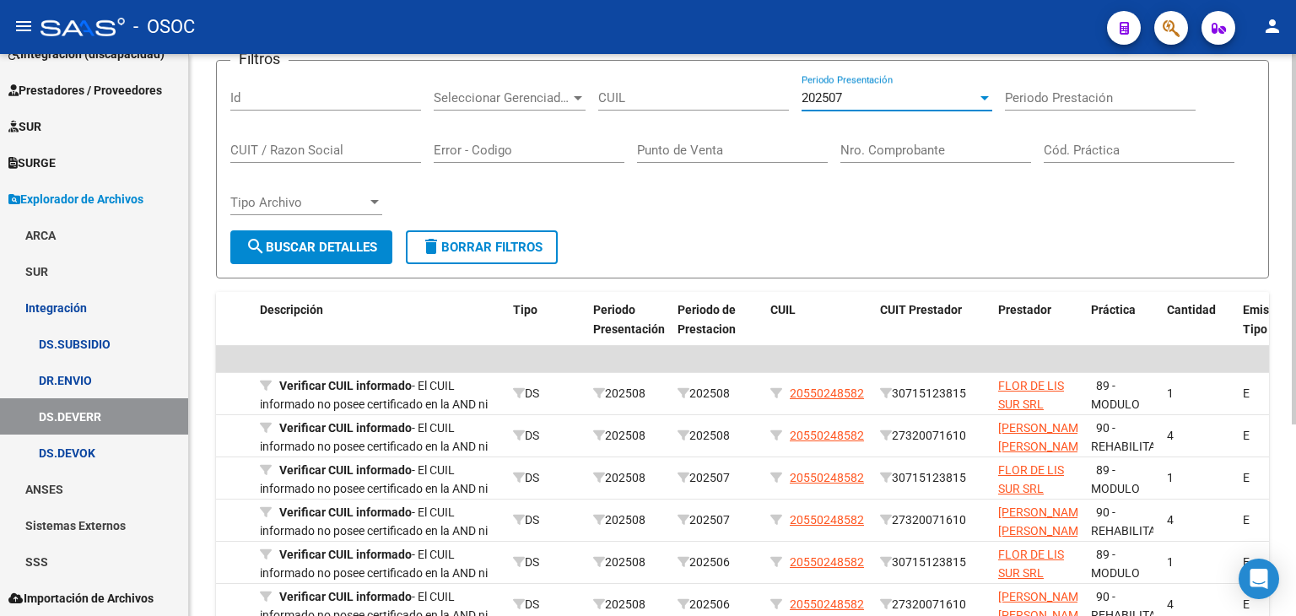
click at [354, 237] on button "search Buscar Detalles" at bounding box center [311, 247] width 162 height 34
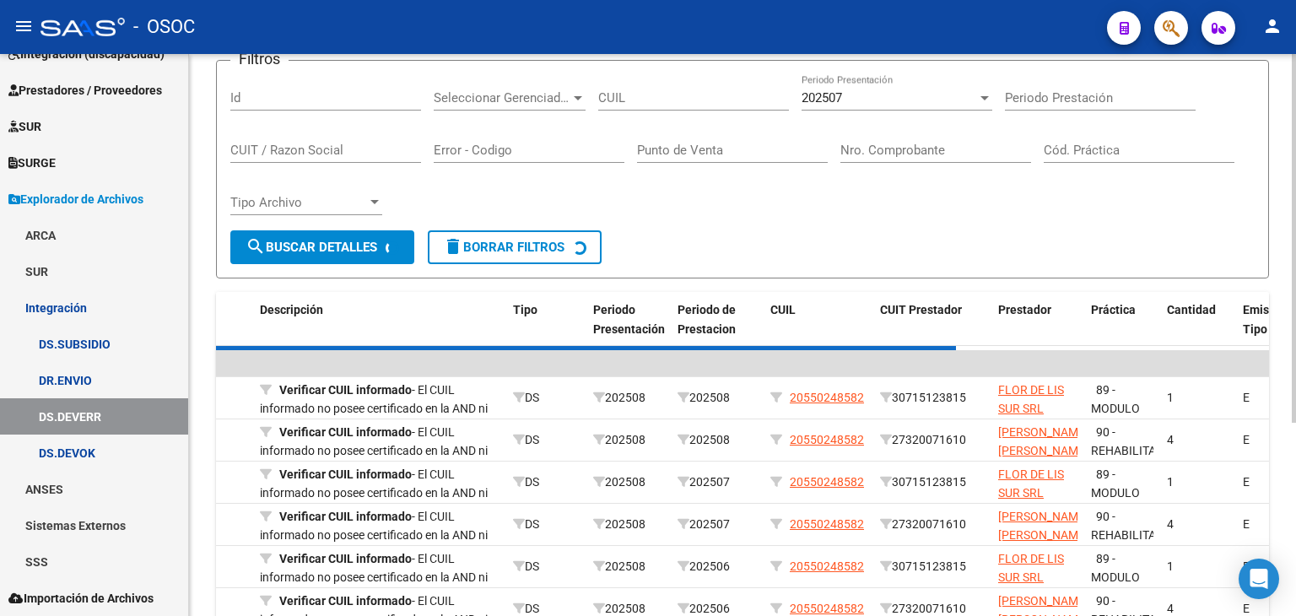
scroll to position [122, 0]
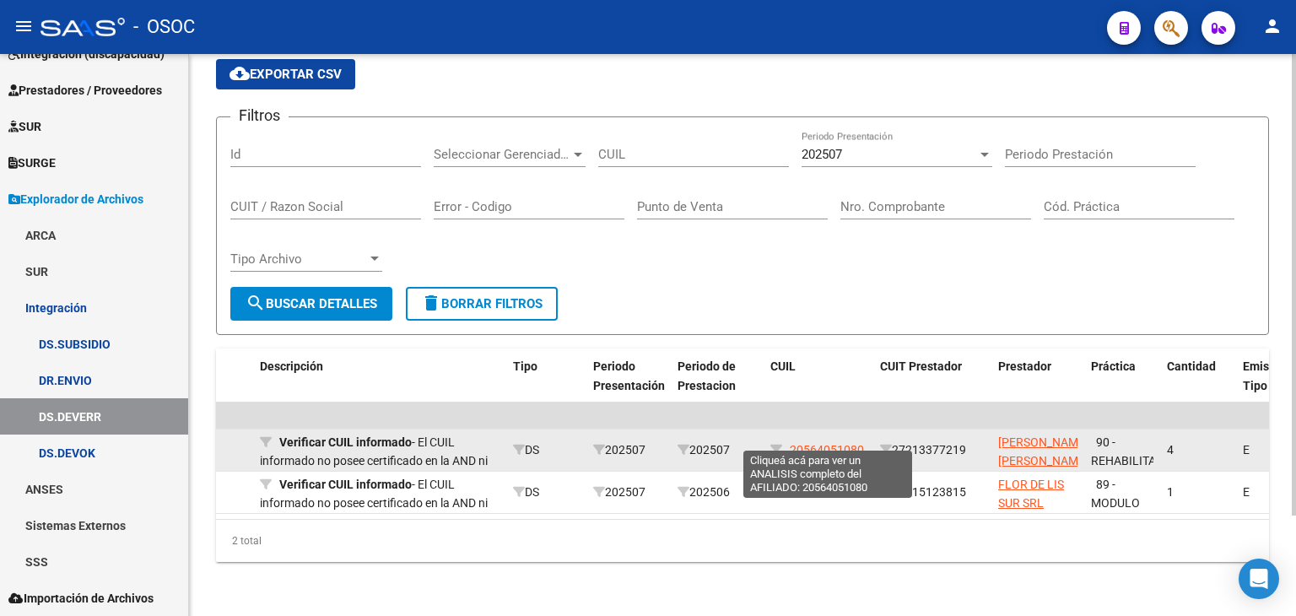
click at [827, 443] on span "20564051080" at bounding box center [827, 449] width 74 height 13
type textarea "20564051080"
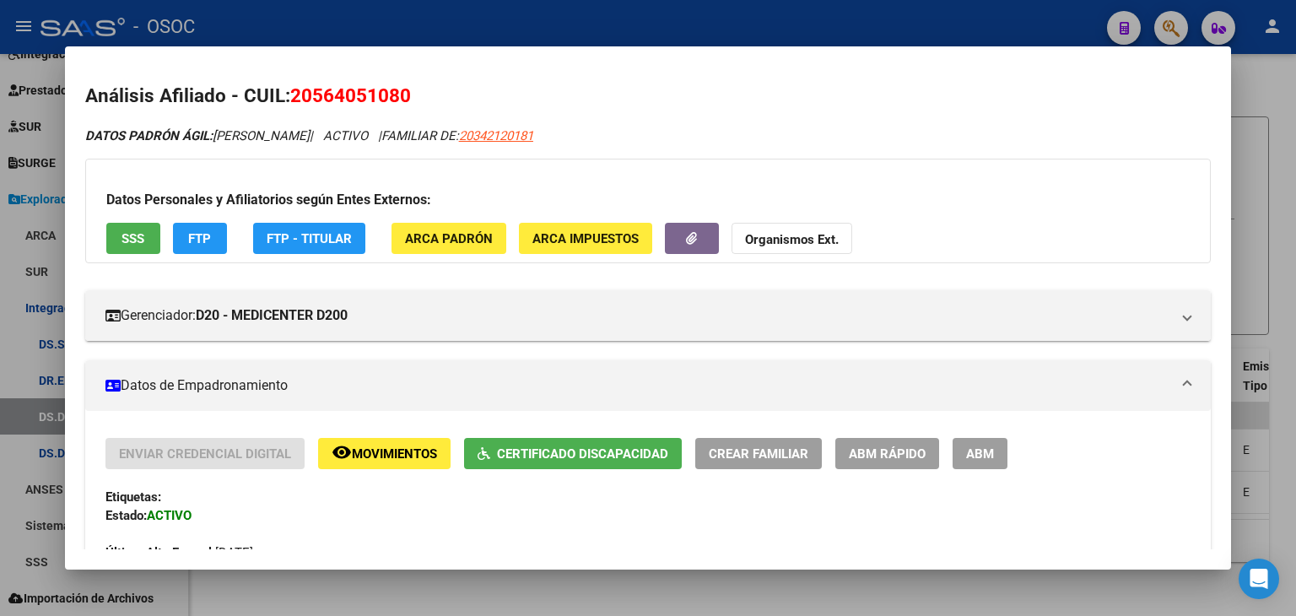
drag, startPoint x: 299, startPoint y: 95, endPoint x: 435, endPoint y: 95, distance: 136.7
click at [435, 95] on h2 "Análisis Afiliado - CUIL: 20564051080" at bounding box center [647, 96] width 1125 height 29
drag, startPoint x: 431, startPoint y: 95, endPoint x: 288, endPoint y: 99, distance: 142.6
click at [288, 99] on h2 "Análisis Afiliado - CUIL: 20564051080" at bounding box center [647, 96] width 1125 height 29
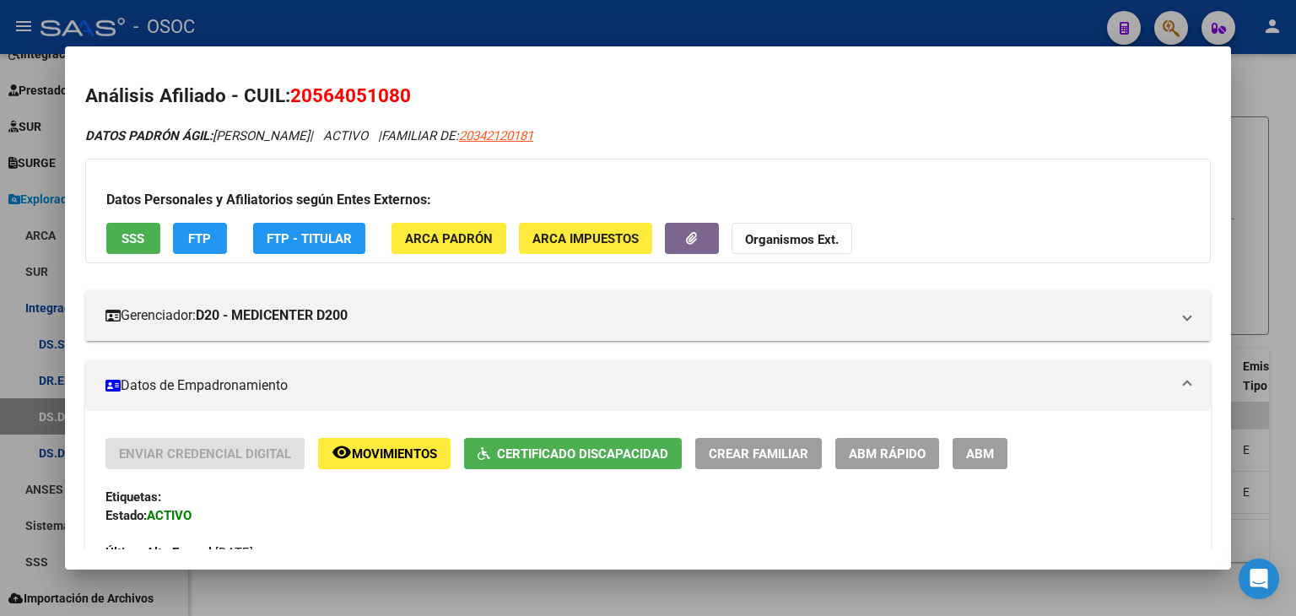
copy span "20564051080"
click at [494, 609] on div at bounding box center [648, 308] width 1296 height 616
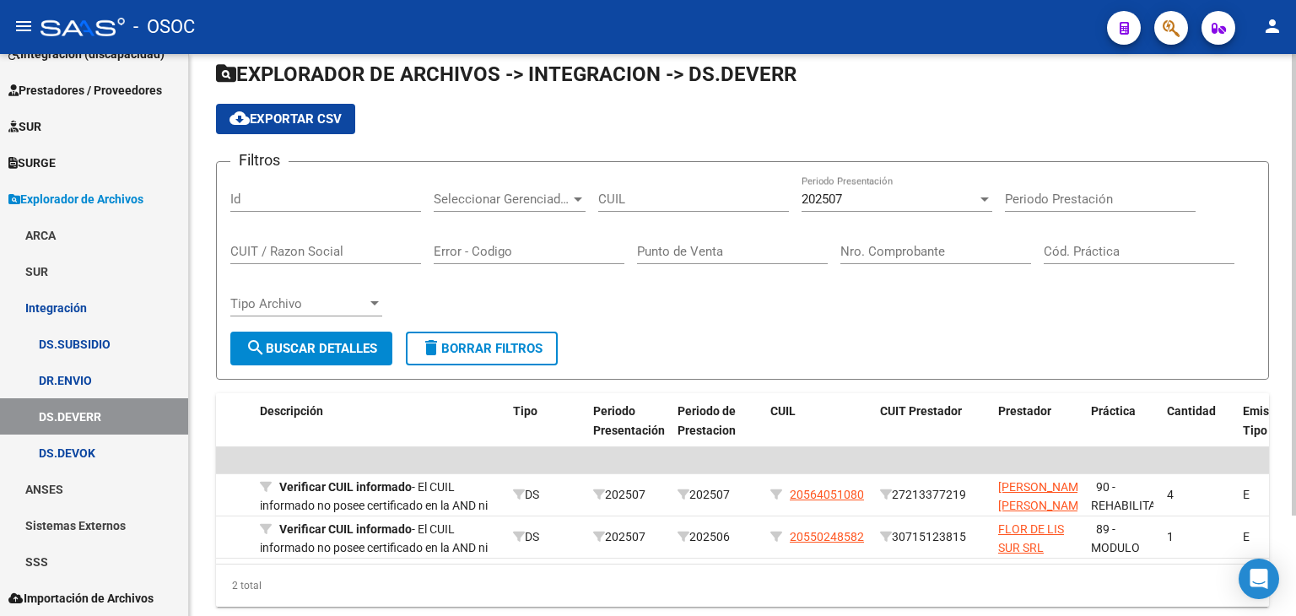
scroll to position [38, 0]
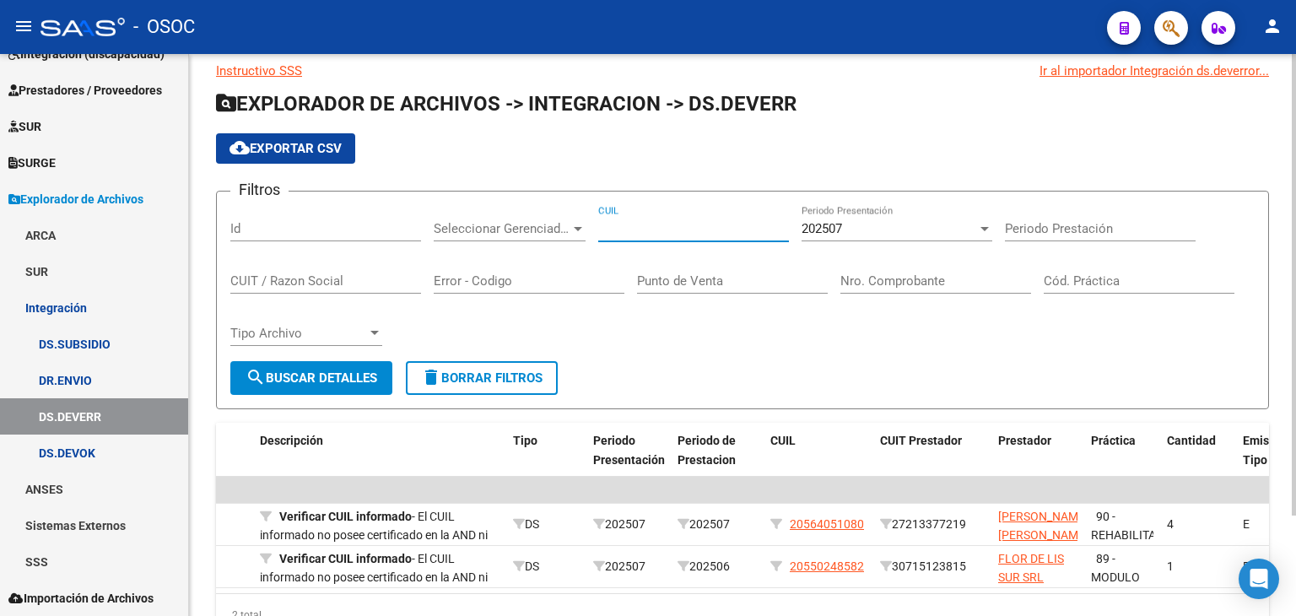
click at [658, 228] on input "CUIL" at bounding box center [693, 228] width 191 height 15
paste input "20-56405108-0"
type input "20-56405108-0"
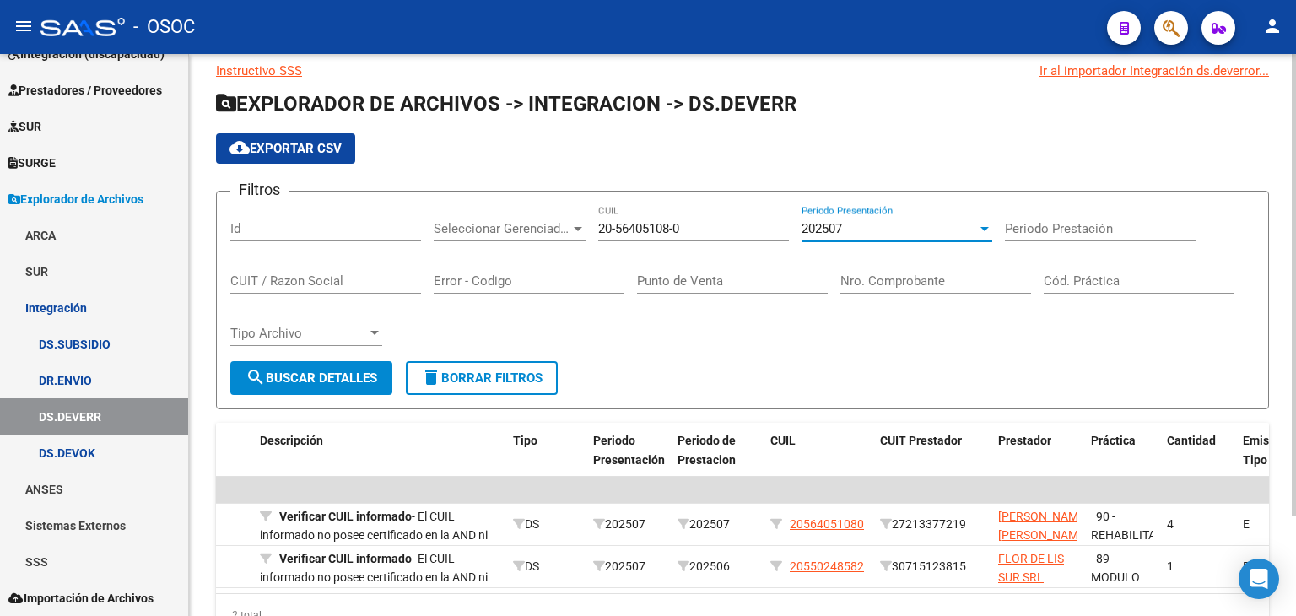
click at [826, 227] on span "202507" at bounding box center [821, 228] width 40 height 15
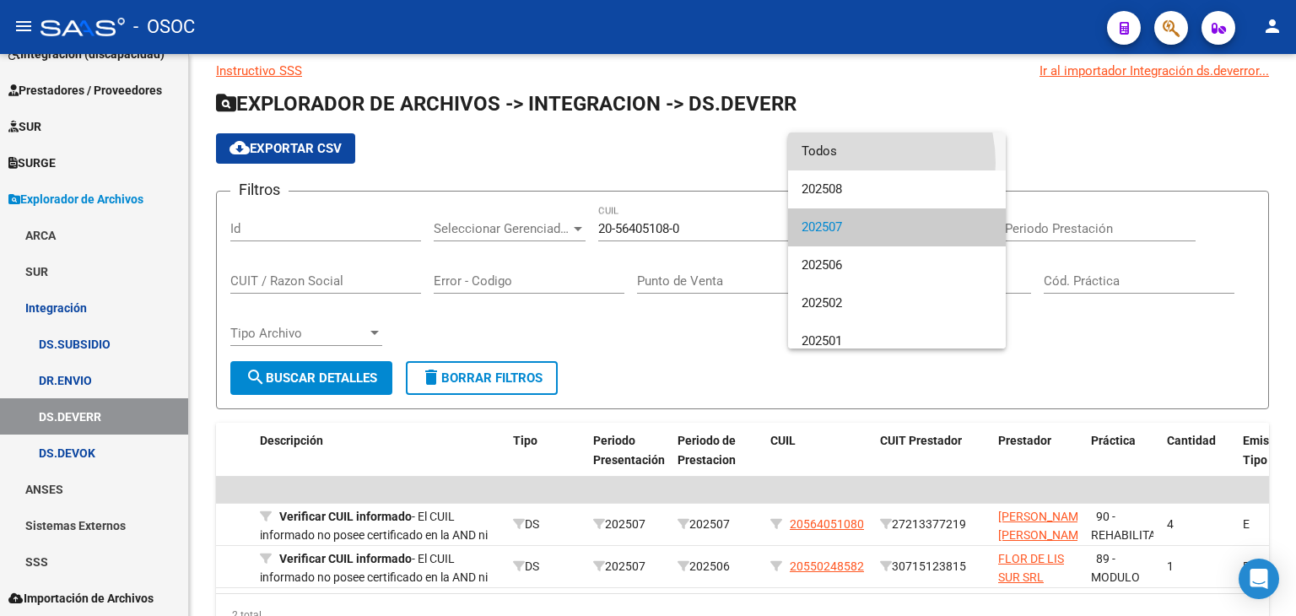
click at [848, 163] on span "Todos" at bounding box center [896, 151] width 191 height 38
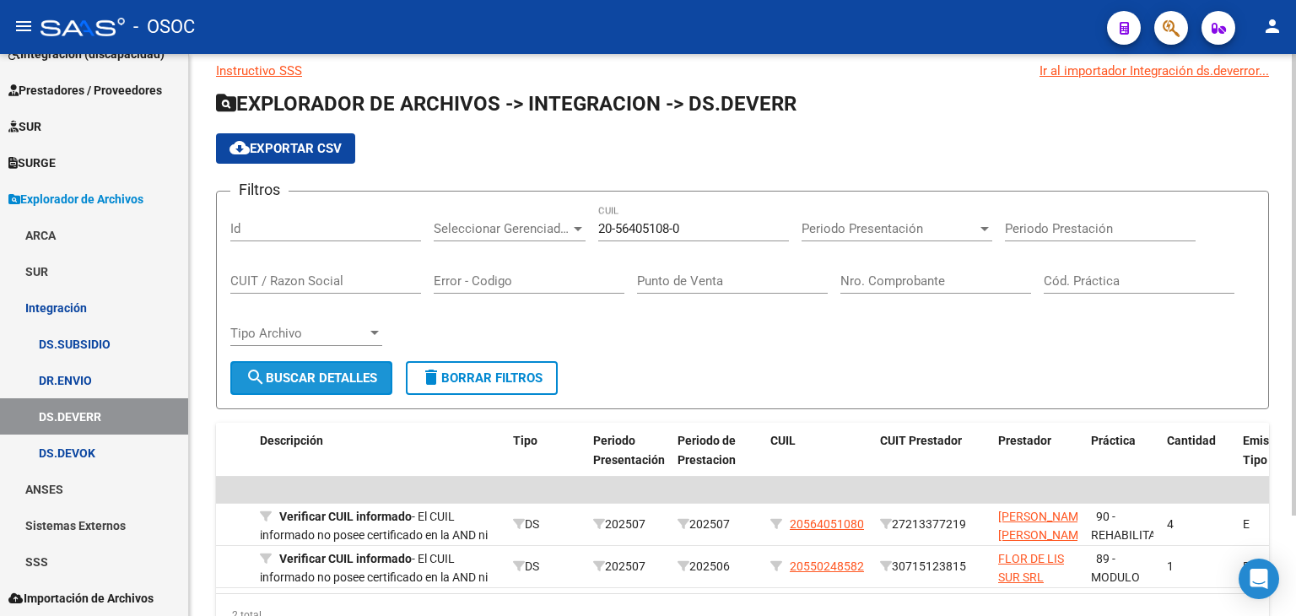
click at [334, 386] on button "search Buscar Detalles" at bounding box center [311, 378] width 162 height 34
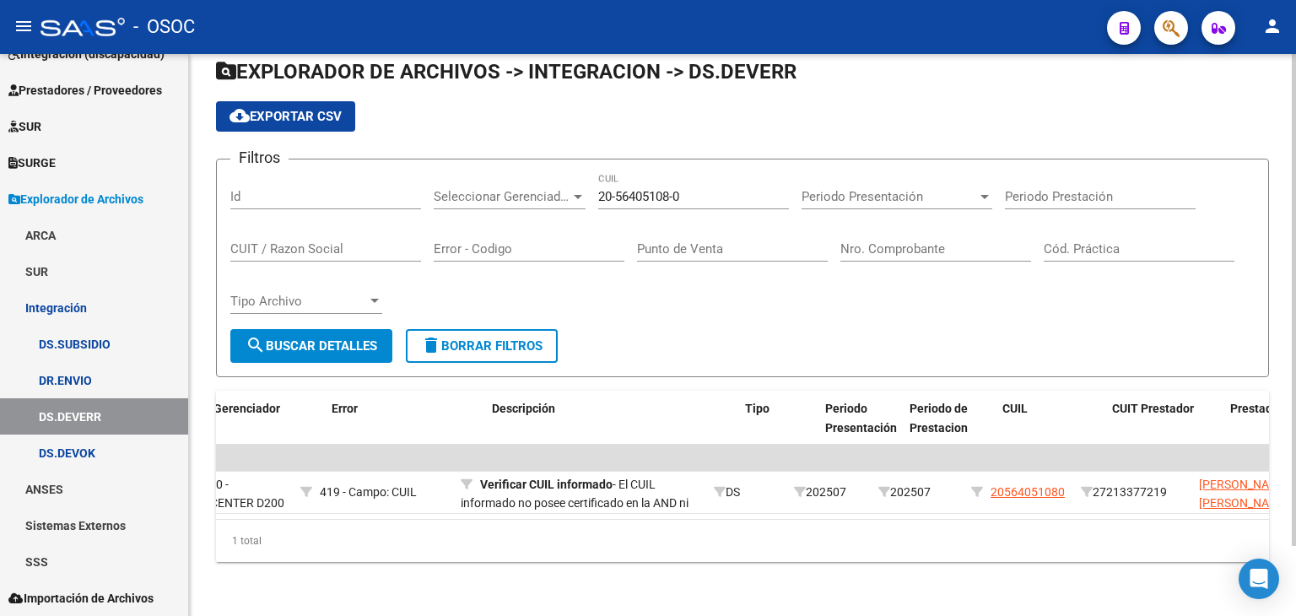
scroll to position [0, 0]
